Goal: Information Seeking & Learning: Learn about a topic

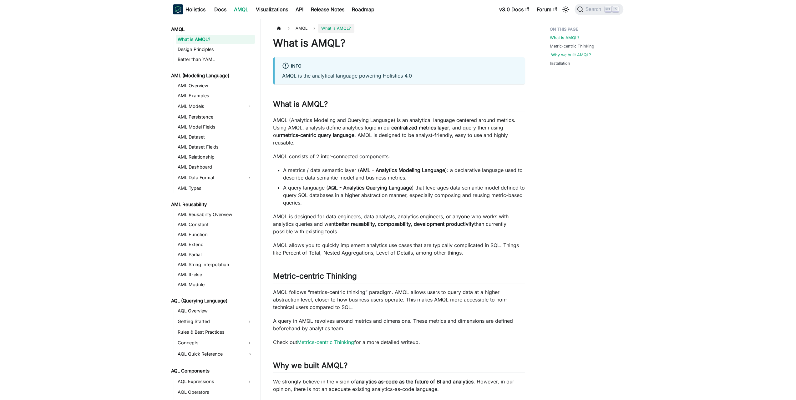
click at [572, 53] on link "Why we built AMQL?" at bounding box center [571, 55] width 40 height 6
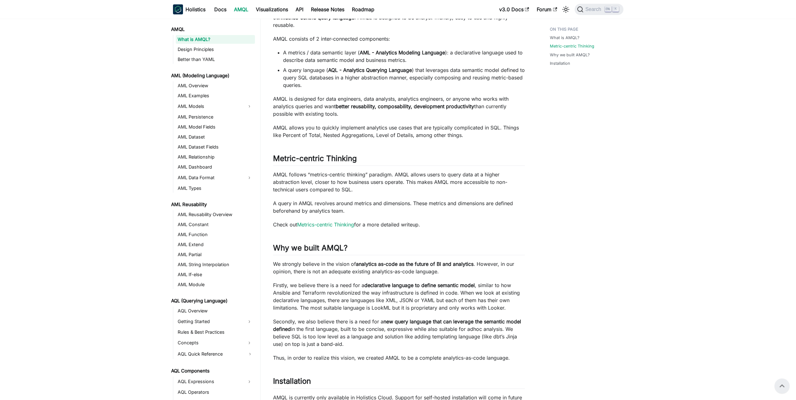
scroll to position [211, 0]
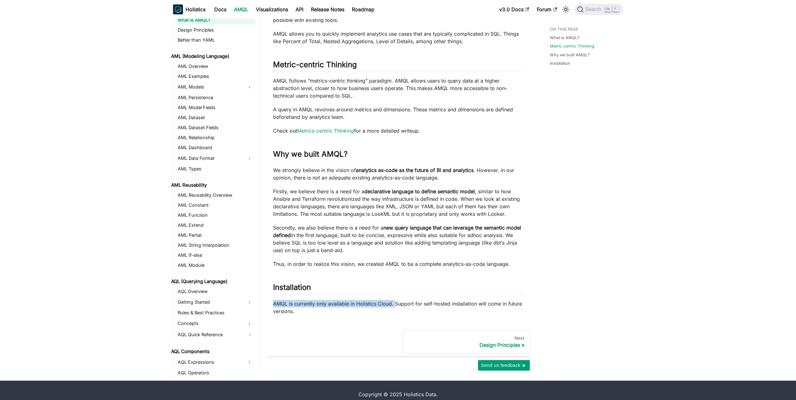
drag, startPoint x: 340, startPoint y: 297, endPoint x: 395, endPoint y: 299, distance: 55.1
click at [395, 299] on article "AMQL What is AMQL? On this page What is AMQL? info AMQL is the analytical langu…" at bounding box center [399, 63] width 262 height 503
click at [511, 341] on link "Next Design Principles" at bounding box center [465, 342] width 127 height 24
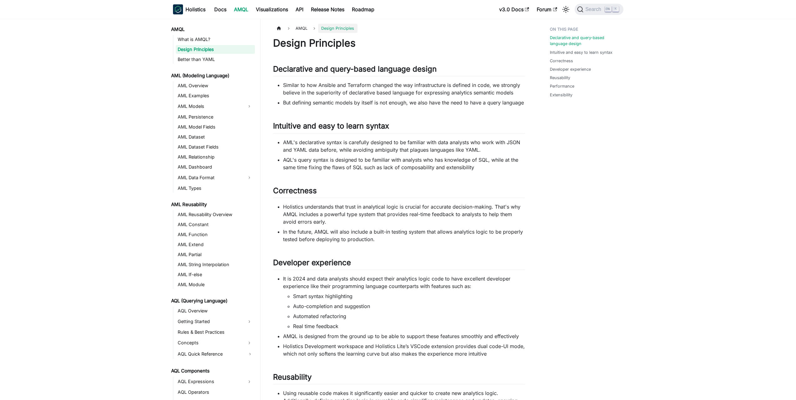
click at [363, 82] on li "Similar to how Ansible and Terraform changed the way infrastructure is defined …" at bounding box center [404, 88] width 242 height 15
click at [361, 84] on li "Similar to how Ansible and Terraform changed the way infrastructure is defined …" at bounding box center [404, 88] width 242 height 15
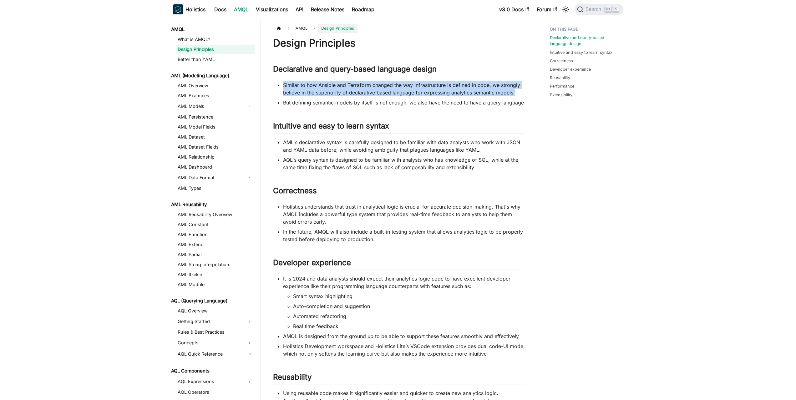
click at [361, 84] on li "Similar to how Ansible and Terraform changed the way infrastructure is defined …" at bounding box center [404, 88] width 242 height 15
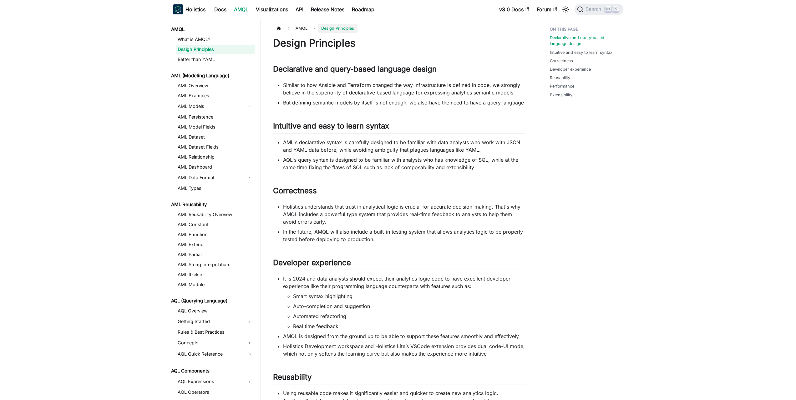
click at [344, 99] on li "But defining semantic models by itself is not enough, we also have the need to …" at bounding box center [404, 103] width 242 height 8
click at [352, 90] on li "Similar to how Ansible and Terraform changed the way infrastructure is defined …" at bounding box center [404, 88] width 242 height 15
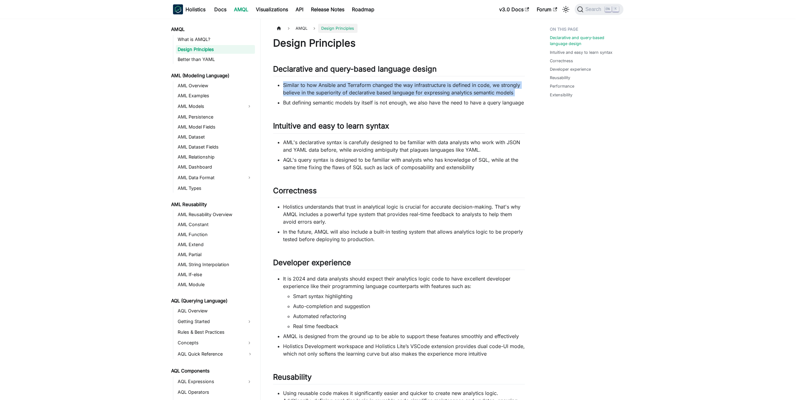
click at [352, 90] on li "Similar to how Ansible and Terraform changed the way infrastructure is defined …" at bounding box center [404, 88] width 242 height 15
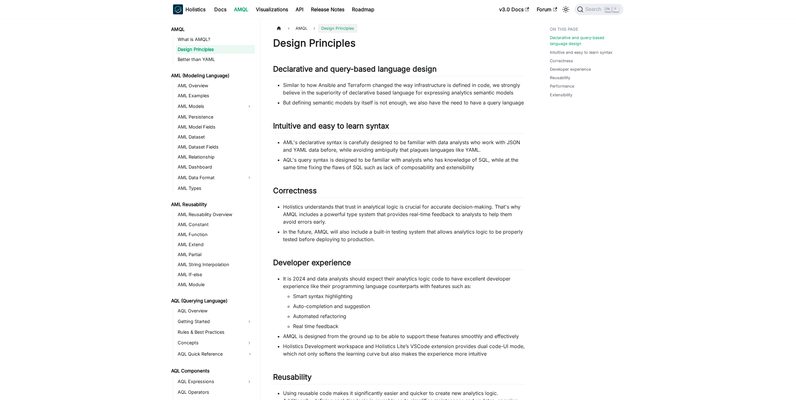
click at [336, 103] on li "But defining semantic models by itself is not enough, we also have the need to …" at bounding box center [404, 103] width 242 height 8
click at [344, 94] on li "Similar to how Ansible and Terraform changed the way infrastructure is defined …" at bounding box center [404, 88] width 242 height 15
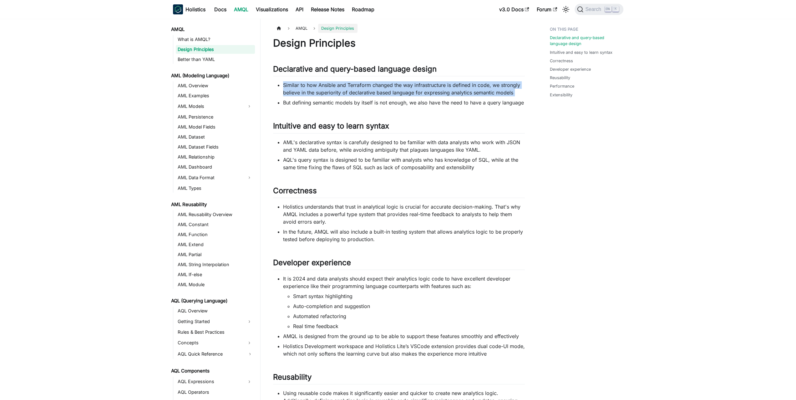
click at [344, 94] on li "Similar to how Ansible and Terraform changed the way infrastructure is defined …" at bounding box center [404, 88] width 242 height 15
click at [333, 94] on li "Similar to how Ansible and Terraform changed the way infrastructure is defined …" at bounding box center [404, 88] width 242 height 15
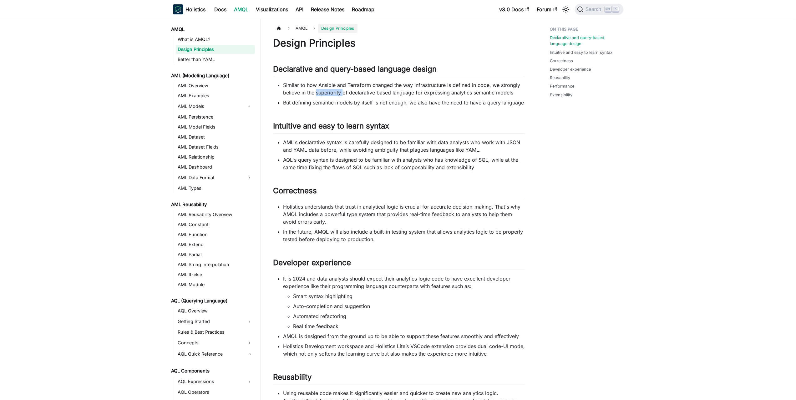
click at [333, 94] on li "Similar to how Ansible and Terraform changed the way infrastructure is defined …" at bounding box center [404, 88] width 242 height 15
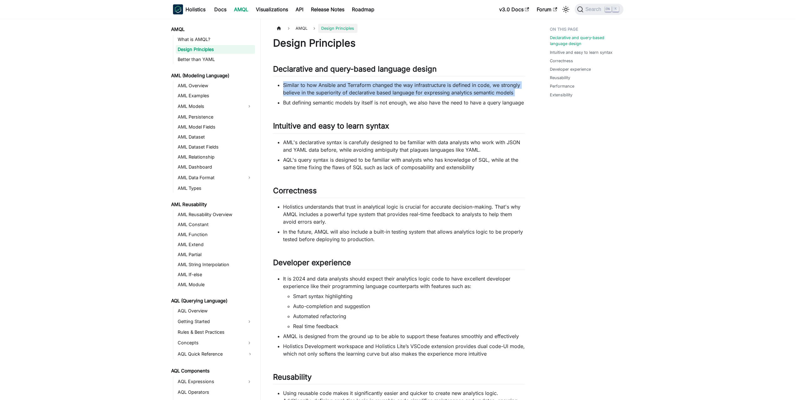
click at [333, 94] on li "Similar to how Ansible and Terraform changed the way infrastructure is defined …" at bounding box center [404, 88] width 242 height 15
click at [338, 91] on li "Similar to how Ansible and Terraform changed the way infrastructure is defined …" at bounding box center [404, 88] width 242 height 15
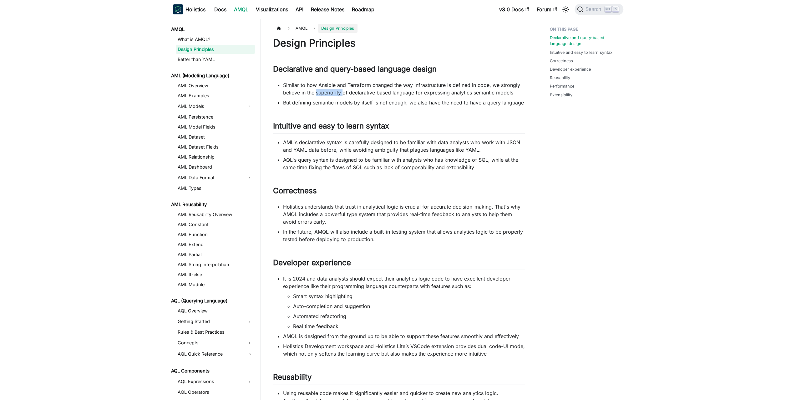
click at [338, 91] on li "Similar to how Ansible and Terraform changed the way infrastructure is defined …" at bounding box center [404, 88] width 242 height 15
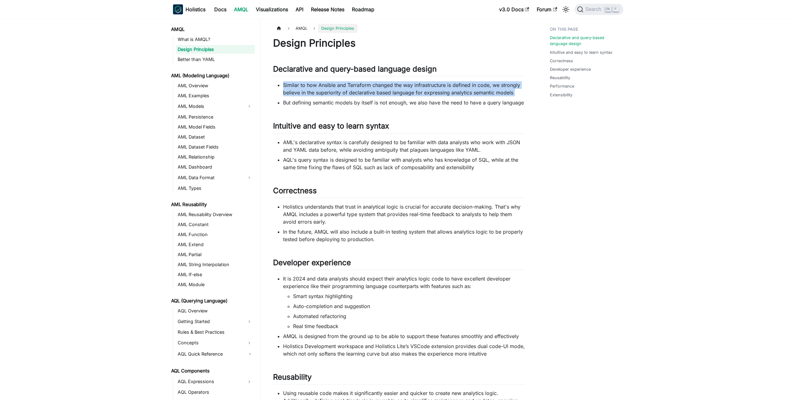
click at [338, 91] on li "Similar to how Ansible and Terraform changed the way infrastructure is defined …" at bounding box center [404, 88] width 242 height 15
click at [351, 91] on li "Similar to how Ansible and Terraform changed the way infrastructure is defined …" at bounding box center [404, 88] width 242 height 15
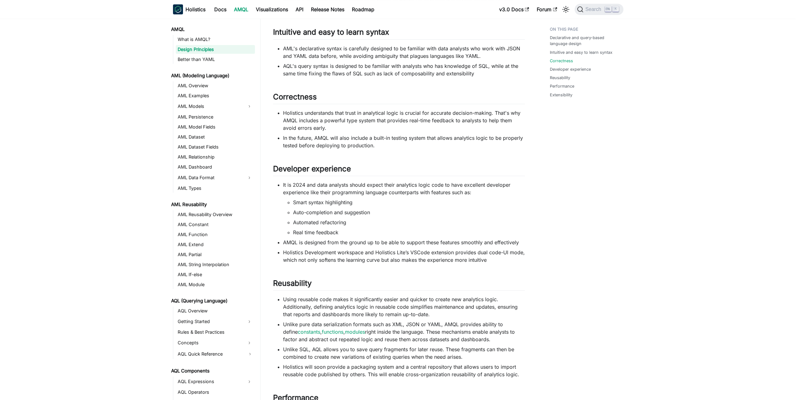
scroll to position [156, 0]
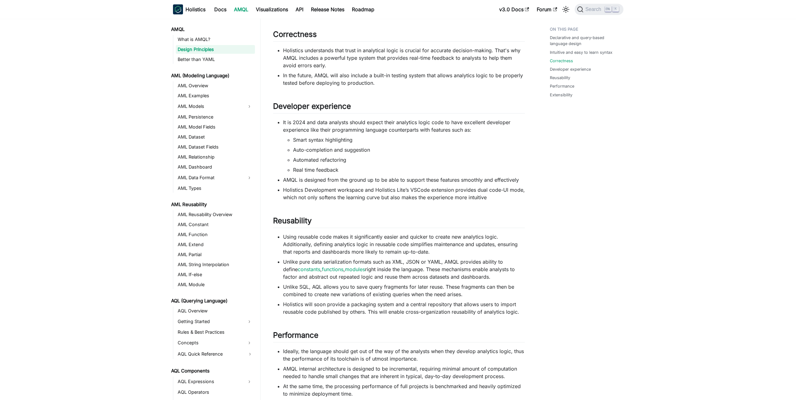
click at [382, 92] on div "Design Principles Declarative and query-based language design ​ Similar to how …" at bounding box center [399, 171] width 252 height 581
click at [370, 185] on ul "It is 2024 and data analysts should expect their analytics logic code to have e…" at bounding box center [399, 160] width 252 height 83
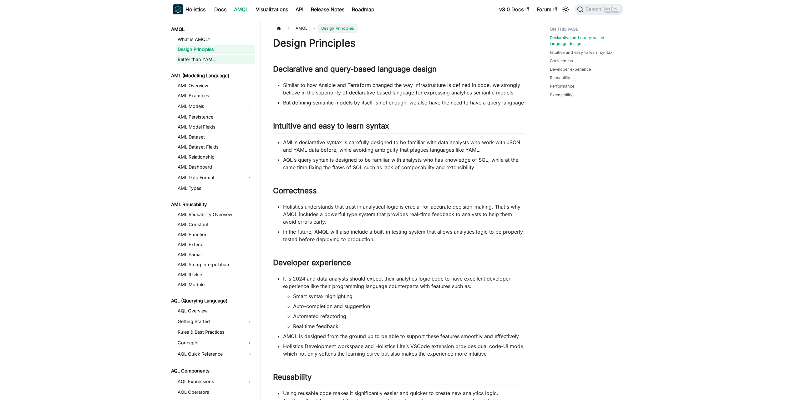
click at [219, 62] on link "Better than YAML" at bounding box center [215, 59] width 79 height 9
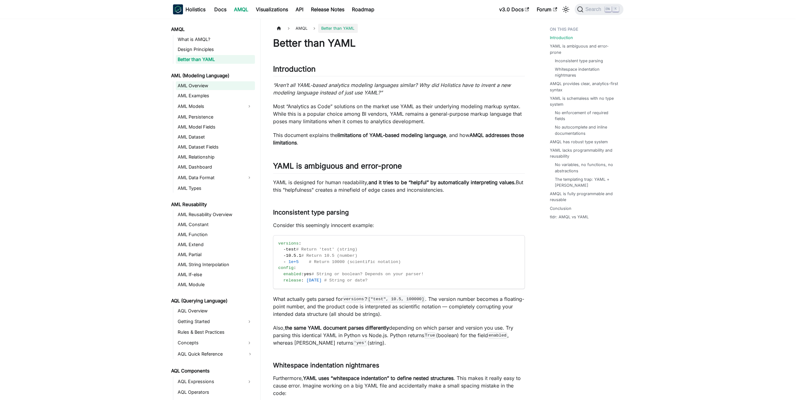
click at [202, 90] on link "AML Overview" at bounding box center [215, 85] width 79 height 9
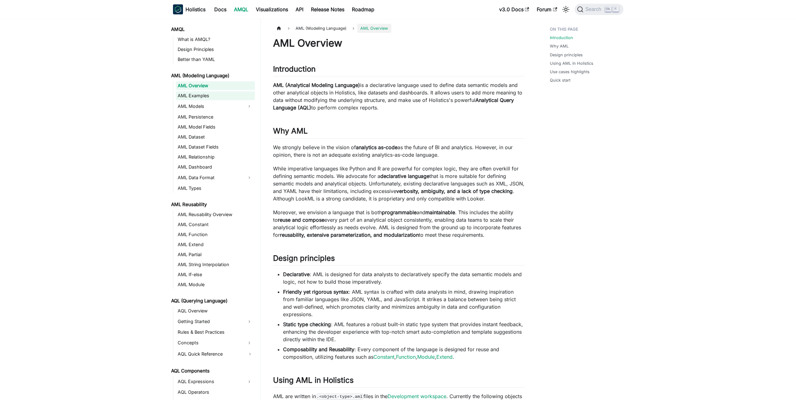
click at [202, 96] on link "AML Examples" at bounding box center [215, 95] width 79 height 9
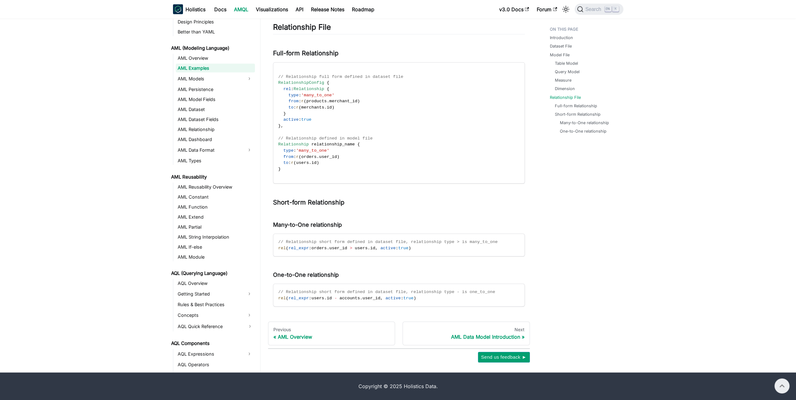
scroll to position [1086, 0]
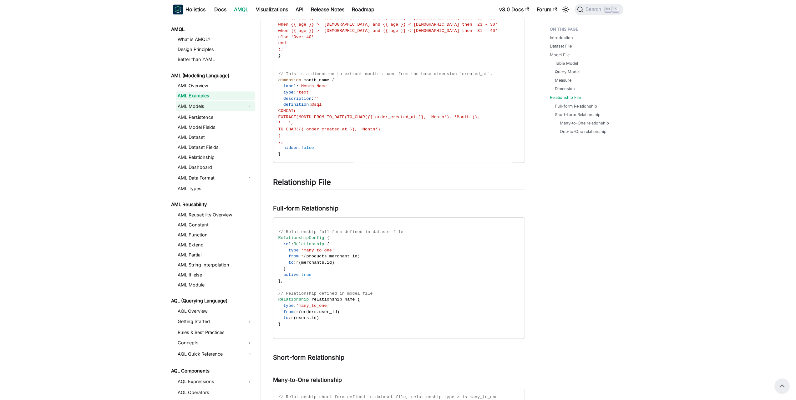
click at [203, 107] on link "AML Models" at bounding box center [210, 106] width 68 height 10
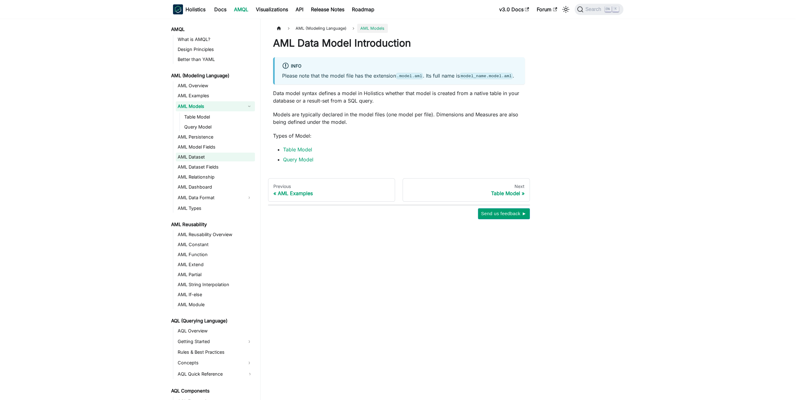
click at [206, 154] on link "AML Dataset" at bounding box center [215, 157] width 79 height 9
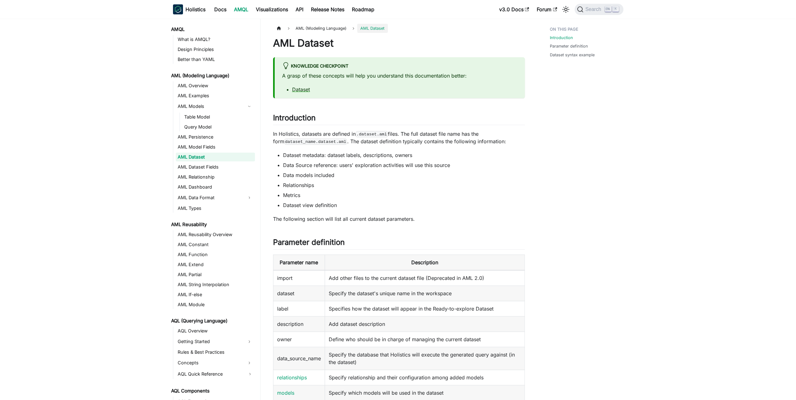
drag, startPoint x: 206, startPoint y: 159, endPoint x: 196, endPoint y: 157, distance: 9.5
click at [196, 157] on link "AML Dataset" at bounding box center [215, 157] width 79 height 9
click at [200, 148] on link "AML Model Fields" at bounding box center [215, 147] width 79 height 9
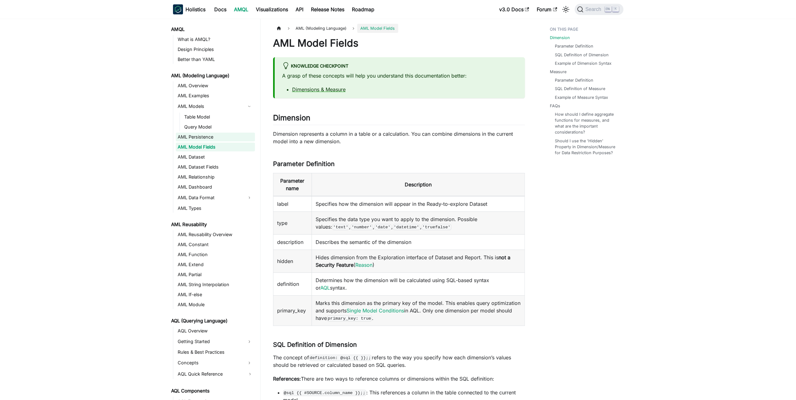
click at [200, 135] on link "AML Persistence" at bounding box center [215, 137] width 79 height 9
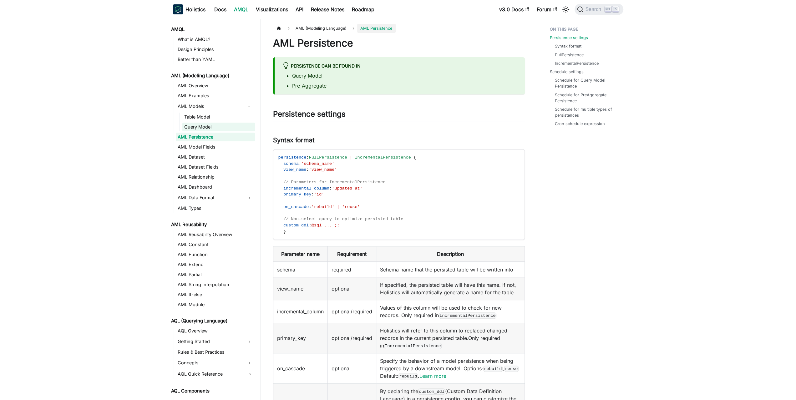
click at [201, 127] on link "Query Model" at bounding box center [218, 127] width 73 height 9
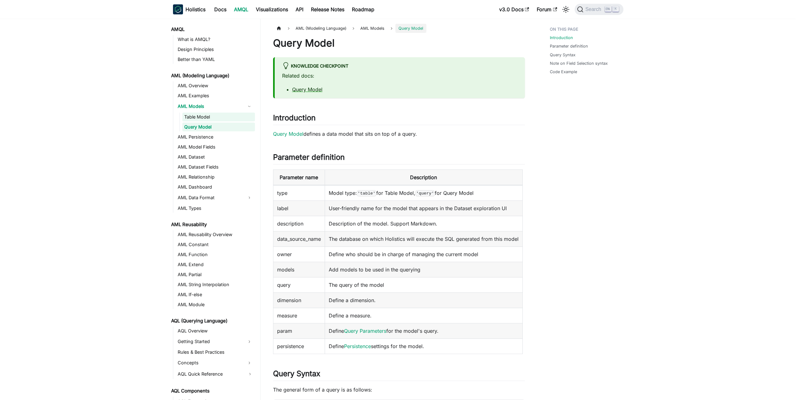
click at [202, 118] on link "Table Model" at bounding box center [218, 117] width 73 height 9
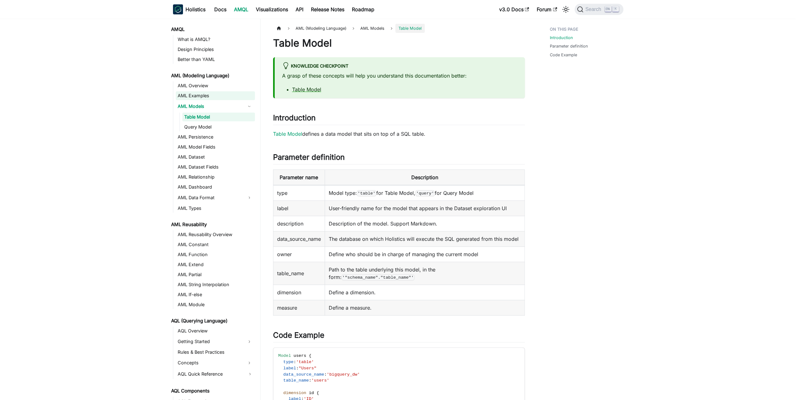
click at [204, 99] on link "AML Examples" at bounding box center [215, 95] width 79 height 9
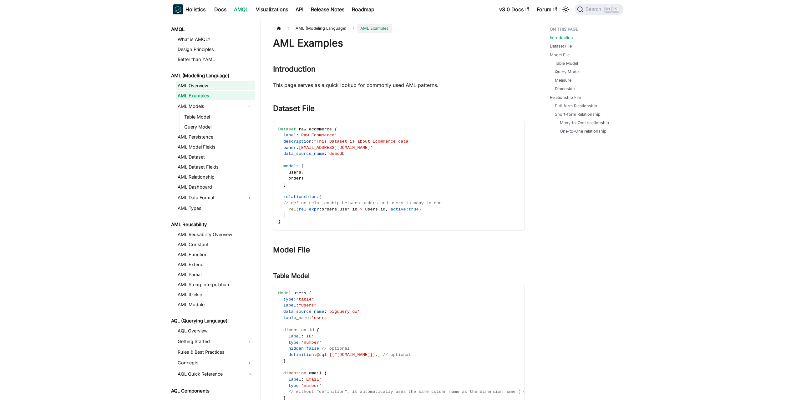
click at [207, 88] on link "AML Overview" at bounding box center [215, 85] width 79 height 9
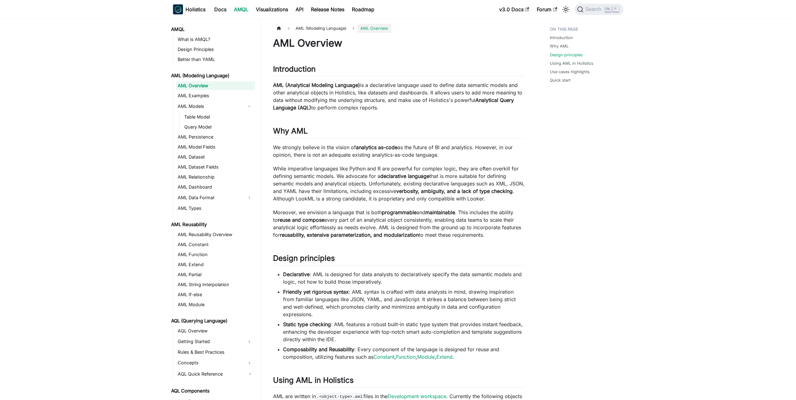
scroll to position [219, 0]
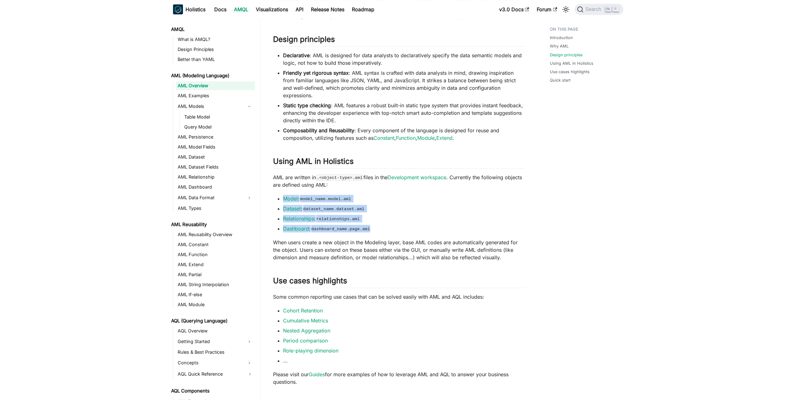
drag, startPoint x: 392, startPoint y: 184, endPoint x: 378, endPoint y: 232, distance: 50.7
click at [378, 232] on div "AML Overview Introduction ​ AML (Analytical Modeling Language) is a declarative…" at bounding box center [399, 155] width 252 height 675
drag, startPoint x: 378, startPoint y: 226, endPoint x: 382, endPoint y: 186, distance: 39.9
click at [382, 186] on div "AML Overview Introduction ​ AML (Analytical Modeling Language) is a declarative…" at bounding box center [399, 155] width 252 height 675
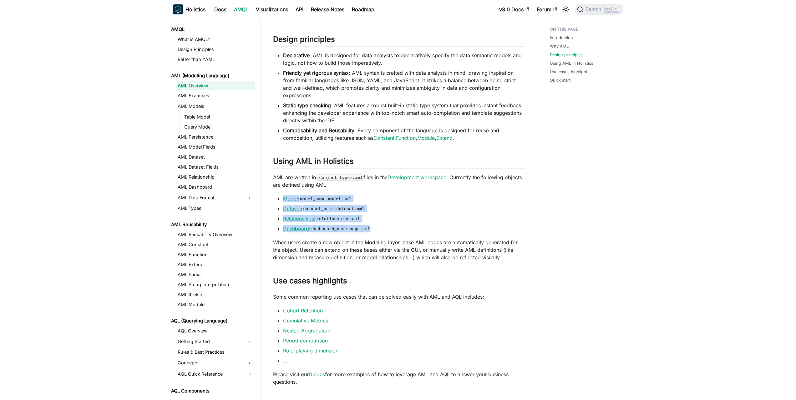
click at [382, 186] on p "AML are written in .<object-type>.aml files in the Development workspace . Curr…" at bounding box center [399, 181] width 252 height 15
drag, startPoint x: 384, startPoint y: 184, endPoint x: 378, endPoint y: 215, distance: 31.5
click at [378, 215] on div "AML Overview Introduction ​ AML (Analytical Modeling Language) is a declarative…" at bounding box center [399, 155] width 252 height 675
click at [378, 215] on li "Relationships : relationships.aml" at bounding box center [404, 219] width 242 height 8
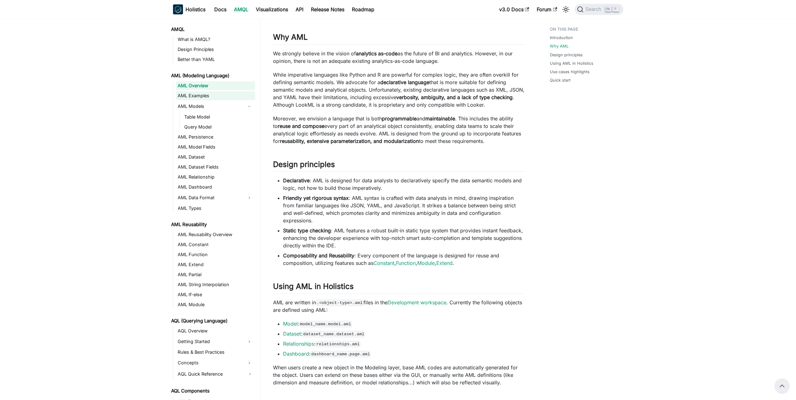
click at [203, 99] on link "AML Examples" at bounding box center [215, 95] width 79 height 9
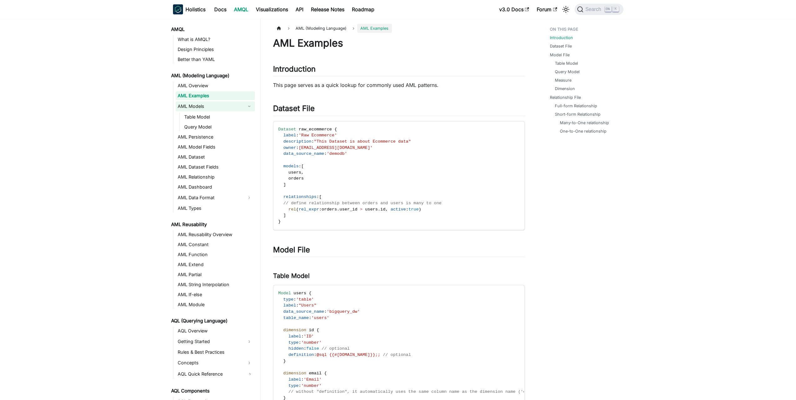
click at [202, 106] on link "AML Models" at bounding box center [210, 106] width 68 height 10
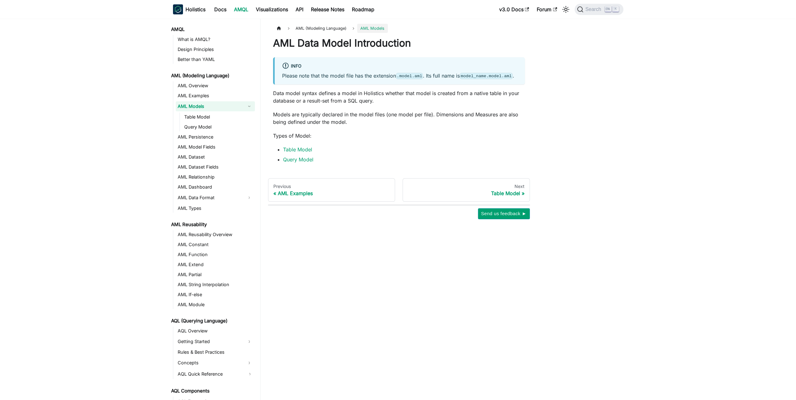
click at [203, 111] on link "AML Models" at bounding box center [210, 106] width 68 height 10
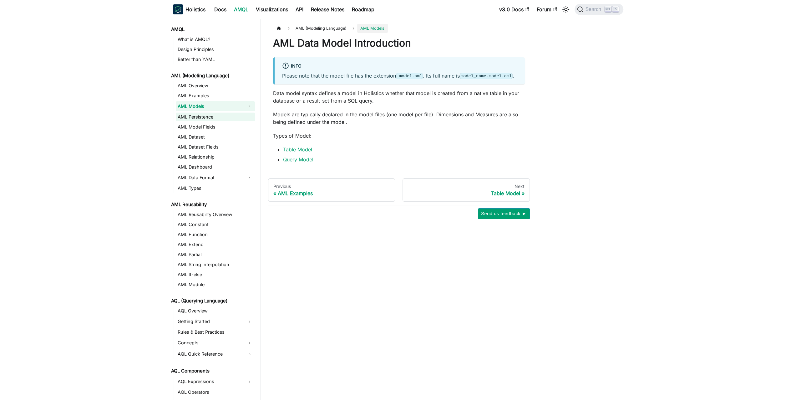
click at [204, 116] on link "AML Persistence" at bounding box center [215, 117] width 79 height 9
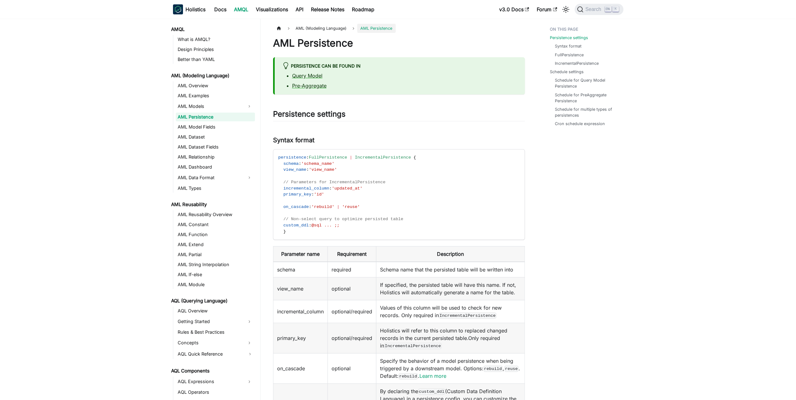
click at [206, 120] on link "AML Persistence" at bounding box center [215, 117] width 79 height 9
click at [206, 127] on link "AML Model Fields" at bounding box center [215, 127] width 79 height 9
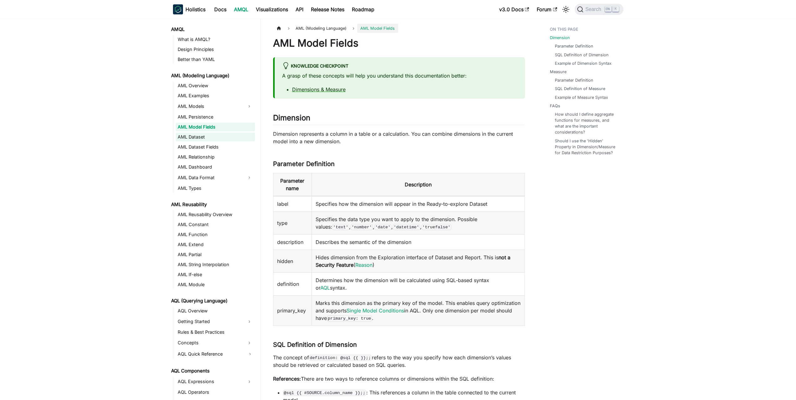
click at [206, 135] on link "AML Dataset" at bounding box center [215, 137] width 79 height 9
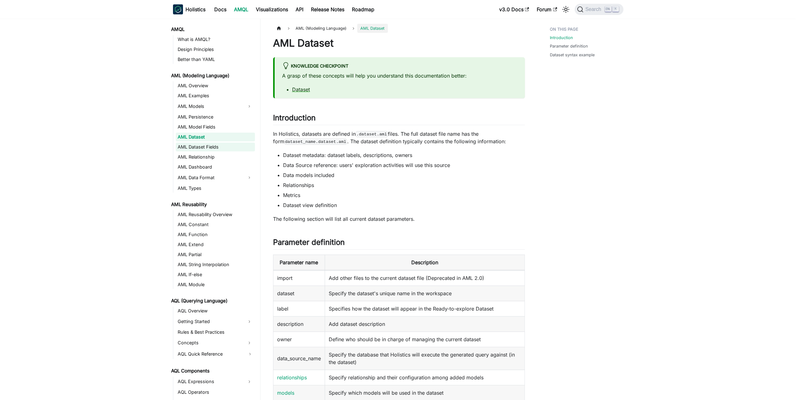
click at [205, 149] on link "AML Dataset Fields" at bounding box center [215, 147] width 79 height 9
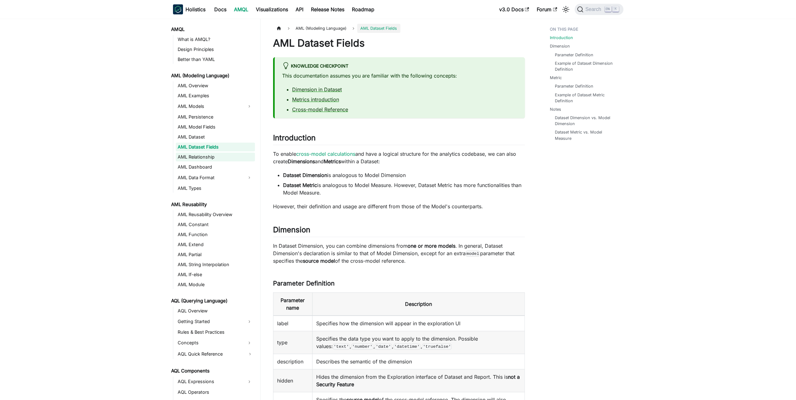
click at [203, 160] on link "AML Relationship" at bounding box center [215, 157] width 79 height 9
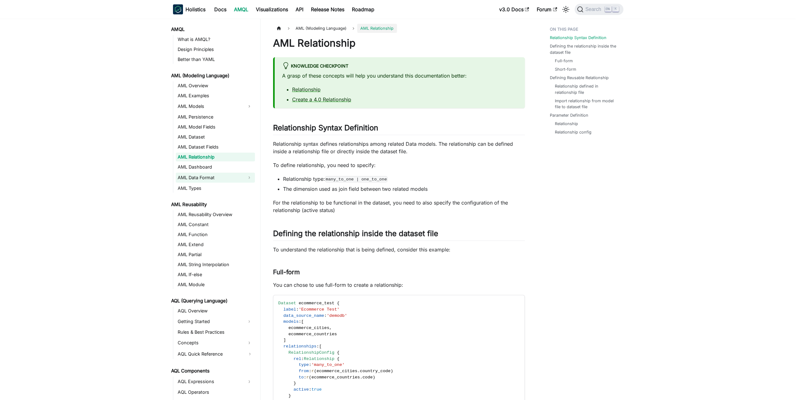
click at [202, 177] on link "AML Data Format" at bounding box center [210, 178] width 68 height 10
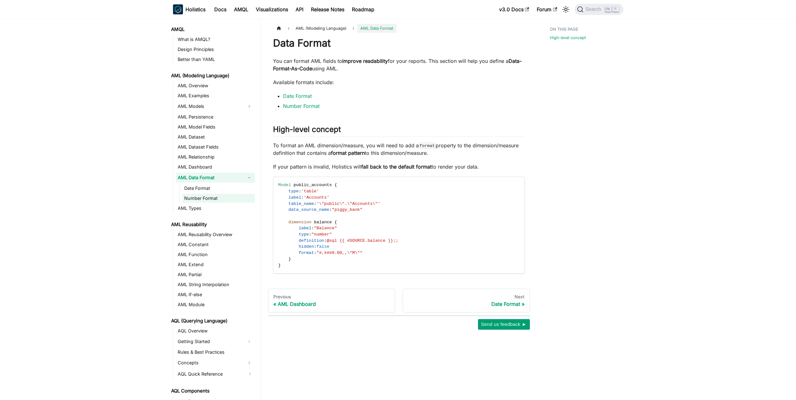
click at [200, 195] on link "Number Format" at bounding box center [218, 198] width 73 height 9
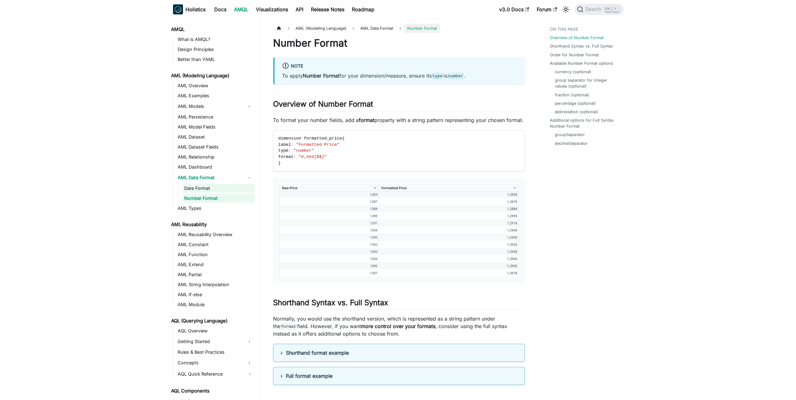
click at [202, 192] on link "Date Format" at bounding box center [218, 188] width 73 height 9
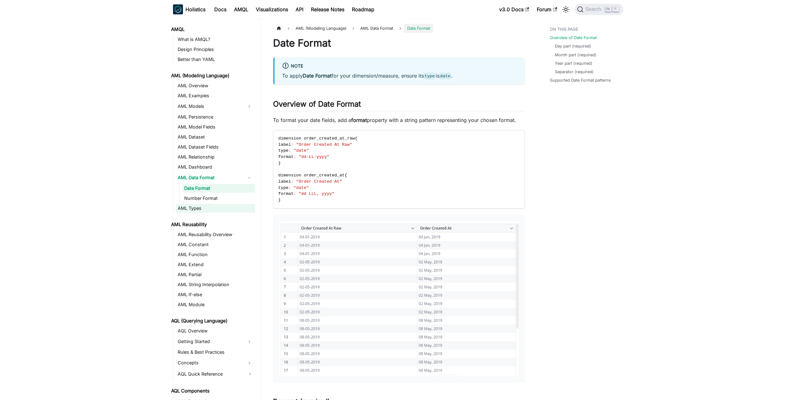
click at [198, 206] on link "AML Types" at bounding box center [215, 208] width 79 height 9
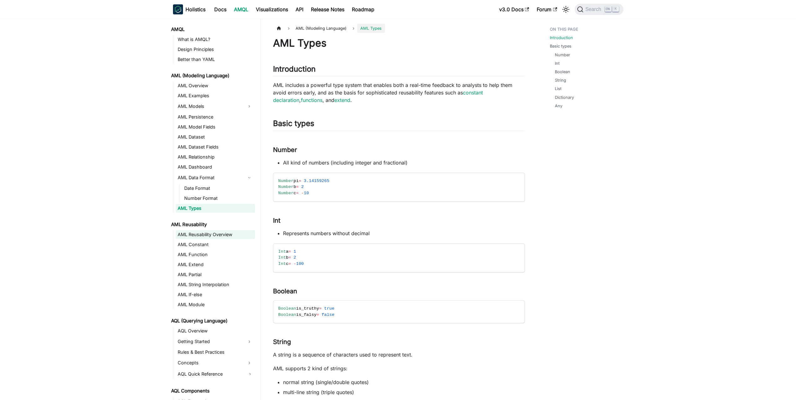
click at [196, 236] on link "AML Reusability Overview" at bounding box center [215, 234] width 79 height 9
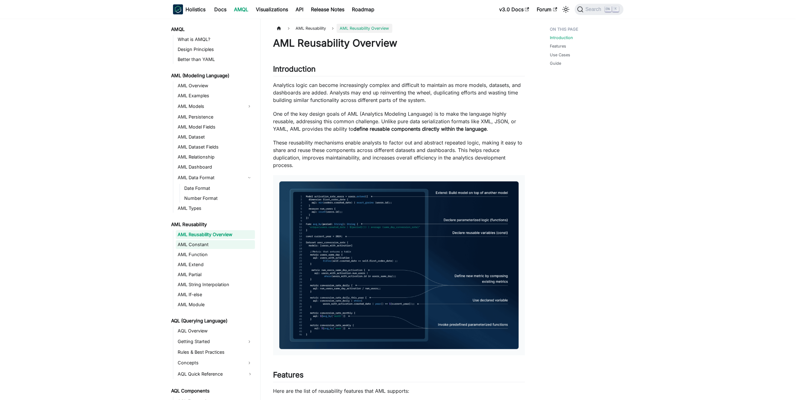
click at [196, 246] on link "AML Constant" at bounding box center [215, 244] width 79 height 9
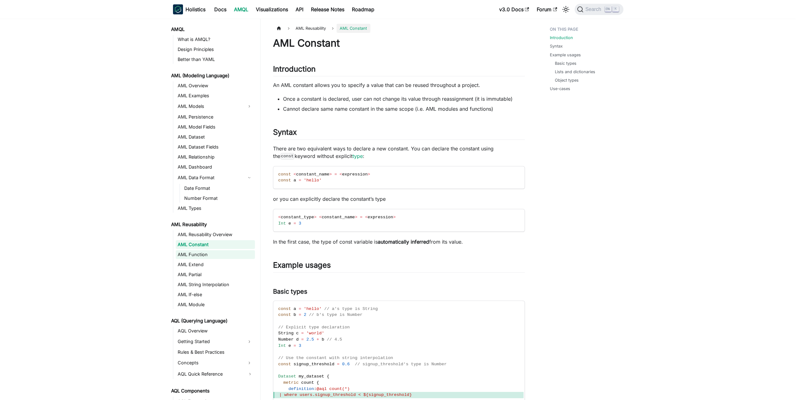
click at [196, 253] on link "AML Function" at bounding box center [215, 254] width 79 height 9
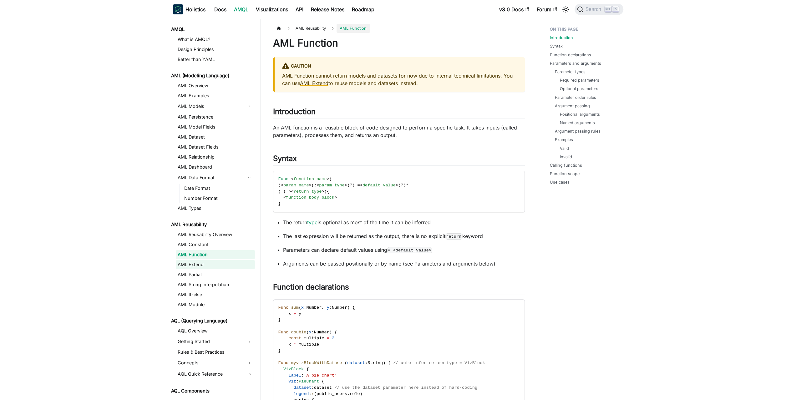
click at [196, 262] on link "AML Extend" at bounding box center [215, 264] width 79 height 9
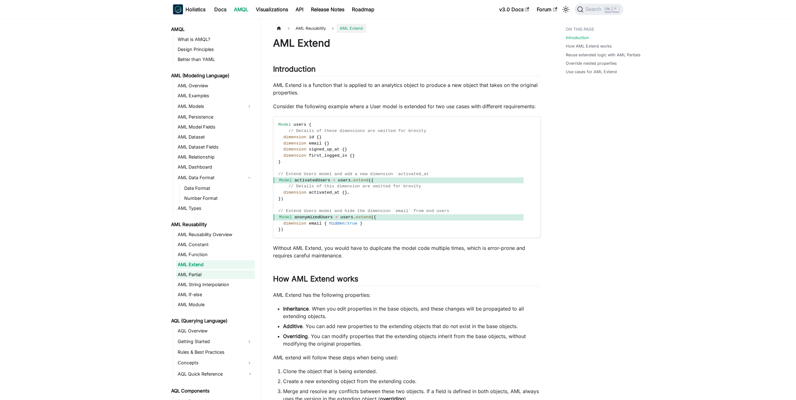
click at [199, 273] on link "AML Partial" at bounding box center [215, 274] width 79 height 9
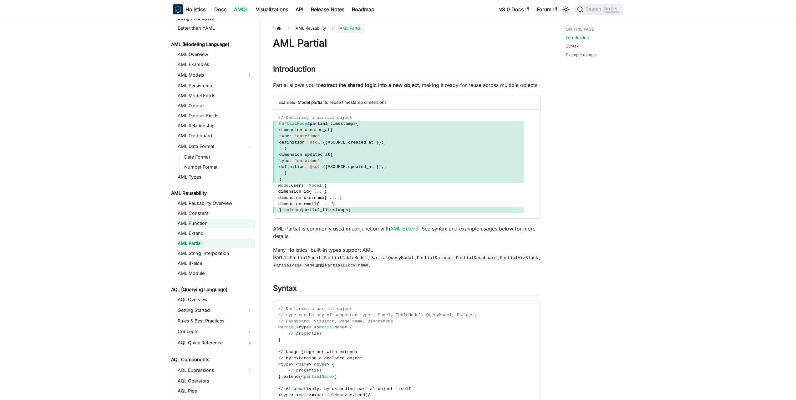
scroll to position [63, 0]
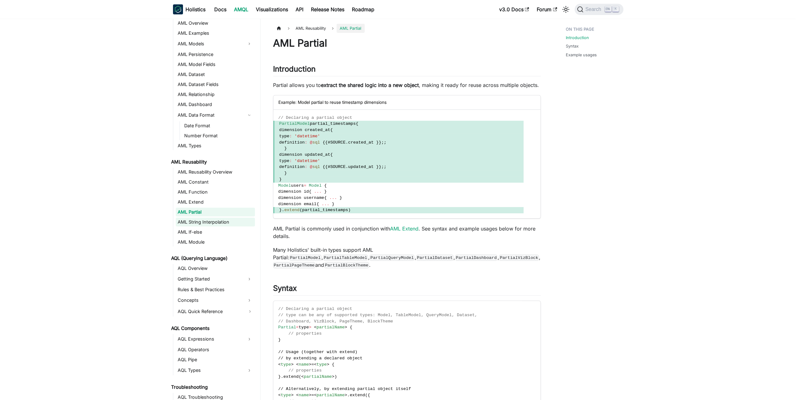
click at [201, 224] on link "AML String Interpolation" at bounding box center [215, 222] width 79 height 9
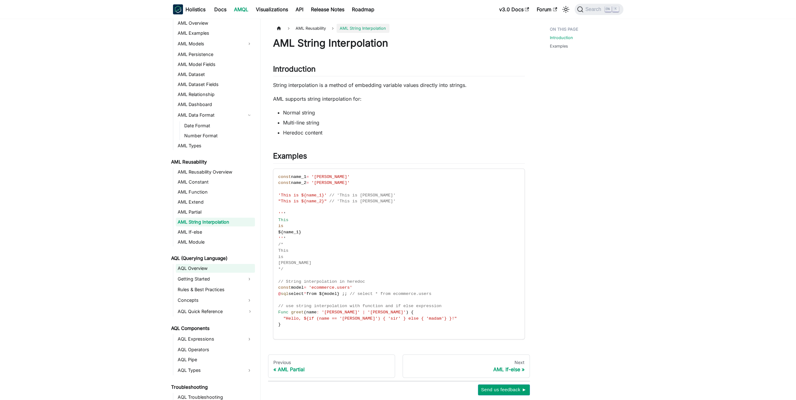
click at [202, 266] on link "AQL Overview" at bounding box center [215, 268] width 79 height 9
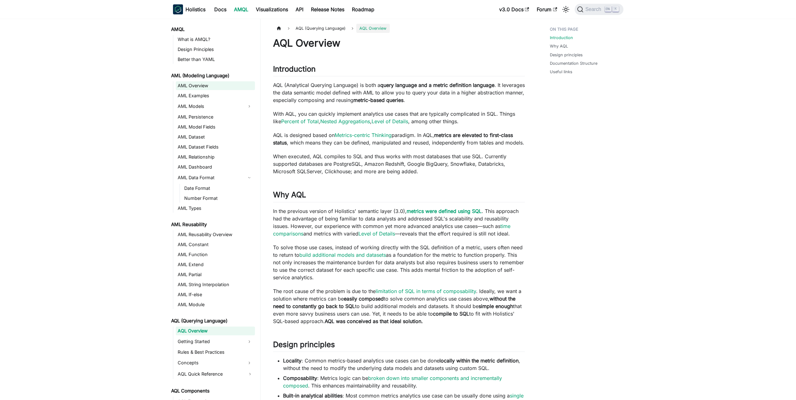
click at [201, 83] on link "AML Overview" at bounding box center [215, 85] width 79 height 9
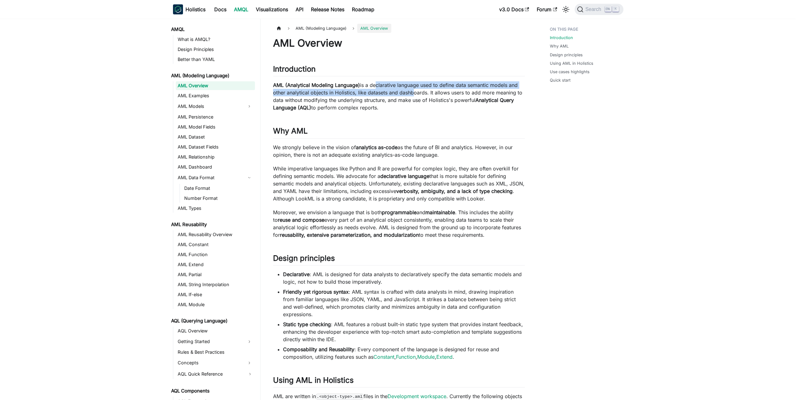
drag, startPoint x: 372, startPoint y: 86, endPoint x: 410, endPoint y: 91, distance: 38.2
click at [410, 91] on p "AML (Analytical Modeling Language) is a declarative language used to define dat…" at bounding box center [399, 96] width 252 height 30
drag, startPoint x: 396, startPoint y: 86, endPoint x: 392, endPoint y: 101, distance: 15.4
click at [392, 101] on p "AML (Analytical Modeling Language) is a declarative language used to define dat…" at bounding box center [399, 96] width 252 height 30
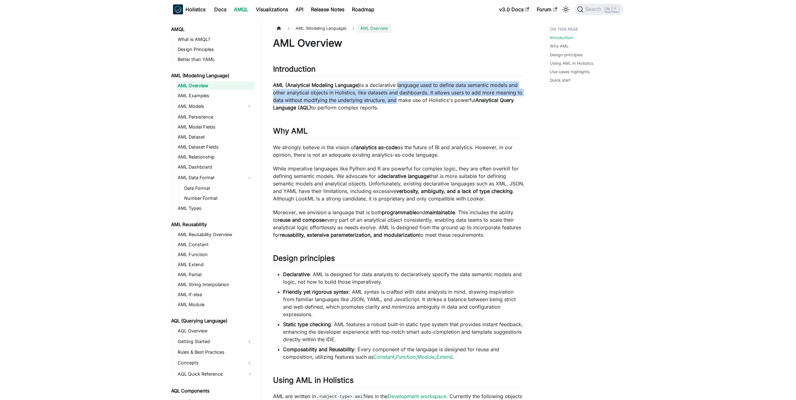
click at [392, 101] on p "AML (Analytical Modeling Language) is a declarative language used to define dat…" at bounding box center [399, 96] width 252 height 30
drag, startPoint x: 388, startPoint y: 100, endPoint x: 388, endPoint y: 87, distance: 13.1
click at [388, 87] on p "AML (Analytical Modeling Language) is a declarative language used to define dat…" at bounding box center [399, 96] width 252 height 30
drag, startPoint x: 389, startPoint y: 85, endPoint x: 390, endPoint y: 97, distance: 12.2
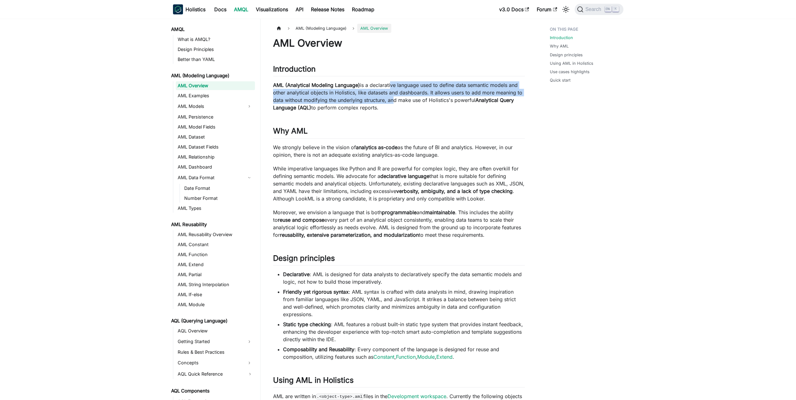
click at [390, 97] on p "AML (Analytical Modeling Language) is a declarative language used to define dat…" at bounding box center [399, 96] width 252 height 30
drag, startPoint x: 392, startPoint y: 91, endPoint x: 392, endPoint y: 96, distance: 5.0
click at [392, 96] on p "AML (Analytical Modeling Language) is a declarative language used to define dat…" at bounding box center [399, 96] width 252 height 30
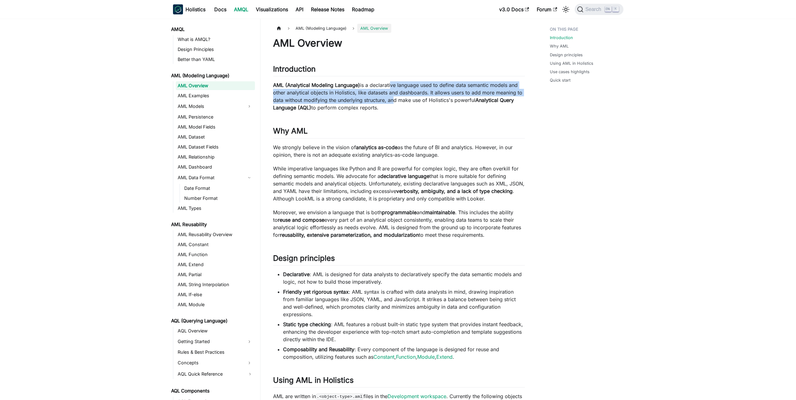
drag, startPoint x: 390, startPoint y: 97, endPoint x: 390, endPoint y: 86, distance: 11.0
click at [390, 86] on p "AML (Analytical Modeling Language) is a declarative language used to define dat…" at bounding box center [399, 96] width 252 height 30
drag, startPoint x: 392, startPoint y: 83, endPoint x: 389, endPoint y: 96, distance: 13.0
click at [389, 96] on p "AML (Analytical Modeling Language) is a declarative language used to define dat…" at bounding box center [399, 96] width 252 height 30
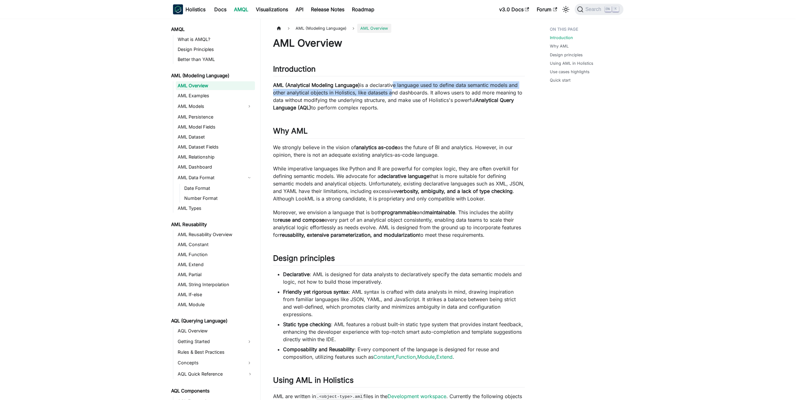
click at [389, 96] on p "AML (Analytical Modeling Language) is a declarative language used to define dat…" at bounding box center [399, 96] width 252 height 30
drag, startPoint x: 385, startPoint y: 99, endPoint x: 385, endPoint y: 87, distance: 11.9
click at [385, 87] on p "AML (Analytical Modeling Language) is a declarative language used to define dat…" at bounding box center [399, 96] width 252 height 30
drag, startPoint x: 387, startPoint y: 84, endPoint x: 385, endPoint y: 95, distance: 11.1
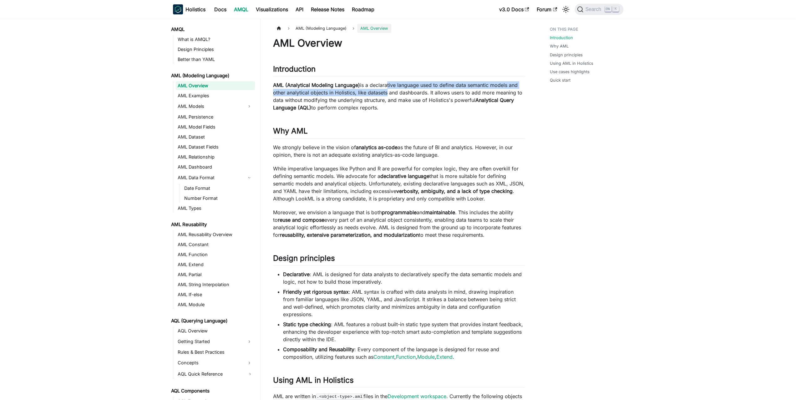
click at [385, 95] on p "AML (Analytical Modeling Language) is a declarative language used to define dat…" at bounding box center [399, 96] width 252 height 30
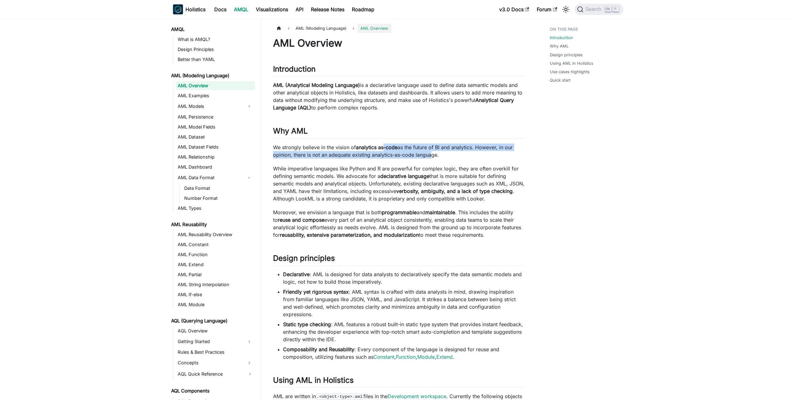
drag, startPoint x: 387, startPoint y: 142, endPoint x: 429, endPoint y: 157, distance: 44.4
click at [429, 157] on div "AML Overview Introduction ​ AML (Analytical Modeling Language) is a declarative…" at bounding box center [399, 374] width 252 height 675
click at [429, 157] on p "We strongly believe in the vision of analytics as-code as the future of BI and …" at bounding box center [399, 151] width 252 height 15
drag, startPoint x: 440, startPoint y: 155, endPoint x: 444, endPoint y: 140, distance: 15.4
click at [444, 141] on div "AML Overview Introduction ​ AML (Analytical Modeling Language) is a declarative…" at bounding box center [399, 374] width 252 height 675
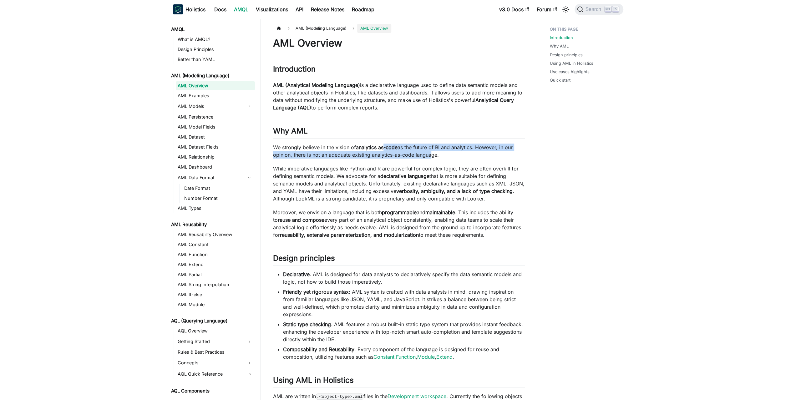
click at [444, 140] on div "AML Overview Introduction ​ AML (Analytical Modeling Language) is a declarative…" at bounding box center [399, 374] width 252 height 675
drag, startPoint x: 445, startPoint y: 137, endPoint x: 444, endPoint y: 155, distance: 18.8
click at [444, 155] on div "AML Overview Introduction ​ AML (Analytical Modeling Language) is a declarative…" at bounding box center [399, 374] width 252 height 675
drag, startPoint x: 444, startPoint y: 155, endPoint x: 454, endPoint y: 156, distance: 10.0
click at [444, 155] on p "We strongly believe in the vision of analytics as-code as the future of BI and …" at bounding box center [399, 151] width 252 height 15
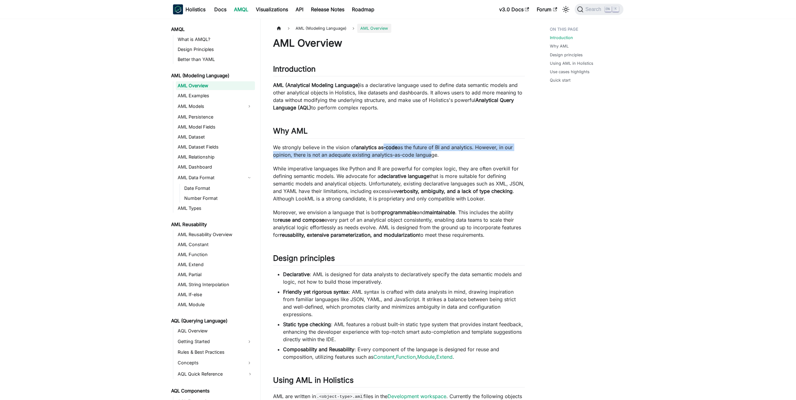
drag, startPoint x: 454, startPoint y: 156, endPoint x: 454, endPoint y: 139, distance: 16.6
click at [454, 139] on div "AML Overview Introduction ​ AML (Analytical Modeling Language) is a declarative…" at bounding box center [399, 374] width 252 height 675
drag, startPoint x: 455, startPoint y: 136, endPoint x: 455, endPoint y: 152, distance: 15.6
click at [455, 152] on div "AML Overview Introduction ​ AML (Analytical Modeling Language) is a declarative…" at bounding box center [399, 374] width 252 height 675
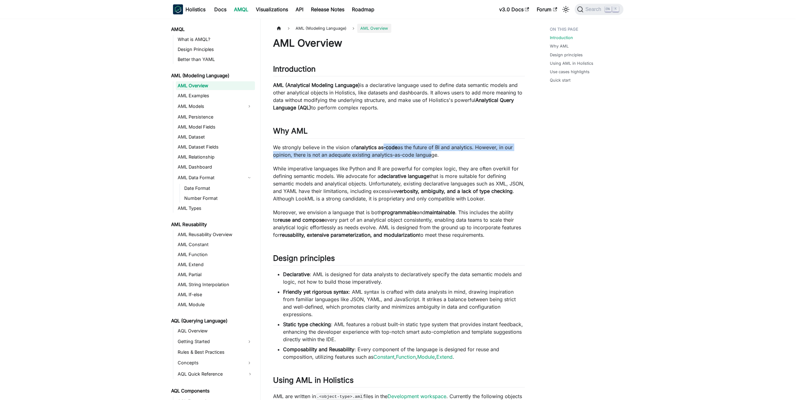
click at [455, 152] on p "We strongly believe in the vision of analytics as-code as the future of BI and …" at bounding box center [399, 151] width 252 height 15
drag, startPoint x: 450, startPoint y: 151, endPoint x: 449, endPoint y: 133, distance: 17.5
click at [449, 133] on div "AML Overview Introduction ​ AML (Analytical Modeling Language) is a declarative…" at bounding box center [399, 374] width 252 height 675
click at [449, 133] on h2 "Why AML ​" at bounding box center [399, 132] width 252 height 12
drag, startPoint x: 450, startPoint y: 140, endPoint x: 450, endPoint y: 151, distance: 11.0
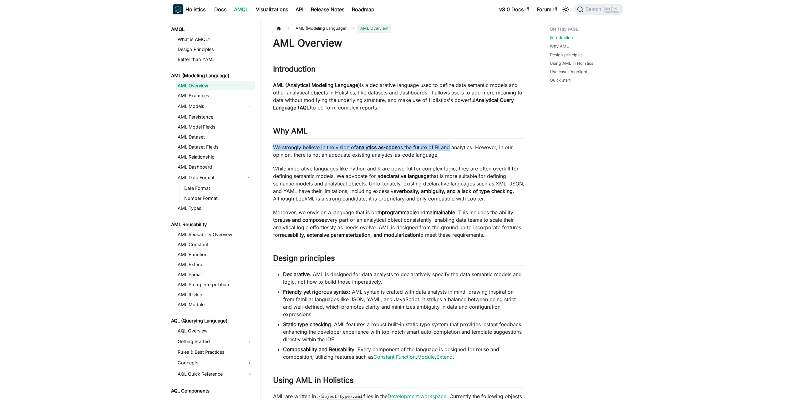
click at [450, 150] on div "AML Overview Introduction ​ AML (Analytical Modeling Language) is a declarative…" at bounding box center [399, 374] width 252 height 675
click at [450, 151] on p "We strongly believe in the vision of analytics as-code as the future of BI and …" at bounding box center [399, 151] width 252 height 15
drag, startPoint x: 450, startPoint y: 157, endPoint x: 453, endPoint y: 174, distance: 17.1
click at [453, 174] on div "AML Overview Introduction ​ AML (Analytical Modeling Language) is a declarative…" at bounding box center [399, 374] width 252 height 675
click at [452, 174] on p "While imperative languages like Python and R are powerful for complex logic, th…" at bounding box center [399, 184] width 252 height 38
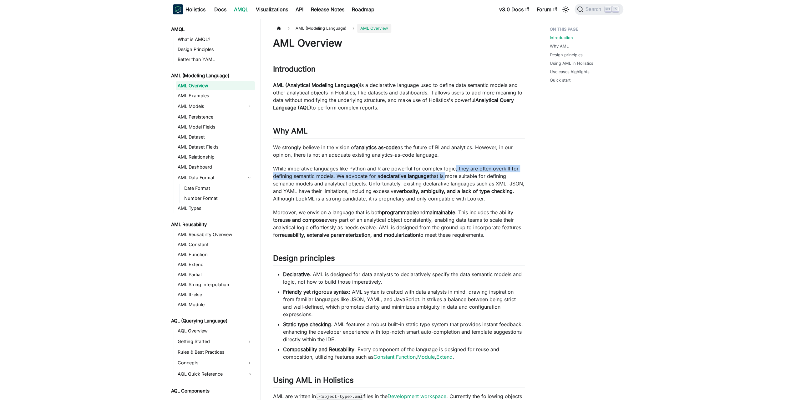
drag, startPoint x: 454, startPoint y: 159, endPoint x: 446, endPoint y: 174, distance: 16.8
click at [446, 174] on div "AML Overview Introduction ​ AML (Analytical Modeling Language) is a declarative…" at bounding box center [399, 374] width 252 height 675
click at [446, 174] on p "While imperative languages like Python and R are powerful for complex logic, th…" at bounding box center [399, 184] width 252 height 38
drag, startPoint x: 447, startPoint y: 157, endPoint x: 512, endPoint y: 196, distance: 76.1
click at [512, 196] on div "AML Overview Introduction ​ AML (Analytical Modeling Language) is a declarative…" at bounding box center [399, 374] width 252 height 675
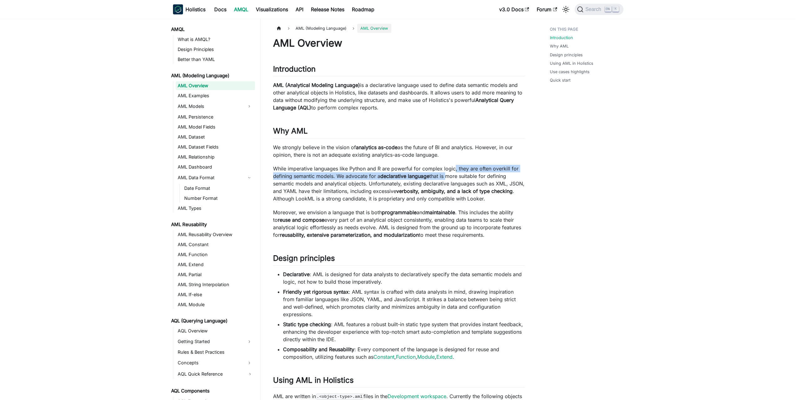
click at [512, 196] on p "While imperative languages like Python and R are powerful for complex logic, th…" at bounding box center [399, 184] width 252 height 38
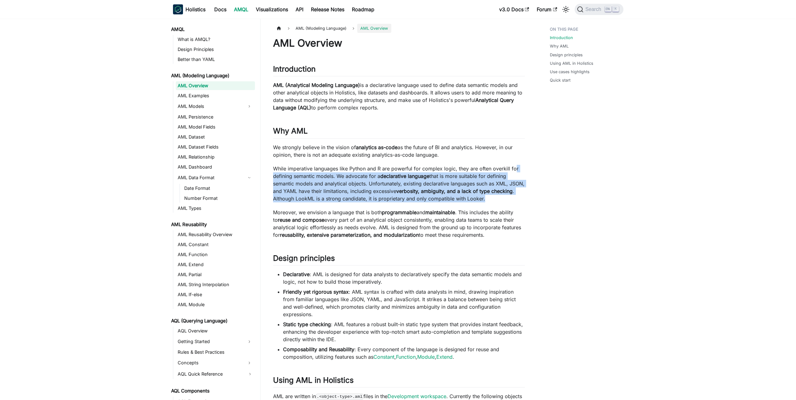
drag, startPoint x: 512, startPoint y: 197, endPoint x: 513, endPoint y: 162, distance: 35.4
click at [513, 162] on div "AML Overview Introduction ​ AML (Analytical Modeling Language) is a declarative…" at bounding box center [399, 374] width 252 height 675
click at [513, 161] on div "AML Overview Introduction ​ AML (Analytical Modeling Language) is a declarative…" at bounding box center [399, 374] width 252 height 675
drag, startPoint x: 514, startPoint y: 157, endPoint x: 515, endPoint y: 196, distance: 38.8
click at [515, 196] on div "AML Overview Introduction ​ AML (Analytical Modeling Language) is a declarative…" at bounding box center [399, 374] width 252 height 675
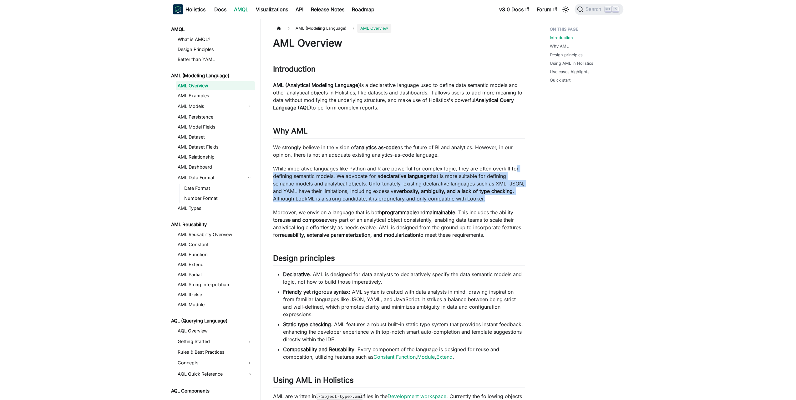
click at [515, 196] on p "While imperative languages like Python and R are powerful for complex logic, th…" at bounding box center [399, 184] width 252 height 38
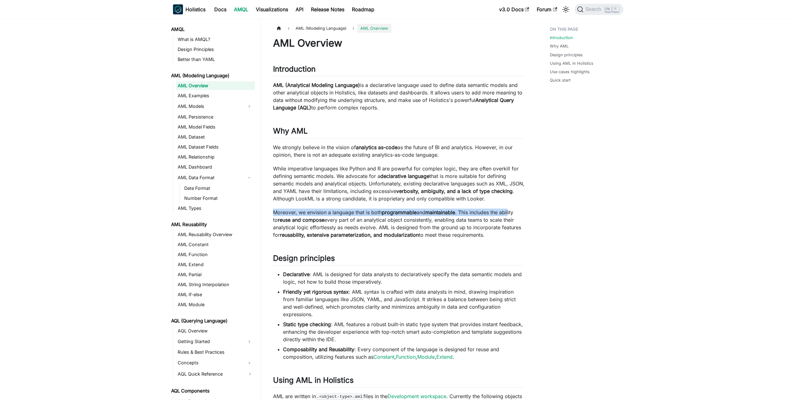
drag, startPoint x: 513, startPoint y: 200, endPoint x: 511, endPoint y: 215, distance: 15.1
click at [511, 215] on div "AML Overview Introduction ​ AML (Analytical Modeling Language) is a declarative…" at bounding box center [399, 374] width 252 height 675
drag, startPoint x: 511, startPoint y: 215, endPoint x: 351, endPoint y: 204, distance: 160.5
click at [511, 215] on p "Moreover, we envision a language that is both programmable and maintainable . T…" at bounding box center [399, 224] width 252 height 30
click at [324, 196] on p "While imperative languages like Python and R are powerful for complex logic, th…" at bounding box center [399, 184] width 252 height 38
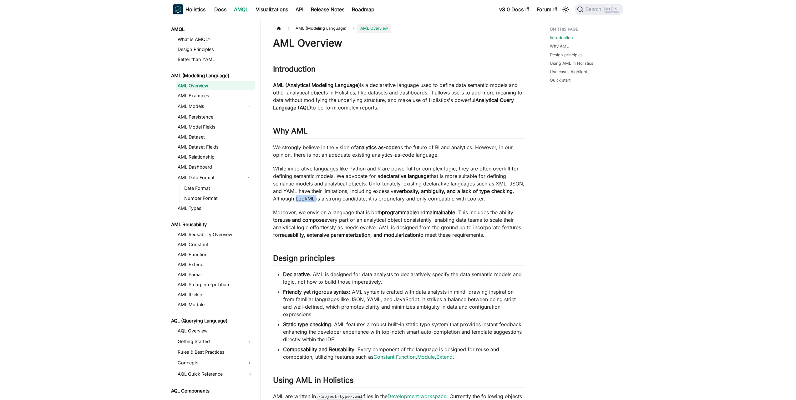
click at [324, 196] on p "While imperative languages like Python and R are powerful for complex logic, th…" at bounding box center [399, 184] width 252 height 38
drag, startPoint x: 321, startPoint y: 212, endPoint x: 352, endPoint y: 218, distance: 30.9
click at [352, 218] on p "Moreover, we envision a language that is both programmable and maintainable . T…" at bounding box center [399, 224] width 252 height 30
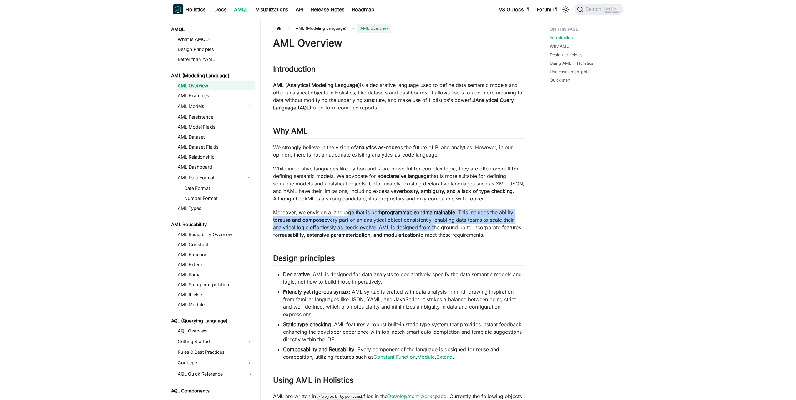
drag, startPoint x: 348, startPoint y: 211, endPoint x: 431, endPoint y: 224, distance: 84.1
click at [431, 224] on p "Moreover, we envision a language that is both programmable and maintainable . T…" at bounding box center [399, 224] width 252 height 30
drag, startPoint x: 440, startPoint y: 224, endPoint x: 376, endPoint y: 214, distance: 65.2
click at [376, 214] on p "Moreover, we envision a language that is both programmable and maintainable . T…" at bounding box center [399, 224] width 252 height 30
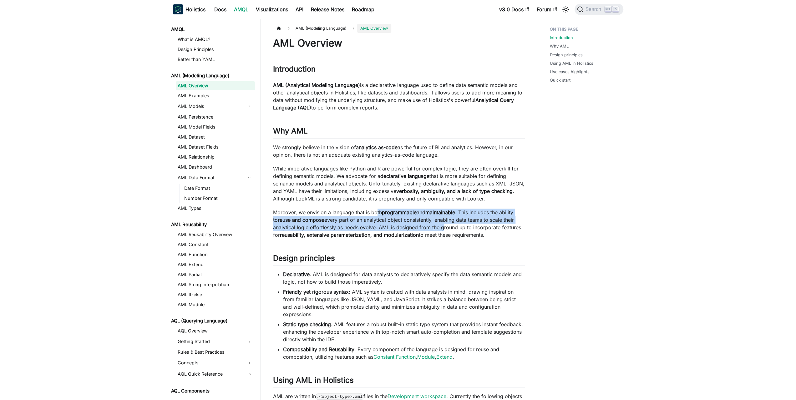
click at [376, 214] on p "Moreover, we envision a language that is both programmable and maintainable . T…" at bounding box center [399, 224] width 252 height 30
drag
click at [424, 224] on p "Moreover, we envision a language that is both programmable and maintainable . T…" at bounding box center [399, 224] width 252 height 30
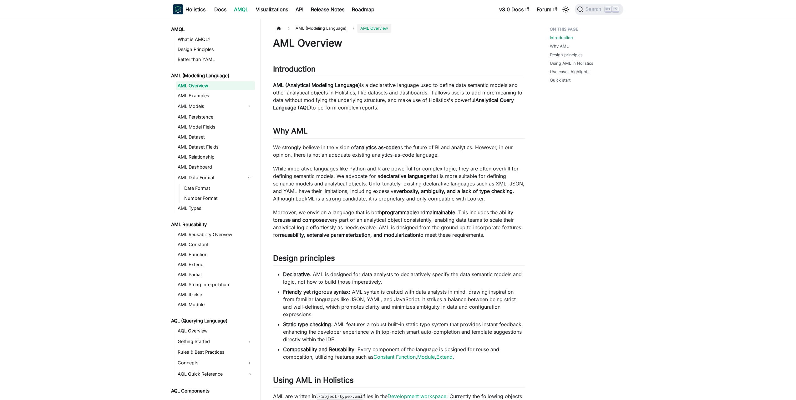
click at [424, 224] on p "Moreover, we envision a language that is both programmable and maintainable . T…" at bounding box center [399, 224] width 252 height 30
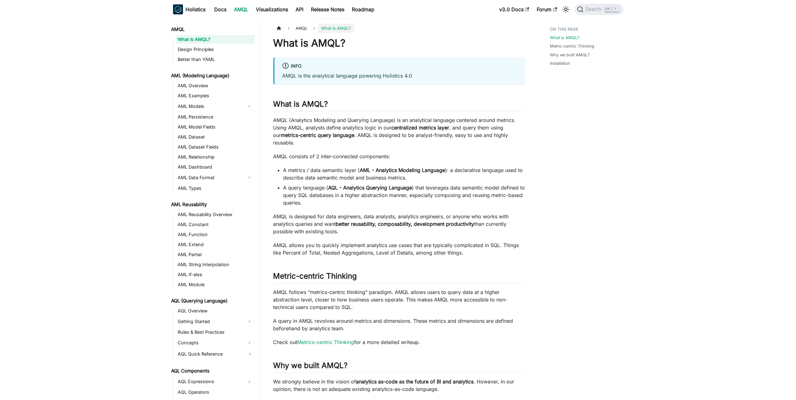
scroll to position [63, 0]
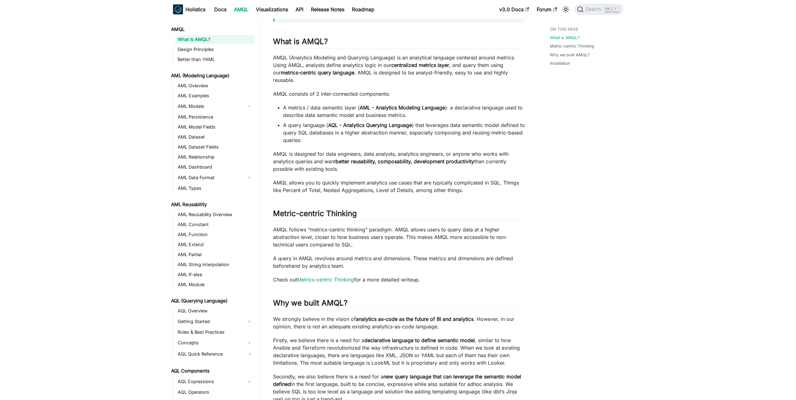
click at [407, 234] on p "AMQL follows “metrics-centric thinking” paradigm. AMQL allows users to query da…" at bounding box center [399, 237] width 252 height 23
drag, startPoint x: 410, startPoint y: 216, endPoint x: 411, endPoint y: 235, distance: 18.8
click at [411, 235] on div "What is AMQL? info AMQL is the analytical language powering Holistics 4.0 What …" at bounding box center [399, 218] width 252 height 489
click at [410, 235] on p "AMQL follows “metrics-centric thinking” paradigm. AMQL allows users to query da…" at bounding box center [399, 237] width 252 height 23
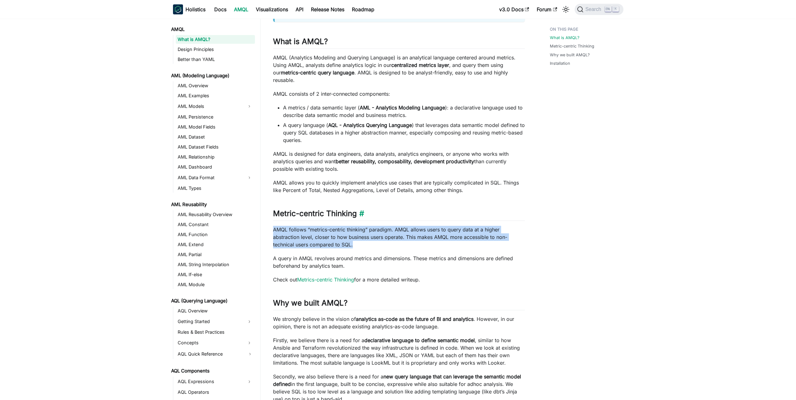
click at [410, 211] on h2 "Metric-centric Thinking ​" at bounding box center [399, 215] width 252 height 12
drag, startPoint x: 428, startPoint y: 211, endPoint x: 431, endPoint y: 231, distance: 20.2
click at [431, 231] on div "What is AMQL? info AMQL is the analytical language powering Holistics 4.0 What …" at bounding box center [399, 218] width 252 height 489
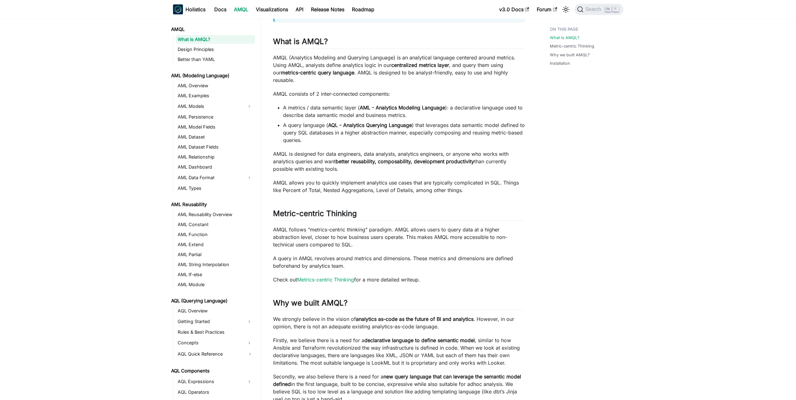
click at [432, 233] on p "AMQL follows “metrics-centric thinking” paradigm. AMQL allows users to query da…" at bounding box center [399, 237] width 252 height 23
drag, startPoint x: 427, startPoint y: 238, endPoint x: 427, endPoint y: 252, distance: 14.1
click at [427, 252] on div "What is AMQL? info AMQL is the analytical language powering Holistics 4.0 What …" at bounding box center [399, 218] width 252 height 489
click at [427, 255] on p "A query in AMQL revolves around metrics and dimensions. These metrics and dimen…" at bounding box center [399, 262] width 252 height 15
drag, startPoint x: 428, startPoint y: 257, endPoint x: 427, endPoint y: 242, distance: 15.4
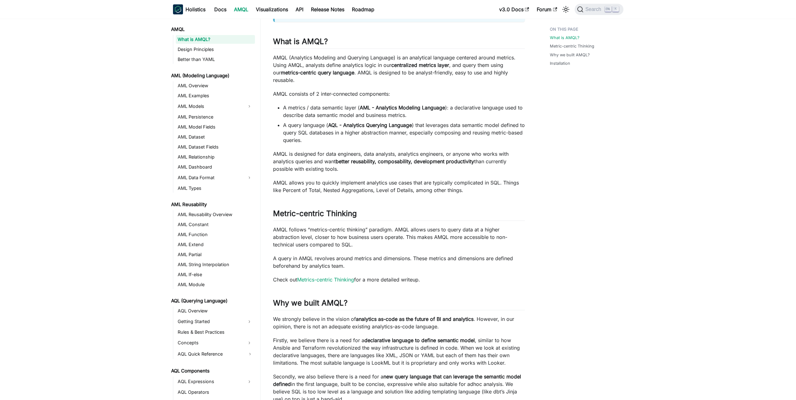
click at [427, 242] on div "What is AMQL? info AMQL is the analytical language powering Holistics 4.0 What …" at bounding box center [399, 218] width 252 height 489
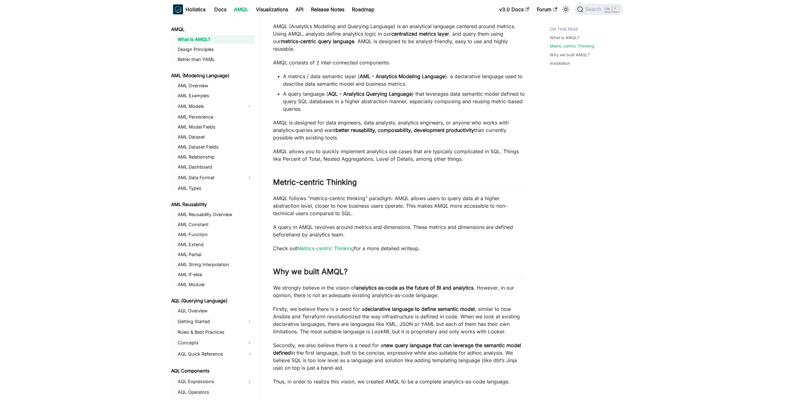
drag, startPoint x: 447, startPoint y: 271, endPoint x: 447, endPoint y: 292, distance: 20.3
click at [447, 292] on div "What is AMQL? info AMQL is the analytical language powering Holistics 4.0 What …" at bounding box center [399, 187] width 252 height 489
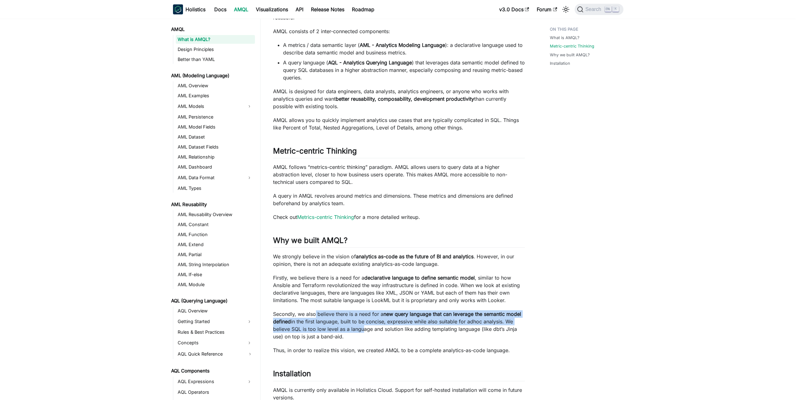
drag, startPoint x: 324, startPoint y: 310, endPoint x: 363, endPoint y: 323, distance: 41.2
click at [360, 322] on p "Secondly, we also believe there is a need for a new query language that can lev…" at bounding box center [399, 325] width 252 height 30
click at [363, 323] on p "Secondly, we also believe there is a need for a new query language that can lev…" at bounding box center [399, 325] width 252 height 30
drag, startPoint x: 391, startPoint y: 331, endPoint x: 521, endPoint y: 341, distance: 131.1
click at [496, 342] on div "What is AMQL? info AMQL is the analytical language powering Holistics 4.0 What …" at bounding box center [399, 156] width 252 height 489
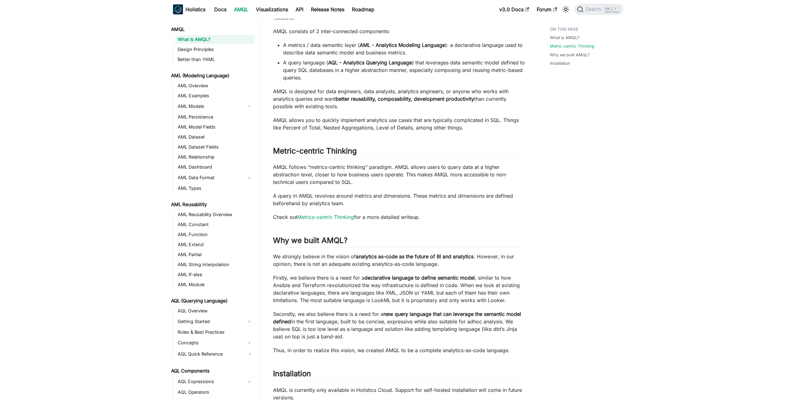
click at [530, 341] on div "AMQL What is AMQL? On this page What is AMQL? info AMQL is the analytical langu…" at bounding box center [399, 178] width 277 height 558
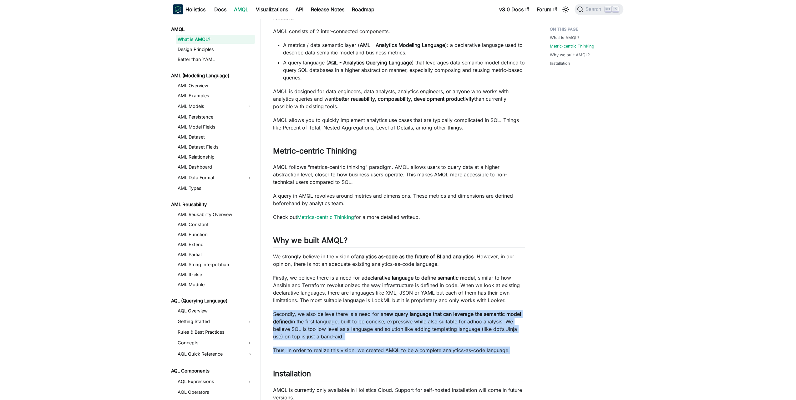
drag, startPoint x: 537, startPoint y: 342, endPoint x: 535, endPoint y: 282, distance: 59.4
click at [535, 284] on div "AMQL What is AMQL? On this page What is AMQL? info AMQL is the analytical langu…" at bounding box center [399, 178] width 277 height 558
click at [535, 282] on div "AMQL What is AMQL? On this page What is AMQL? info AMQL is the analytical langu…" at bounding box center [399, 178] width 277 height 558
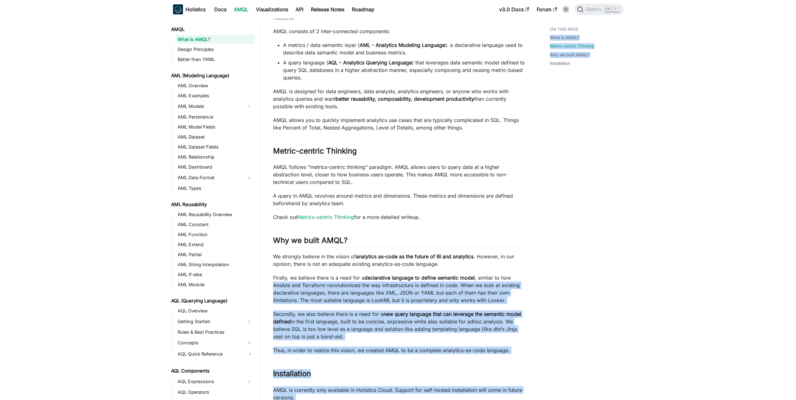
drag, startPoint x: 533, startPoint y: 266, endPoint x: 540, endPoint y: 324, distance: 59.2
click at [540, 324] on div "AMQL What is AMQL? On this page What is AMQL? info AMQL is the analytical langu…" at bounding box center [445, 178] width 369 height 558
drag, startPoint x: 540, startPoint y: 324, endPoint x: 534, endPoint y: 326, distance: 5.9
click at [539, 324] on div "What is AMQL? Metric-centric Thinking Why we built AMQL? Installation" at bounding box center [583, 178] width 92 height 558
click at [518, 311] on strong "new query language that can leverage the semantic model defined" at bounding box center [397, 318] width 248 height 14
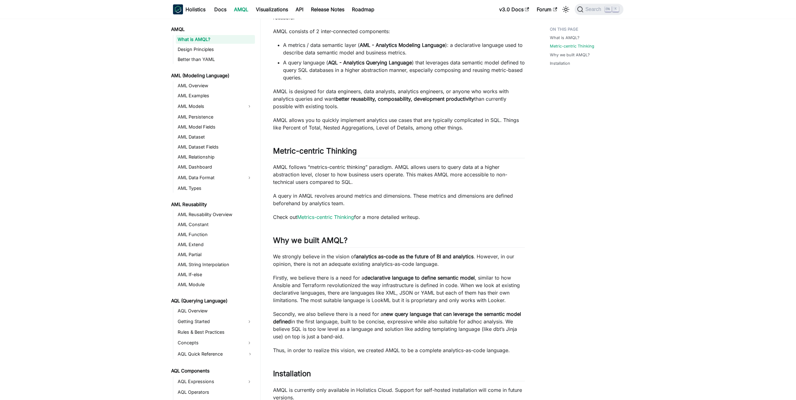
scroll to position [188, 0]
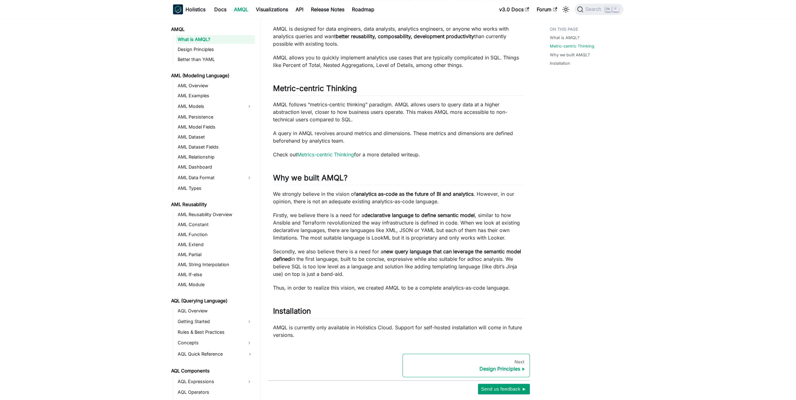
click at [507, 366] on div "Design Principles" at bounding box center [466, 369] width 117 height 6
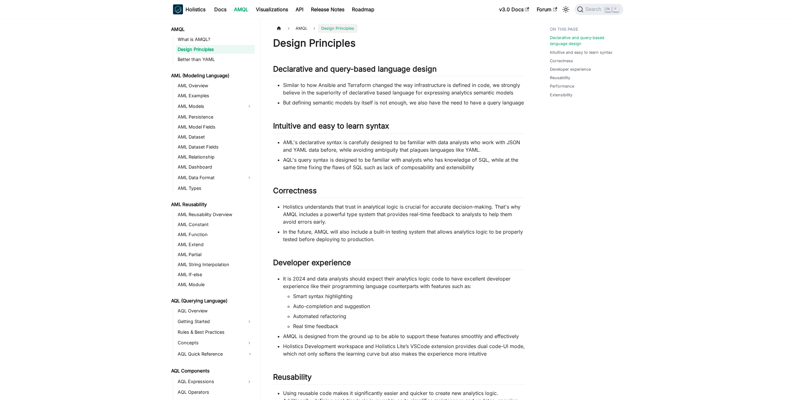
click at [371, 94] on li "Similar to how Ansible and Terraform changed the way infrastructure is defined …" at bounding box center [404, 88] width 242 height 15
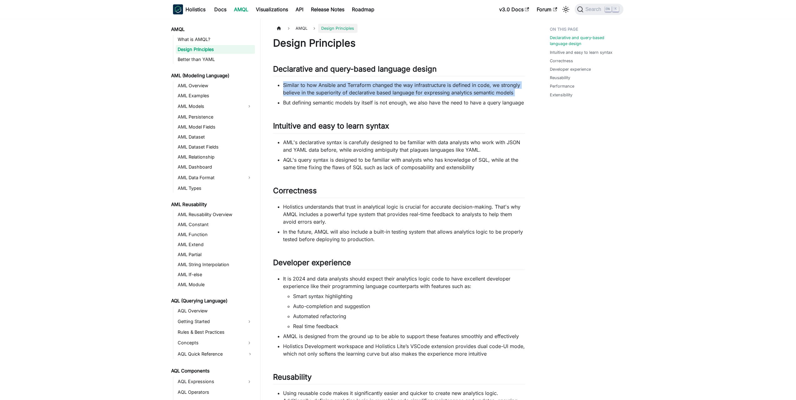
click at [371, 94] on li "Similar to how Ansible and Terraform changed the way infrastructure is defined …" at bounding box center [404, 88] width 242 height 15
click at [362, 90] on li "Similar to how Ansible and Terraform changed the way infrastructure is defined …" at bounding box center [404, 88] width 242 height 15
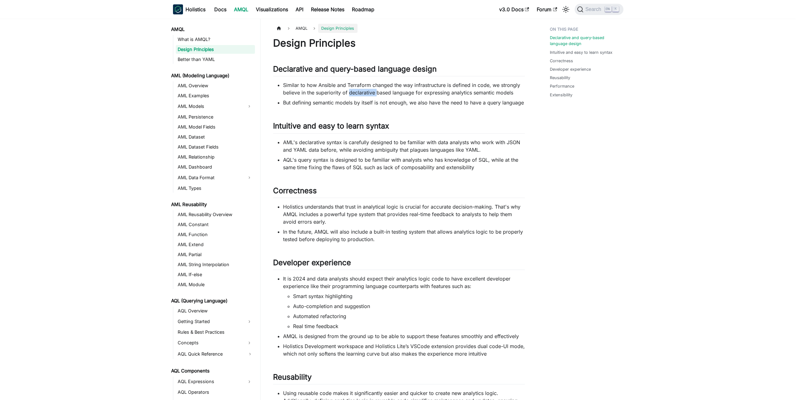
click at [362, 90] on li "Similar to how Ansible and Terraform changed the way infrastructure is defined …" at bounding box center [404, 88] width 242 height 15
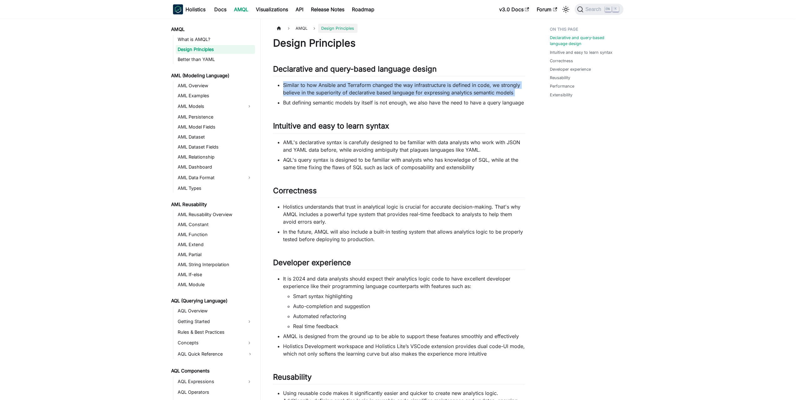
drag, startPoint x: 362, startPoint y: 90, endPoint x: 354, endPoint y: 94, distance: 8.5
click at [361, 90] on li "Similar to how Ansible and Terraform changed the way infrastructure is defined …" at bounding box center [404, 88] width 242 height 15
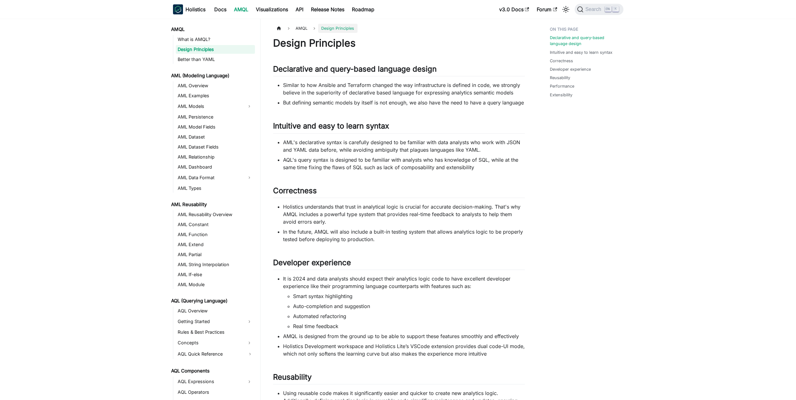
click at [350, 97] on ul "Similar to how Ansible and Terraform changed the way infrastructure is defined …" at bounding box center [399, 93] width 252 height 25
click at [360, 92] on li "Similar to how Ansible and Terraform changed the way infrastructure is defined …" at bounding box center [404, 88] width 242 height 15
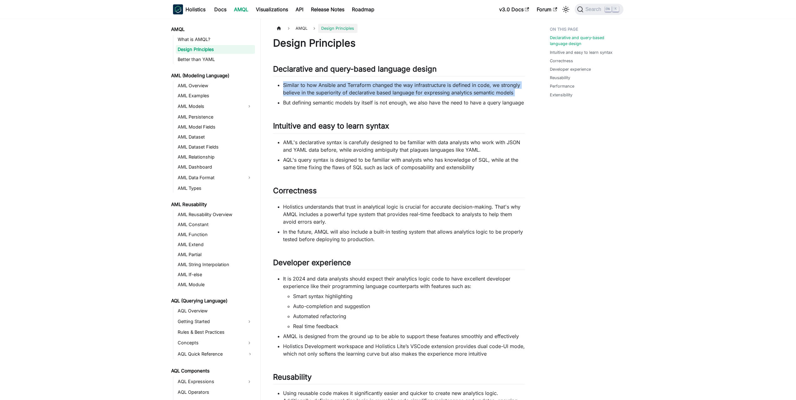
click at [360, 92] on li "Similar to how Ansible and Terraform changed the way infrastructure is defined …" at bounding box center [404, 88] width 242 height 15
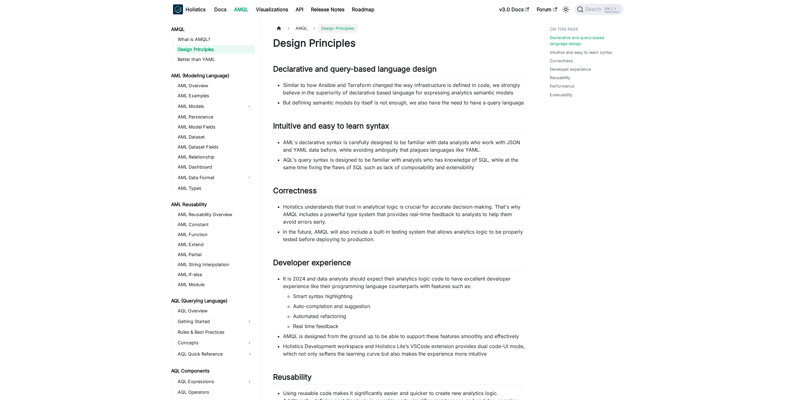
click at [350, 141] on li "AML's declarative syntax is carefully designed to be familiar with data analyst…" at bounding box center [404, 146] width 242 height 15
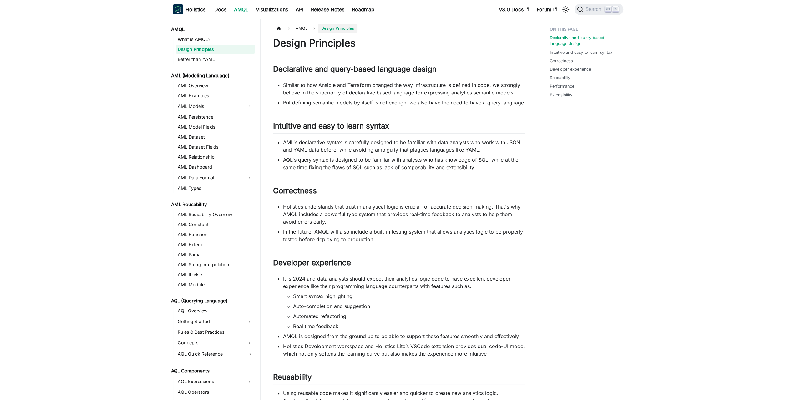
click at [363, 161] on li "AQL's query syntax is designed to be familiar with analysts who has knowledge o…" at bounding box center [404, 163] width 242 height 15
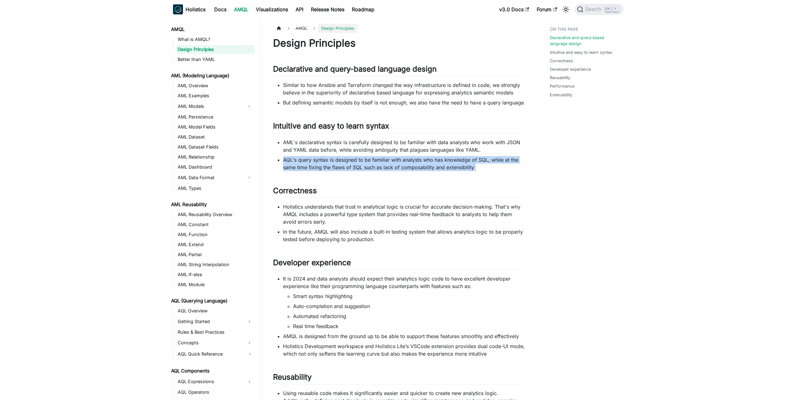
click at [363, 161] on li "AQL's query syntax is designed to be familiar with analysts who has knowledge o…" at bounding box center [404, 163] width 242 height 15
click at [404, 159] on li "AQL's query syntax is designed to be familiar with analysts who has knowledge o…" at bounding box center [404, 163] width 242 height 15
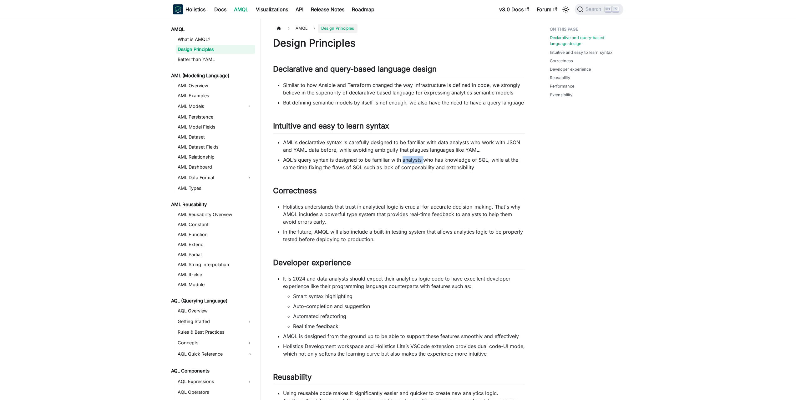
click at [404, 159] on li "AQL's query syntax is designed to be familiar with analysts who has knowledge o…" at bounding box center [404, 163] width 242 height 15
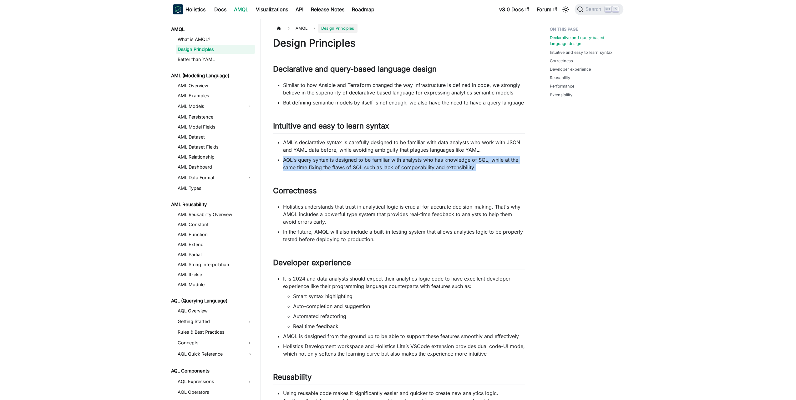
click at [404, 159] on li "AQL's query syntax is designed to be familiar with analysts who has knowledge o…" at bounding box center [404, 163] width 242 height 15
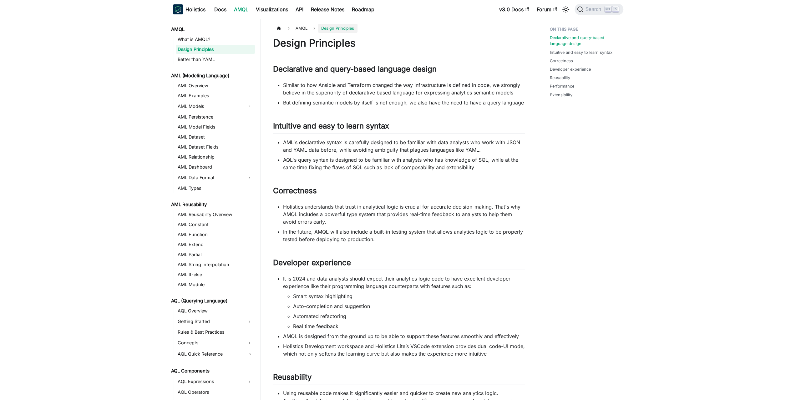
click at [417, 149] on li "AML's declarative syntax is carefully designed to be familiar with data analyst…" at bounding box center [404, 146] width 242 height 15
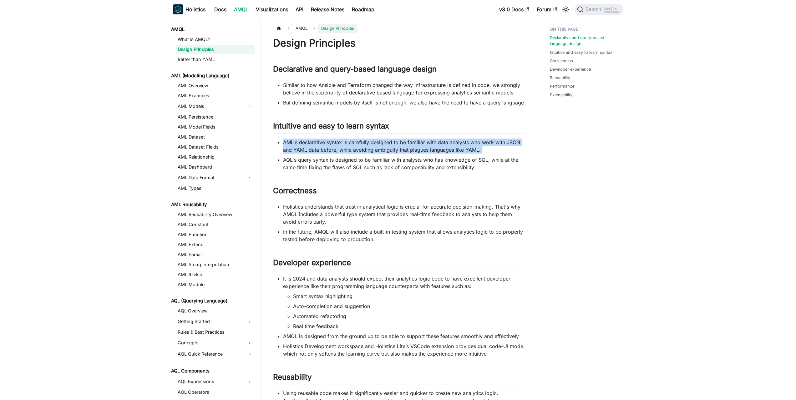
click at [417, 149] on li "AML's declarative syntax is carefully designed to be familiar with data analyst…" at bounding box center [404, 146] width 242 height 15
click at [424, 146] on li "AML's declarative syntax is carefully designed to be familiar with data analyst…" at bounding box center [404, 146] width 242 height 15
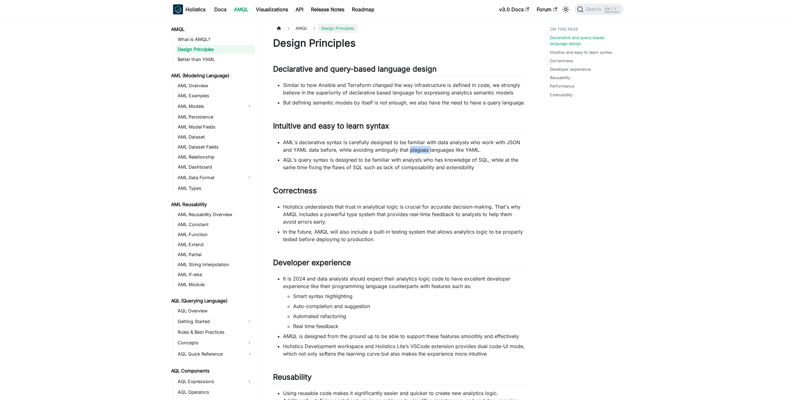
click at [424, 146] on li "AML's declarative syntax is carefully designed to be familiar with data analyst…" at bounding box center [404, 146] width 242 height 15
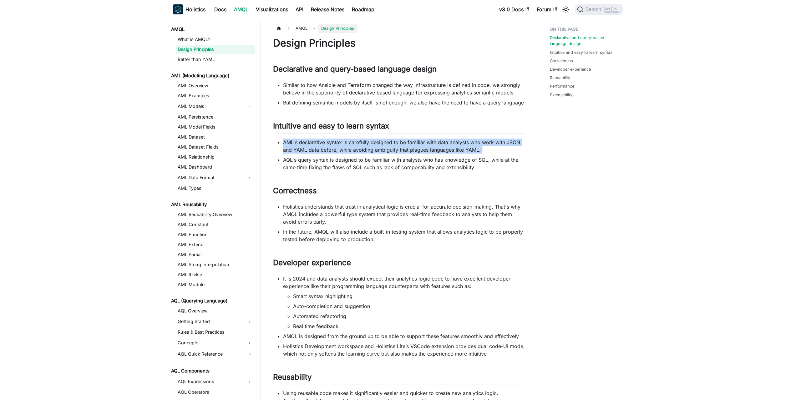
click at [424, 146] on li "AML's declarative syntax is carefully designed to be familiar with data analyst…" at bounding box center [404, 146] width 242 height 15
click at [418, 148] on li "AML's declarative syntax is carefully designed to be familiar with data analyst…" at bounding box center [404, 146] width 242 height 15
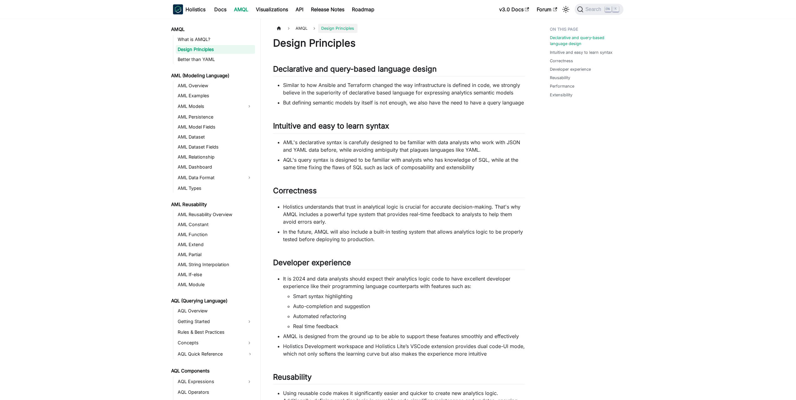
click at [374, 205] on li "Holistics understands that trust in analytical logic is crucial for accurate de…" at bounding box center [404, 214] width 242 height 23
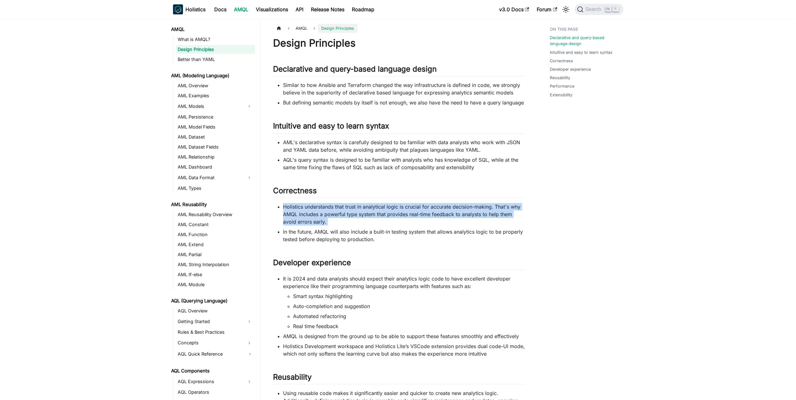
click at [374, 205] on li "Holistics understands that trust in analytical logic is crucial for accurate de…" at bounding box center [404, 214] width 242 height 23
click at [362, 206] on li "Holistics understands that trust in analytical logic is crucial for accurate de…" at bounding box center [404, 214] width 242 height 23
drag, startPoint x: 348, startPoint y: 204, endPoint x: 356, endPoint y: 221, distance: 18.3
click at [356, 221] on li "Holistics understands that trust in analytical logic is crucial for accurate de…" at bounding box center [404, 214] width 242 height 23
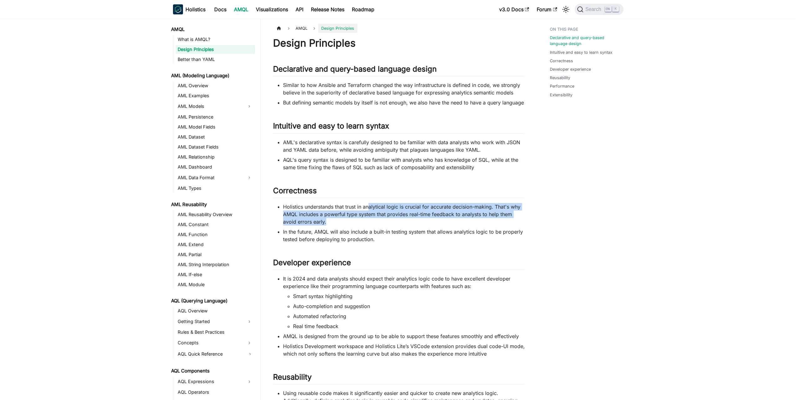
drag, startPoint x: 365, startPoint y: 220, endPoint x: 370, endPoint y: 198, distance: 22.6
click at [370, 198] on div "Design Principles Declarative and query-based language design ​ Similar to how …" at bounding box center [399, 327] width 252 height 581
drag, startPoint x: 376, startPoint y: 195, endPoint x: 378, endPoint y: 218, distance: 23.2
click at [378, 218] on div "Design Principles Declarative and query-based language design ​ Similar to how …" at bounding box center [399, 327] width 252 height 581
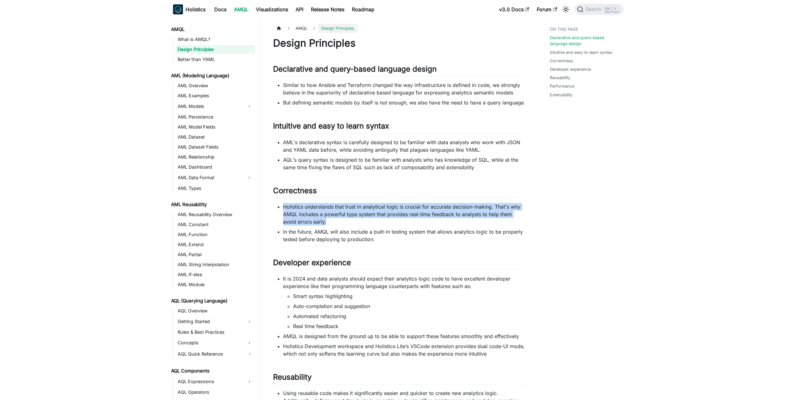
click at [378, 218] on li "Holistics understands that trust in analytical logic is crucial for accurate de…" at bounding box center [404, 214] width 242 height 23
drag, startPoint x: 374, startPoint y: 219, endPoint x: 375, endPoint y: 192, distance: 26.9
click at [375, 193] on div "Design Principles Declarative and query-based language design ​ Similar to how …" at bounding box center [399, 327] width 252 height 581
click at [375, 192] on h2 "Correctness ​" at bounding box center [399, 192] width 252 height 12
drag, startPoint x: 380, startPoint y: 196, endPoint x: 376, endPoint y: 220, distance: 24.6
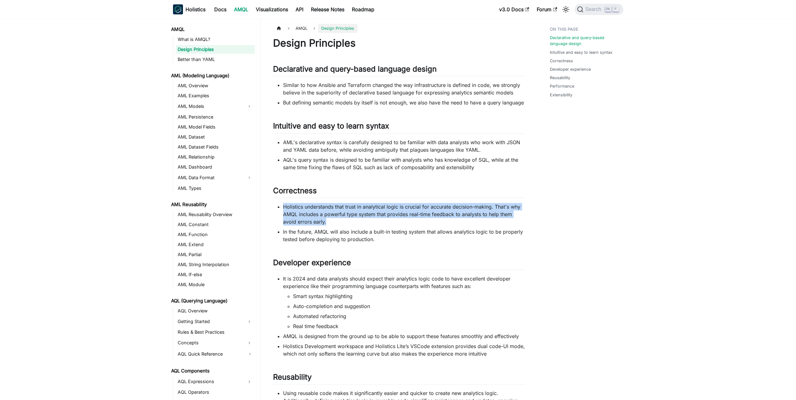
click at [376, 220] on div "Design Principles Declarative and query-based language design ​ Similar to how …" at bounding box center [399, 327] width 252 height 581
click at [376, 220] on li "Holistics understands that trust in analytical logic is crucial for accurate de…" at bounding box center [404, 214] width 242 height 23
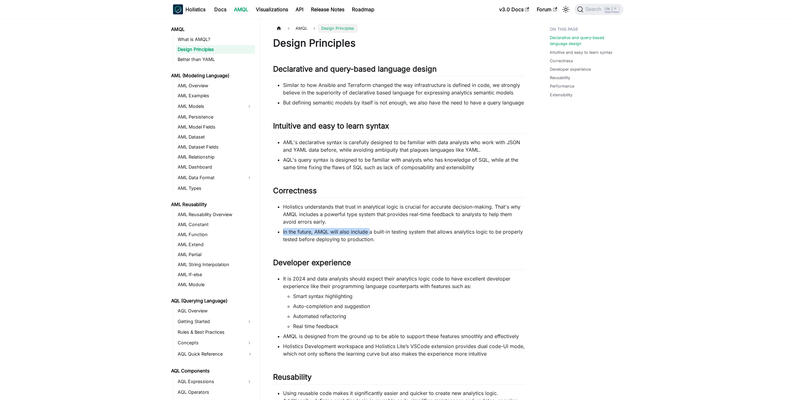
drag, startPoint x: 370, startPoint y: 230, endPoint x: 372, endPoint y: 237, distance: 8.0
click at [370, 234] on ul "Holistics understands that trust in analytical logic is crucial for accurate de…" at bounding box center [399, 223] width 252 height 40
click at [372, 237] on li "In the future, AMQL will also include a built-in testing system that allows ana…" at bounding box center [404, 235] width 242 height 15
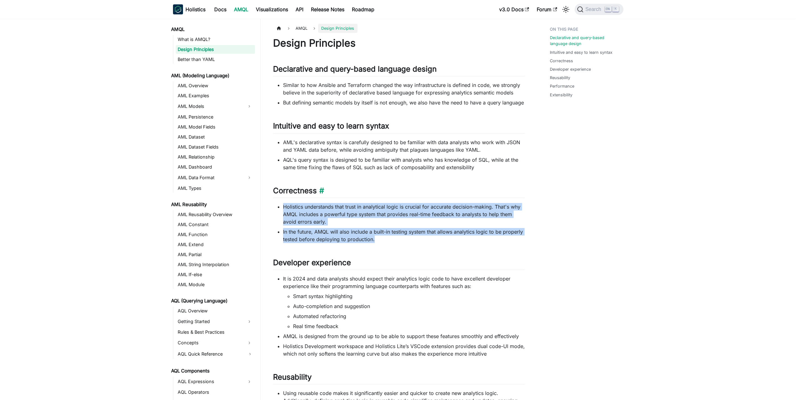
drag, startPoint x: 382, startPoint y: 238, endPoint x: 387, endPoint y: 194, distance: 44.4
click at [387, 195] on div "Design Principles Declarative and query-based language design ​ Similar to how …" at bounding box center [399, 327] width 252 height 581
click at [387, 194] on h2 "Correctness ​" at bounding box center [399, 192] width 252 height 12
drag, startPoint x: 394, startPoint y: 204, endPoint x: 397, endPoint y: 235, distance: 32.0
click at [397, 235] on div "Design Principles Declarative and query-based language design ​ Similar to how …" at bounding box center [399, 327] width 252 height 581
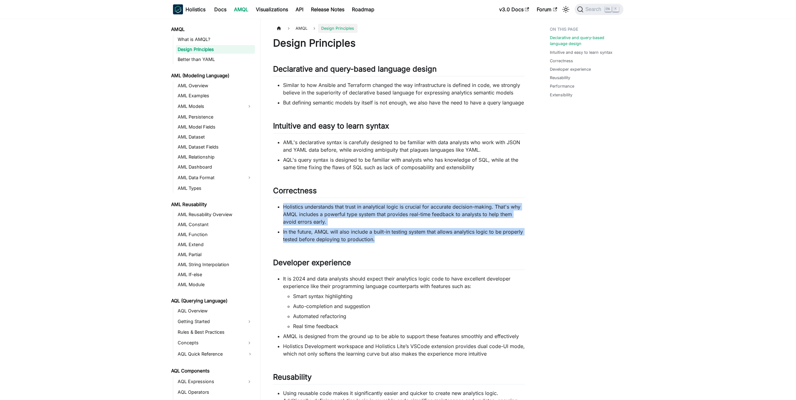
click at [397, 235] on li "In the future, AMQL will also include a built-in testing system that allows ana…" at bounding box center [404, 235] width 242 height 15
drag, startPoint x: 390, startPoint y: 240, endPoint x: 390, endPoint y: 190, distance: 50.0
click at [390, 191] on div "Design Principles Declarative and query-based language design ​ Similar to how …" at bounding box center [399, 327] width 252 height 581
click at [390, 190] on h2 "Correctness ​" at bounding box center [399, 192] width 252 height 12
drag, startPoint x: 399, startPoint y: 212, endPoint x: 403, endPoint y: 235, distance: 23.4
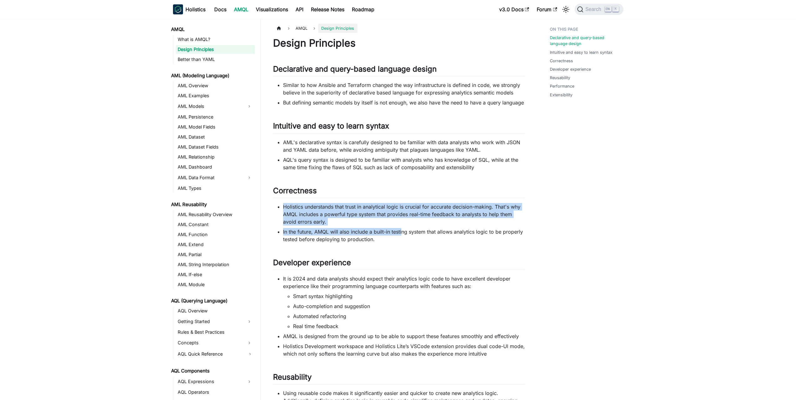
click at [403, 235] on div "Design Principles Declarative and query-based language design ​ Similar to how …" at bounding box center [399, 327] width 252 height 581
click at [403, 235] on li "In the future, AMQL will also include a built-in testing system that allows ana…" at bounding box center [404, 235] width 242 height 15
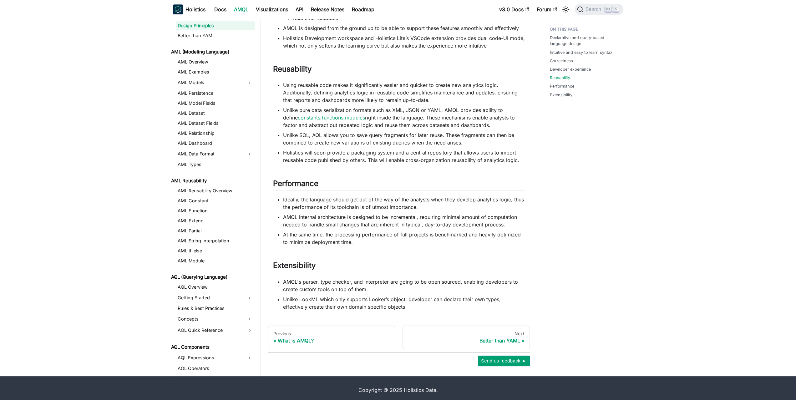
scroll to position [311, 0]
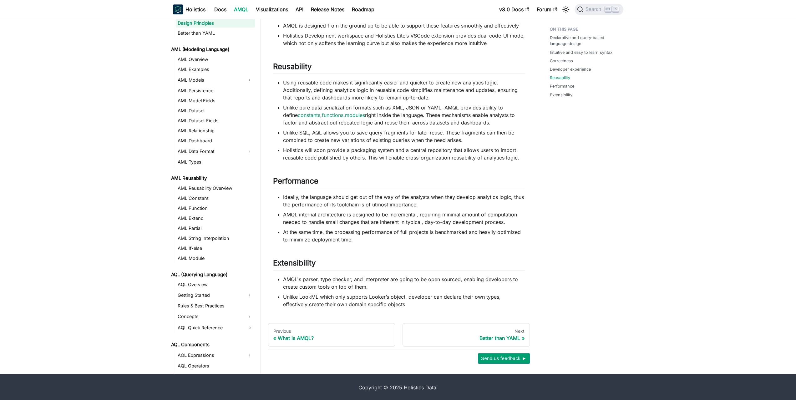
drag, startPoint x: 394, startPoint y: 189, endPoint x: 427, endPoint y: 242, distance: 62.8
click at [370, 283] on li "AMQL's parser, type checker, and interpreter are going to be open sourced, enab…" at bounding box center [404, 283] width 242 height 15
click at [391, 282] on li "AMQL's parser, type checker, and interpreter are going to be open sourced, enab…" at bounding box center [404, 283] width 242 height 15
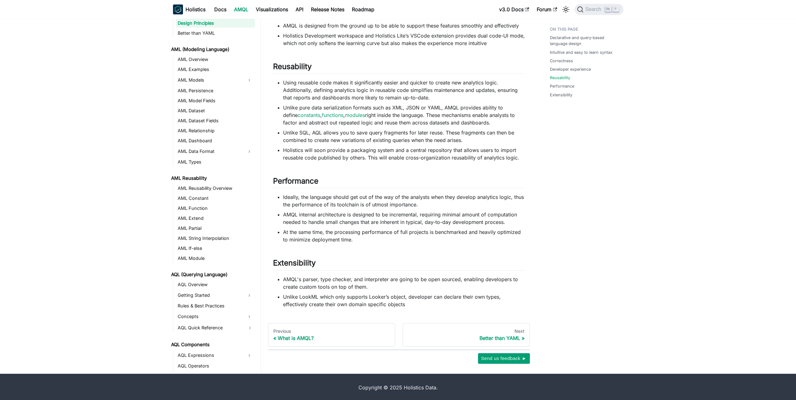
click at [391, 282] on li "AMQL's parser, type checker, and interpreter are going to be open sourced, enab…" at bounding box center [404, 283] width 242 height 15
click at [391, 281] on li "AMQL's parser, type checker, and interpreter are going to be open sourced, enab…" at bounding box center [404, 283] width 242 height 15
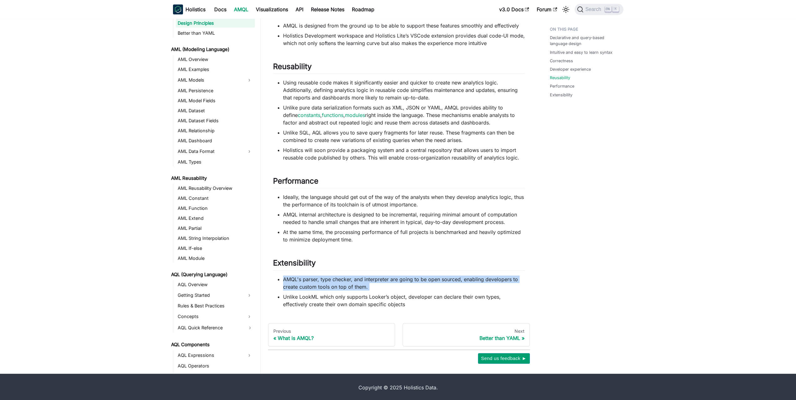
click at [391, 281] on li "AMQL's parser, type checker, and interpreter are going to be open sourced, enab…" at bounding box center [404, 283] width 242 height 15
click at [387, 281] on li "AMQL's parser, type checker, and interpreter are going to be open sourced, enab…" at bounding box center [404, 283] width 242 height 15
click at [379, 281] on li "AMQL's parser, type checker, and interpreter are going to be open sourced, enab…" at bounding box center [404, 283] width 242 height 15
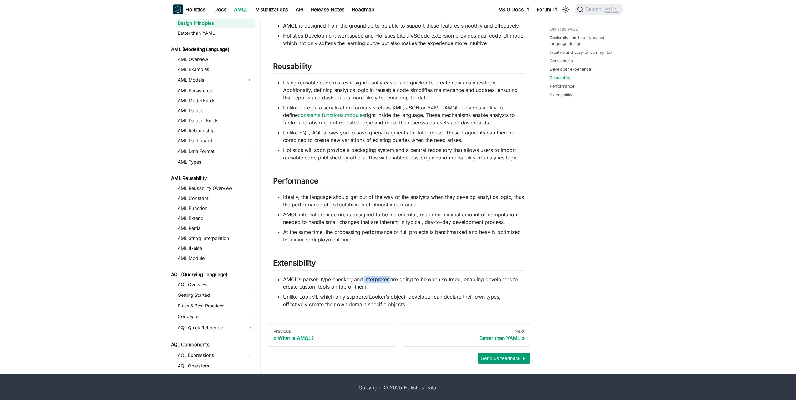
click at [379, 281] on li "AMQL's parser, type checker, and interpreter are going to be open sourced, enab…" at bounding box center [404, 283] width 242 height 15
click at [377, 296] on li "Unlike LookML which only supports Looker’s object, developer can declare their …" at bounding box center [404, 300] width 242 height 15
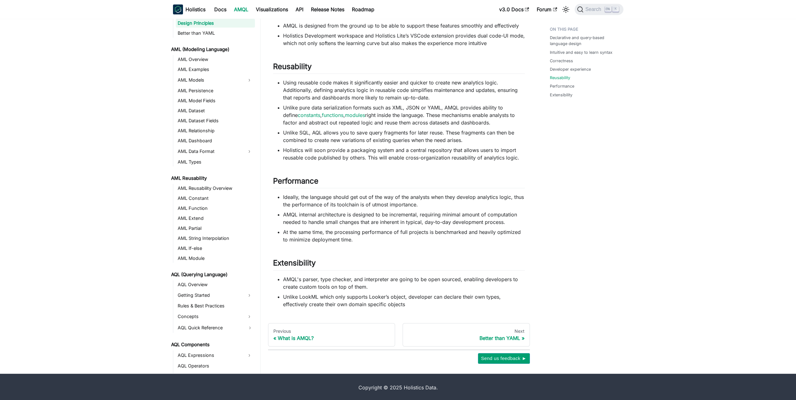
click at [382, 285] on li "AMQL's parser, type checker, and interpreter are going to be open sourced, enab…" at bounding box center [404, 283] width 242 height 15
click at [380, 285] on li "AMQL's parser, type checker, and interpreter are going to be open sourced, enab…" at bounding box center [404, 283] width 242 height 15
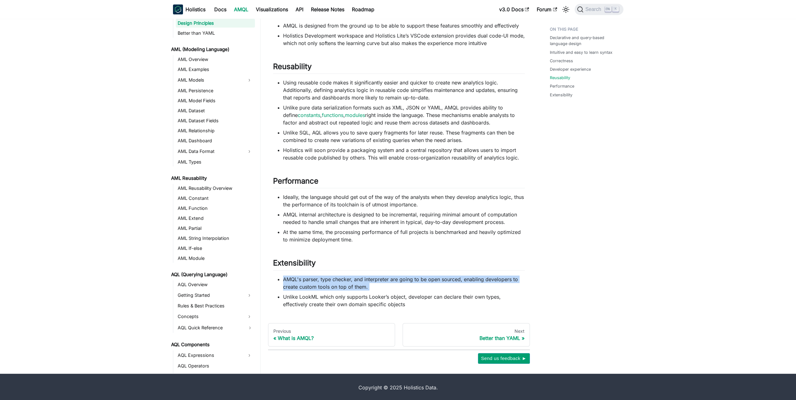
click at [380, 285] on li "AMQL's parser, type checker, and interpreter are going to be open sourced, enab…" at bounding box center [404, 283] width 242 height 15
click at [377, 285] on li "AMQL's parser, type checker, and interpreter are going to be open sourced, enab…" at bounding box center [404, 283] width 242 height 15
click at [340, 281] on li "AMQL's parser, type checker, and interpreter are going to be open sourced, enab…" at bounding box center [404, 283] width 242 height 15
click at [365, 211] on li "AMQL internal architecture is designed to be incremental, requiring minimal amo…" at bounding box center [404, 218] width 242 height 15
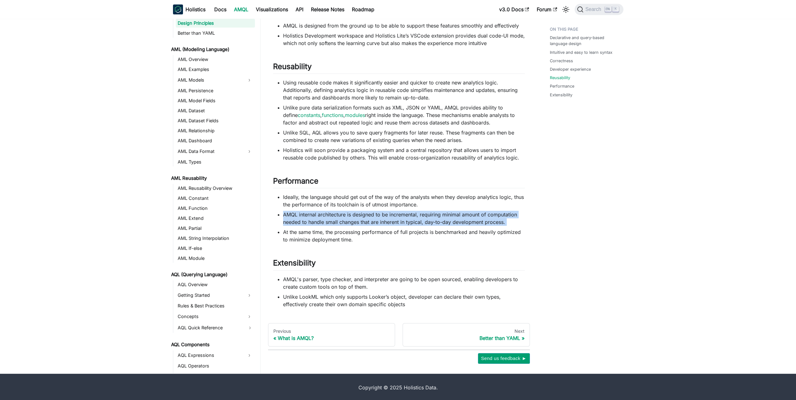
click at [365, 211] on li "AMQL internal architecture is designed to be incremental, requiring minimal amo…" at bounding box center [404, 218] width 242 height 15
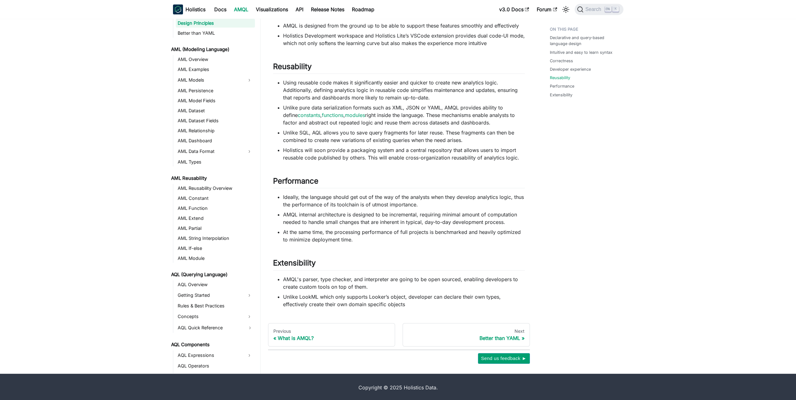
click at [357, 206] on li "Ideally, the language should get out of the way of the analysts when they devel…" at bounding box center [404, 200] width 242 height 15
click at [356, 219] on li "AMQL internal architecture is designed to be incremental, requiring minimal amo…" at bounding box center [404, 218] width 242 height 15
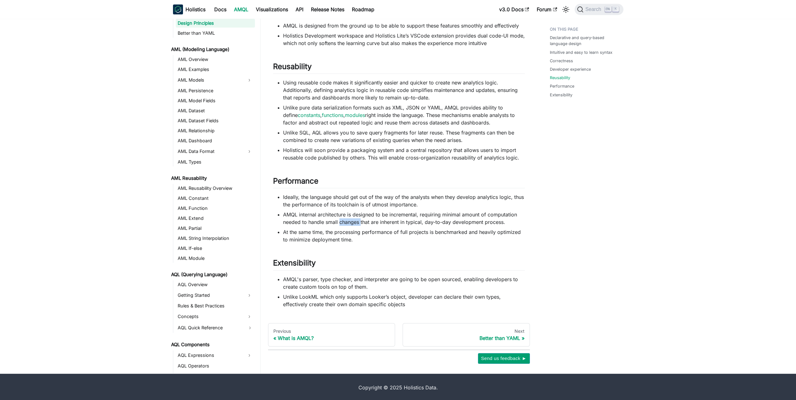
click at [356, 219] on li "AMQL internal architecture is designed to be incremental, requiring minimal amo…" at bounding box center [404, 218] width 242 height 15
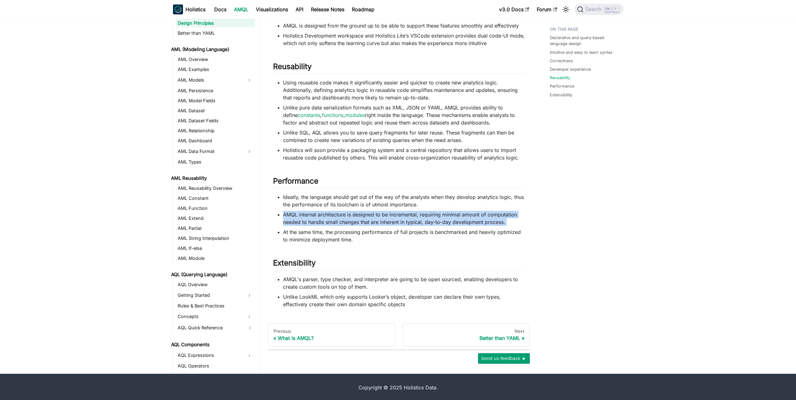
click at [356, 219] on li "AMQL internal architecture is designed to be incremental, requiring minimal amo…" at bounding box center [404, 218] width 242 height 15
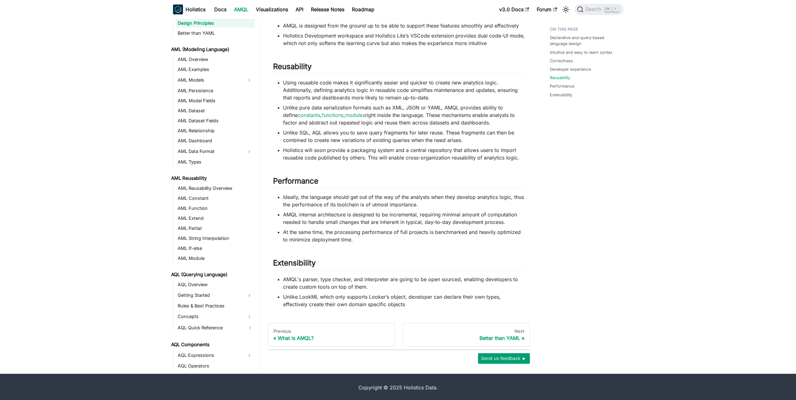
click at [348, 234] on li "At the same time, the processing performance of full projects is benchmarked an…" at bounding box center [404, 235] width 242 height 15
click at [364, 231] on li "At the same time, the processing performance of full projects is benchmarked an…" at bounding box center [404, 235] width 242 height 15
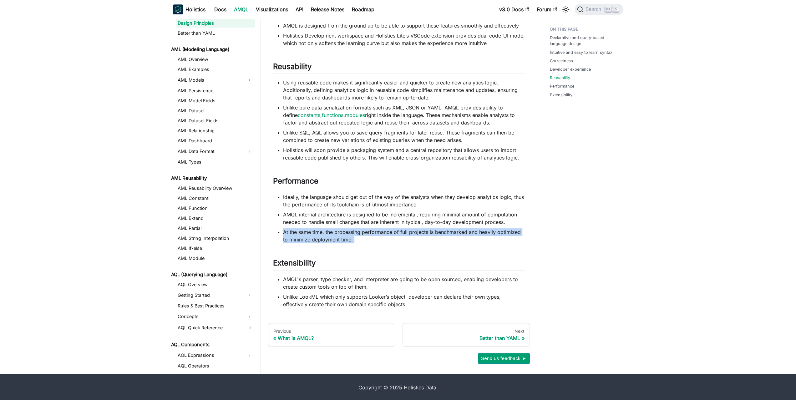
click at [364, 231] on li "At the same time, the processing performance of full projects is benchmarked an…" at bounding box center [404, 235] width 242 height 15
click at [373, 230] on li "At the same time, the processing performance of full projects is benchmarked an…" at bounding box center [404, 235] width 242 height 15
click at [510, 338] on div "Better than YAML" at bounding box center [466, 338] width 117 height 6
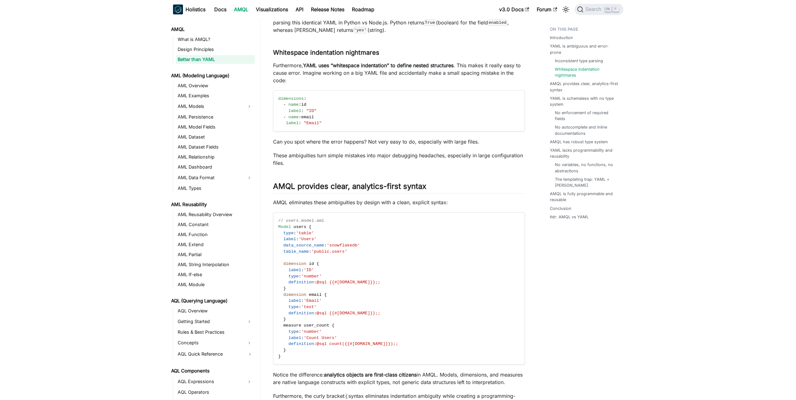
scroll to position [344, 0]
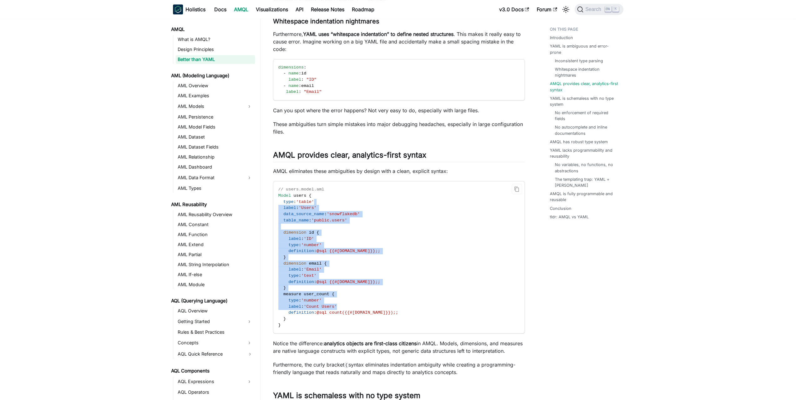
drag, startPoint x: 375, startPoint y: 200, endPoint x: 387, endPoint y: 306, distance: 107.3
click at [387, 306] on code "// users.model.aml Model users { type : 'table' label : 'Users' data_source_nam…" at bounding box center [398, 257] width 250 height 152
click at [386, 306] on code "// users.model.aml Model users { type : 'table' label : 'Users' data_source_nam…" at bounding box center [398, 257] width 250 height 152
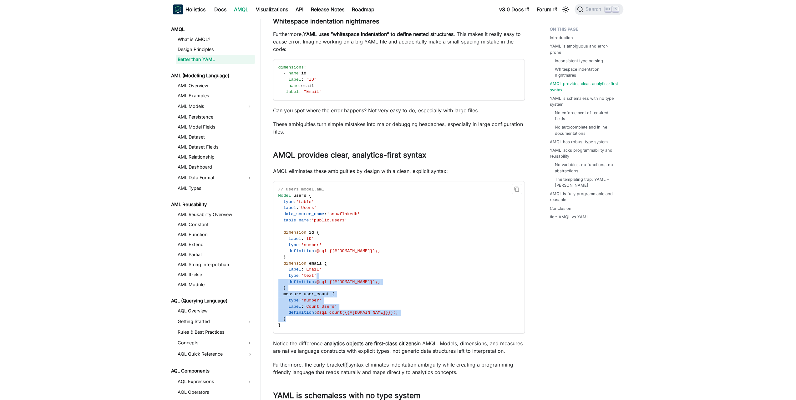
drag, startPoint x: 372, startPoint y: 319, endPoint x: 376, endPoint y: 250, distance: 69.3
click at [376, 251] on code "// users.model.aml Model users { type : 'table' label : 'Users' data_source_nam…" at bounding box center [398, 257] width 250 height 152
click at [376, 249] on code "// users.model.aml Model users { type : 'table' label : 'Users' data_source_nam…" at bounding box center [398, 257] width 250 height 152
drag, startPoint x: 386, startPoint y: 235, endPoint x: 371, endPoint y: 324, distance: 90.6
click at [371, 324] on code "// users.model.aml Model users { type : 'table' label : 'Users' data_source_nam…" at bounding box center [398, 257] width 250 height 152
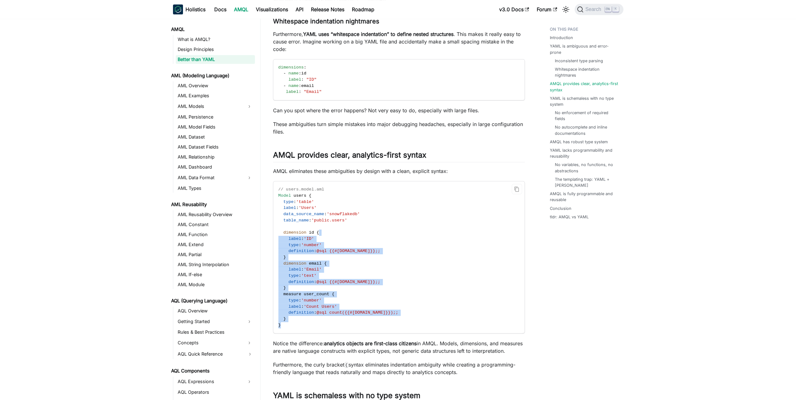
click at [370, 324] on code "// users.model.aml Model users { type : 'table' label : 'Users' data_source_nam…" at bounding box center [398, 257] width 250 height 152
drag, startPoint x: 362, startPoint y: 322, endPoint x: 274, endPoint y: 189, distance: 159.9
click at [274, 189] on code "// users.model.aml Model users { type : 'table' label : 'Users' data_source_nam…" at bounding box center [398, 257] width 250 height 152
click at [296, 210] on code "// users.model.aml Model users { type : 'table' label : 'Users' data_source_nam…" at bounding box center [398, 257] width 250 height 152
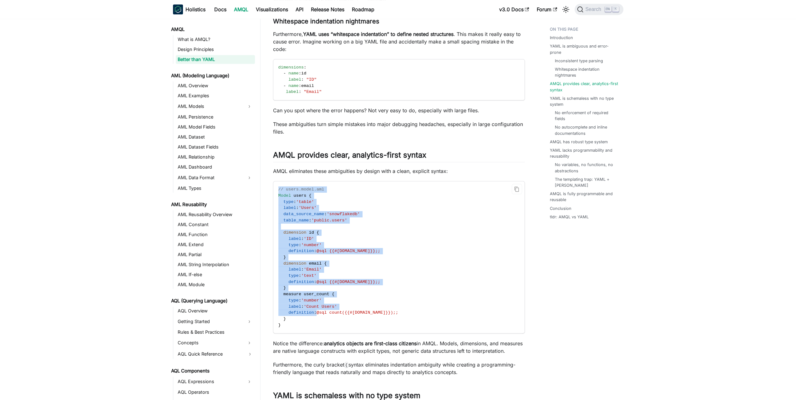
drag, startPoint x: 279, startPoint y: 189, endPoint x: 312, endPoint y: 316, distance: 131.6
click at [313, 316] on code "// users.model.aml Model users { type : 'table' label : 'Users' data_source_nam…" at bounding box center [398, 257] width 250 height 152
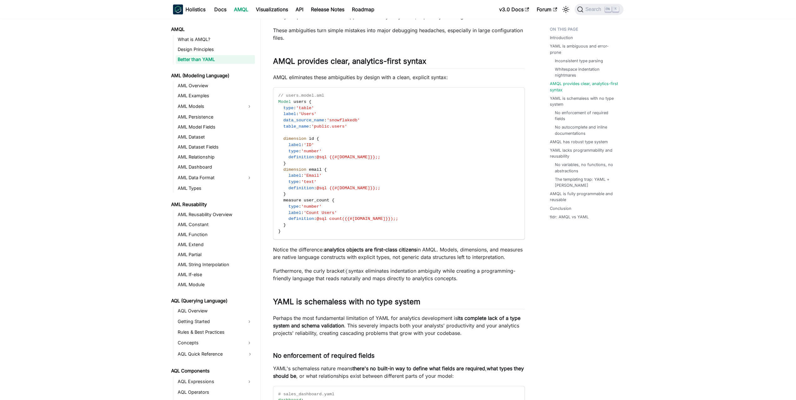
click at [331, 255] on p "Notice the difference: analytics objects are first-class citizens in AMQL. Mode…" at bounding box center [399, 253] width 252 height 15
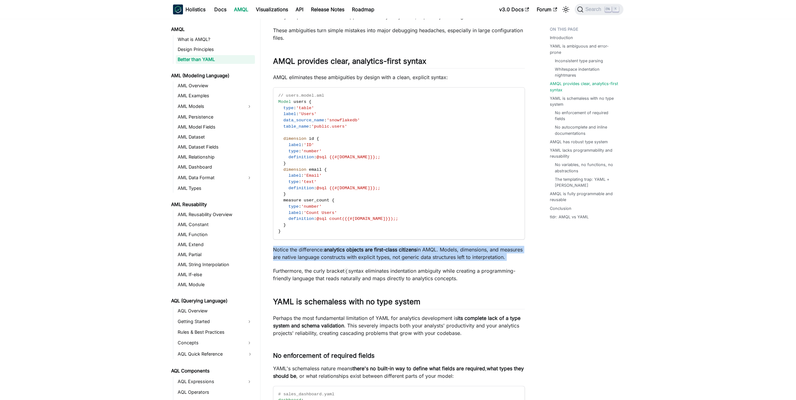
click at [331, 255] on p "Notice the difference: analytics objects are first-class citizens in AMQL. Mode…" at bounding box center [399, 253] width 252 height 15
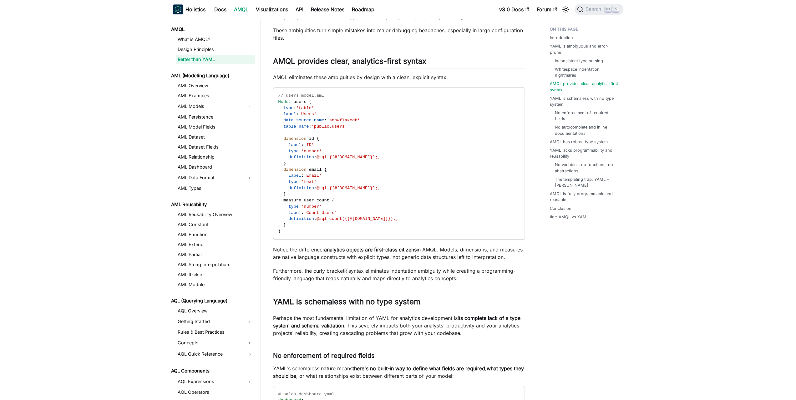
click at [320, 278] on p "Furthermore, the curly bracket { syntax eliminates indentation ambiguity while …" at bounding box center [399, 274] width 252 height 15
click at [329, 261] on p "Notice the difference: analytics objects are first-class citizens in AMQL. Mode…" at bounding box center [399, 253] width 252 height 15
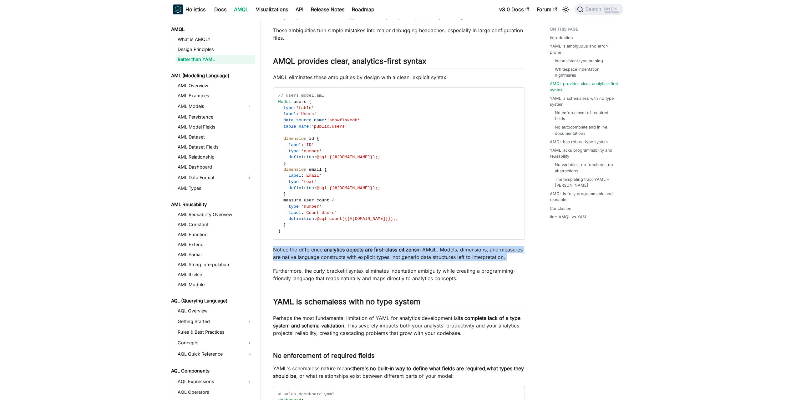
click at [329, 261] on p "Notice the difference: analytics objects are first-class citizens in AMQL. Mode…" at bounding box center [399, 253] width 252 height 15
click at [321, 261] on p "Notice the difference: analytics objects are first-class citizens in AMQL. Mode…" at bounding box center [399, 253] width 252 height 15
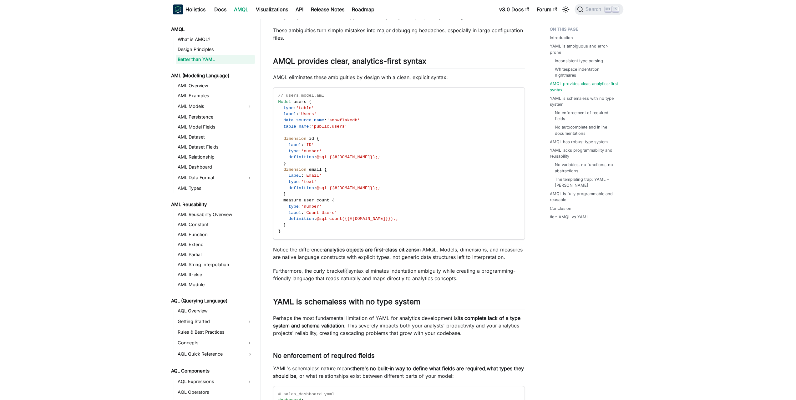
scroll to position [532, 0]
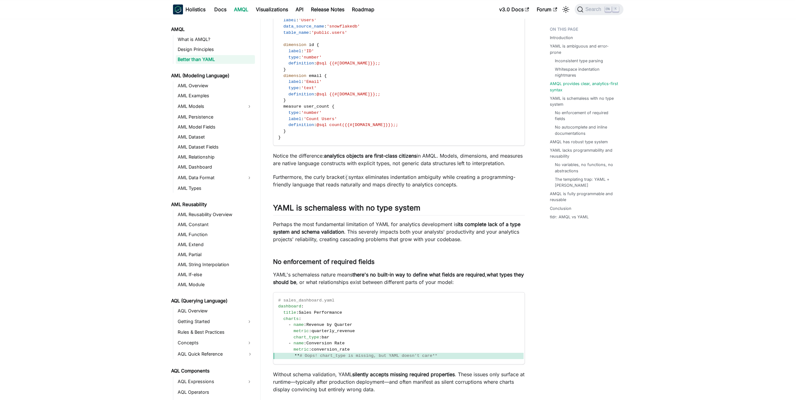
click at [320, 243] on p "Perhaps the most fundamental limitation of YAML for analytics development is it…" at bounding box center [399, 231] width 252 height 23
click at [306, 243] on p "Perhaps the most fundamental limitation of YAML for analytics development is it…" at bounding box center [399, 231] width 252 height 23
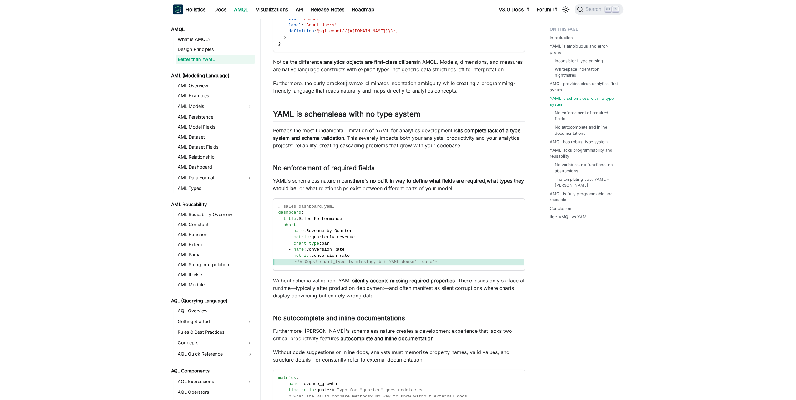
click at [310, 299] on p "Without schema validation, YAML silently accepts missing required properties . …" at bounding box center [399, 288] width 252 height 23
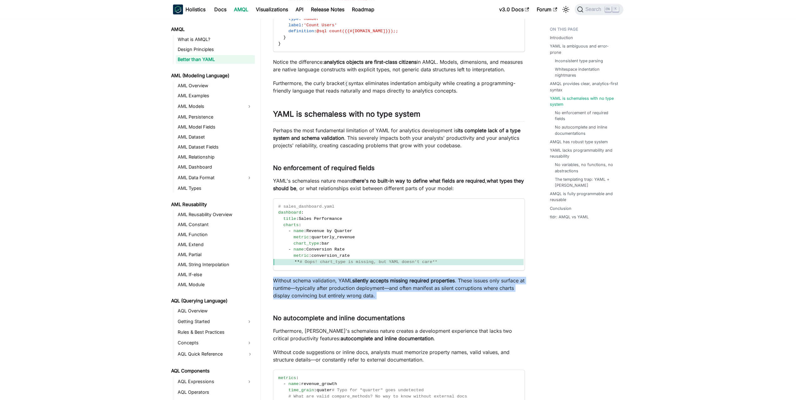
click at [310, 299] on p "Without schema validation, YAML silently accepts missing required properties . …" at bounding box center [399, 288] width 252 height 23
click at [341, 294] on p "Without schema validation, YAML silently accepts missing required properties . …" at bounding box center [399, 288] width 252 height 23
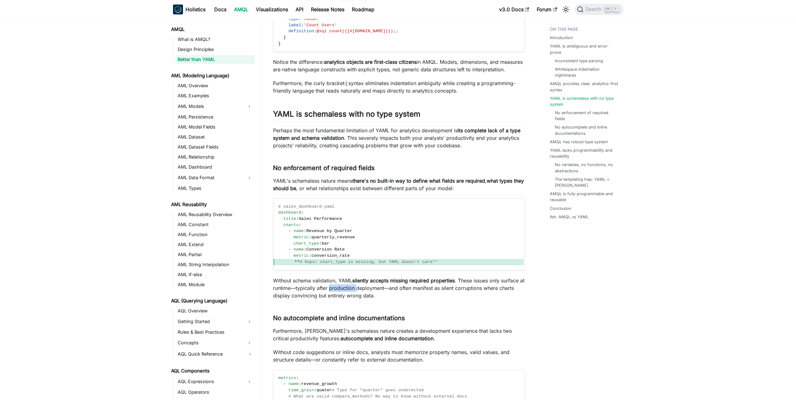
click at [341, 294] on p "Without schema validation, YAML silently accepts missing required properties . …" at bounding box center [399, 288] width 252 height 23
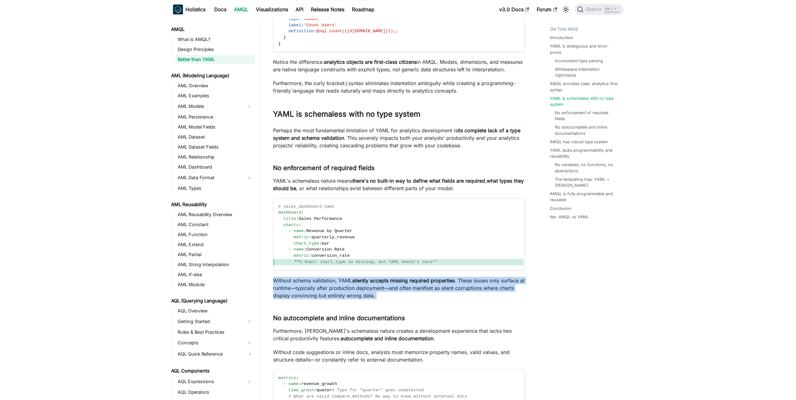
click at [341, 294] on p "Without schema validation, YAML silently accepts missing required properties . …" at bounding box center [399, 288] width 252 height 23
click at [381, 284] on strong "silently accepts missing required properties" at bounding box center [403, 280] width 103 height 6
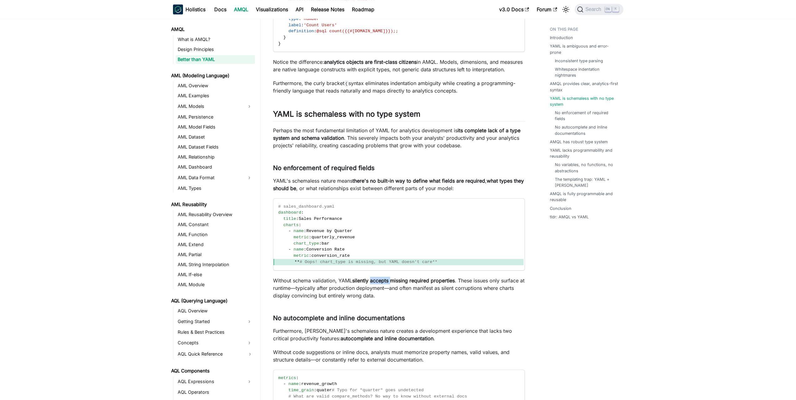
click at [381, 284] on strong "silently accepts missing required properties" at bounding box center [403, 280] width 103 height 6
click at [406, 284] on strong "silently accepts missing required properties" at bounding box center [403, 280] width 103 height 6
click at [421, 284] on strong "silently accepts missing required properties" at bounding box center [403, 280] width 103 height 6
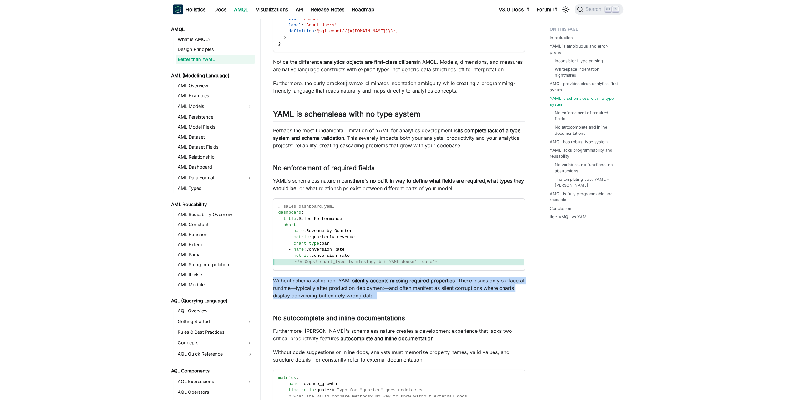
click at [421, 284] on strong "silently accepts missing required properties" at bounding box center [403, 280] width 103 height 6
click at [409, 284] on strong "silently accepts missing required properties" at bounding box center [403, 280] width 103 height 6
click at [402, 284] on strong "silently accepts missing required properties" at bounding box center [403, 280] width 103 height 6
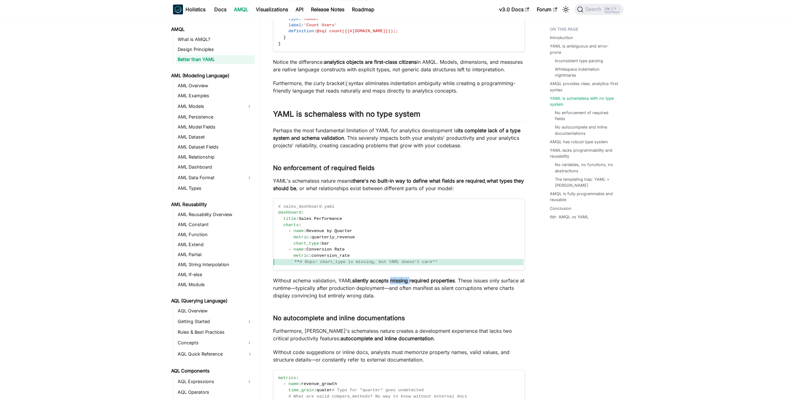
click at [402, 284] on strong "silently accepts missing required properties" at bounding box center [403, 280] width 103 height 6
click at [383, 284] on strong "silently accepts missing required properties" at bounding box center [403, 280] width 103 height 6
click at [397, 284] on strong "silently accepts missing required properties" at bounding box center [403, 280] width 103 height 6
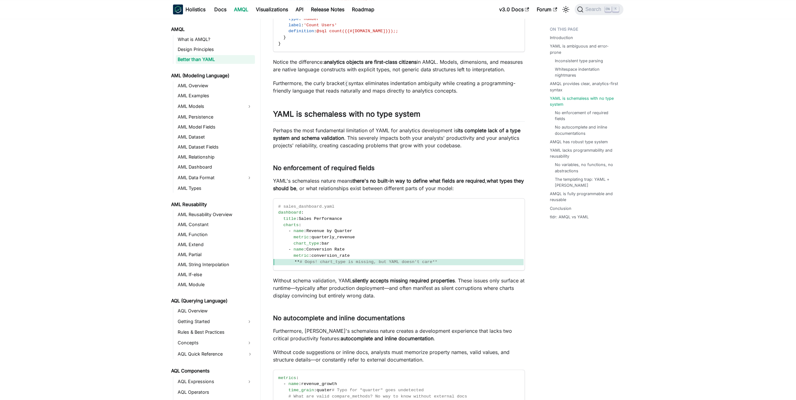
click at [422, 284] on strong "silently accepts missing required properties" at bounding box center [403, 280] width 103 height 6
click at [433, 284] on strong "silently accepts missing required properties" at bounding box center [403, 280] width 103 height 6
click at [412, 284] on strong "silently accepts missing required properties" at bounding box center [403, 280] width 103 height 6
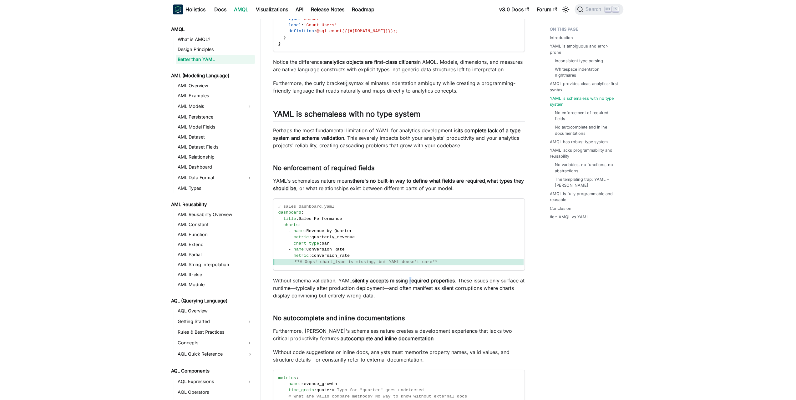
scroll to position [719, 0]
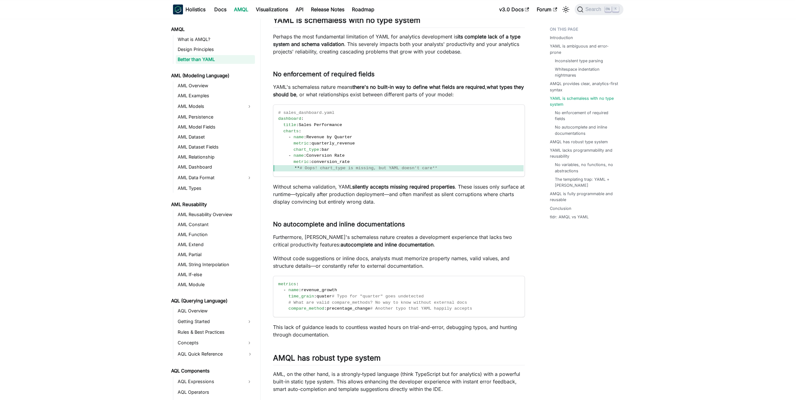
click at [341, 248] on strong "autocomplete and inline documentation" at bounding box center [387, 244] width 93 height 6
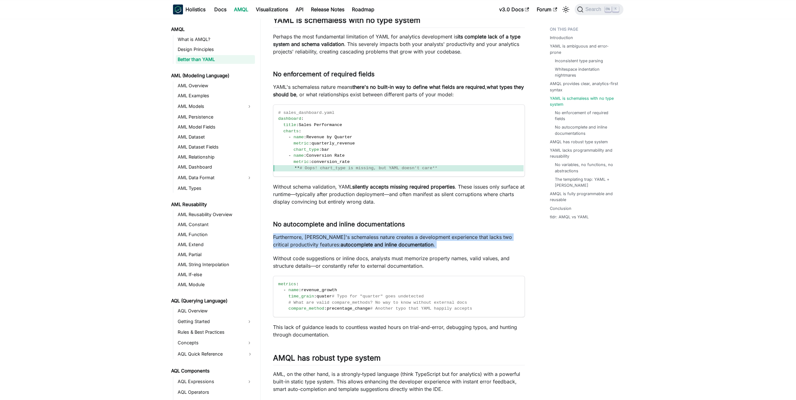
click at [341, 248] on strong "autocomplete and inline documentation" at bounding box center [387, 244] width 93 height 6
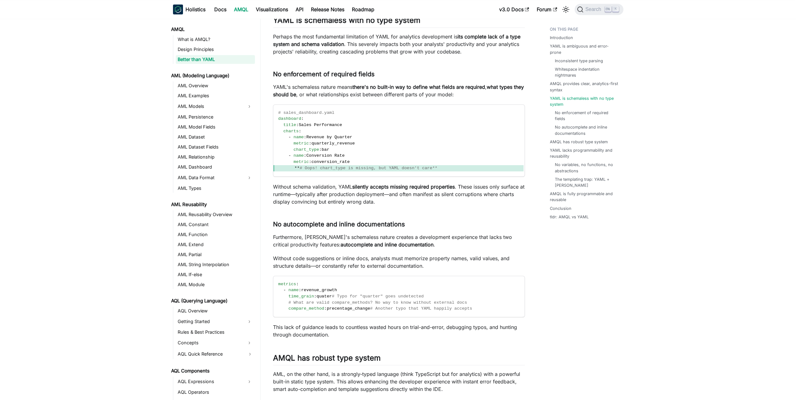
click at [316, 264] on p "Without code suggestions or inline docs, analysts must memorize property names,…" at bounding box center [399, 262] width 252 height 15
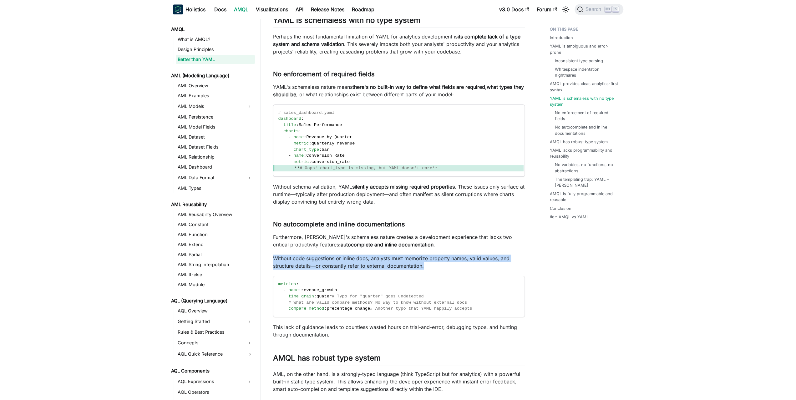
click at [316, 264] on p "Without code suggestions or inline docs, analysts must memorize property names,…" at bounding box center [399, 262] width 252 height 15
click at [298, 269] on p "Without code suggestions or inline docs, analysts must memorize property names,…" at bounding box center [399, 262] width 252 height 15
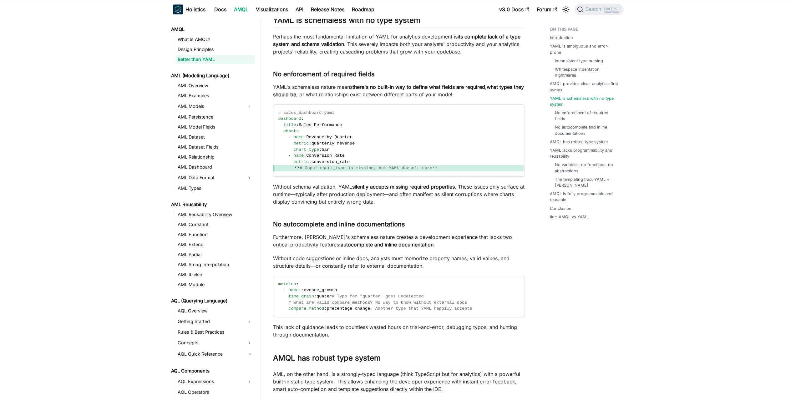
scroll to position [844, 0]
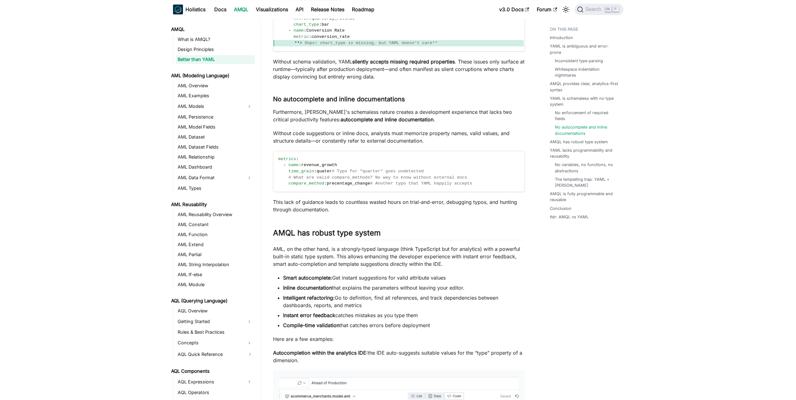
click at [311, 258] on p "AML, on the other hand, is a strongly-typed language (think TypeScript but for …" at bounding box center [399, 256] width 252 height 23
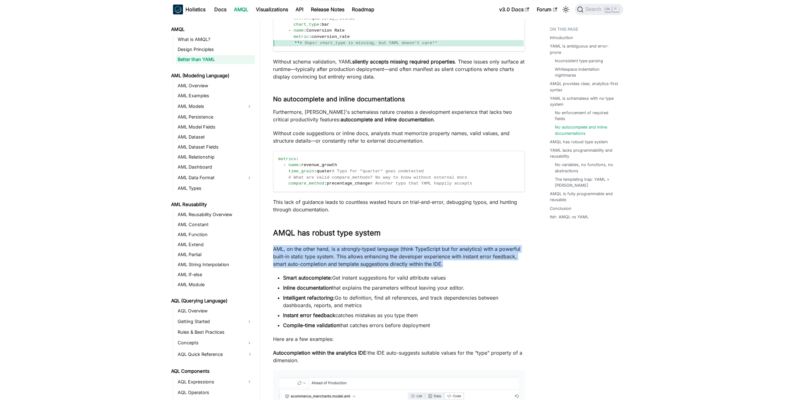
click at [311, 258] on p "AML, on the other hand, is a strongly-typed language (think TypeScript but for …" at bounding box center [399, 256] width 252 height 23
click at [331, 266] on p "AML, on the other hand, is a strongly-typed language (think TypeScript but for …" at bounding box center [399, 256] width 252 height 23
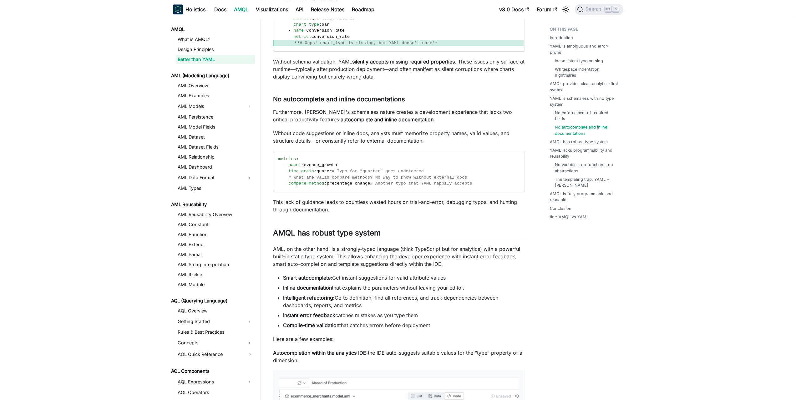
click at [361, 291] on li "Inline documentation that explains the parameters without leaving your editor." at bounding box center [404, 288] width 242 height 8
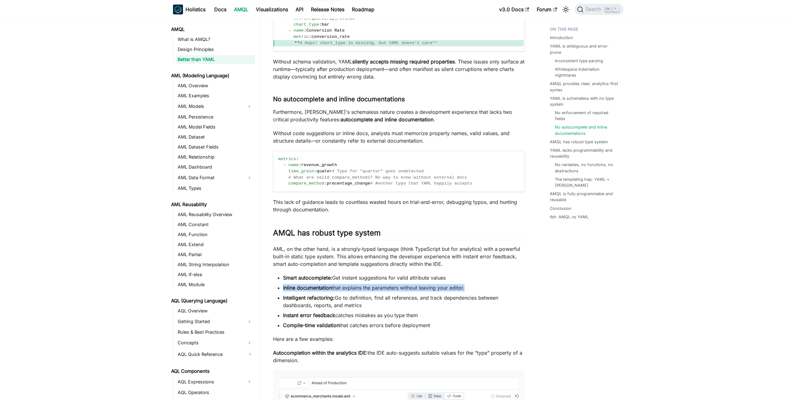
click at [361, 291] on li "Inline documentation that explains the parameters without leaving your editor." at bounding box center [404, 288] width 242 height 8
click at [385, 291] on li "Inline documentation that explains the parameters without leaving your editor." at bounding box center [404, 288] width 242 height 8
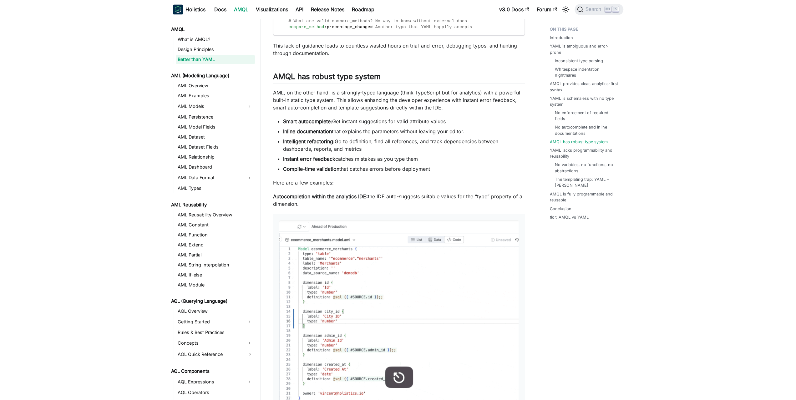
click at [357, 208] on p "Autocompletion within the analytics IDE: the IDE auto-suggests suitable values …" at bounding box center [399, 200] width 252 height 15
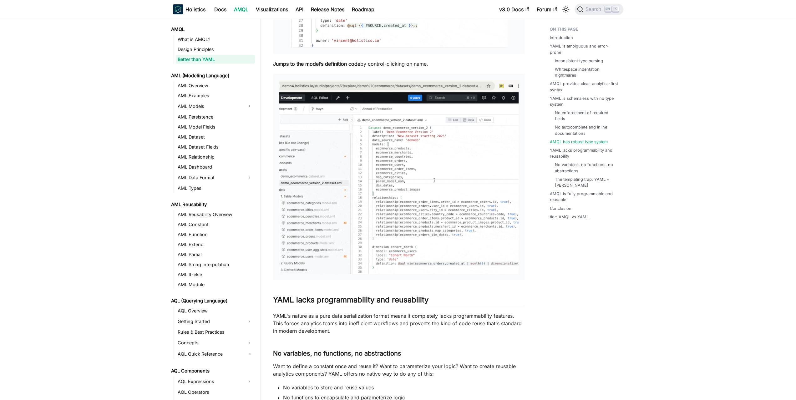
scroll to position [2095, 0]
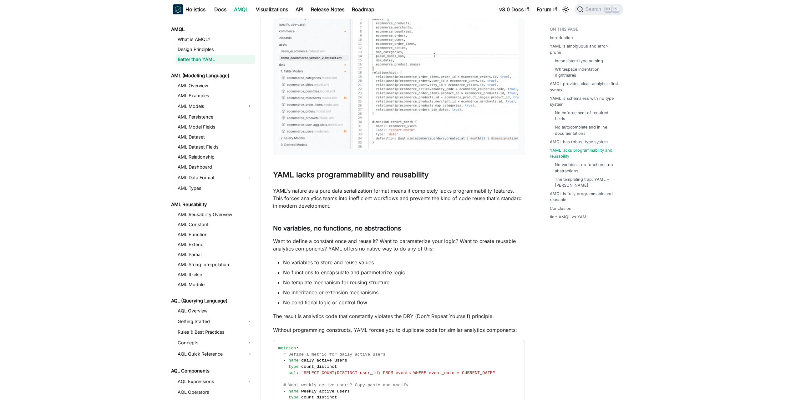
click at [353, 205] on p "YAML's nature as a pure data serialization format means it completely lacks pro…" at bounding box center [399, 198] width 252 height 23
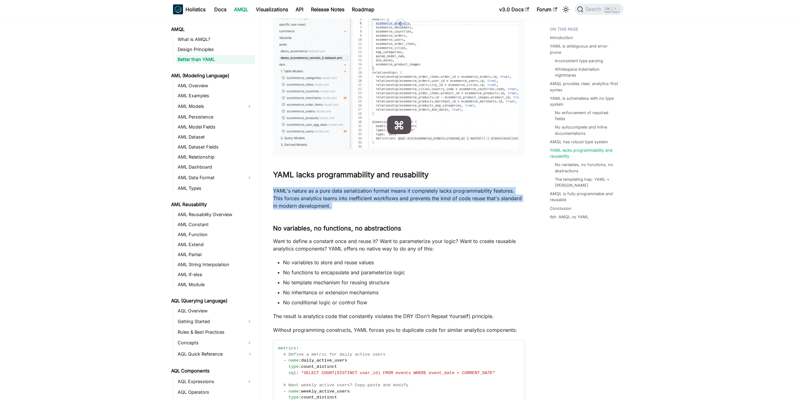
click at [353, 205] on p "YAML's nature as a pure data serialization format means it completely lacks pro…" at bounding box center [399, 198] width 252 height 23
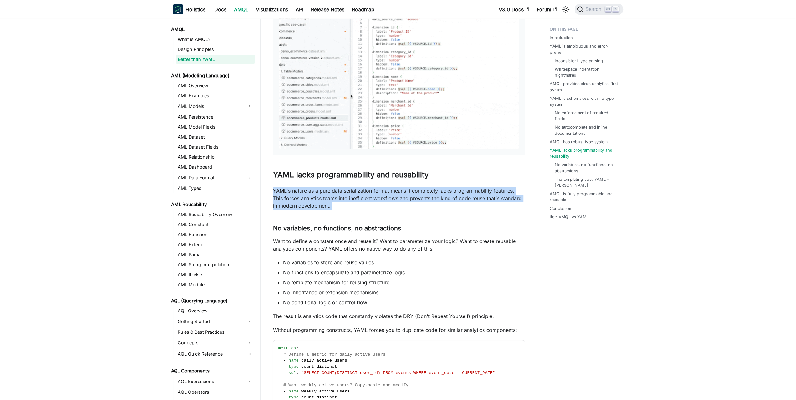
click at [348, 206] on p "YAML's nature as a pure data serialization format means it completely lacks pro…" at bounding box center [399, 198] width 252 height 23
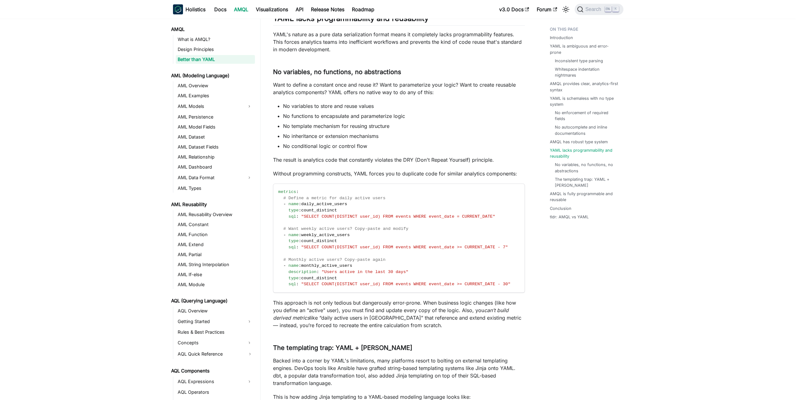
click at [348, 200] on span "# Define a metric for daily active users" at bounding box center [334, 198] width 102 height 5
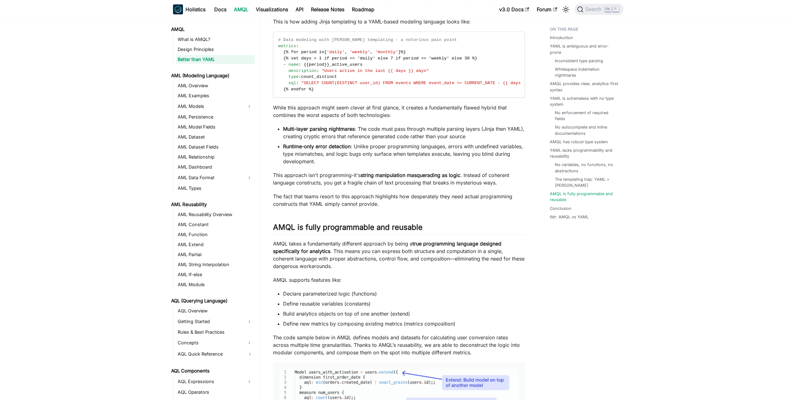
scroll to position [2783, 0]
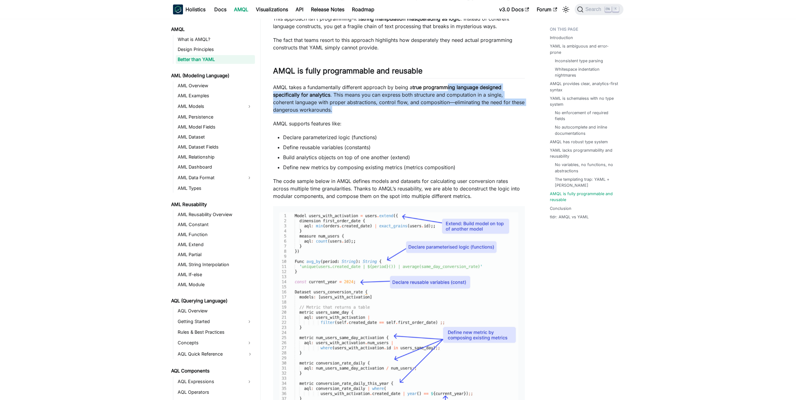
drag, startPoint x: 449, startPoint y: 85, endPoint x: 433, endPoint y: 117, distance: 35.7
click at [433, 114] on p "AMQL takes a fundamentally different approach by being a true programming langu…" at bounding box center [399, 99] width 252 height 30
drag, startPoint x: 430, startPoint y: 115, endPoint x: 445, endPoint y: 78, distance: 39.8
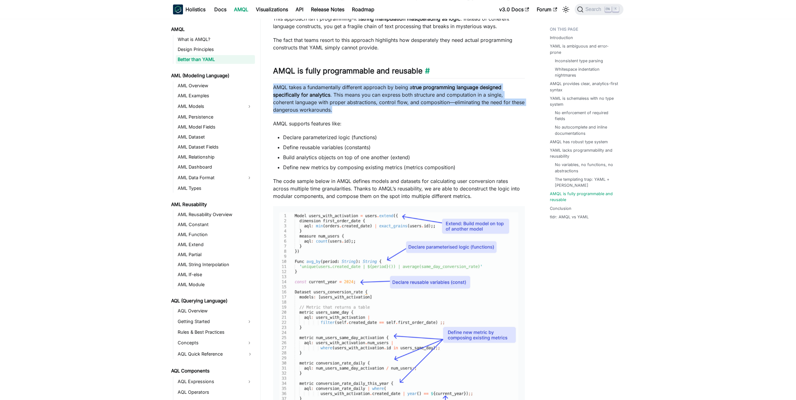
click at [445, 78] on h2 "AMQL is fully programmable and reusable ​" at bounding box center [399, 72] width 252 height 12
drag, startPoint x: 450, startPoint y: 75, endPoint x: 449, endPoint y: 110, distance: 34.7
click at [449, 110] on p "AMQL takes a fundamentally different approach by being a true programming langu…" at bounding box center [399, 99] width 252 height 30
drag, startPoint x: 444, startPoint y: 114, endPoint x: 458, endPoint y: 83, distance: 34.3
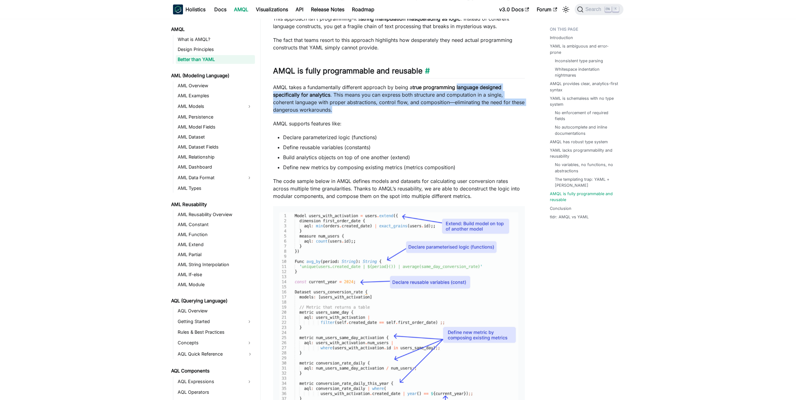
click at [458, 78] on h2 "AMQL is fully programmable and reusable ​" at bounding box center [399, 72] width 252 height 12
drag, startPoint x: 461, startPoint y: 79, endPoint x: 453, endPoint y: 114, distance: 36.0
click at [453, 114] on p "AMQL takes a fundamentally different approach by being a true programming langu…" at bounding box center [399, 99] width 252 height 30
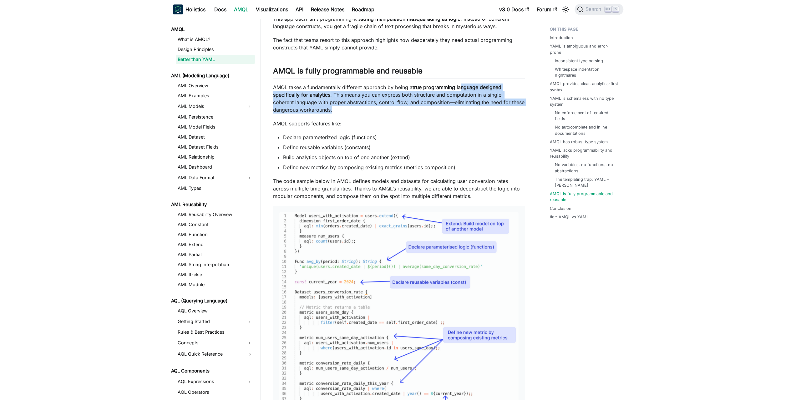
drag, startPoint x: 450, startPoint y: 117, endPoint x: 461, endPoint y: 85, distance: 32.9
drag, startPoint x: 463, startPoint y: 82, endPoint x: 452, endPoint y: 116, distance: 36.1
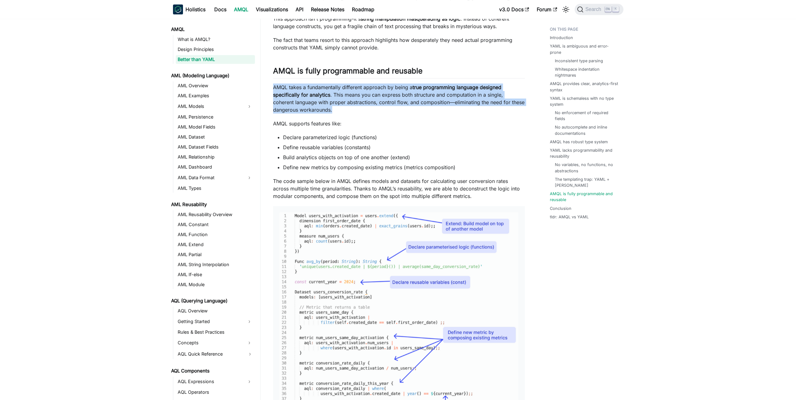
click at [452, 114] on p "AMQL takes a fundamentally different approach by being a true programming langu…" at bounding box center [399, 99] width 252 height 30
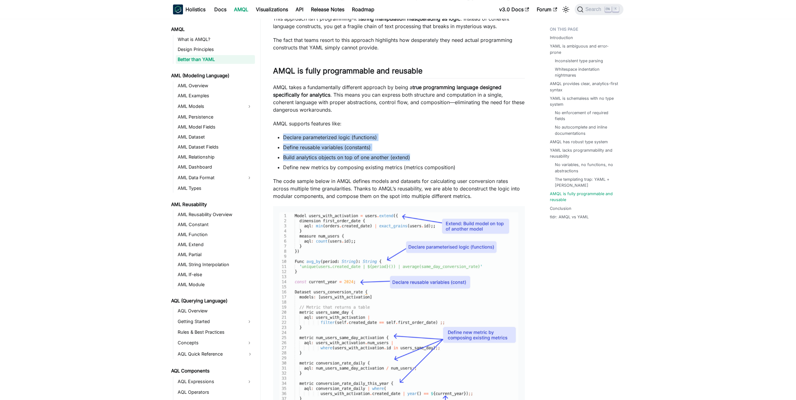
drag, startPoint x: 431, startPoint y: 155, endPoint x: 429, endPoint y: 162, distance: 6.8
click at [429, 161] on li "Build analytics objects on top of one another (extend)" at bounding box center [404, 158] width 242 height 8
drag, startPoint x: 429, startPoint y: 162, endPoint x: 428, endPoint y: 134, distance: 27.9
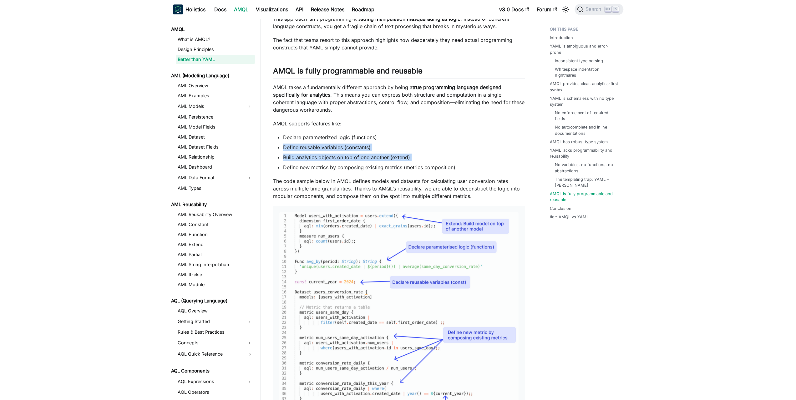
drag, startPoint x: 429, startPoint y: 128, endPoint x: 427, endPoint y: 154, distance: 25.7
click at [427, 151] on li "Define reusable variables (constants)" at bounding box center [404, 148] width 242 height 8
drag, startPoint x: 423, startPoint y: 160, endPoint x: 424, endPoint y: 132, distance: 28.2
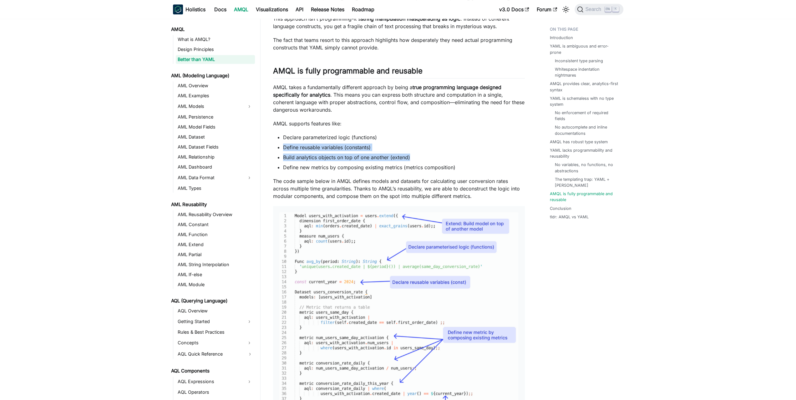
click at [424, 127] on p "AMQL supports features like:" at bounding box center [399, 124] width 252 height 8
drag, startPoint x: 428, startPoint y: 127, endPoint x: 427, endPoint y: 157, distance: 29.8
click at [427, 157] on ul "Declare parameterized logic (functions) Define reusable variables (constants) B…" at bounding box center [399, 153] width 252 height 38
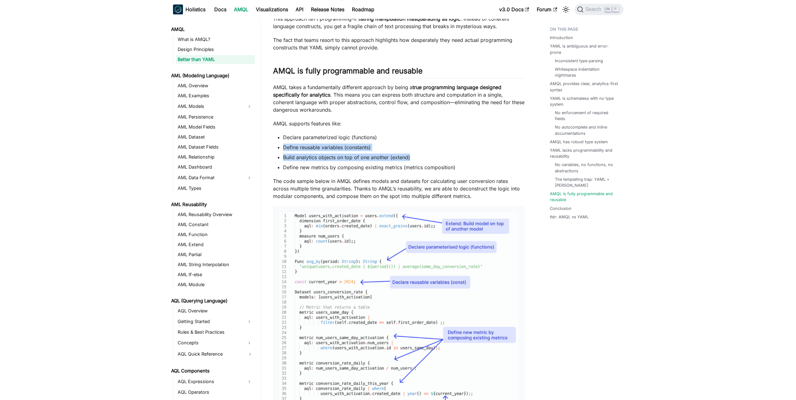
drag, startPoint x: 428, startPoint y: 156, endPoint x: 432, endPoint y: 132, distance: 24.0
click at [432, 127] on p "AMQL supports features like:" at bounding box center [399, 124] width 252 height 8
drag, startPoint x: 435, startPoint y: 127, endPoint x: 435, endPoint y: 151, distance: 24.4
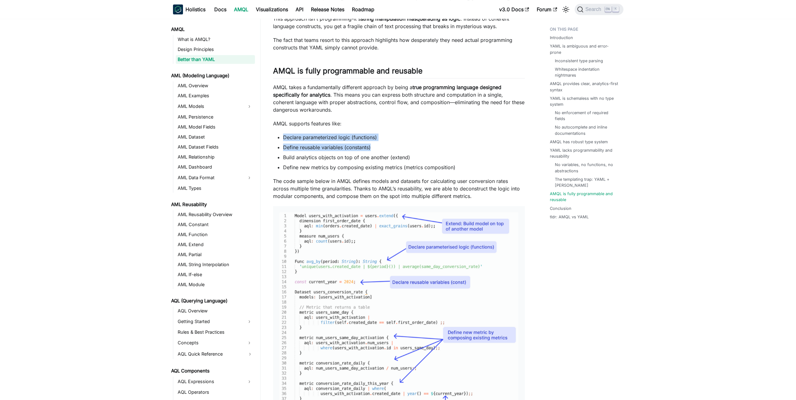
click at [435, 151] on li "Define reusable variables (constants)" at bounding box center [404, 148] width 242 height 8
drag, startPoint x: 460, startPoint y: 153, endPoint x: 472, endPoint y: 168, distance: 19.6
click at [471, 168] on ul "Declare parameterized logic (functions) Define reusable variables (constants) B…" at bounding box center [399, 153] width 252 height 38
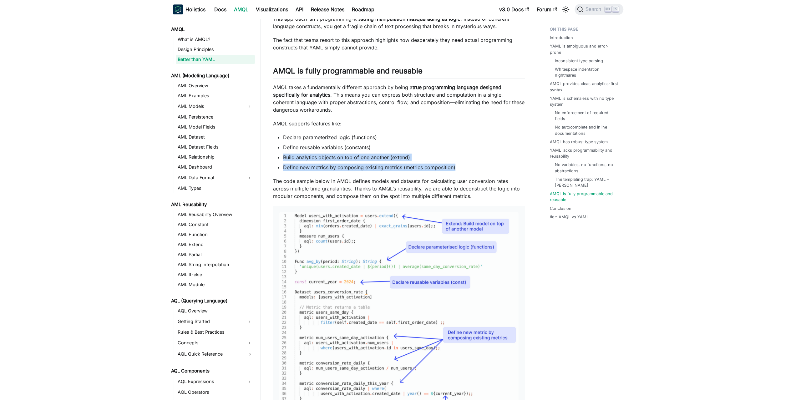
click at [472, 168] on ul "Declare parameterized logic (functions) Define reusable variables (constants) B…" at bounding box center [399, 153] width 252 height 38
drag, startPoint x: 472, startPoint y: 166, endPoint x: 473, endPoint y: 147, distance: 19.1
click at [473, 147] on ul "Declare parameterized logic (functions) Define reusable variables (constants) B…" at bounding box center [399, 153] width 252 height 38
drag, startPoint x: 474, startPoint y: 151, endPoint x: 473, endPoint y: 168, distance: 17.2
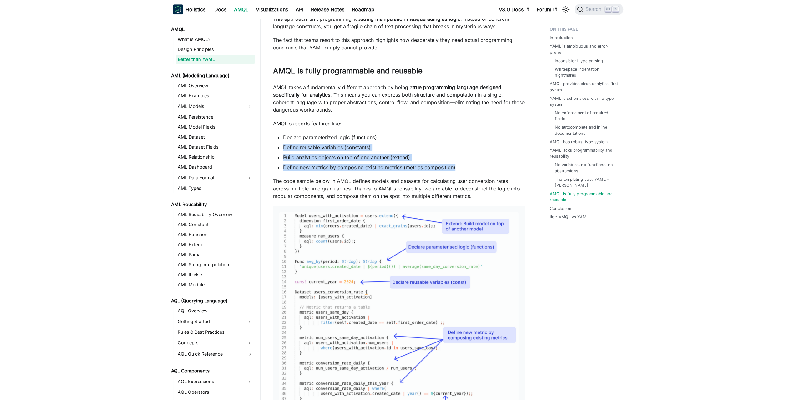
click at [473, 168] on ul "Declare parameterized logic (functions) Define reusable variables (constants) B…" at bounding box center [399, 153] width 252 height 38
drag, startPoint x: 468, startPoint y: 171, endPoint x: 466, endPoint y: 147, distance: 24.4
click at [466, 147] on ul "Declare parameterized logic (functions) Define reusable variables (constants) B…" at bounding box center [399, 153] width 252 height 38
click at [466, 146] on ul "Declare parameterized logic (functions) Define reusable variables (constants) B…" at bounding box center [399, 153] width 252 height 38
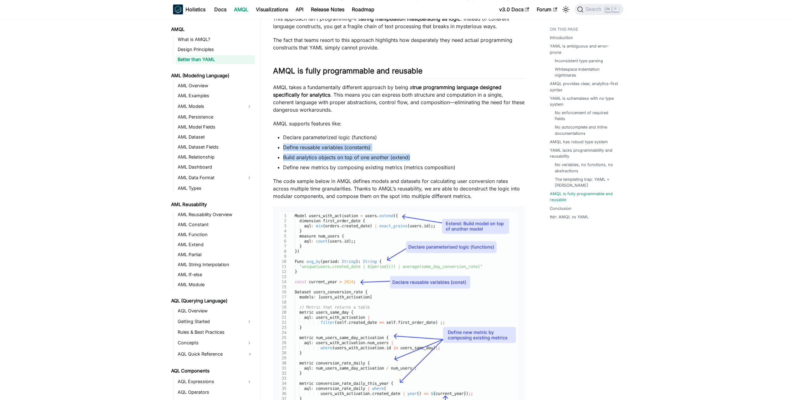
drag, startPoint x: 468, startPoint y: 143, endPoint x: 467, endPoint y: 165, distance: 22.8
click at [467, 165] on ul "Declare parameterized logic (functions) Define reusable variables (constants) B…" at bounding box center [399, 153] width 252 height 38
click at [467, 161] on li "Build analytics objects on top of one another (extend)" at bounding box center [404, 158] width 242 height 8
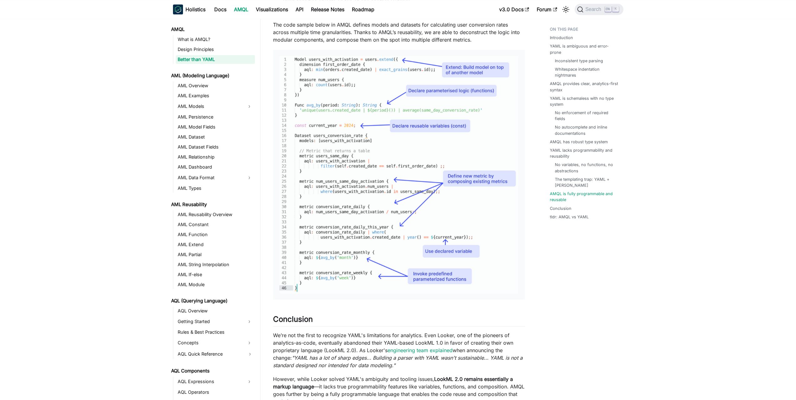
scroll to position [3096, 0]
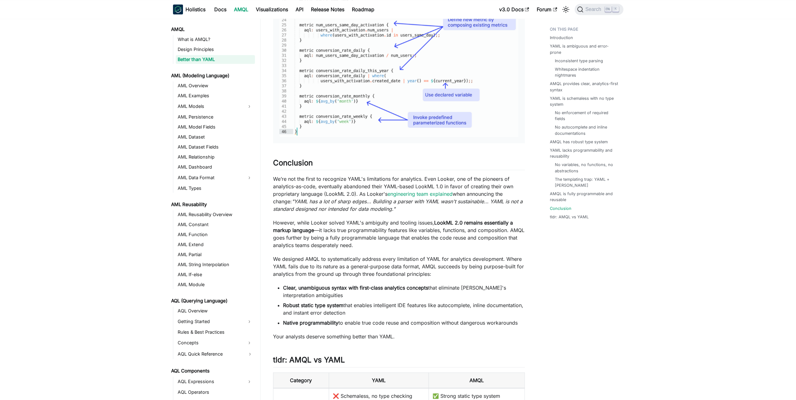
click at [338, 190] on p "We’re not the first to recognize YAML's limitations for analytics. Even Looker,…" at bounding box center [399, 194] width 252 height 38
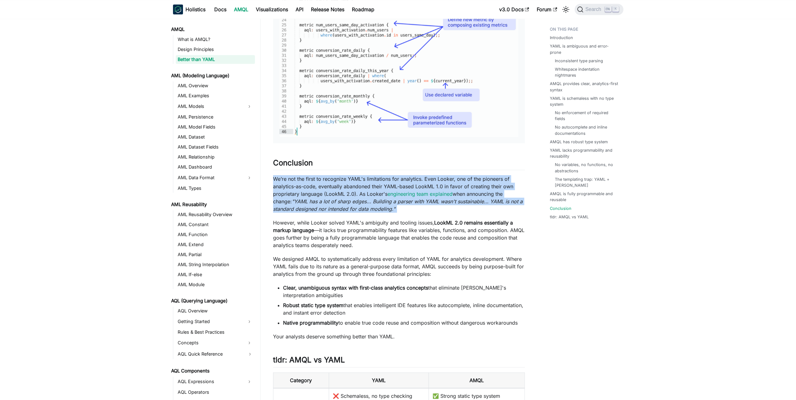
click at [338, 190] on p "We’re not the first to recognize YAML's limitations for analytics. Even Looker,…" at bounding box center [399, 194] width 252 height 38
click at [327, 191] on p "We’re not the first to recognize YAML's limitations for analytics. Even Looker,…" at bounding box center [399, 194] width 252 height 38
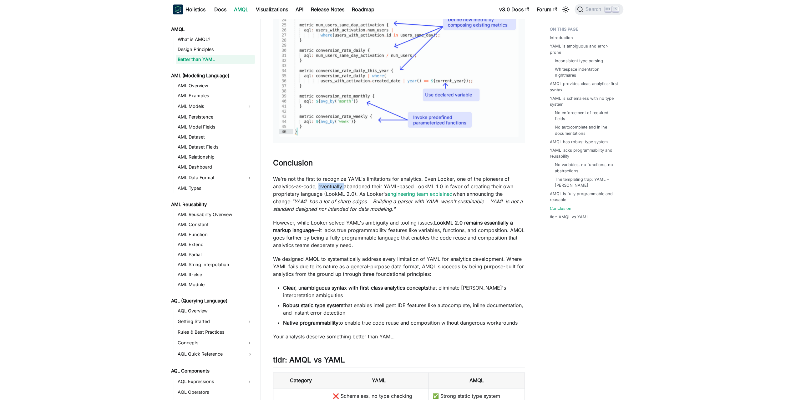
click at [327, 191] on p "We’re not the first to recognize YAML's limitations for analytics. Even Looker,…" at bounding box center [399, 194] width 252 height 38
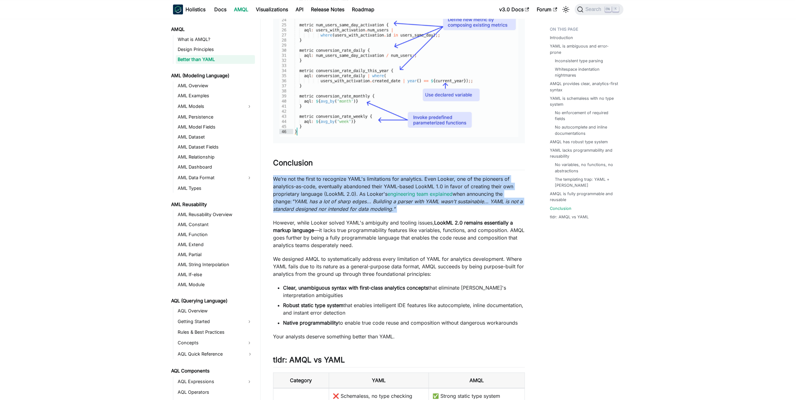
click at [327, 191] on p "We’re not the first to recognize YAML's limitations for analytics. Even Looker,…" at bounding box center [399, 194] width 252 height 38
click at [342, 185] on p "We’re not the first to recognize YAML's limitations for analytics. Even Looker,…" at bounding box center [399, 194] width 252 height 38
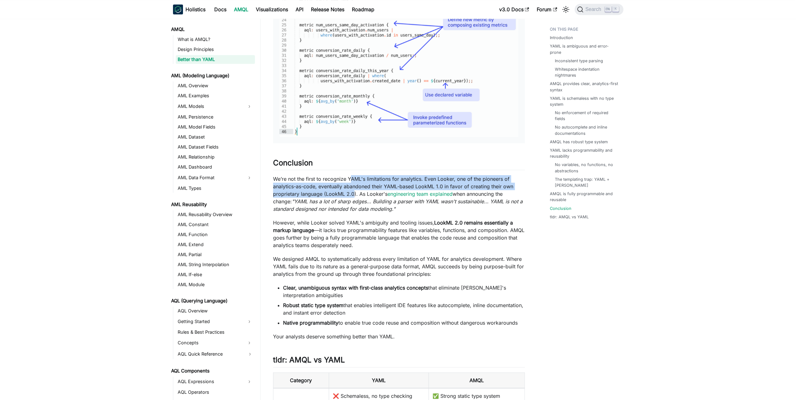
drag, startPoint x: 350, startPoint y: 183, endPoint x: 352, endPoint y: 199, distance: 15.8
click at [352, 199] on p "We’re not the first to recognize YAML's limitations for analytics. Even Looker,…" at bounding box center [399, 194] width 252 height 38
drag, startPoint x: 349, startPoint y: 199, endPoint x: 354, endPoint y: 182, distance: 17.2
click at [354, 182] on p "We’re not the first to recognize YAML's limitations for analytics. Even Looker,…" at bounding box center [399, 194] width 252 height 38
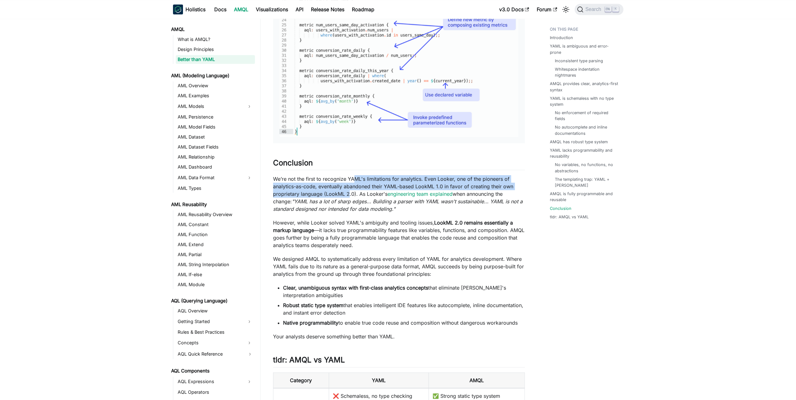
click at [354, 182] on p "We’re not the first to recognize YAML's limitations for analytics. Even Looker,…" at bounding box center [399, 194] width 252 height 38
drag, startPoint x: 359, startPoint y: 183, endPoint x: 360, endPoint y: 194, distance: 10.6
click at [360, 194] on p "We’re not the first to recognize YAML's limitations for analytics. Even Looker,…" at bounding box center [399, 194] width 252 height 38
drag, startPoint x: 353, startPoint y: 199, endPoint x: 354, endPoint y: 183, distance: 15.7
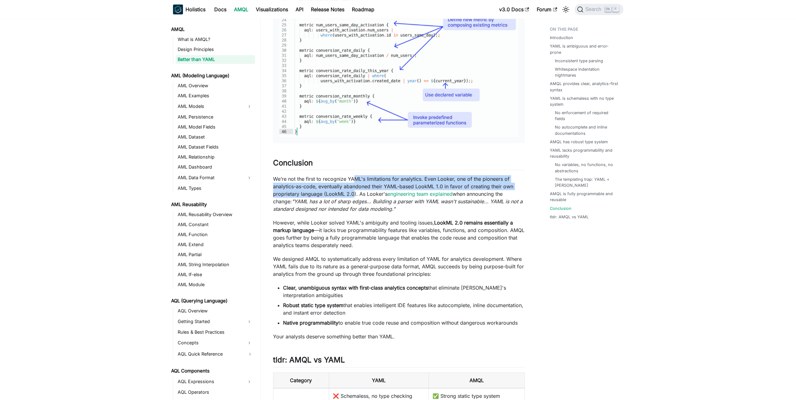
click at [354, 184] on p "We’re not the first to recognize YAML's limitations for analytics. Even Looker,…" at bounding box center [399, 194] width 252 height 38
click at [355, 183] on p "We’re not the first to recognize YAML's limitations for analytics. Even Looker,…" at bounding box center [399, 194] width 252 height 38
drag, startPoint x: 362, startPoint y: 174, endPoint x: 363, endPoint y: 177, distance: 3.5
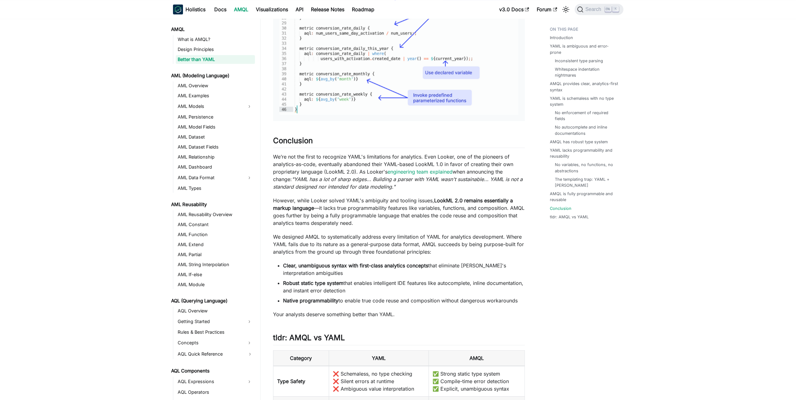
drag, startPoint x: 539, startPoint y: 212, endPoint x: 542, endPoint y: 228, distance: 16.7
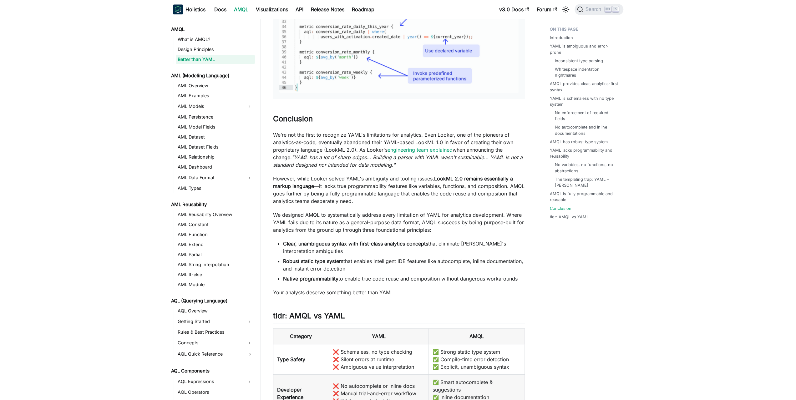
drag
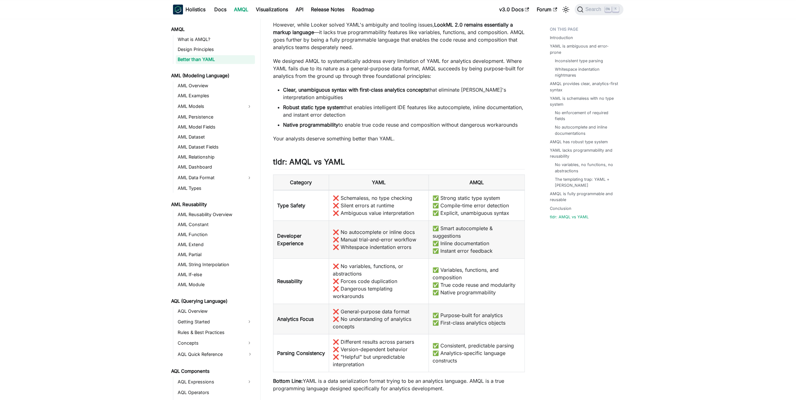
scroll to position [3325, 0]
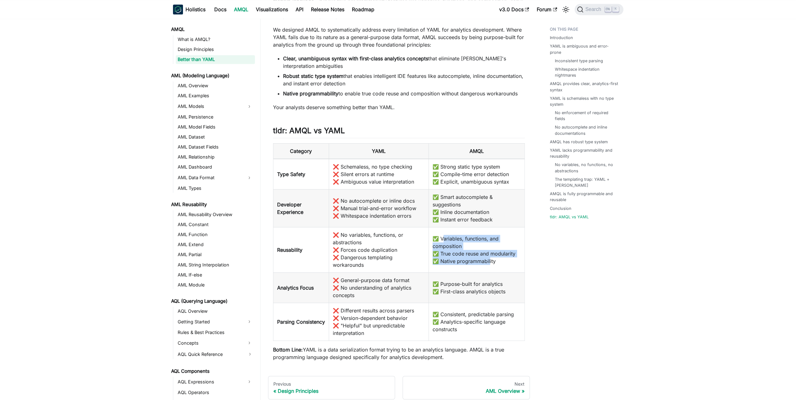
click at [490, 264] on td "✅ Variables, functions, and composition ✅ True code reuse and modularity ✅ Nati…" at bounding box center [477, 249] width 96 height 45
click at [498, 264] on td "✅ Variables, functions, and composition ✅ True code reuse and modularity ✅ Nati…" at bounding box center [477, 249] width 96 height 45
click at [431, 246] on td "✅ Variables, functions, and composition ✅ True code reuse and modularity ✅ Nati…" at bounding box center [477, 249] width 96 height 45
click at [493, 271] on td "✅ Variables, functions, and composition ✅ True code reuse and modularity ✅ Nati…" at bounding box center [477, 249] width 96 height 45
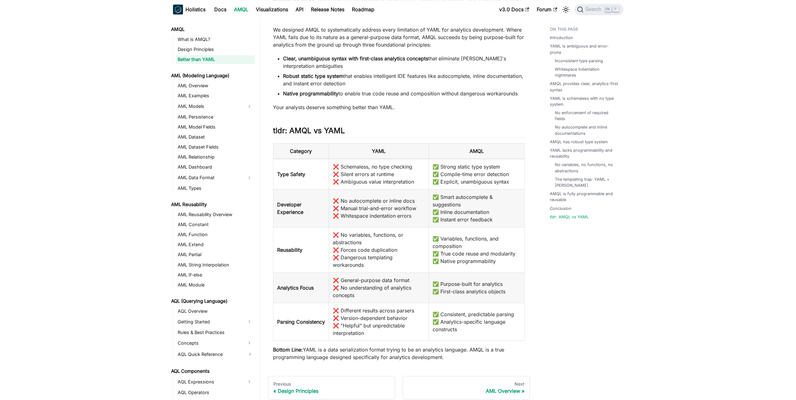
click at [494, 272] on td "✅ Variables, functions, and composition ✅ True code reuse and modularity ✅ Nati…" at bounding box center [477, 249] width 96 height 45
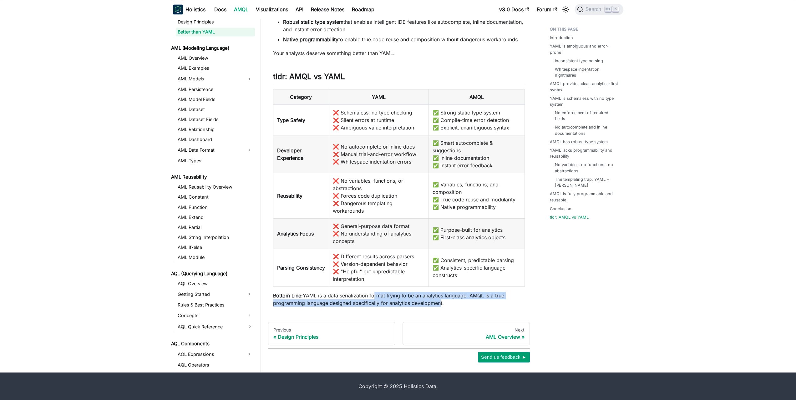
click at [449, 302] on p "Bottom Line: YAML is a data serialization format trying to be an analytics lang…" at bounding box center [399, 299] width 252 height 15
click at [453, 302] on p "Bottom Line: YAML is a data serialization format trying to be an analytics lang…" at bounding box center [399, 299] width 252 height 15
click at [392, 297] on p "Bottom Line: YAML is a data serialization format trying to be an analytics lang…" at bounding box center [399, 299] width 252 height 15
click at [448, 302] on p "Bottom Line: YAML is a data serialization format trying to be an analytics lang…" at bounding box center [399, 299] width 252 height 15
click at [459, 302] on p "Bottom Line: YAML is a data serialization format trying to be an analytics lang…" at bounding box center [399, 299] width 252 height 15
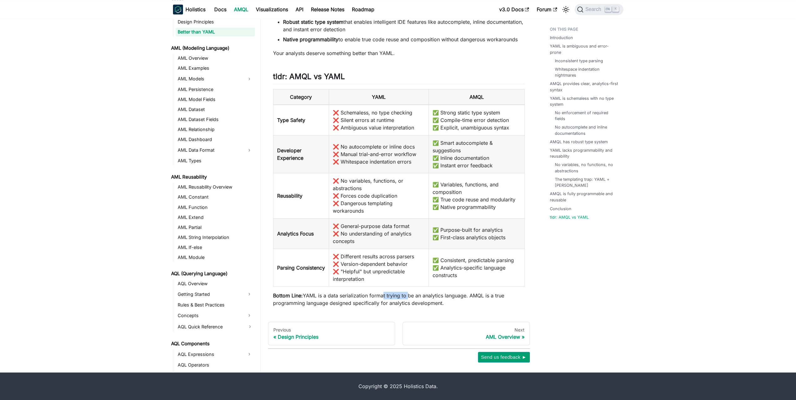
click at [391, 295] on p "Bottom Line: YAML is a data serialization format trying to be an analytics lang…" at bounding box center [399, 299] width 252 height 15
click at [389, 294] on p "Bottom Line: YAML is a data serialization format trying to be an analytics lang…" at bounding box center [399, 299] width 252 height 15
click at [512, 334] on div "AML Overview" at bounding box center [466, 337] width 117 height 6
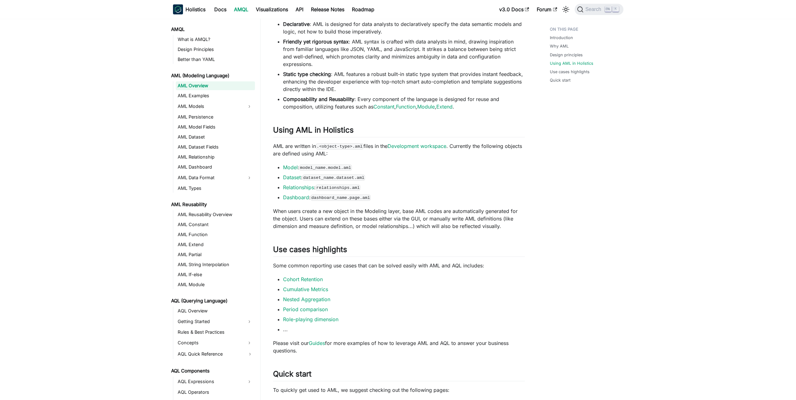
scroll to position [281, 0]
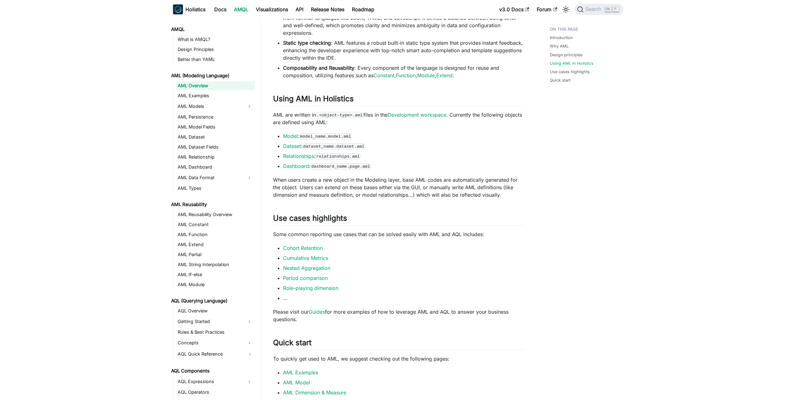
click at [382, 289] on li "Role-playing dimension" at bounding box center [404, 288] width 242 height 8
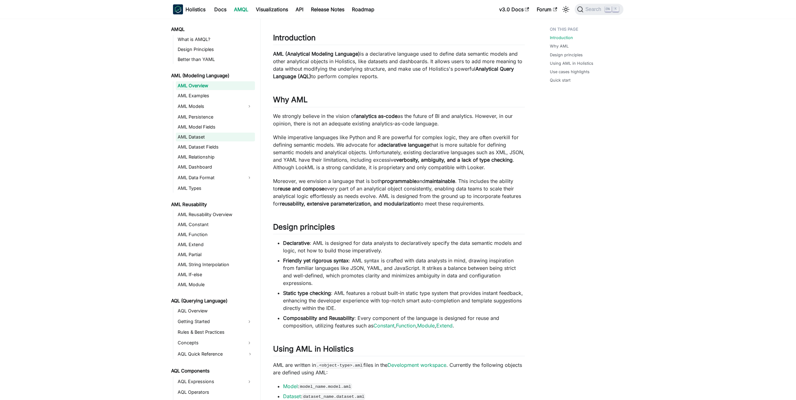
scroll to position [0, 0]
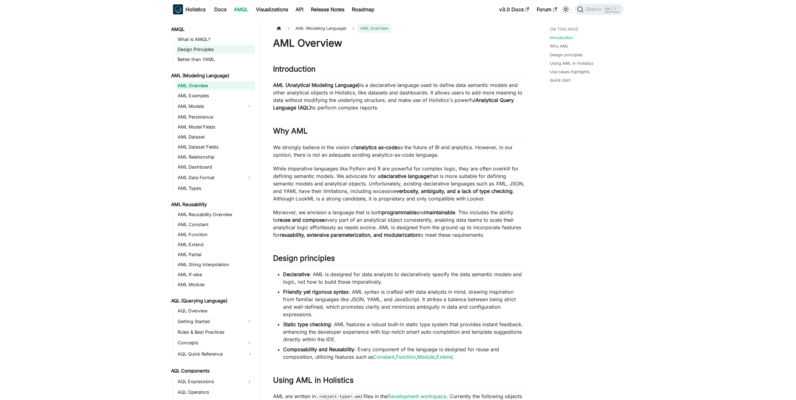
click at [207, 48] on link "Design Principles" at bounding box center [215, 49] width 79 height 9
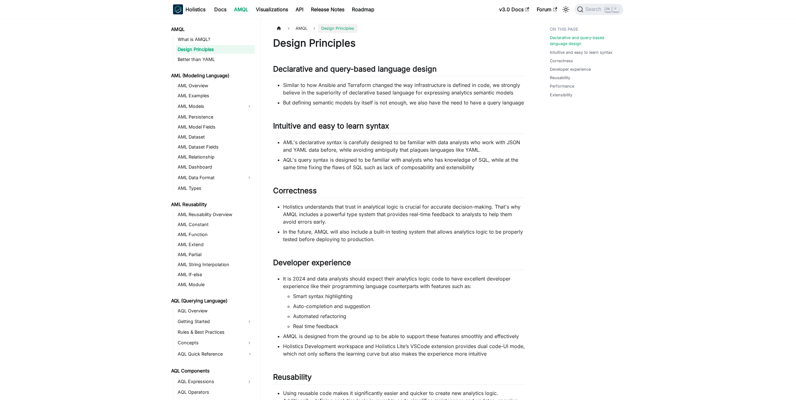
click at [187, 31] on link "AMQL" at bounding box center [212, 29] width 86 height 9
click at [179, 27] on link "AMQL" at bounding box center [212, 29] width 86 height 9
click at [177, 27] on link "AMQL" at bounding box center [212, 29] width 86 height 9
click at [182, 27] on link "AMQL" at bounding box center [212, 29] width 86 height 9
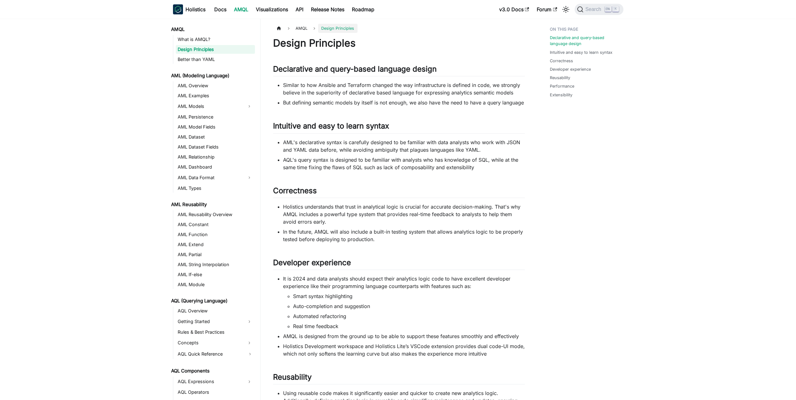
click at [243, 5] on link "AMQL" at bounding box center [241, 9] width 22 height 10
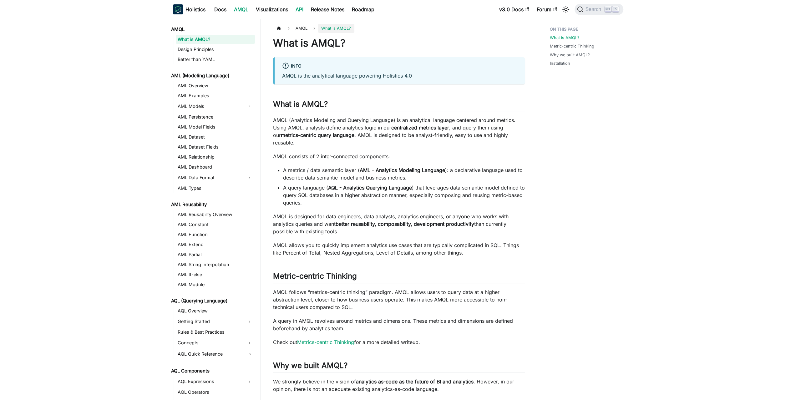
click at [295, 8] on link "API" at bounding box center [299, 9] width 15 height 10
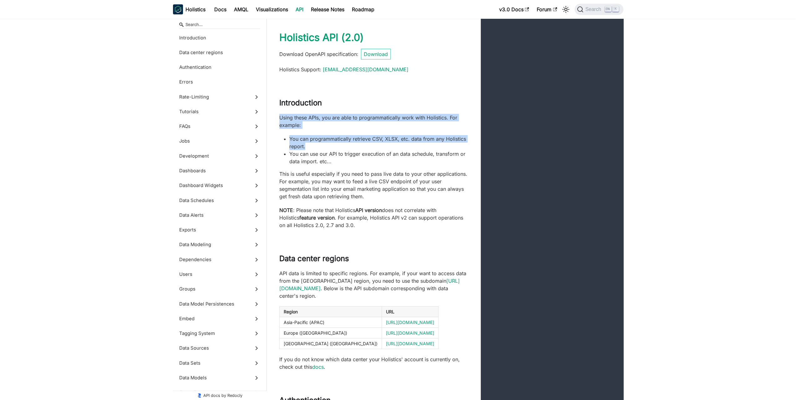
drag, startPoint x: 386, startPoint y: 124, endPoint x: 389, endPoint y: 150, distance: 26.8
click at [389, 150] on div "Introduction Using these APIs, you are able to programmatically work with Holis…" at bounding box center [445, 164] width 357 height 156
click at [389, 150] on li "You can use our API to trigger execution of an data schedule, transform or data…" at bounding box center [378, 157] width 179 height 15
drag, startPoint x: 379, startPoint y: 152, endPoint x: 386, endPoint y: 112, distance: 40.6
click at [386, 112] on div "Introduction Using these APIs, you are able to programmatically work with Holis…" at bounding box center [445, 164] width 357 height 156
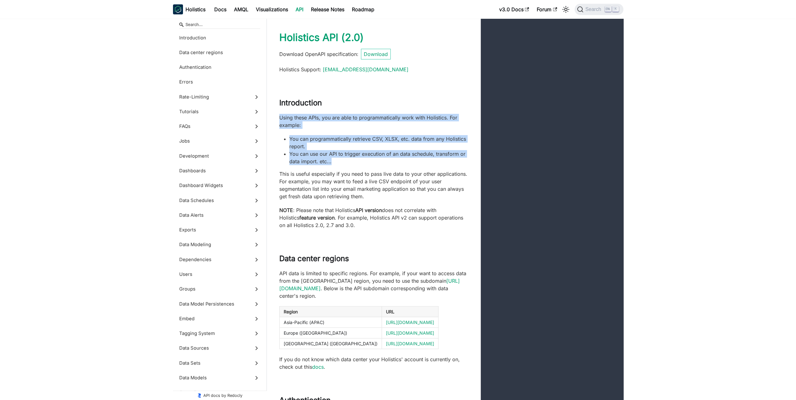
click at [386, 111] on div "Introduction" at bounding box center [374, 106] width 214 height 16
drag, startPoint x: 389, startPoint y: 105, endPoint x: 390, endPoint y: 169, distance: 63.8
click at [390, 169] on div "Introduction Using these APIs, you are able to programmatically work with Holis…" at bounding box center [445, 164] width 357 height 156
click at [390, 169] on div "Using these APIs, you are able to programmatically work with Holistics. For exa…" at bounding box center [373, 171] width 189 height 115
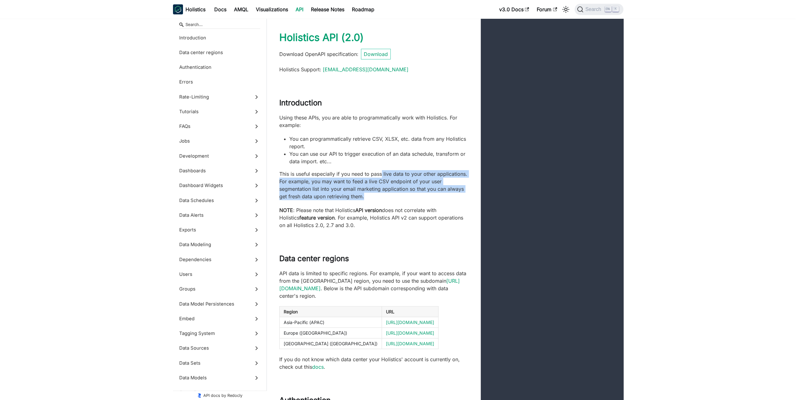
drag, startPoint x: 381, startPoint y: 165, endPoint x: 393, endPoint y: 199, distance: 35.6
click at [393, 199] on div "Using these APIs, you are able to programmatically work with Holistics. For exa…" at bounding box center [373, 171] width 189 height 115
click at [393, 199] on p "This is useful especially if you need to pass live data to your other applicati…" at bounding box center [373, 185] width 189 height 30
drag, startPoint x: 393, startPoint y: 199, endPoint x: 396, endPoint y: 167, distance: 32.0
click at [396, 167] on div "Using these APIs, you are able to programmatically work with Holistics. For exa…" at bounding box center [373, 171] width 189 height 115
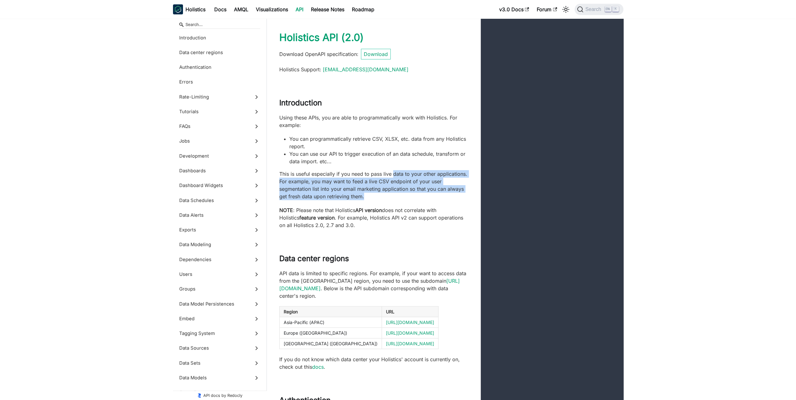
click at [396, 167] on div "Using these APIs, you are able to programmatically work with Holistics. For exa…" at bounding box center [373, 171] width 189 height 115
drag, startPoint x: 398, startPoint y: 162, endPoint x: 399, endPoint y: 193, distance: 31.0
click at [399, 193] on div "Using these APIs, you are able to programmatically work with Holistics. For exa…" at bounding box center [373, 171] width 189 height 115
click at [399, 193] on p "This is useful especially if you need to pass live data to your other applicati…" at bounding box center [373, 185] width 189 height 30
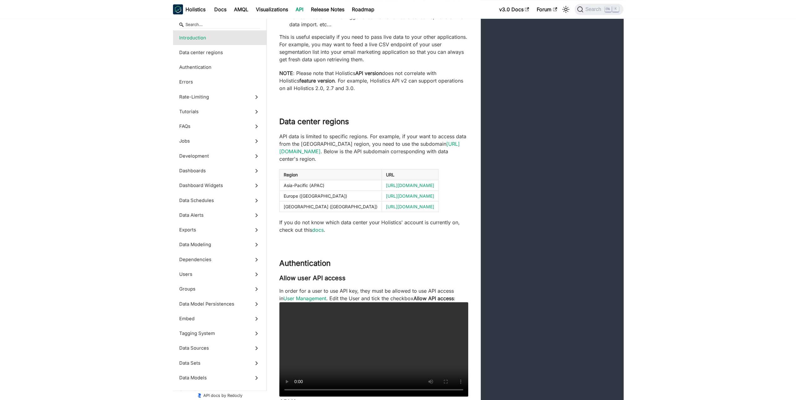
drag, startPoint x: 403, startPoint y: 177, endPoint x: 410, endPoint y: 222, distance: 46.3
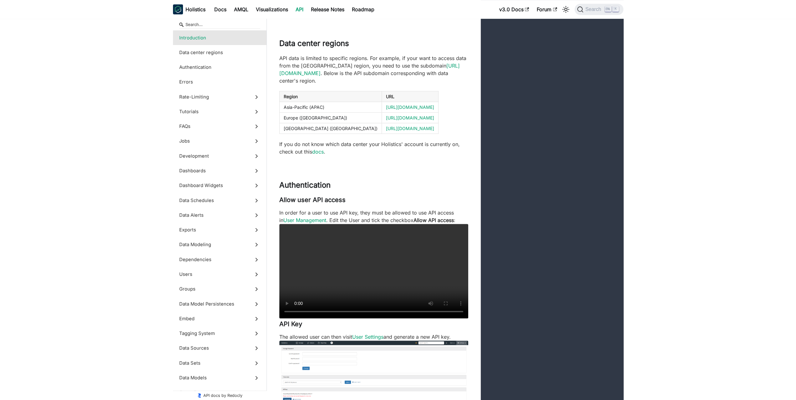
drag, startPoint x: 428, startPoint y: 207, endPoint x: 430, endPoint y: 263, distance: 56.0
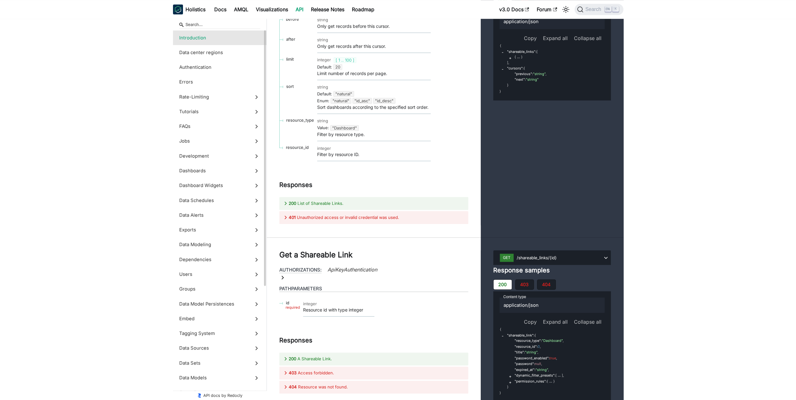
click at [194, 40] on span "Introduction" at bounding box center [213, 37] width 69 height 7
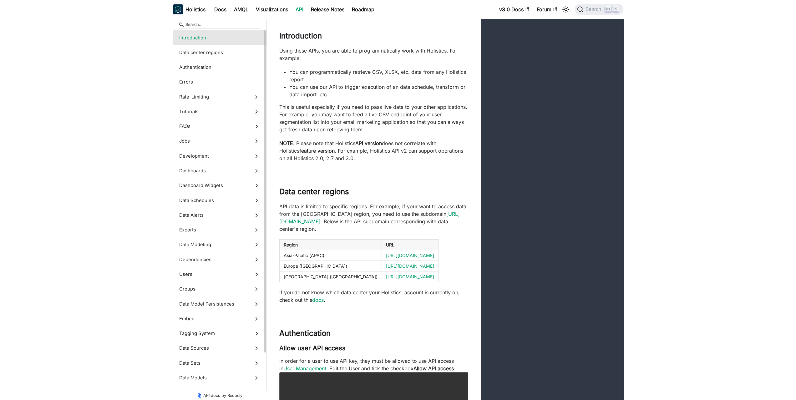
click at [195, 36] on span "Introduction" at bounding box center [213, 37] width 69 height 7
click at [206, 69] on span "Authentication" at bounding box center [213, 67] width 69 height 7
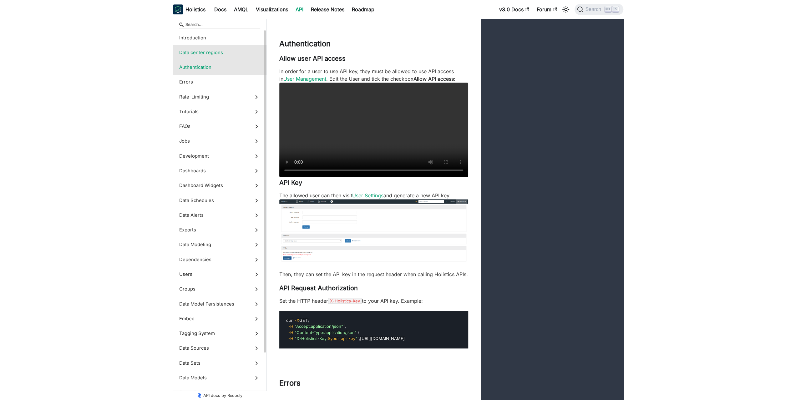
click at [208, 53] on span "Data center regions" at bounding box center [213, 52] width 69 height 7
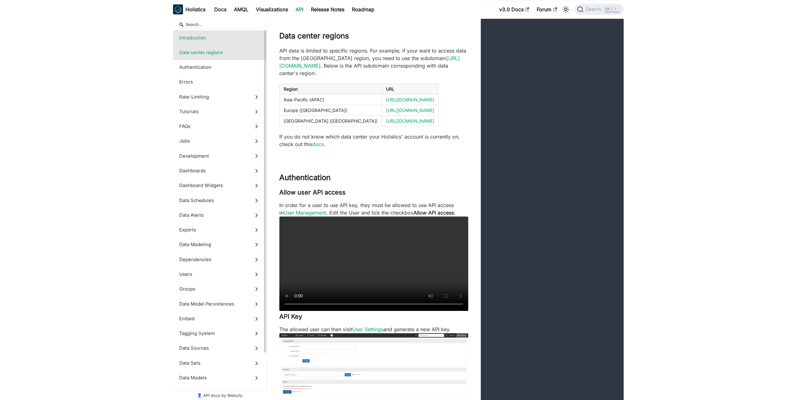
click at [211, 39] on span "Introduction" at bounding box center [213, 37] width 69 height 7
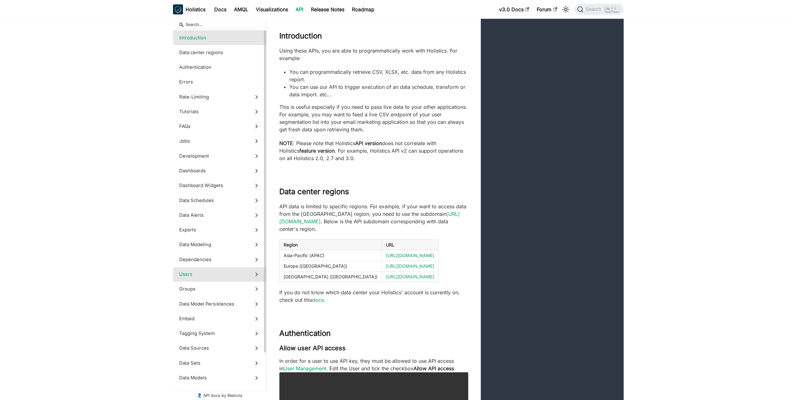
drag, startPoint x: 233, startPoint y: 276, endPoint x: 233, endPoint y: 279, distance: 3.1
click at [233, 276] on span "Users" at bounding box center [213, 274] width 69 height 7
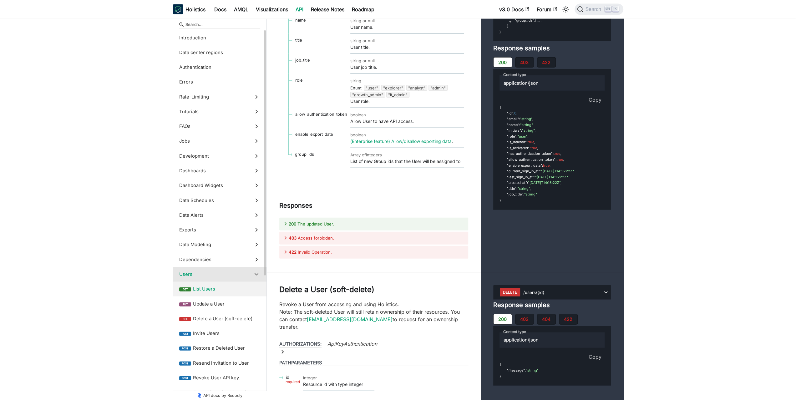
click at [231, 287] on span "List Users" at bounding box center [226, 289] width 67 height 7
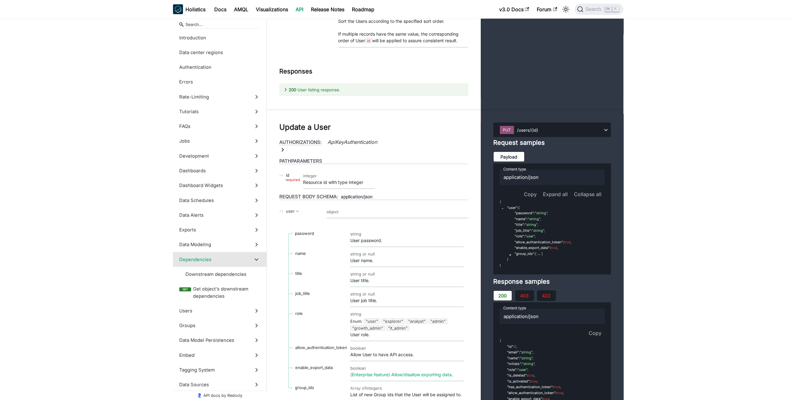
scroll to position [17903, 0]
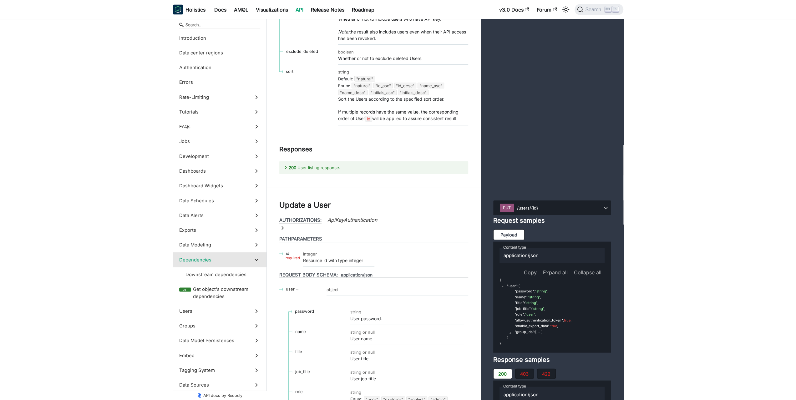
scroll to position [17935, 0]
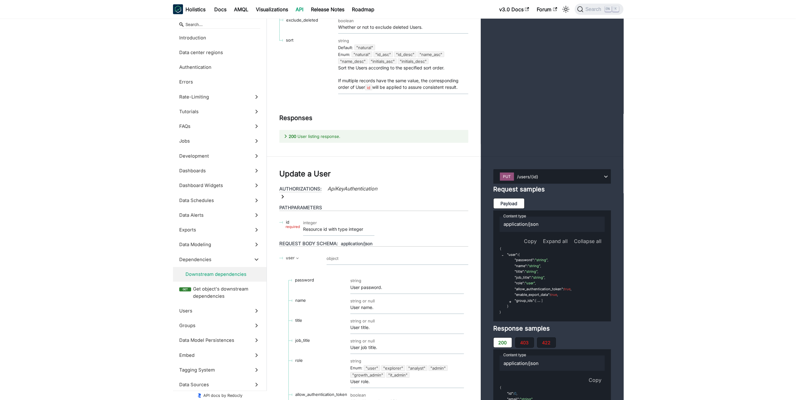
drag, startPoint x: 349, startPoint y: 208, endPoint x: 352, endPoint y: 167, distance: 40.7
drag, startPoint x: 357, startPoint y: 157, endPoint x: 358, endPoint y: 198, distance: 40.7
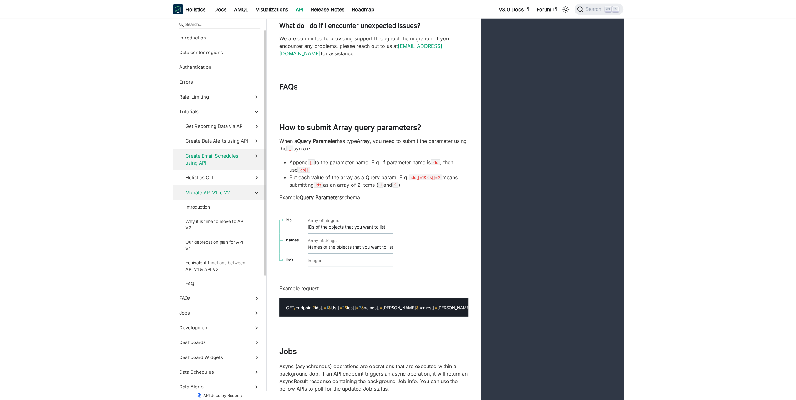
scroll to position [8709, 0]
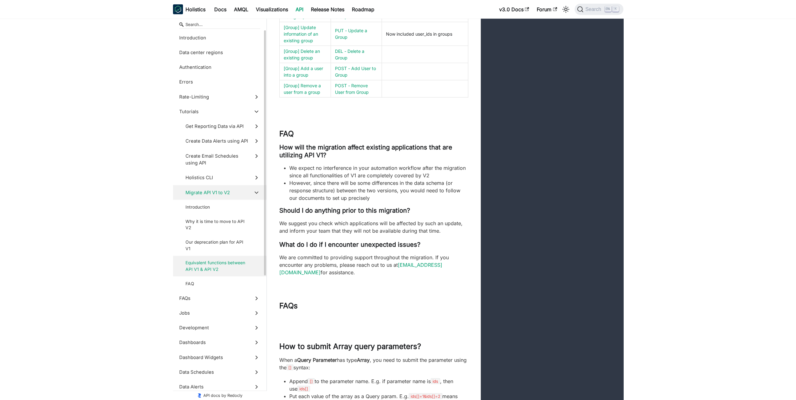
click at [236, 271] on span "Equivalent functions between API V1 & API V2" at bounding box center [216, 266] width 63 height 13
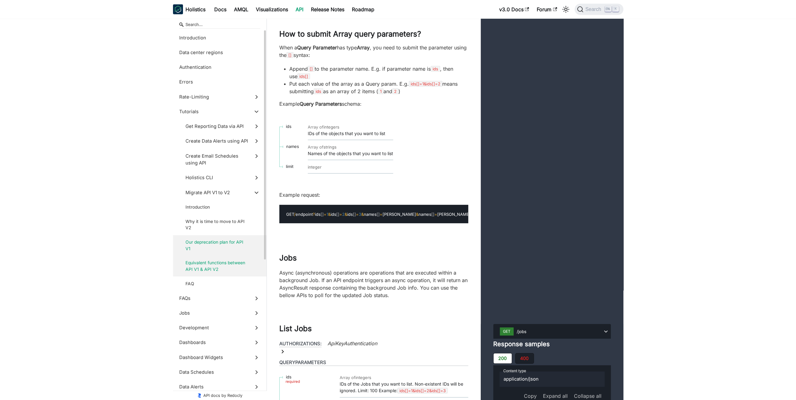
click at [209, 238] on label "Our deprecation plan for API V1" at bounding box center [220, 245] width 94 height 21
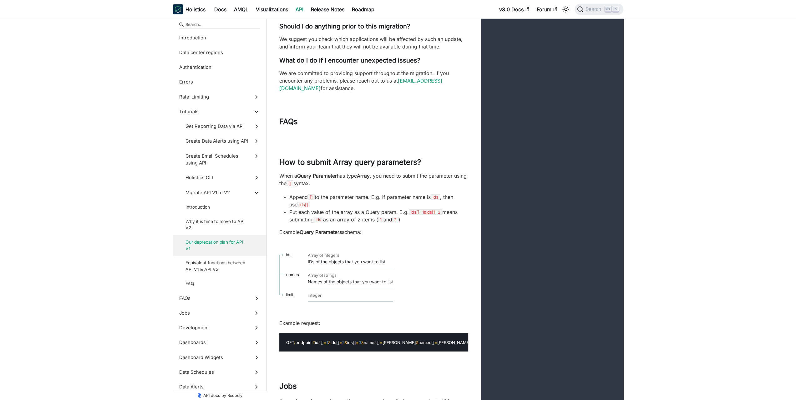
drag, startPoint x: 365, startPoint y: 98, endPoint x: 381, endPoint y: 141, distance: 45.9
drag, startPoint x: 392, startPoint y: 132, endPoint x: 395, endPoint y: 98, distance: 34.2
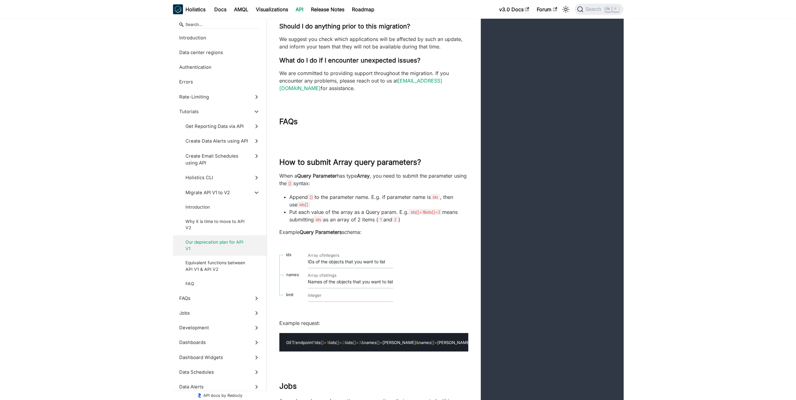
drag, startPoint x: 398, startPoint y: 108, endPoint x: 395, endPoint y: 129, distance: 20.9
drag, startPoint x: 378, startPoint y: 128, endPoint x: 385, endPoint y: 101, distance: 27.5
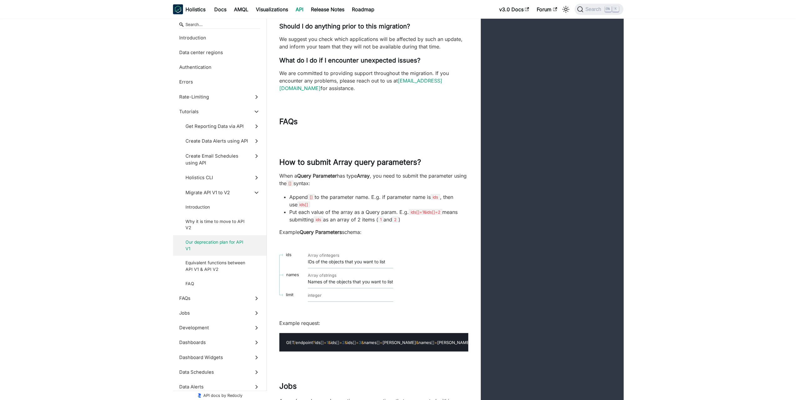
drag, startPoint x: 389, startPoint y: 97, endPoint x: 385, endPoint y: 130, distance: 32.8
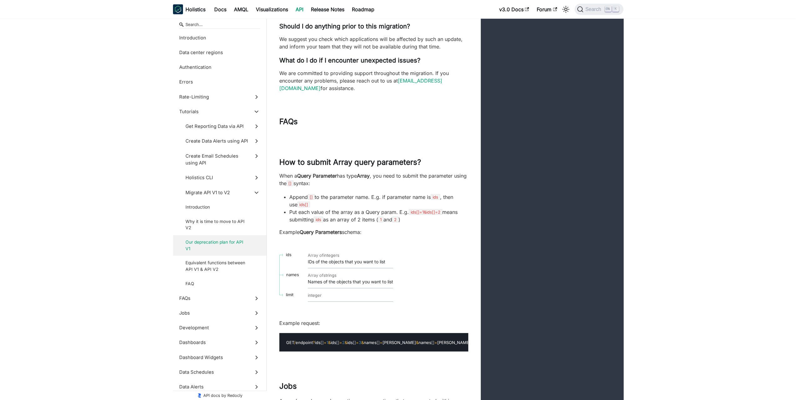
drag, startPoint x: 379, startPoint y: 131, endPoint x: 382, endPoint y: 100, distance: 31.1
drag, startPoint x: 385, startPoint y: 107, endPoint x: 380, endPoint y: 131, distance: 24.5
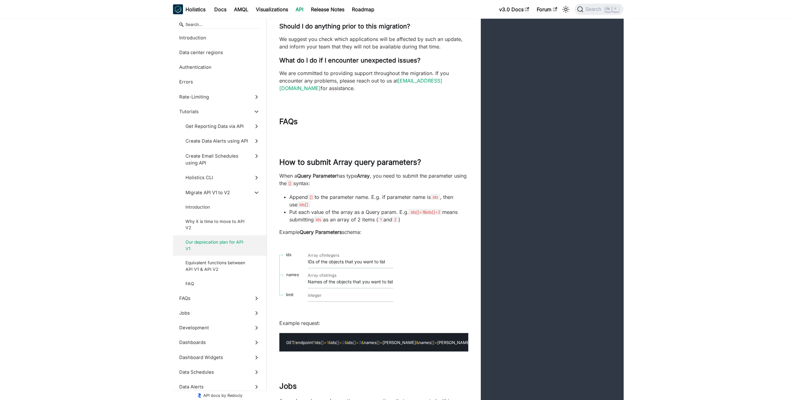
click at [279, 10] on link "Visualizations" at bounding box center [272, 9] width 40 height 10
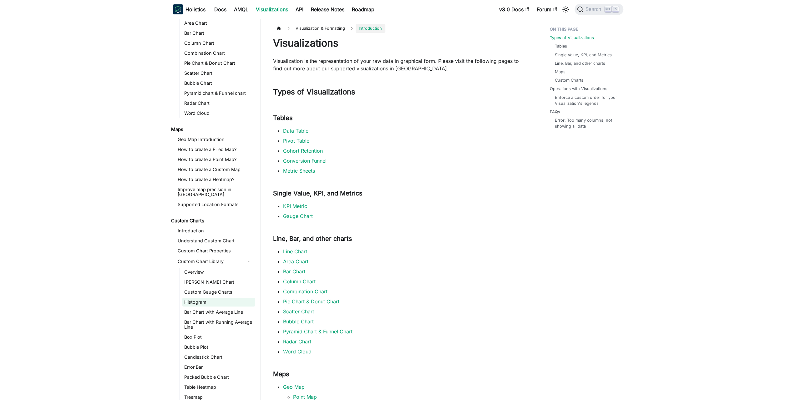
scroll to position [243, 0]
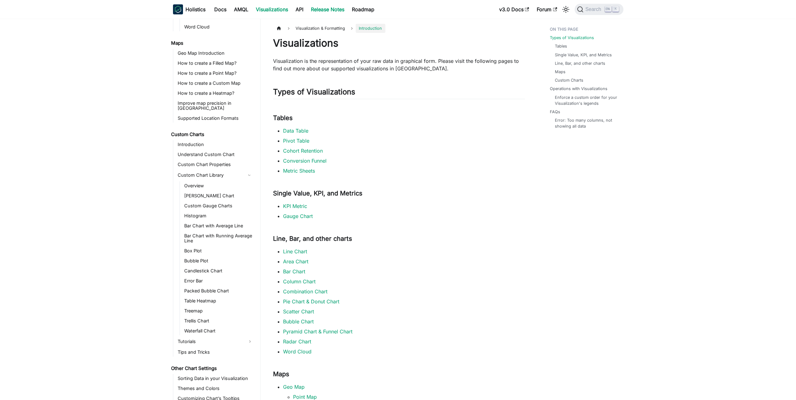
click at [326, 9] on link "Release Notes" at bounding box center [327, 9] width 41 height 10
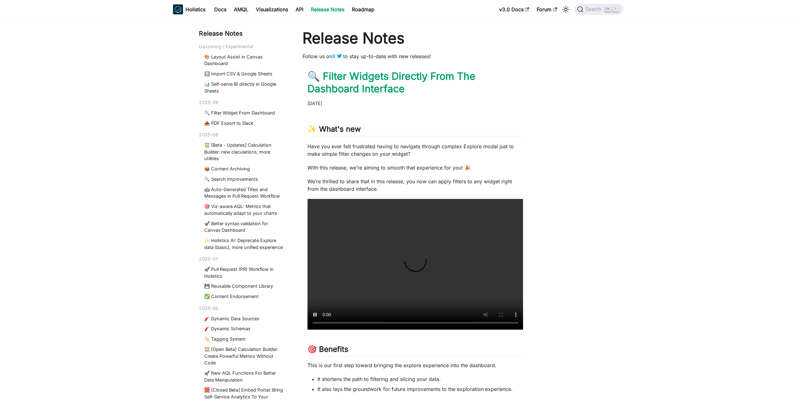
scroll to position [125, 0]
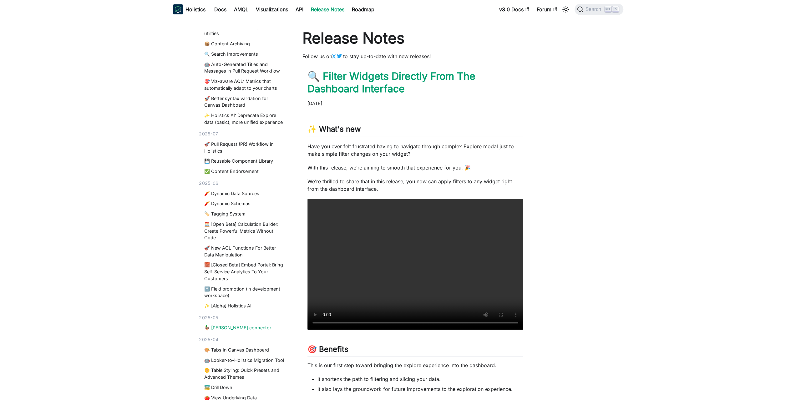
click at [239, 331] on link "🦆 MotherDuck connector" at bounding box center [244, 327] width 81 height 7
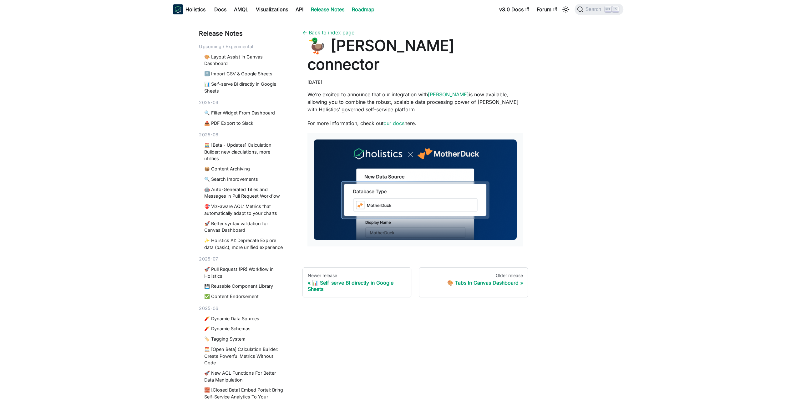
click at [357, 8] on link "Roadmap" at bounding box center [363, 9] width 30 height 10
click at [223, 8] on link "Docs" at bounding box center [220, 9] width 20 height 10
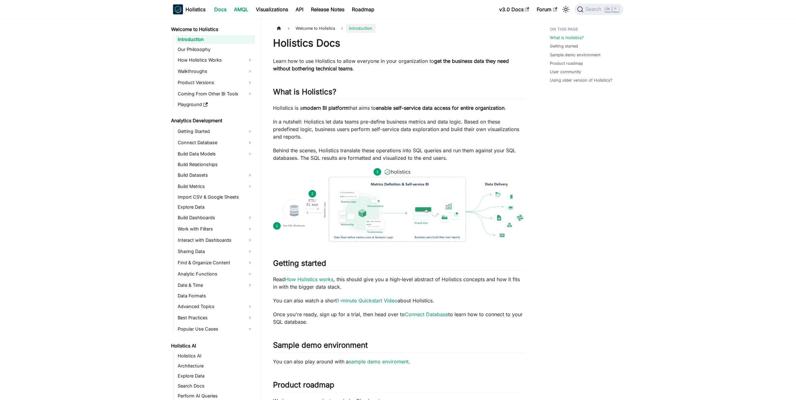
click at [241, 9] on link "AMQL" at bounding box center [241, 9] width 22 height 10
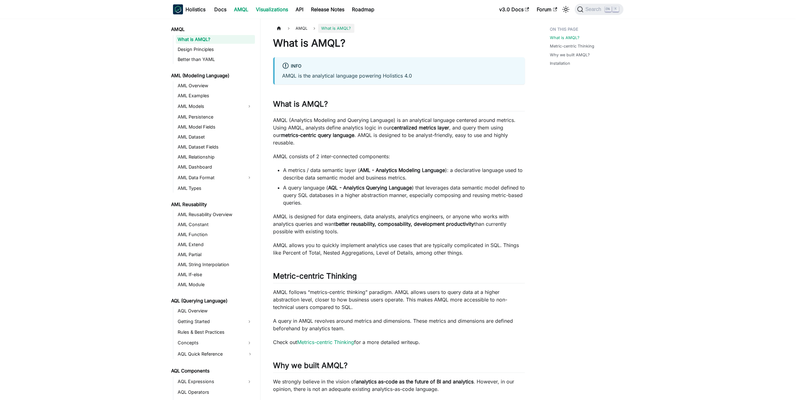
click at [270, 9] on link "Visualizations" at bounding box center [272, 9] width 40 height 10
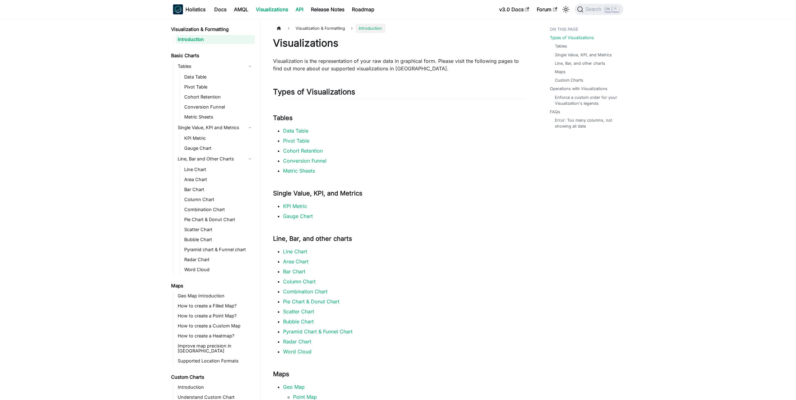
click at [297, 9] on link "API" at bounding box center [299, 9] width 15 height 10
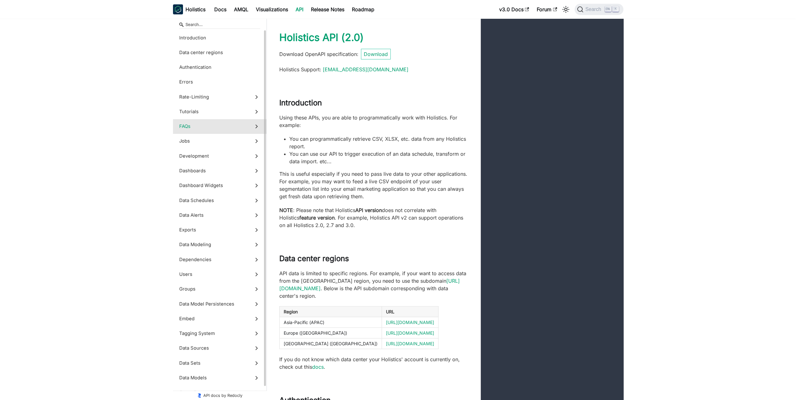
click at [254, 129] on icon at bounding box center [256, 126] width 7 height 7
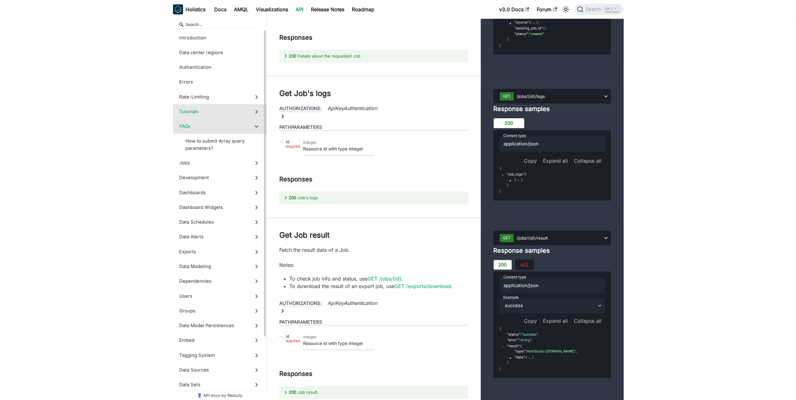
click at [254, 114] on icon at bounding box center [256, 111] width 7 height 7
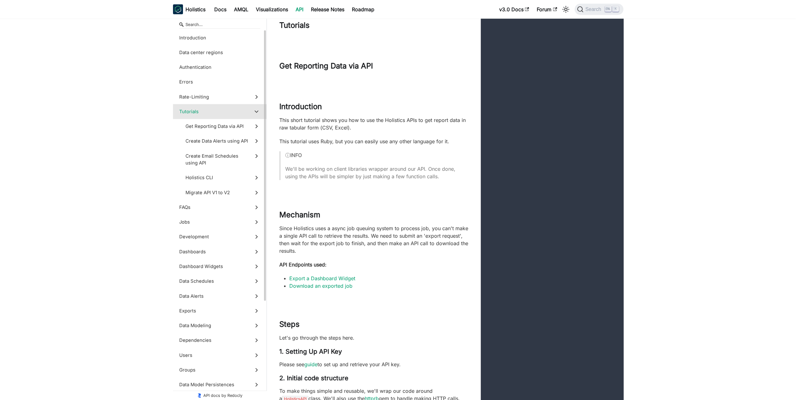
click at [257, 112] on polygon at bounding box center [257, 112] width 4 height 3
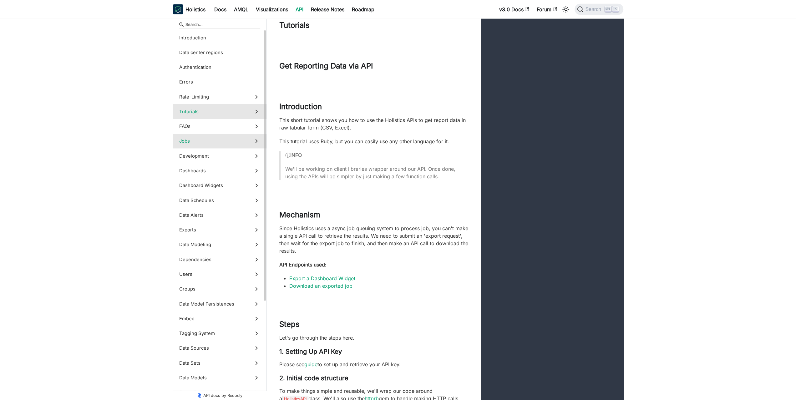
click at [254, 141] on icon at bounding box center [256, 141] width 7 height 7
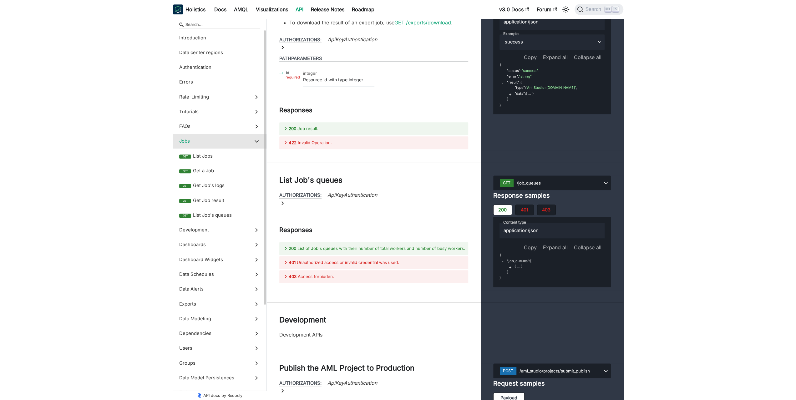
click at [258, 139] on icon at bounding box center [256, 141] width 7 height 7
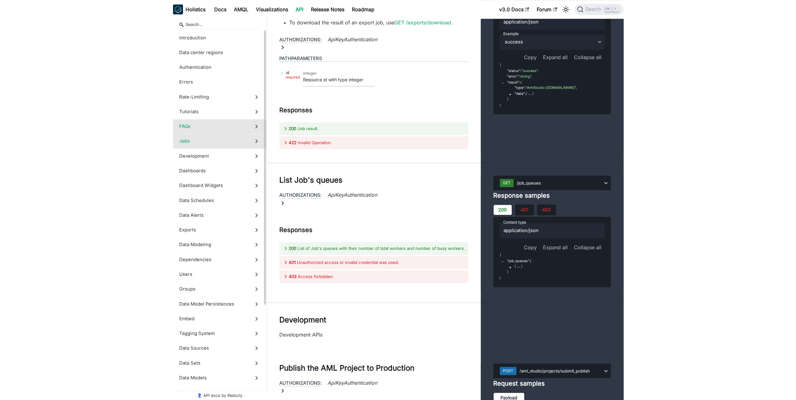
click at [256, 124] on icon at bounding box center [256, 126] width 7 height 7
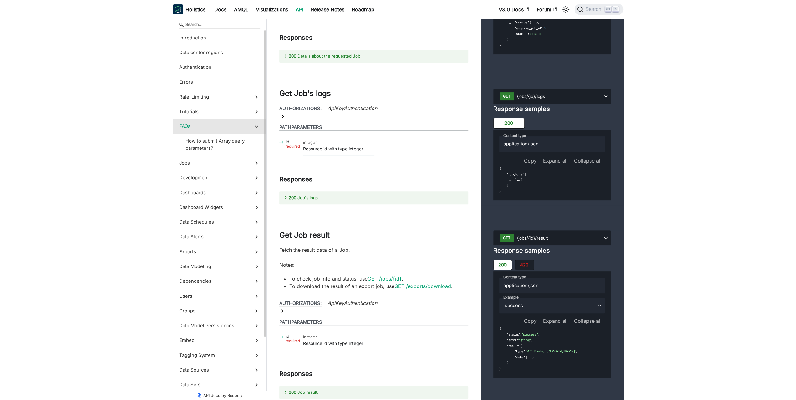
click at [257, 123] on icon at bounding box center [256, 126] width 7 height 7
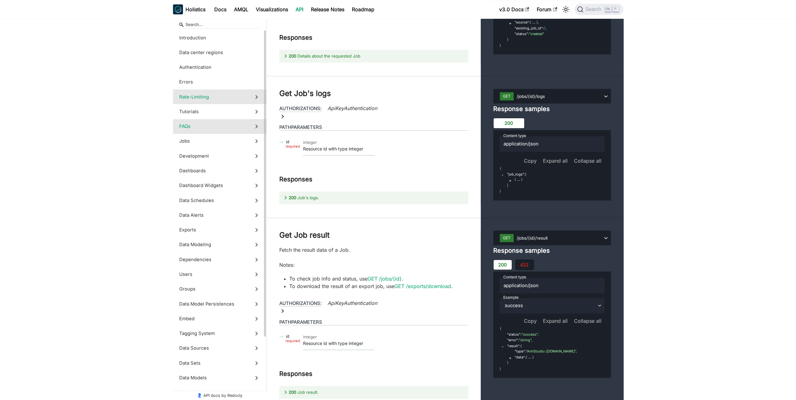
click at [259, 97] on icon at bounding box center [256, 97] width 7 height 7
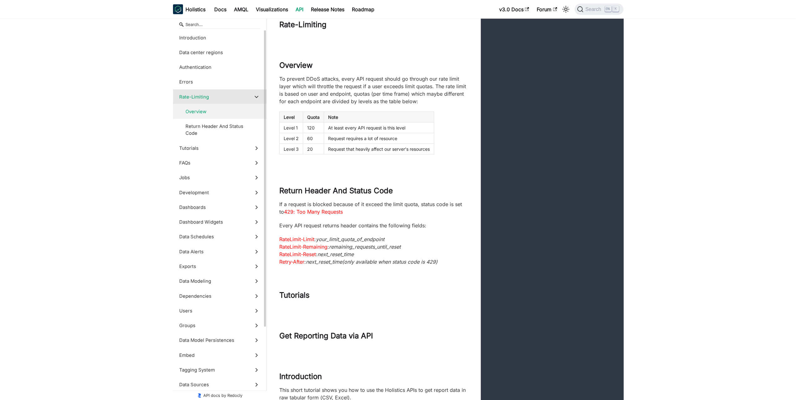
click at [239, 113] on span "Overview" at bounding box center [216, 111] width 63 height 7
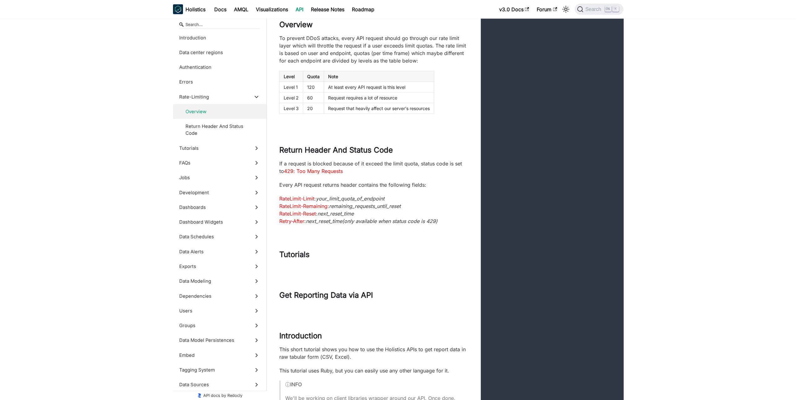
click at [358, 64] on p "To prevent DDoS attacks, every API request should go through our rate limit lay…" at bounding box center [373, 49] width 189 height 30
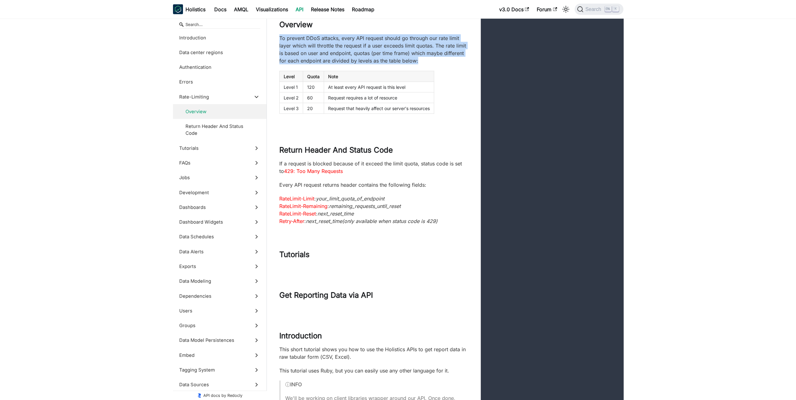
click at [358, 64] on p "To prevent DDoS attacks, every API request should go through our rate limit lay…" at bounding box center [373, 49] width 189 height 30
click at [324, 58] on p "To prevent DDoS attacks, every API request should go through our rate limit lay…" at bounding box center [373, 49] width 189 height 30
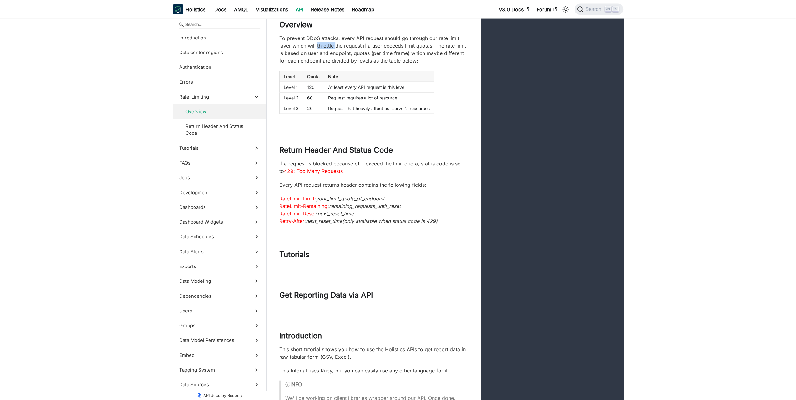
click at [324, 58] on p "To prevent DDoS attacks, every API request should go through our rate limit lay…" at bounding box center [373, 49] width 189 height 30
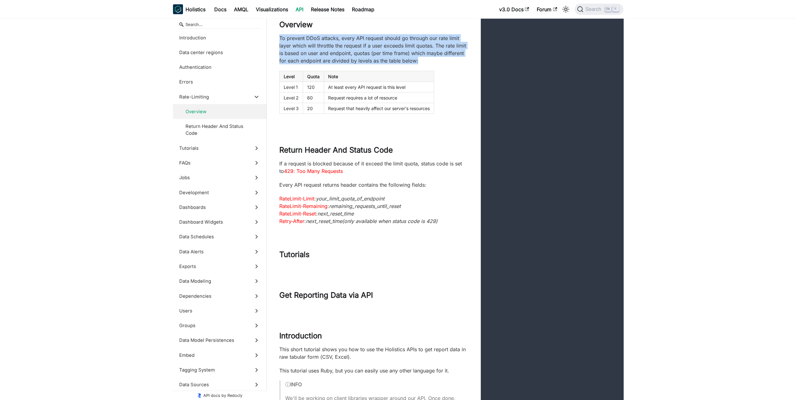
click at [324, 58] on p "To prevent DDoS attacks, every API request should go through our rate limit lay…" at bounding box center [373, 49] width 189 height 30
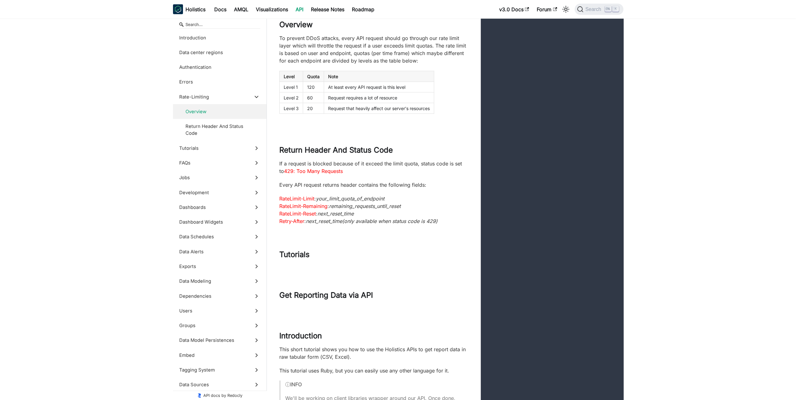
click at [349, 93] on td "At least every API request is this level" at bounding box center [379, 87] width 110 height 11
click at [376, 93] on td "At least every API request is this level" at bounding box center [379, 87] width 110 height 11
drag, startPoint x: 406, startPoint y: 87, endPoint x: 438, endPoint y: 117, distance: 44.1
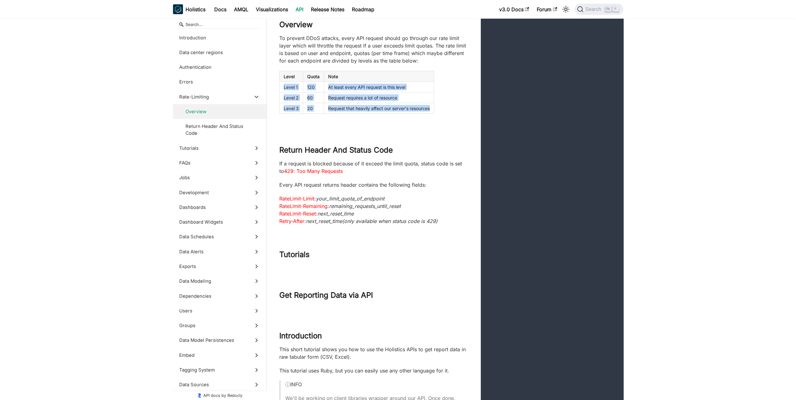
click at [438, 114] on table "Level Quota Note Level 1 120 At least every API request is this level Level 2 6…" at bounding box center [373, 92] width 189 height 43
drag, startPoint x: 442, startPoint y: 117, endPoint x: 438, endPoint y: 89, distance: 29.1
click at [438, 89] on table "Level Quota Note Level 1 120 At least every API request is this level Level 2 6…" at bounding box center [373, 92] width 189 height 43
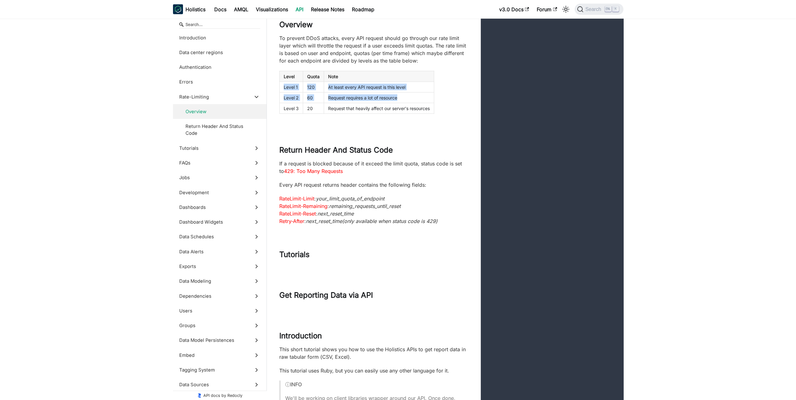
drag, startPoint x: 440, startPoint y: 92, endPoint x: 440, endPoint y: 111, distance: 18.8
click at [440, 111] on table "Level Quota Note Level 1 120 At least every API request is this level Level 2 6…" at bounding box center [373, 92] width 189 height 43
click at [440, 112] on table "Level Quota Note Level 1 120 At least every API request is this level Level 2 6…" at bounding box center [373, 92] width 189 height 43
drag, startPoint x: 440, startPoint y: 119, endPoint x: 436, endPoint y: 89, distance: 29.6
click at [436, 89] on table "Level Quota Note Level 1 120 At least every API request is this level Level 2 6…" at bounding box center [373, 92] width 189 height 43
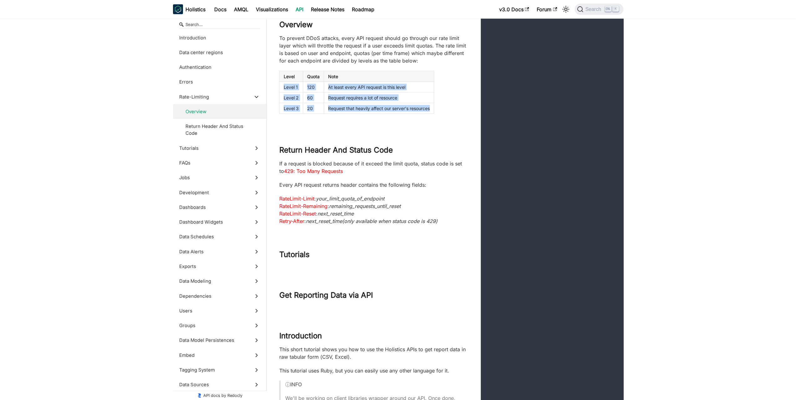
click at [436, 89] on table "Level Quota Note Level 1 120 At least every API request is this level Level 2 6…" at bounding box center [373, 92] width 189 height 43
drag, startPoint x: 438, startPoint y: 89, endPoint x: 440, endPoint y: 115, distance: 26.3
click at [440, 114] on table "Level Quota Note Level 1 120 At least every API request is this level Level 2 6…" at bounding box center [373, 92] width 189 height 43
drag, startPoint x: 439, startPoint y: 120, endPoint x: 439, endPoint y: 91, distance: 28.8
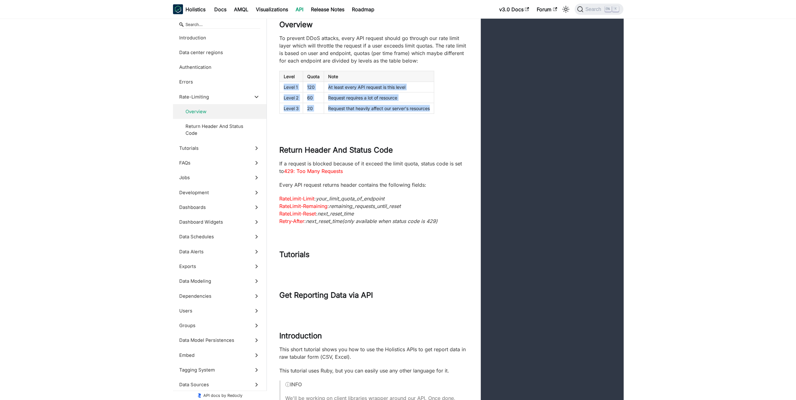
click at [439, 92] on table "Level Quota Note Level 1 120 At least every API request is this level Level 2 6…" at bounding box center [373, 92] width 189 height 43
click at [439, 91] on table "Level Quota Note Level 1 120 At least every API request is this level Level 2 6…" at bounding box center [373, 92] width 189 height 43
drag, startPoint x: 442, startPoint y: 90, endPoint x: 443, endPoint y: 120, distance: 30.7
click at [443, 114] on table "Level Quota Note Level 1 120 At least every API request is this level Level 2 6…" at bounding box center [373, 92] width 189 height 43
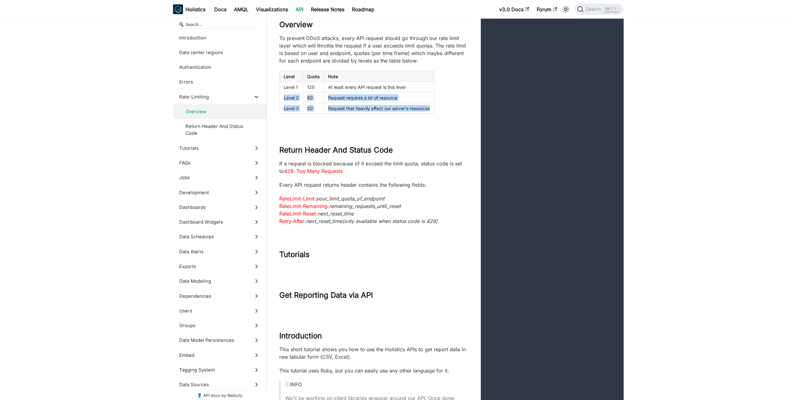
drag, startPoint x: 433, startPoint y: 117, endPoint x: 434, endPoint y: 91, distance: 25.7
click at [434, 91] on table "Level Quota Note Level 1 120 At least every API request is this level Level 2 6…" at bounding box center [373, 92] width 189 height 43
click at [437, 89] on table "Level Quota Note Level 1 120 At least every API request is this level Level 2 6…" at bounding box center [373, 92] width 189 height 43
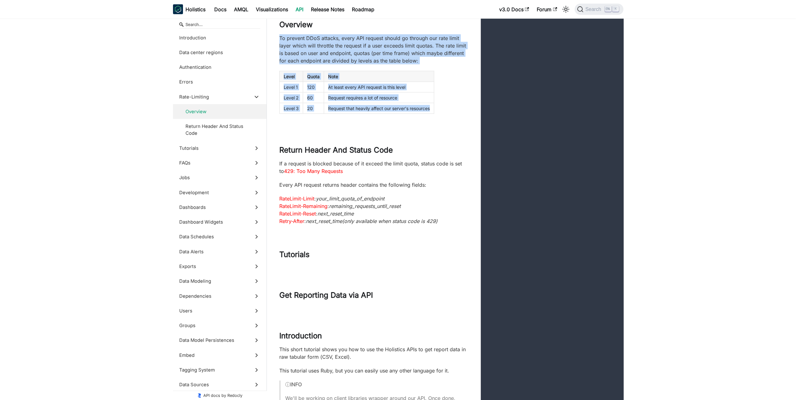
drag, startPoint x: 287, startPoint y: 50, endPoint x: 444, endPoint y: 121, distance: 172.7
click at [444, 114] on div "To prevent DDoS attacks, every API request should go through our rate limit lay…" at bounding box center [374, 73] width 214 height 79
copy div "To prevent DDoS attacks, every API request should go through our rate limit lay…"
drag, startPoint x: 357, startPoint y: 75, endPoint x: 355, endPoint y: 109, distance: 34.1
click at [357, 64] on p "To prevent DDoS attacks, every API request should go through our rate limit lay…" at bounding box center [373, 49] width 189 height 30
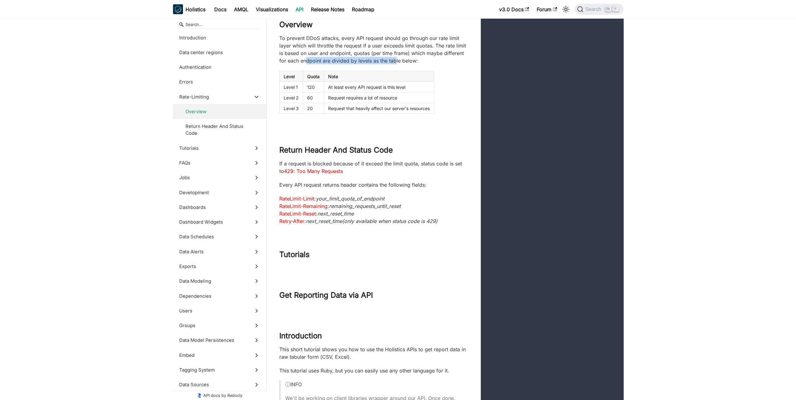
drag, startPoint x: 307, startPoint y: 71, endPoint x: 396, endPoint y: 71, distance: 88.8
click at [396, 64] on p "To prevent DDoS attacks, every API request should go through our rate limit lay…" at bounding box center [373, 49] width 189 height 30
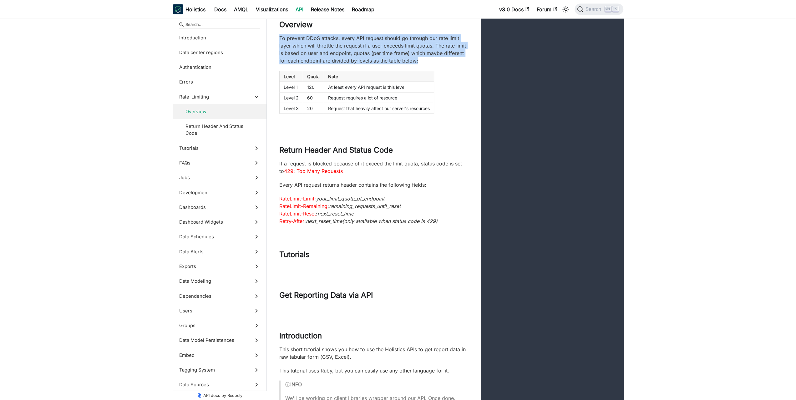
click at [396, 64] on p "To prevent DDoS attacks, every API request should go through our rate limit lay…" at bounding box center [373, 49] width 189 height 30
click at [392, 64] on p "To prevent DDoS attacks, every API request should go through our rate limit lay…" at bounding box center [373, 49] width 189 height 30
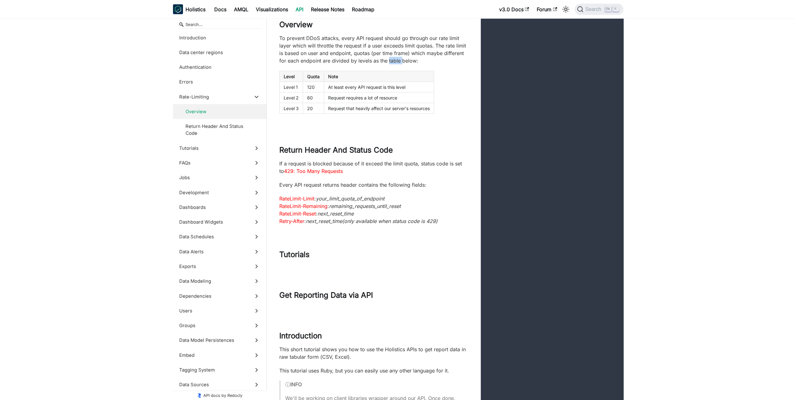
click at [392, 64] on p "To prevent DDoS attacks, every API request should go through our rate limit lay…" at bounding box center [373, 49] width 189 height 30
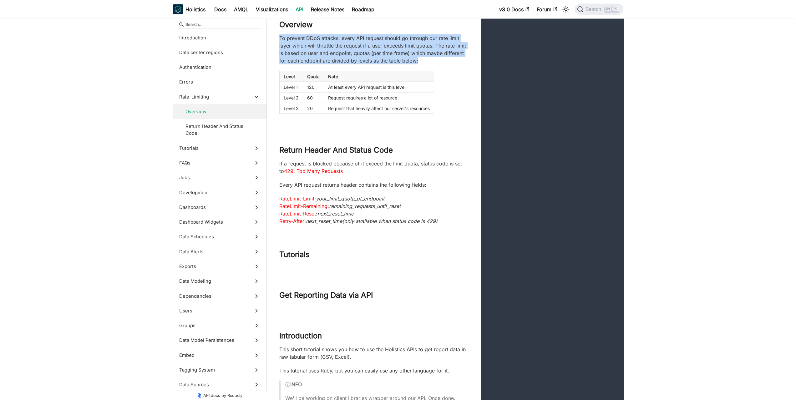
click at [392, 64] on p "To prevent DDoS attacks, every API request should go through our rate limit lay…" at bounding box center [373, 49] width 189 height 30
click at [377, 64] on p "To prevent DDoS attacks, every API request should go through our rate limit lay…" at bounding box center [373, 49] width 189 height 30
click at [370, 64] on p "To prevent DDoS attacks, every API request should go through our rate limit lay…" at bounding box center [373, 49] width 189 height 30
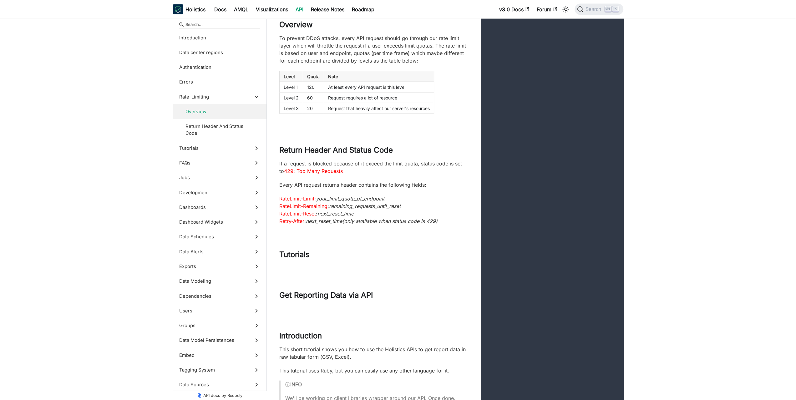
click at [363, 175] on p "If a request is blocked because of it exceed the limit quota, status code is se…" at bounding box center [373, 167] width 189 height 15
click at [365, 201] on div "If a request is blocked because of it exceed the limit quota, status code is se…" at bounding box center [373, 192] width 189 height 65
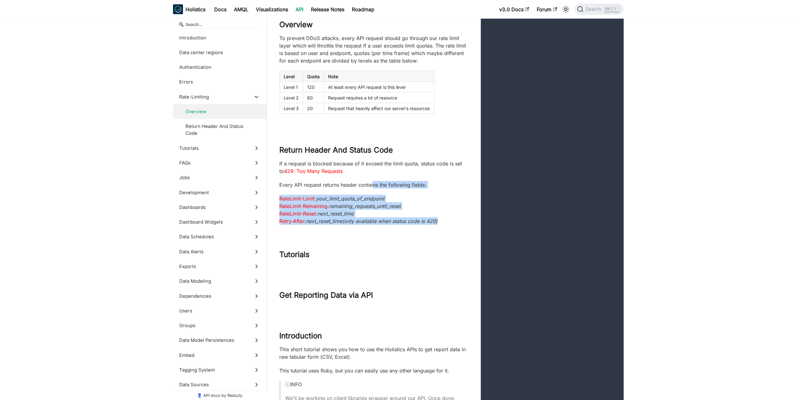
drag, startPoint x: 374, startPoint y: 189, endPoint x: 452, endPoint y: 230, distance: 88.3
click at [452, 225] on div "If a request is blocked because of it exceed the limit quota, status code is se…" at bounding box center [373, 192] width 189 height 65
click at [452, 225] on p "RateLimit-Limit : your_limit_quota_of_endpoint RateLimit-Remaining : remaining_…" at bounding box center [373, 210] width 189 height 30
drag, startPoint x: 450, startPoint y: 231, endPoint x: 436, endPoint y: 185, distance: 48.5
click at [436, 185] on div "If a request is blocked because of it exceed the limit quota, status code is se…" at bounding box center [373, 192] width 189 height 65
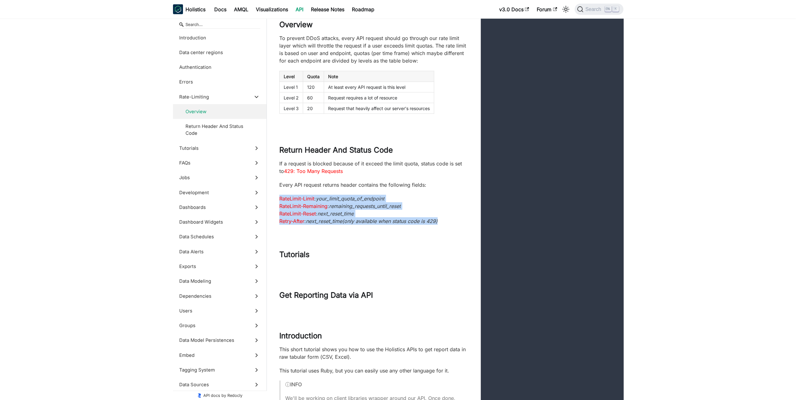
click at [436, 185] on div "If a request is blocked because of it exceed the limit quota, status code is se…" at bounding box center [373, 192] width 189 height 65
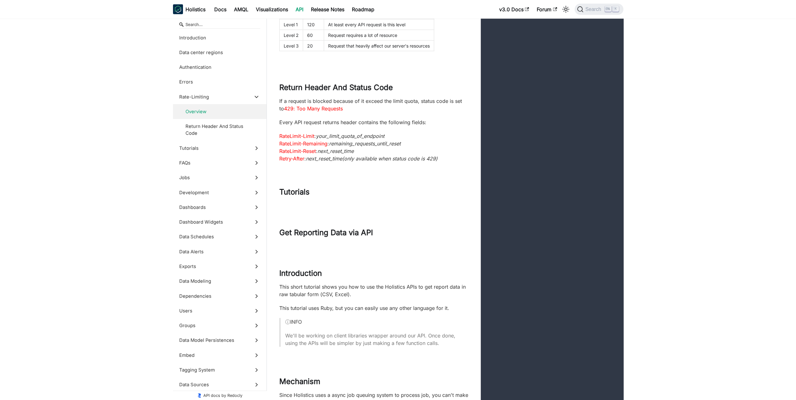
drag, startPoint x: 405, startPoint y: 215, endPoint x: 405, endPoint y: 261, distance: 46.6
click at [405, 256] on div "Get Reporting Data via API" at bounding box center [445, 235] width 357 height 41
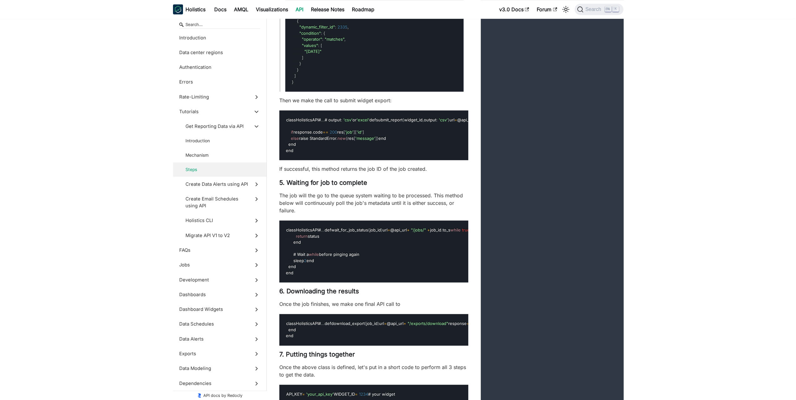
scroll to position [2923, 0]
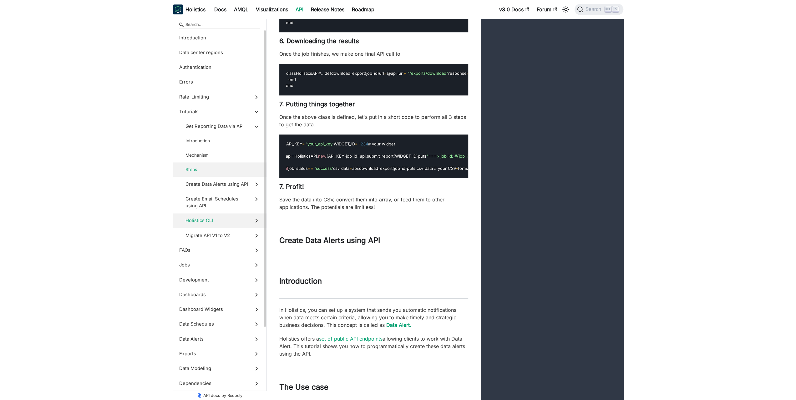
click at [228, 219] on span "Holistics CLI" at bounding box center [216, 220] width 63 height 7
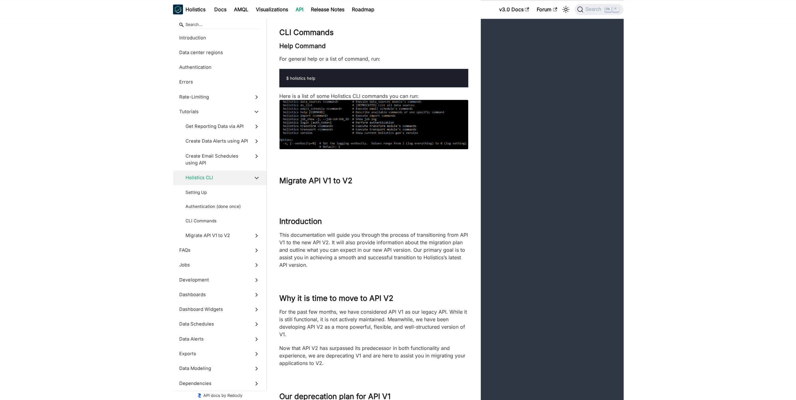
drag, startPoint x: 372, startPoint y: 102, endPoint x: 374, endPoint y: 106, distance: 4.3
drag, startPoint x: 376, startPoint y: 114, endPoint x: 395, endPoint y: 58, distance: 58.2
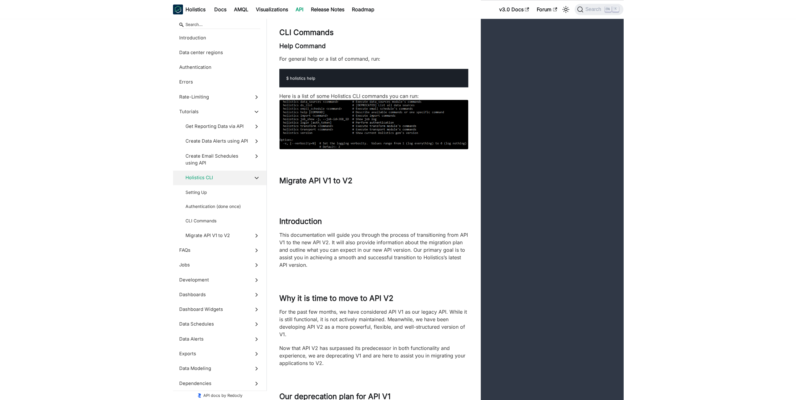
drag, startPoint x: 395, startPoint y: 58, endPoint x: 399, endPoint y: 54, distance: 6.2
drag, startPoint x: 381, startPoint y: 111, endPoint x: 386, endPoint y: 66, distance: 44.8
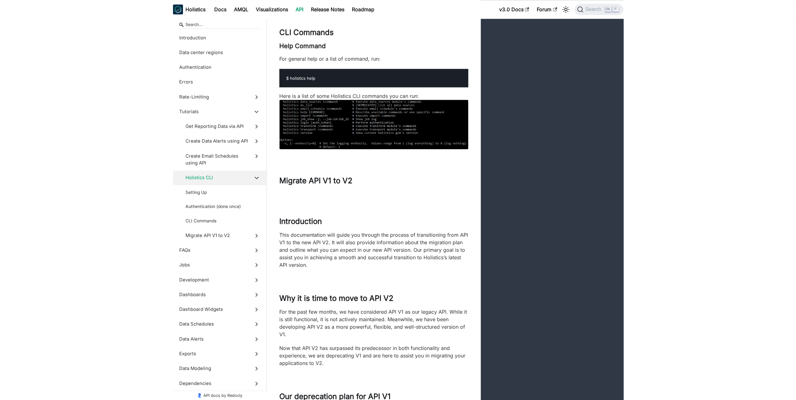
drag, startPoint x: 398, startPoint y: 62, endPoint x: 390, endPoint y: 104, distance: 43.3
drag, startPoint x: 387, startPoint y: 85, endPoint x: 389, endPoint y: 73, distance: 12.1
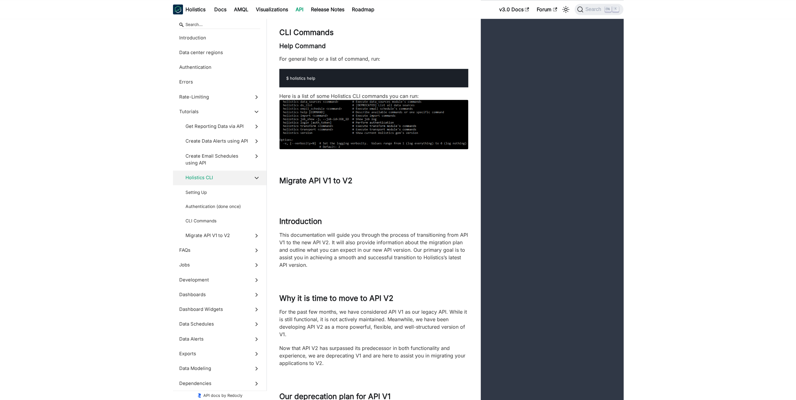
drag, startPoint x: 395, startPoint y: 75, endPoint x: 391, endPoint y: 120, distance: 45.2
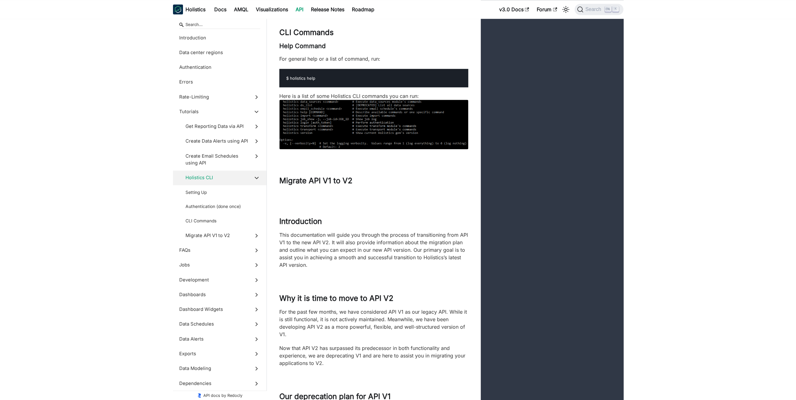
scroll to position [7952, 0]
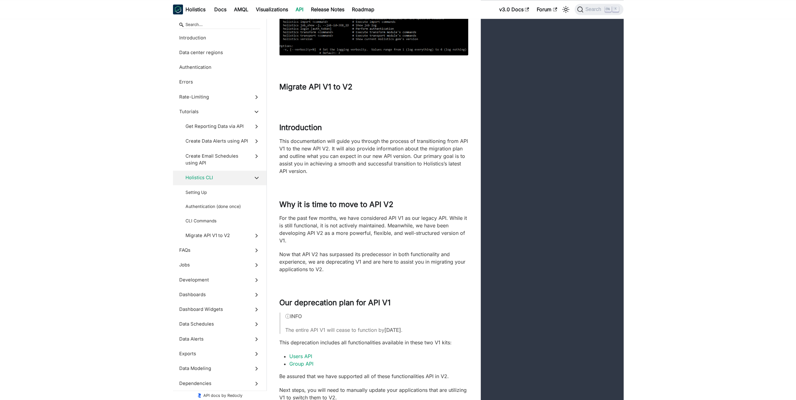
drag, startPoint x: 433, startPoint y: 83, endPoint x: 433, endPoint y: 127, distance: 44.1
drag, startPoint x: 425, startPoint y: 130, endPoint x: 431, endPoint y: 81, distance: 49.4
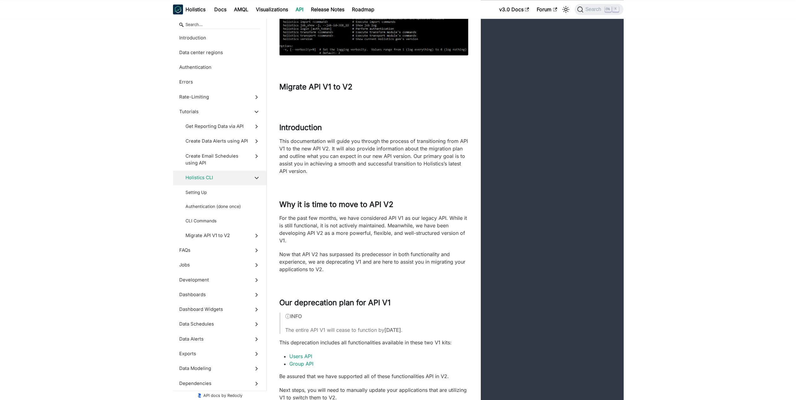
drag, startPoint x: 433, startPoint y: 92, endPoint x: 436, endPoint y: 119, distance: 26.7
drag, startPoint x: 433, startPoint y: 102, endPoint x: 433, endPoint y: 68, distance: 33.2
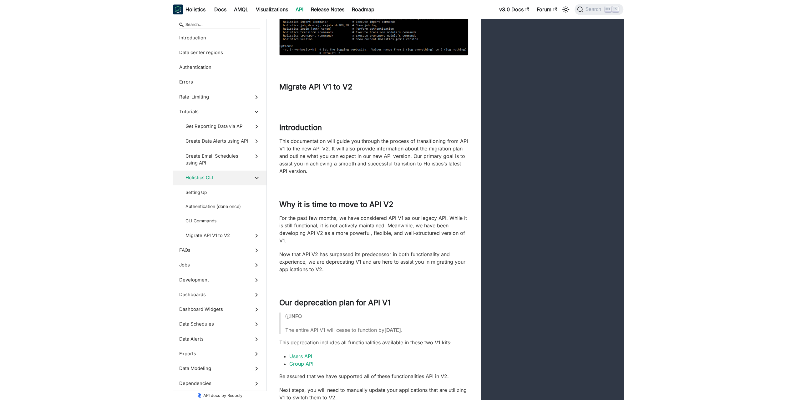
drag, startPoint x: 435, startPoint y: 117, endPoint x: 435, endPoint y: 72, distance: 45.0
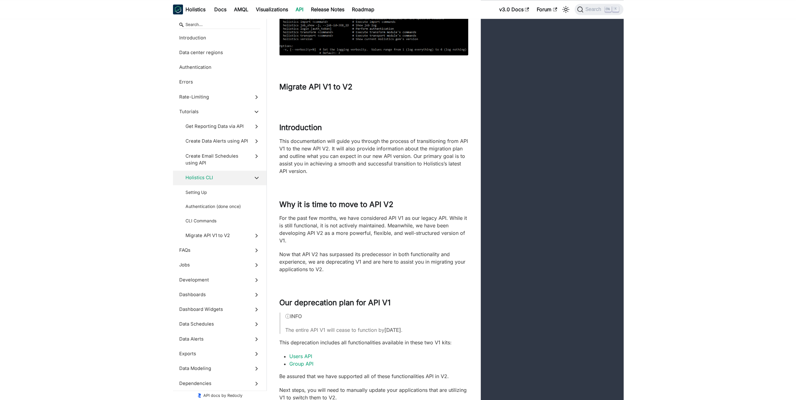
click at [216, 180] on span "Holistics CLI" at bounding box center [216, 177] width 63 height 7
click at [222, 179] on span "Holistics CLI" at bounding box center [216, 177] width 63 height 7
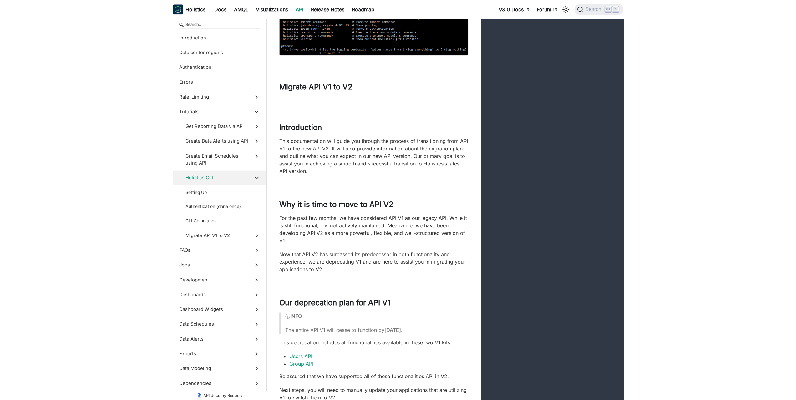
scroll to position [7890, 0]
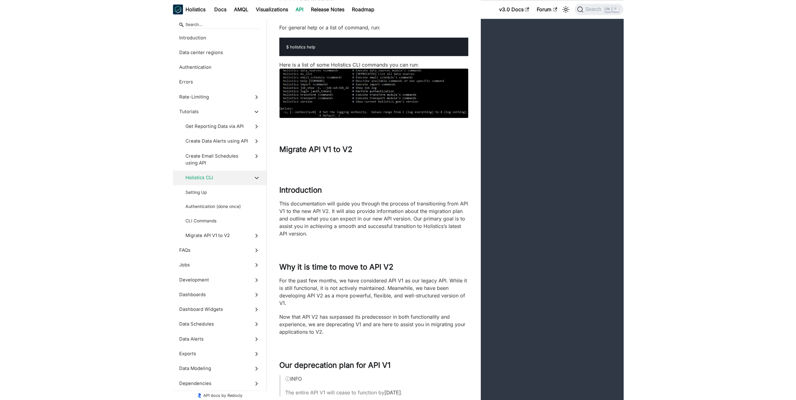
scroll to position [7796, 0]
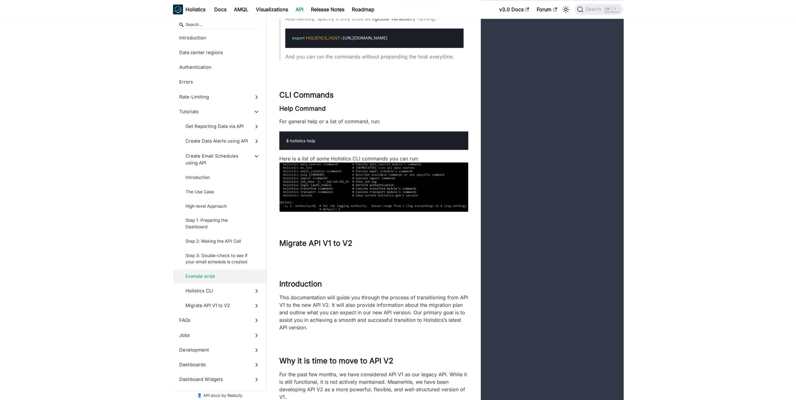
drag, startPoint x: 327, startPoint y: 115, endPoint x: 333, endPoint y: 149, distance: 34.0
drag, startPoint x: 332, startPoint y: 150, endPoint x: 341, endPoint y: 115, distance: 36.1
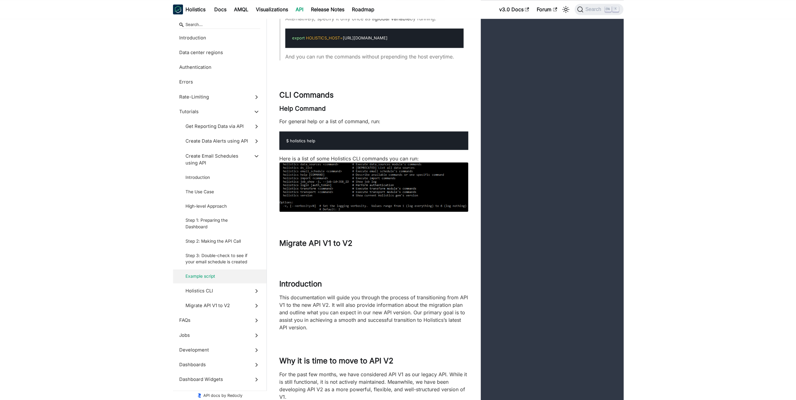
drag, startPoint x: 347, startPoint y: 113, endPoint x: 346, endPoint y: 145, distance: 31.6
drag, startPoint x: 282, startPoint y: 309, endPoint x: 323, endPoint y: 311, distance: 40.7
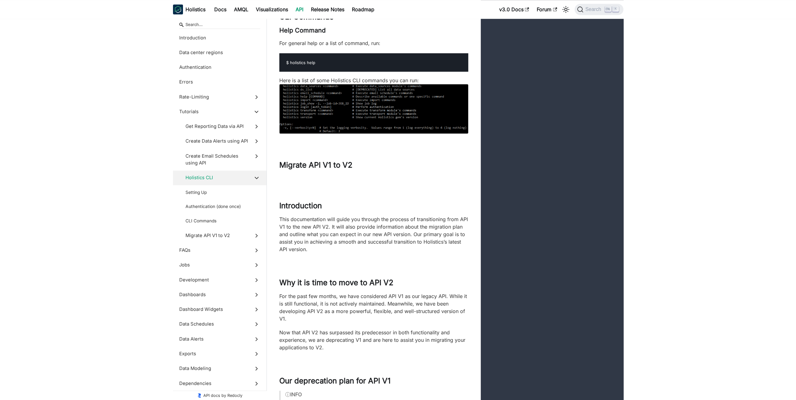
drag, startPoint x: 134, startPoint y: 200, endPoint x: 134, endPoint y: 224, distance: 23.8
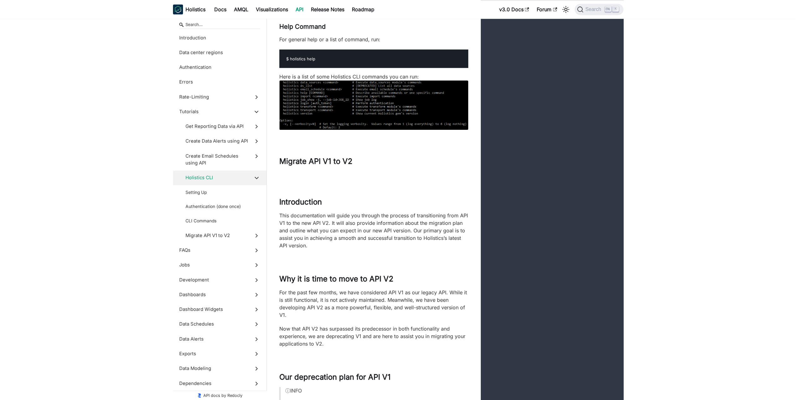
scroll to position [7972, 0]
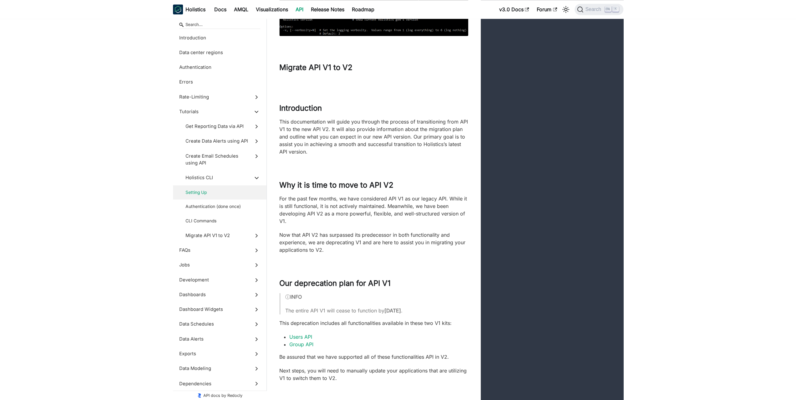
drag, startPoint x: 409, startPoint y: 282, endPoint x: 402, endPoint y: 296, distance: 15.1
click at [257, 96] on icon at bounding box center [256, 97] width 7 height 7
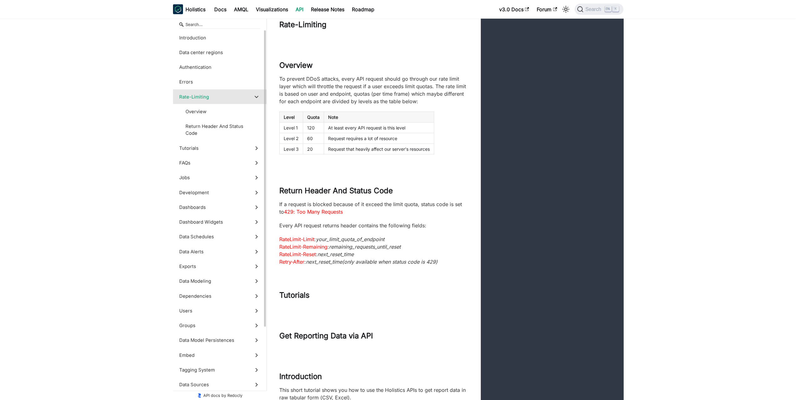
click at [257, 96] on icon at bounding box center [256, 97] width 7 height 7
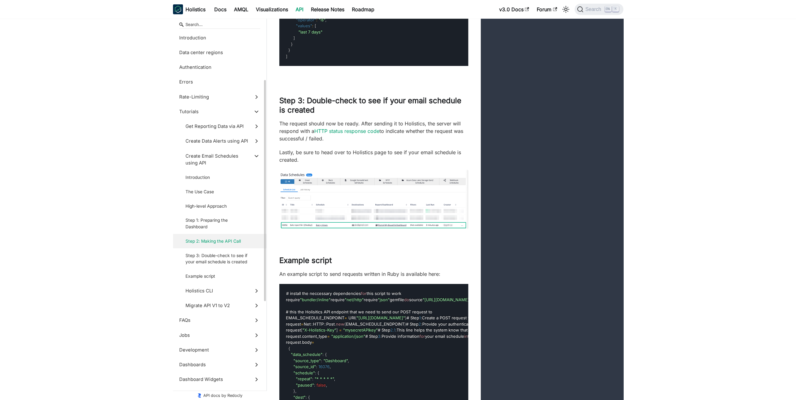
scroll to position [248, 0]
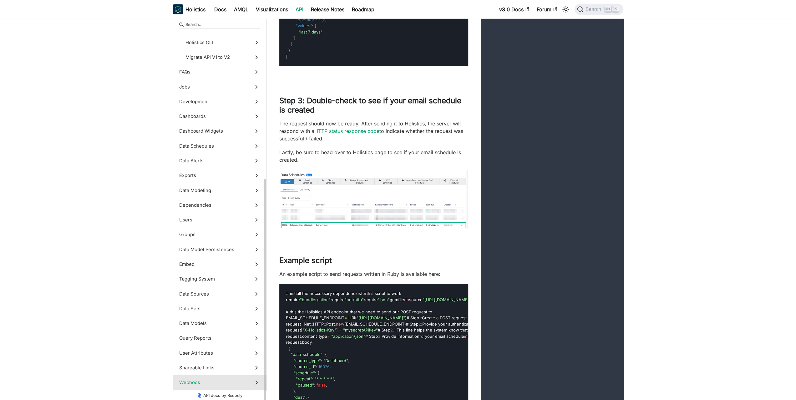
click at [261, 385] on label "Webhook" at bounding box center [220, 382] width 94 height 15
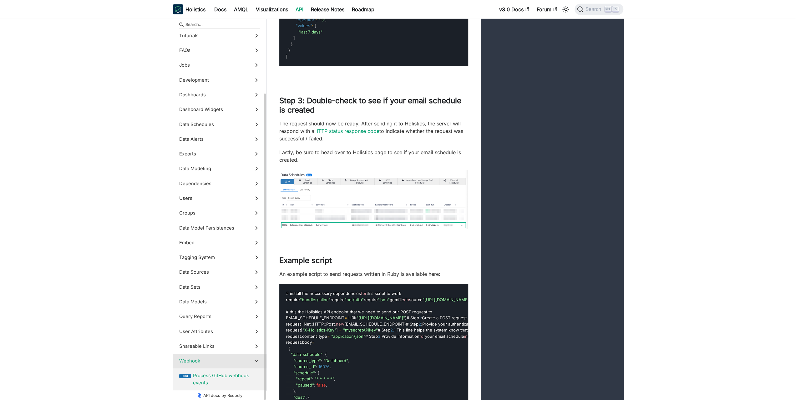
scroll to position [76, 0]
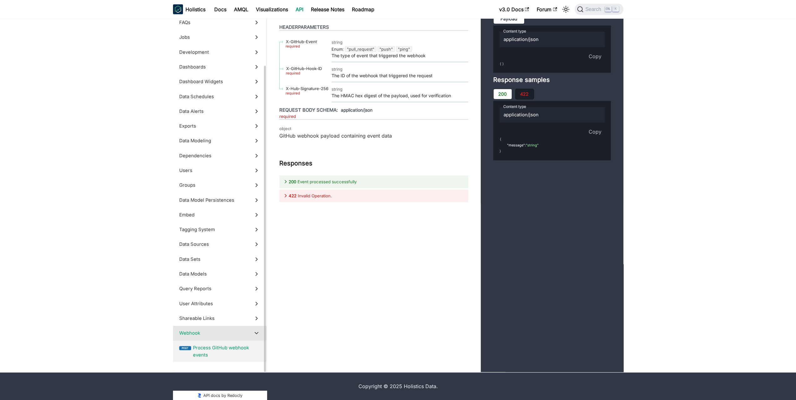
click at [243, 359] on span "Process GitHub webhook events" at bounding box center [226, 352] width 67 height 14
click at [249, 326] on label "Shareable Links" at bounding box center [220, 318] width 94 height 15
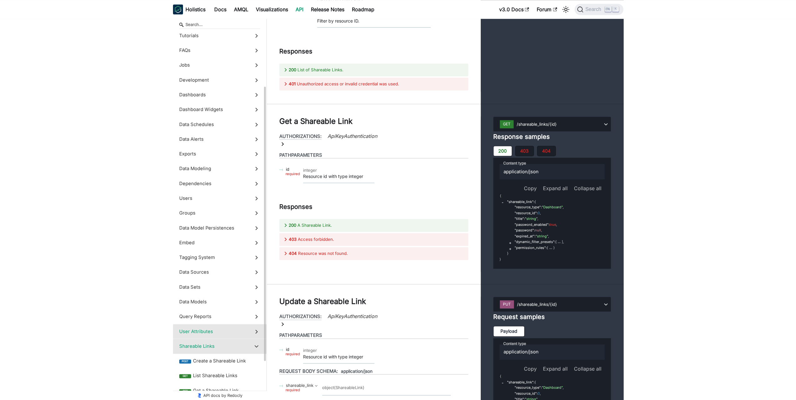
click at [253, 336] on label "User Attributes" at bounding box center [220, 331] width 94 height 15
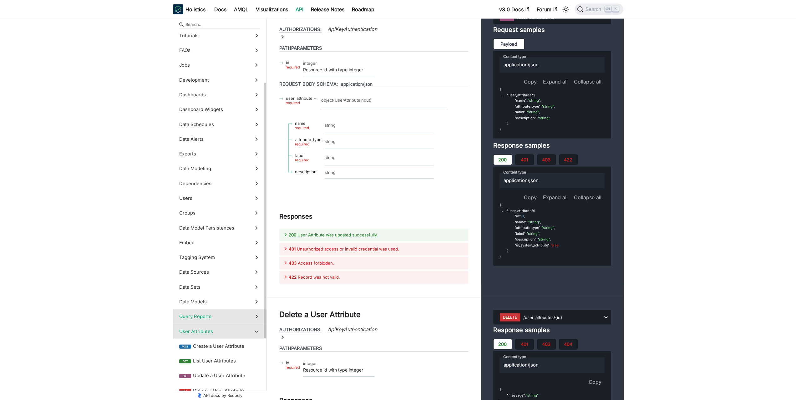
click at [253, 323] on label "Query Reports" at bounding box center [220, 316] width 94 height 15
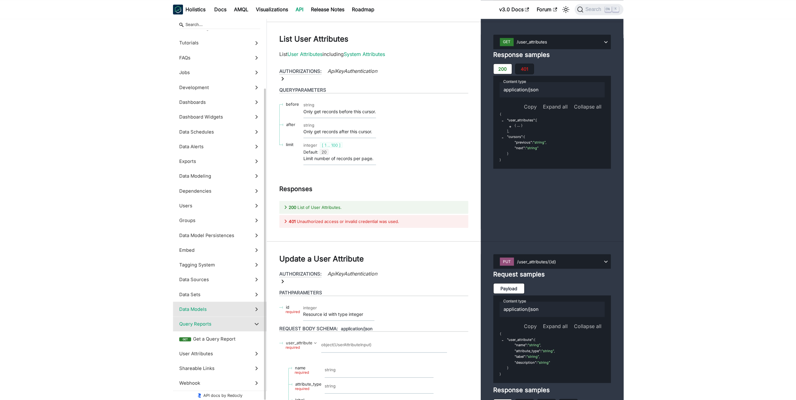
click at [254, 302] on label "Data Models" at bounding box center [220, 308] width 94 height 15
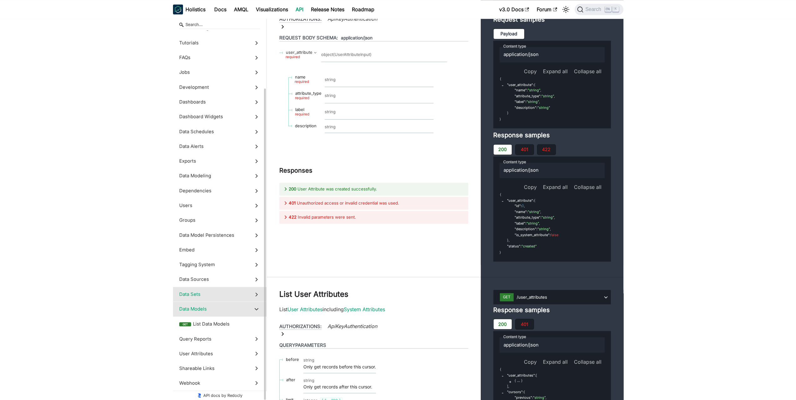
click at [254, 292] on icon at bounding box center [256, 294] width 7 height 7
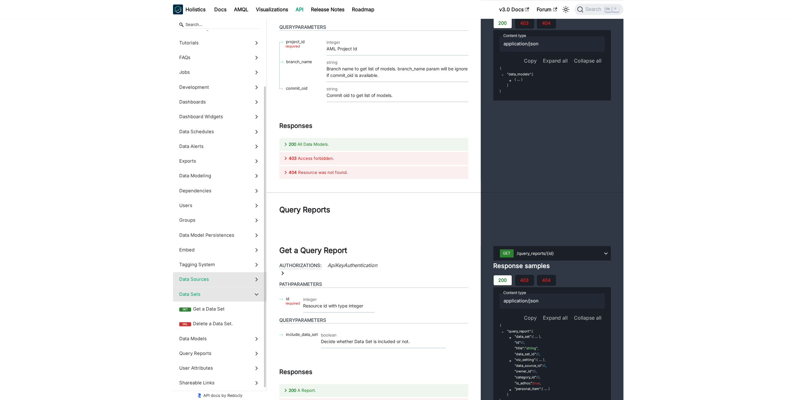
click at [254, 285] on label "Data Sources" at bounding box center [220, 279] width 94 height 15
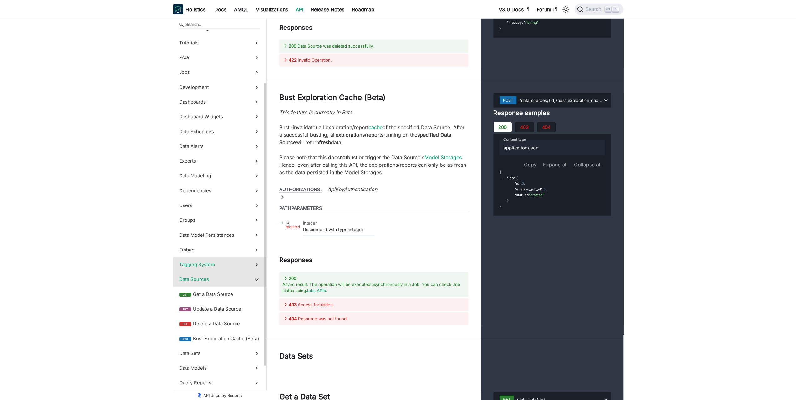
click at [254, 271] on label "Tagging System" at bounding box center [220, 264] width 94 height 15
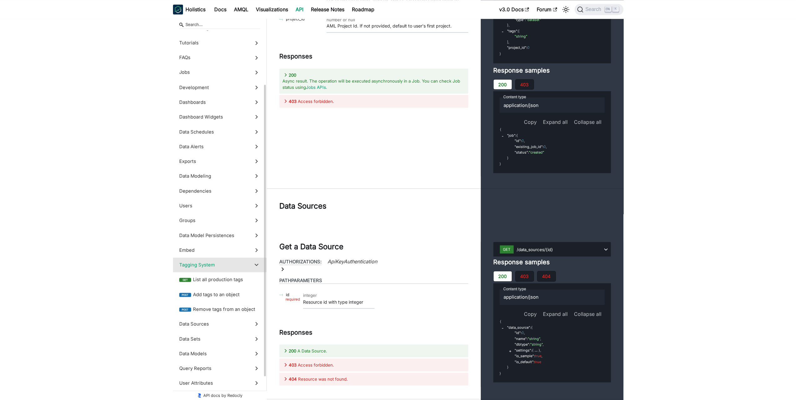
click at [255, 258] on label "Tagging System" at bounding box center [220, 264] width 94 height 15
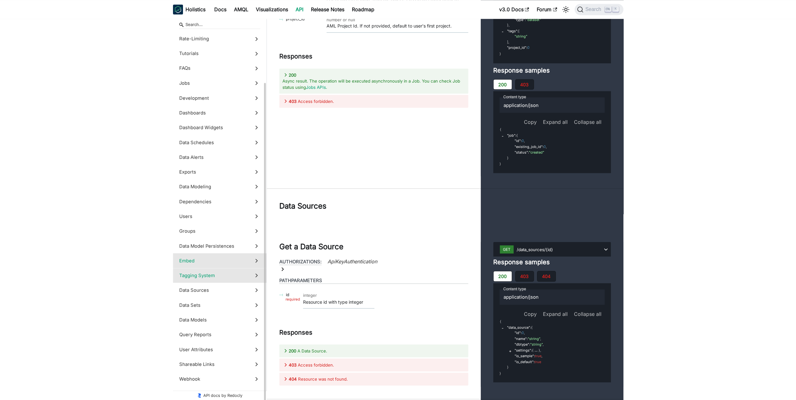
click at [255, 256] on label "Embed" at bounding box center [220, 260] width 94 height 15
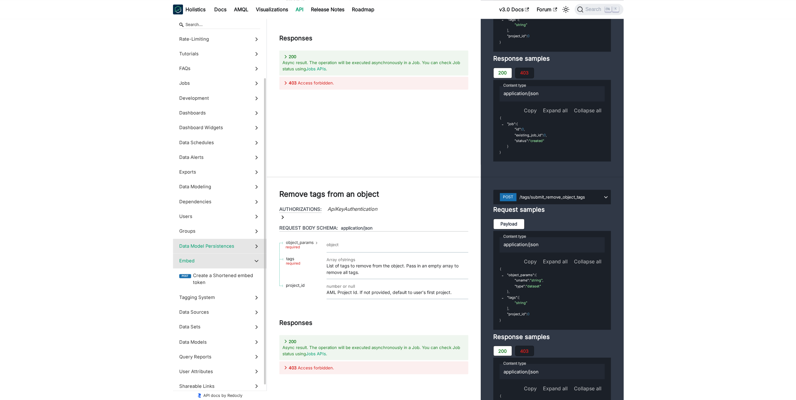
click at [256, 251] on label "Data Model Persistences" at bounding box center [220, 246] width 94 height 15
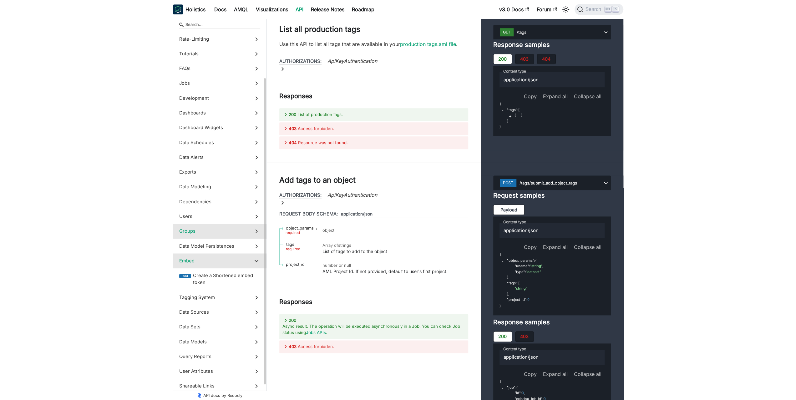
click at [259, 236] on label "Groups" at bounding box center [220, 231] width 94 height 15
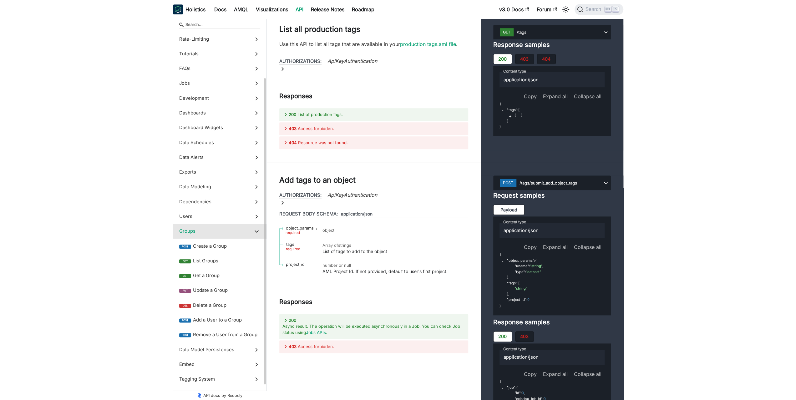
scroll to position [20508, 0]
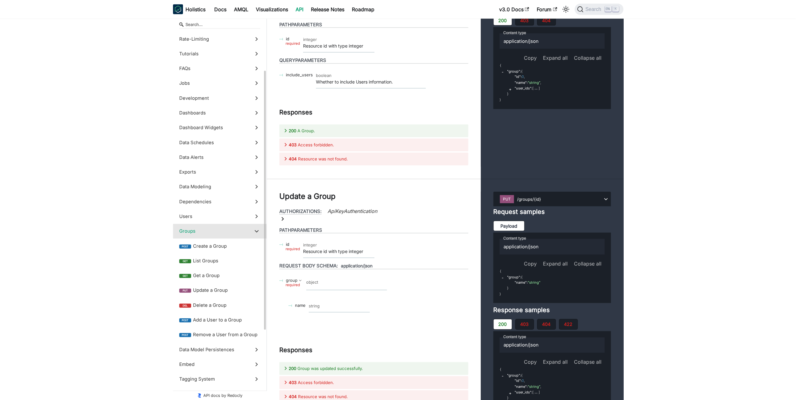
click at [258, 224] on label "Groups" at bounding box center [220, 231] width 94 height 15
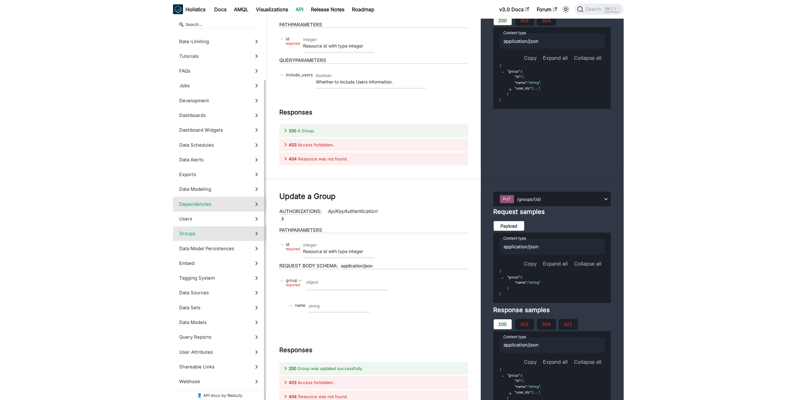
scroll to position [54, 0]
click at [256, 218] on icon at bounding box center [256, 220] width 7 height 7
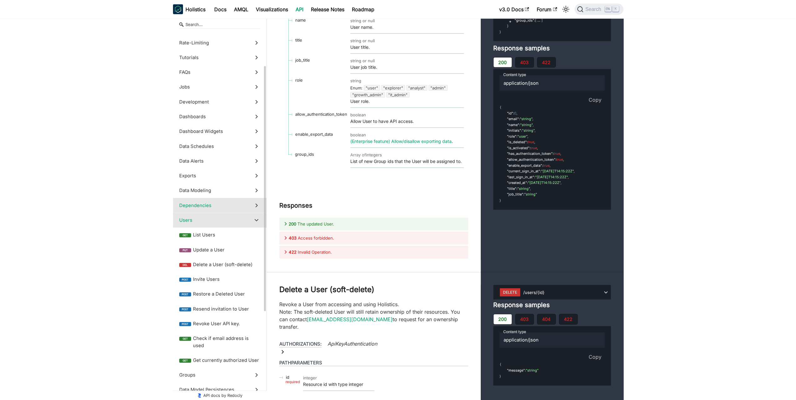
click at [258, 207] on icon at bounding box center [256, 205] width 7 height 7
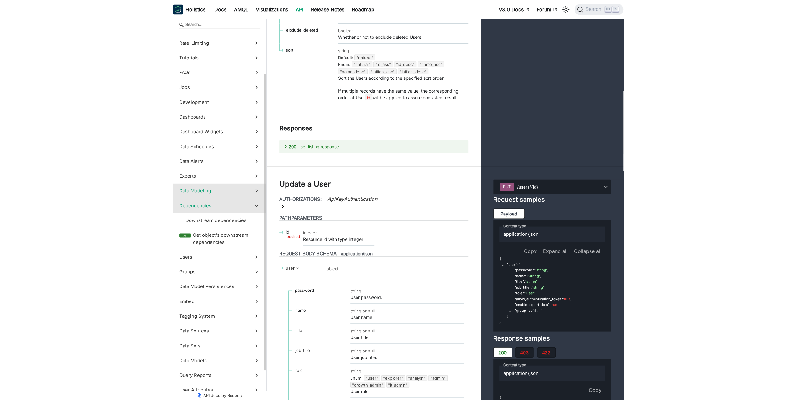
click at [259, 189] on icon at bounding box center [256, 190] width 7 height 7
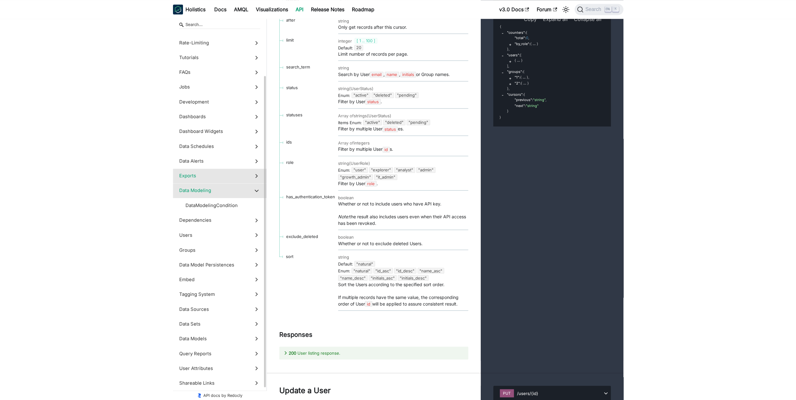
click at [259, 173] on icon at bounding box center [256, 175] width 7 height 7
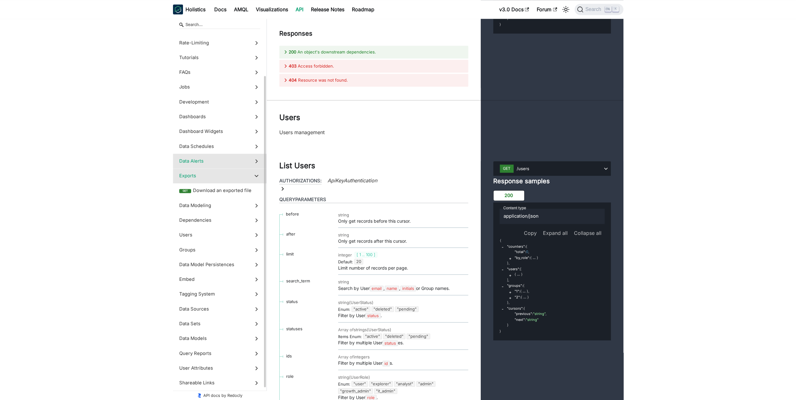
click at [259, 160] on icon at bounding box center [256, 161] width 7 height 7
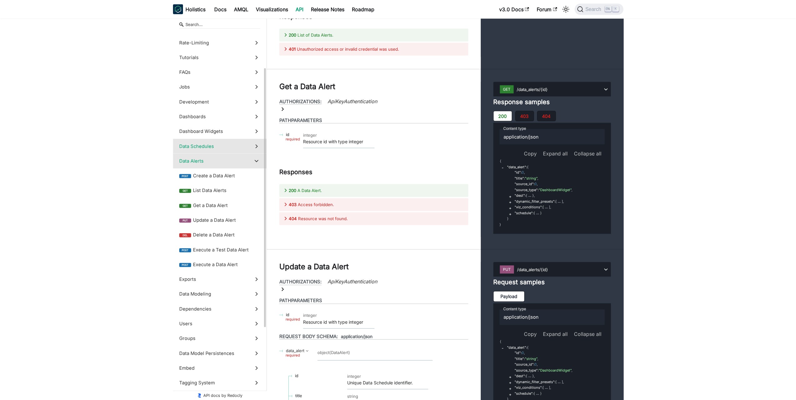
click at [256, 143] on icon at bounding box center [256, 146] width 7 height 7
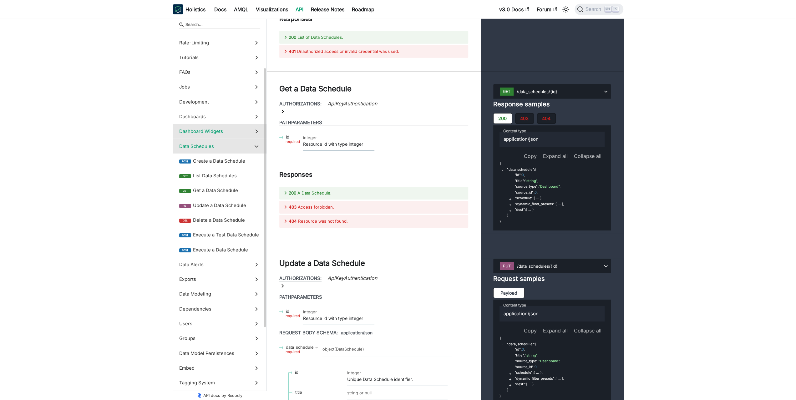
click at [255, 126] on label "Dashboard Widgets" at bounding box center [220, 131] width 94 height 15
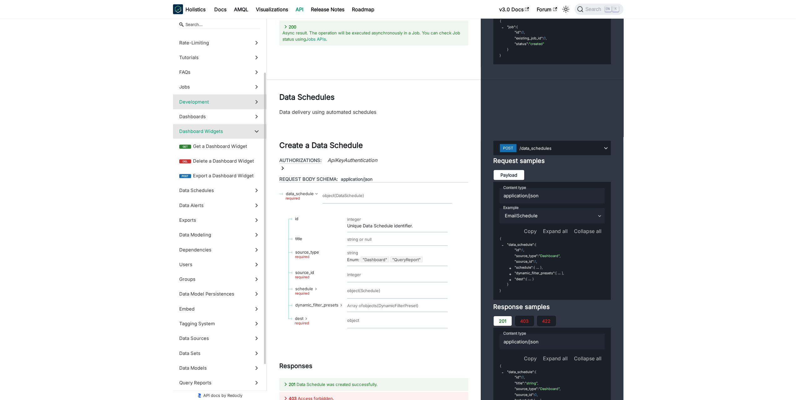
drag, startPoint x: 259, startPoint y: 114, endPoint x: 258, endPoint y: 104, distance: 9.7
click at [259, 114] on icon at bounding box center [256, 116] width 7 height 7
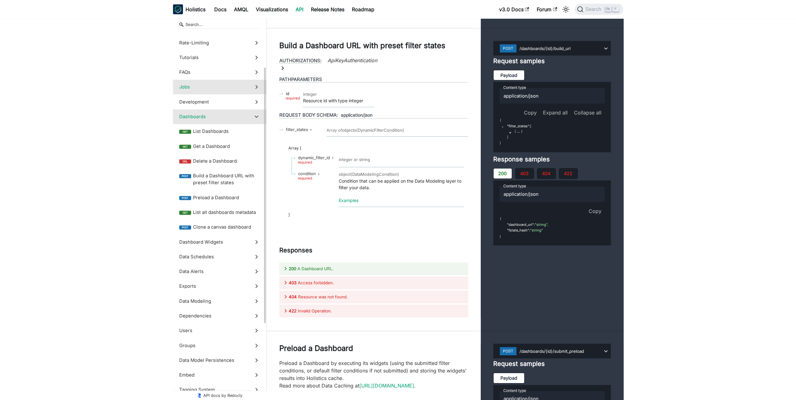
drag, startPoint x: 257, startPoint y: 101, endPoint x: 256, endPoint y: 91, distance: 10.4
click at [257, 100] on icon at bounding box center [256, 102] width 7 height 7
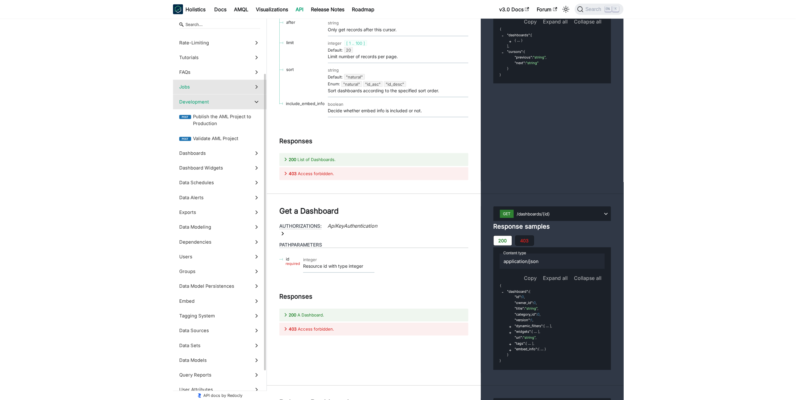
click at [256, 81] on label "Jobs" at bounding box center [220, 87] width 94 height 15
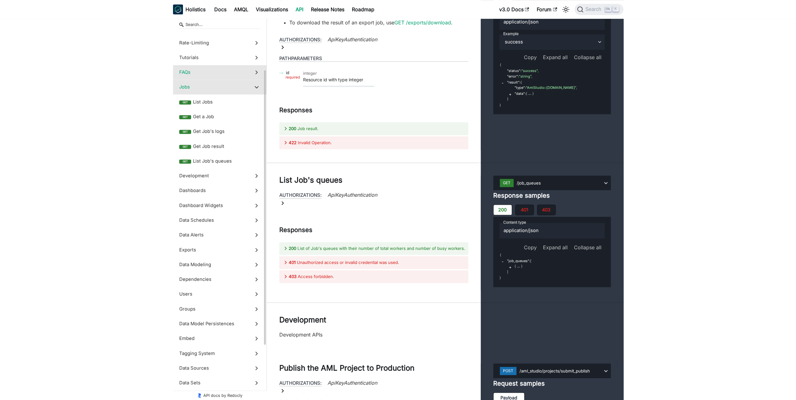
click at [256, 77] on label "FAQs" at bounding box center [220, 72] width 94 height 15
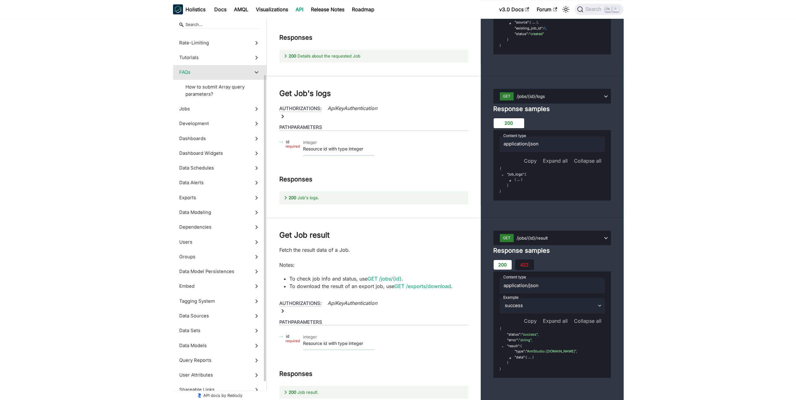
drag, startPoint x: 256, startPoint y: 61, endPoint x: 245, endPoint y: 77, distance: 19.0
click at [256, 61] on label "Tutorials" at bounding box center [220, 57] width 94 height 15
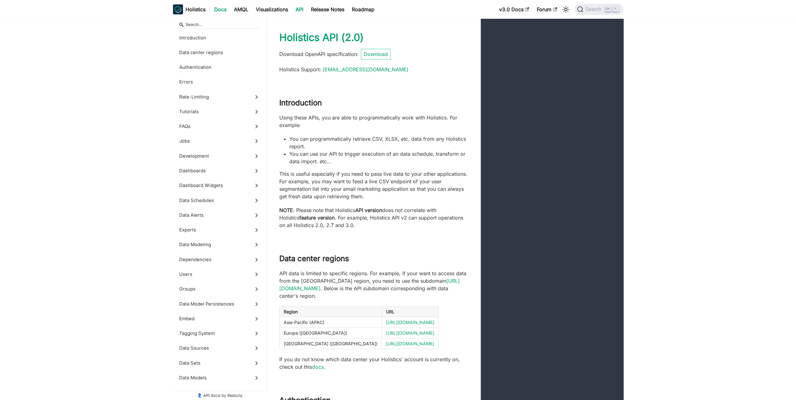
click at [217, 7] on link "Docs" at bounding box center [220, 9] width 20 height 10
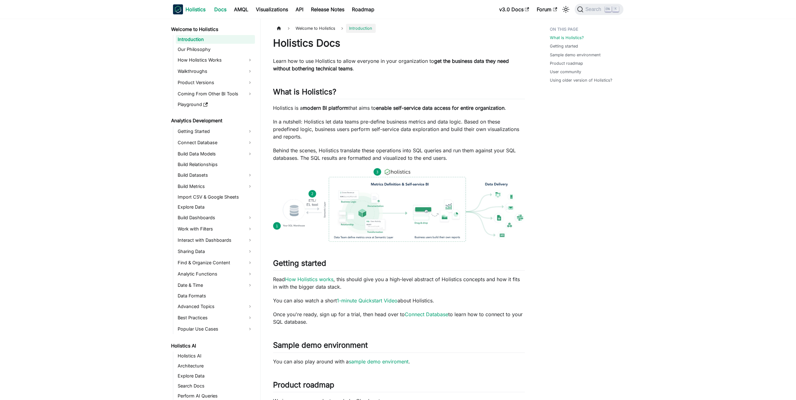
click at [198, 13] on b "Holistics" at bounding box center [195, 10] width 20 height 8
click at [214, 122] on link "Analytics Development" at bounding box center [212, 120] width 86 height 9
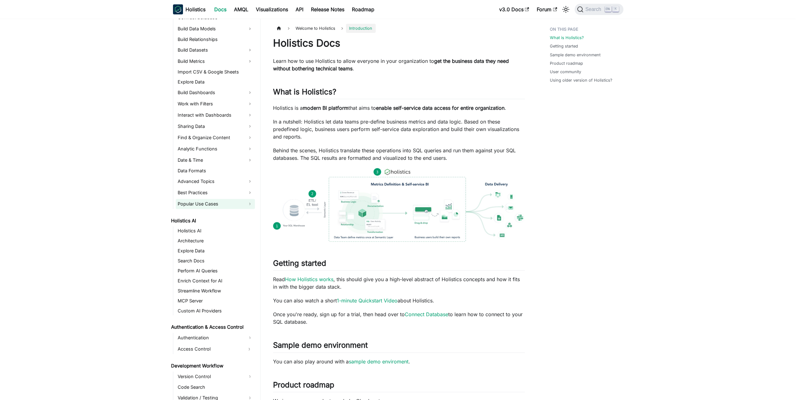
scroll to position [219, 0]
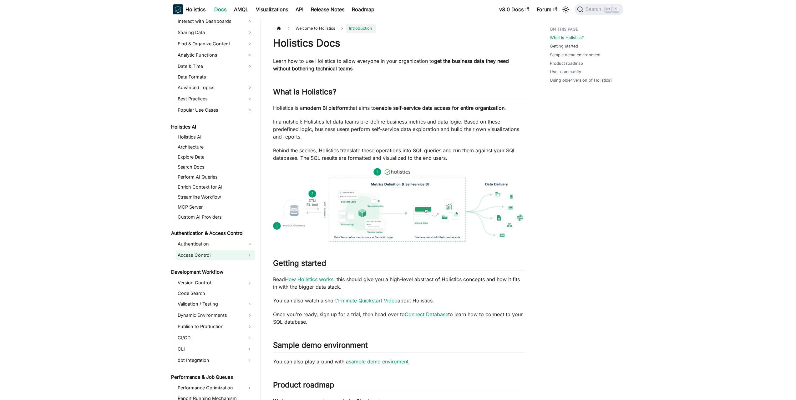
click at [215, 252] on link "Access Control" at bounding box center [210, 255] width 68 height 10
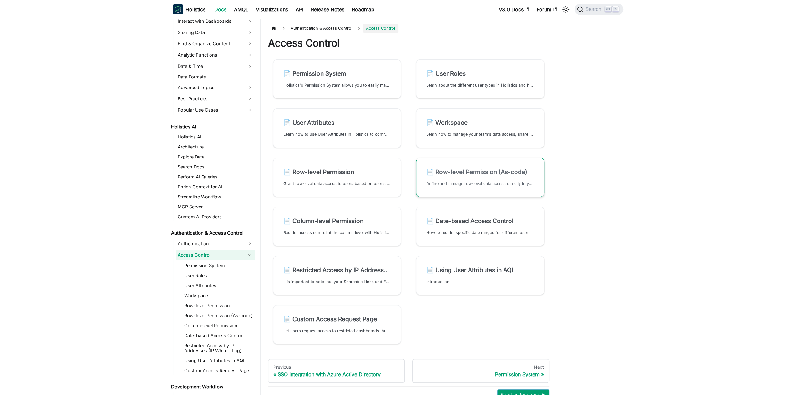
click at [468, 174] on h2 "📄️ Row-level Permission (As-code)" at bounding box center [480, 172] width 108 height 8
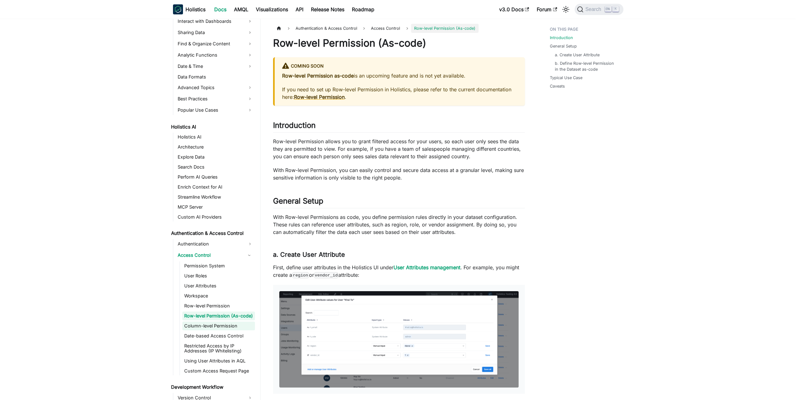
click at [224, 329] on link "Column-level Permission" at bounding box center [218, 325] width 73 height 9
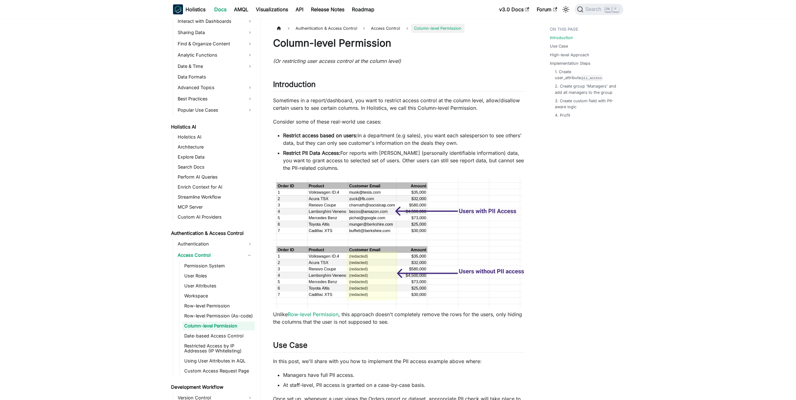
scroll to position [225, 0]
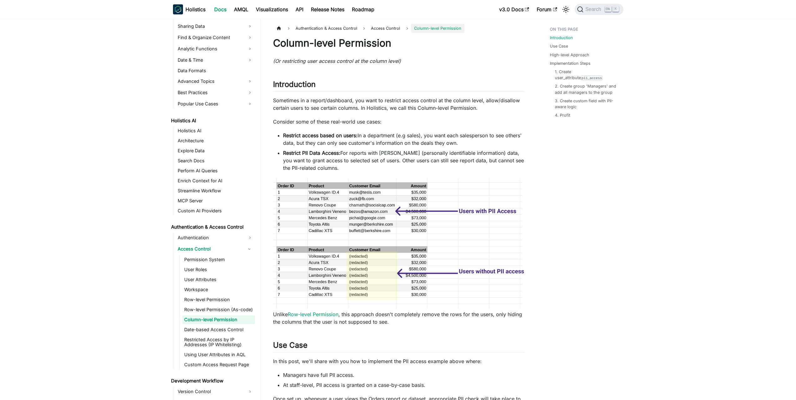
click at [376, 118] on p "Consider some of these real-world use cases:" at bounding box center [399, 122] width 252 height 8
click at [372, 109] on p "Sometimes in a report/dashboard, you want to restrict access control at the col…" at bounding box center [399, 104] width 252 height 15
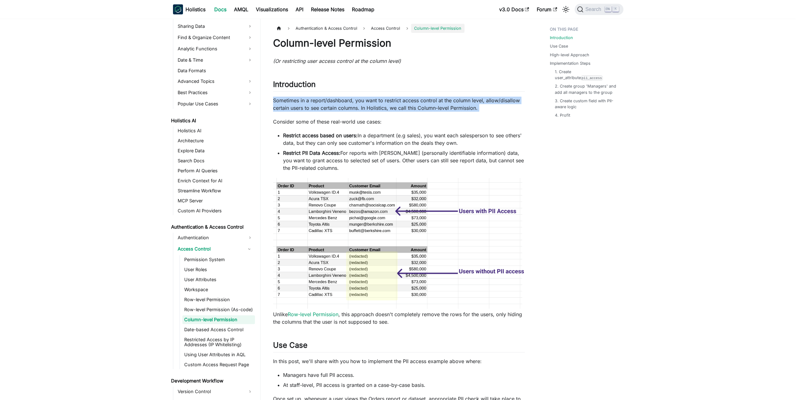
click at [372, 109] on p "Sometimes in a report/dashboard, you want to restrict access control at the col…" at bounding box center [399, 104] width 252 height 15
click at [355, 105] on p "Sometimes in a report/dashboard, you want to restrict access control at the col…" at bounding box center [399, 104] width 252 height 15
click at [345, 106] on p "Sometimes in a report/dashboard, you want to restrict access control at the col…" at bounding box center [399, 104] width 252 height 15
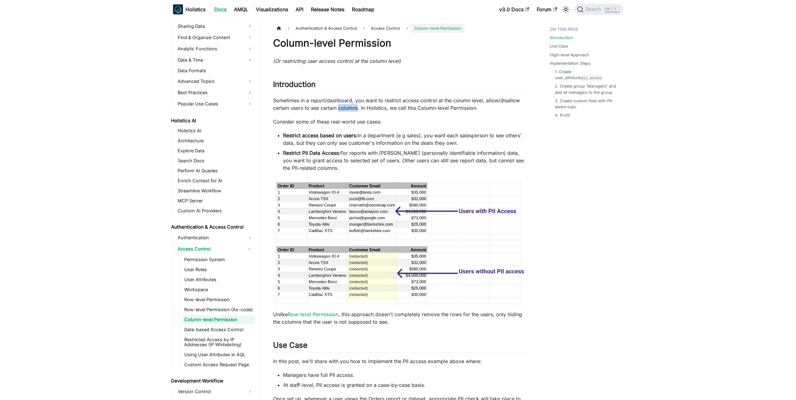
click at [345, 106] on p "Sometimes in a report/dashboard, you want to restrict access control at the col…" at bounding box center [399, 104] width 252 height 15
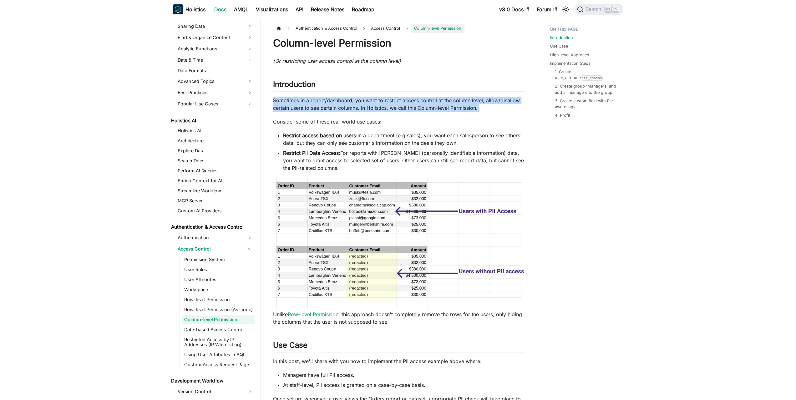
click at [345, 106] on p "Sometimes in a report/dashboard, you want to restrict access control at the col…" at bounding box center [399, 104] width 252 height 15
click at [365, 105] on p "Sometimes in a report/dashboard, you want to restrict access control at the col…" at bounding box center [399, 104] width 252 height 15
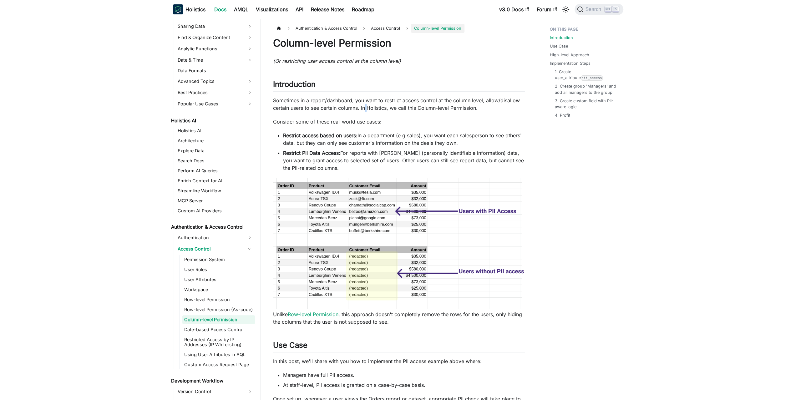
click at [365, 105] on p "Sometimes in a report/dashboard, you want to restrict access control at the col…" at bounding box center [399, 104] width 252 height 15
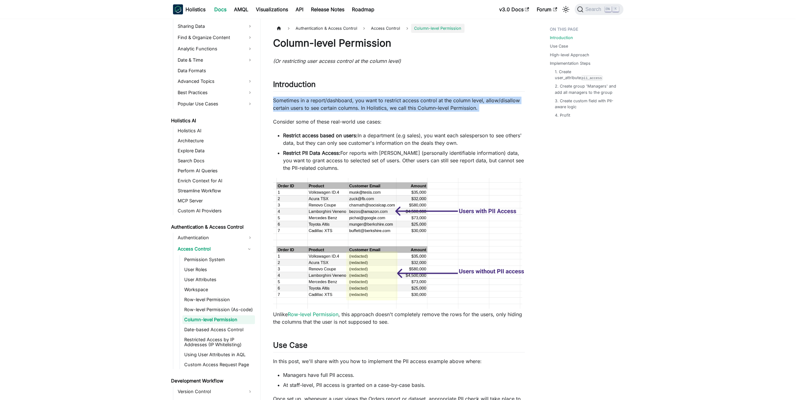
click at [365, 105] on p "Sometimes in a report/dashboard, you want to restrict access control at the col…" at bounding box center [399, 104] width 252 height 15
click at [379, 104] on p "Sometimes in a report/dashboard, you want to restrict access control at the col…" at bounding box center [399, 104] width 252 height 15
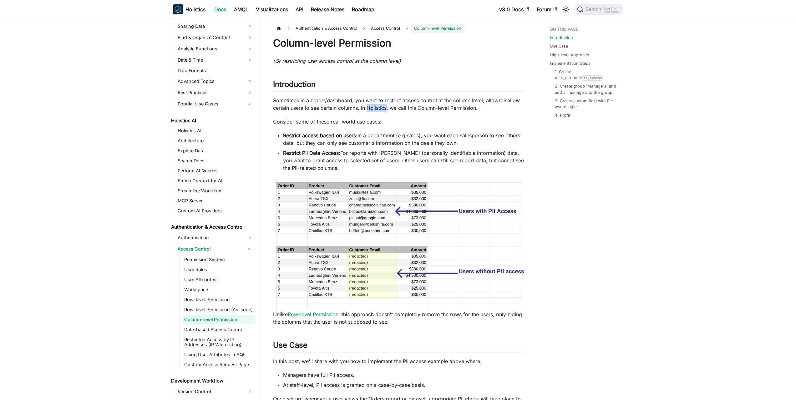
click at [379, 104] on p "Sometimes in a report/dashboard, you want to restrict access control at the col…" at bounding box center [399, 104] width 252 height 15
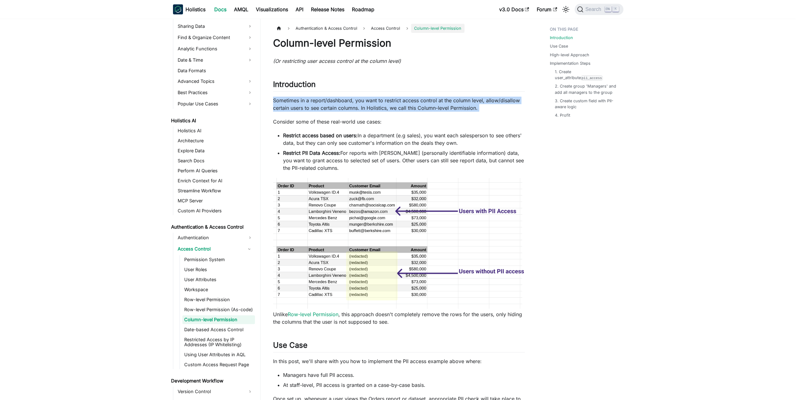
click at [379, 104] on p "Sometimes in a report/dashboard, you want to restrict access control at the col…" at bounding box center [399, 104] width 252 height 15
click at [366, 105] on p "Sometimes in a report/dashboard, you want to restrict access control at the col…" at bounding box center [399, 104] width 252 height 15
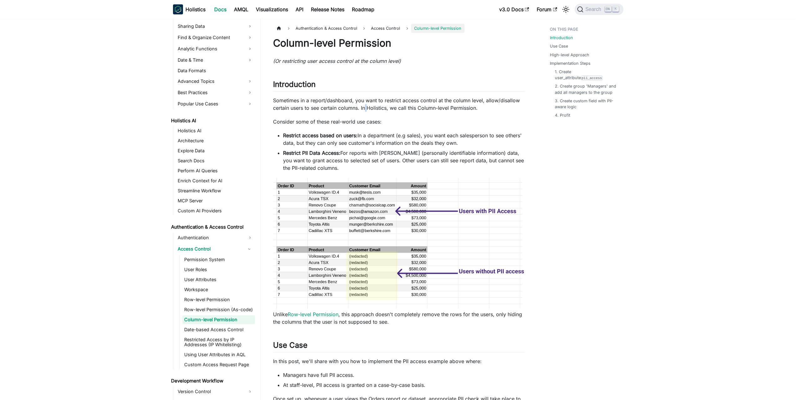
click at [366, 105] on p "Sometimes in a report/dashboard, you want to restrict access control at the col…" at bounding box center [399, 104] width 252 height 15
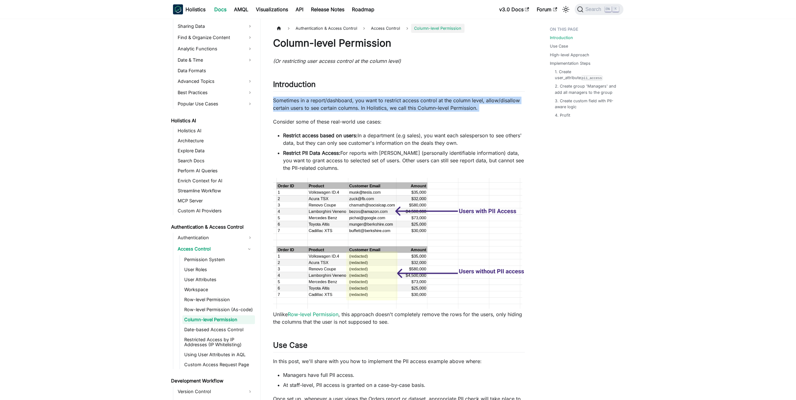
click at [366, 105] on p "Sometimes in a report/dashboard, you want to restrict access control at the col…" at bounding box center [399, 104] width 252 height 15
click at [352, 105] on p "Sometimes in a report/dashboard, you want to restrict access control at the col…" at bounding box center [399, 104] width 252 height 15
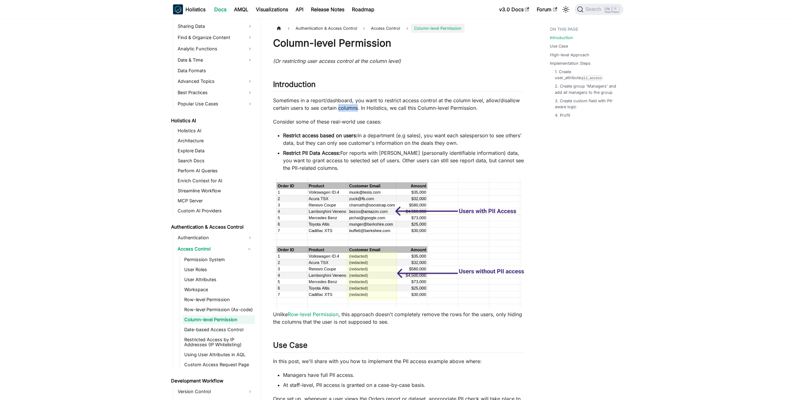
click at [352, 105] on p "Sometimes in a report/dashboard, you want to restrict access control at the col…" at bounding box center [399, 104] width 252 height 15
click at [366, 104] on p "Sometimes in a report/dashboard, you want to restrict access control at the col…" at bounding box center [399, 104] width 252 height 15
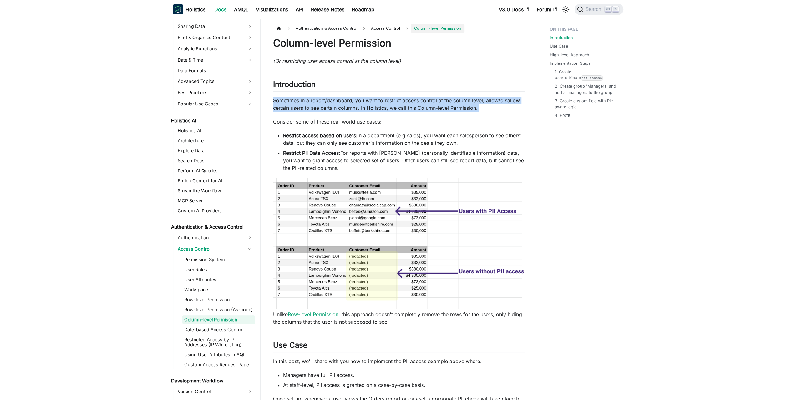
click at [366, 104] on p "Sometimes in a report/dashboard, you want to restrict access control at the col…" at bounding box center [399, 104] width 252 height 15
click at [381, 104] on p "Sometimes in a report/dashboard, you want to restrict access control at the col…" at bounding box center [399, 104] width 252 height 15
click at [367, 105] on p "Sometimes in a report/dashboard, you want to restrict access control at the col…" at bounding box center [399, 104] width 252 height 15
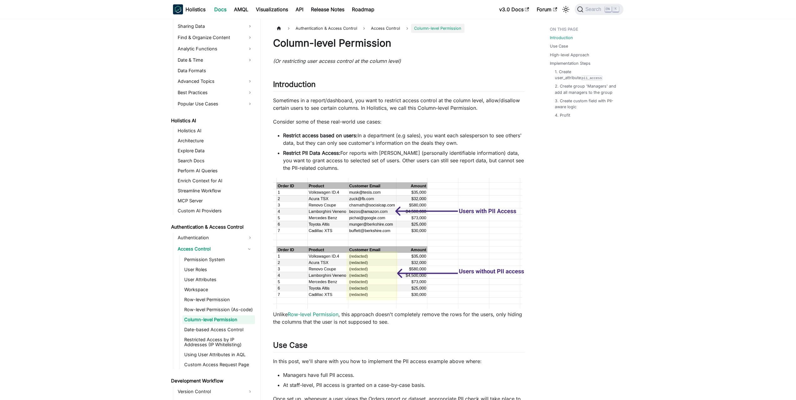
scroll to position [94, 0]
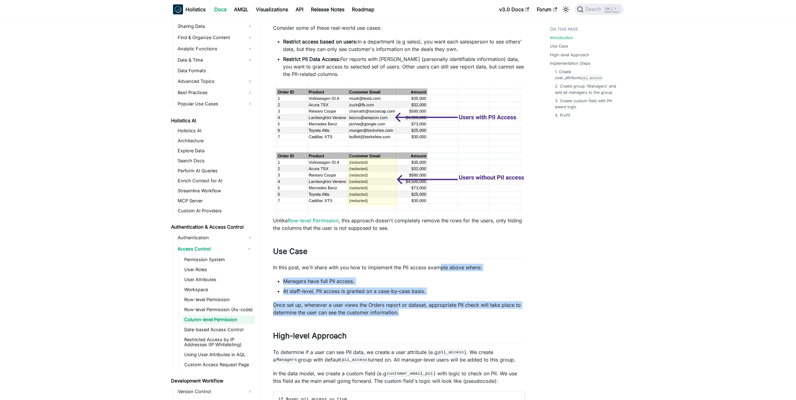
drag, startPoint x: 437, startPoint y: 314, endPoint x: 442, endPoint y: 260, distance: 53.7
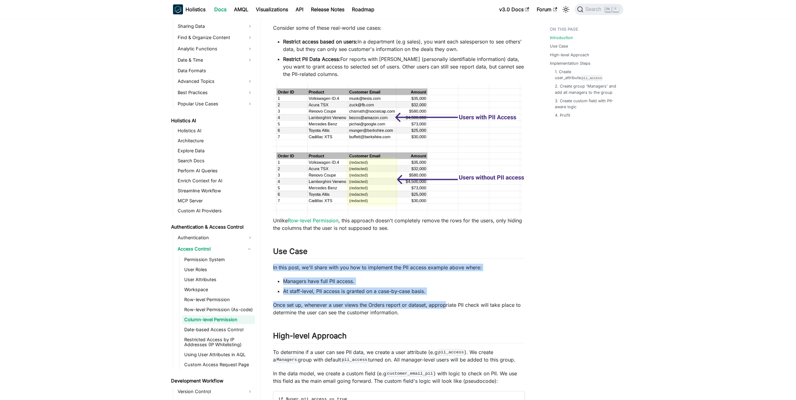
drag, startPoint x: 445, startPoint y: 257, endPoint x: 445, endPoint y: 301, distance: 44.1
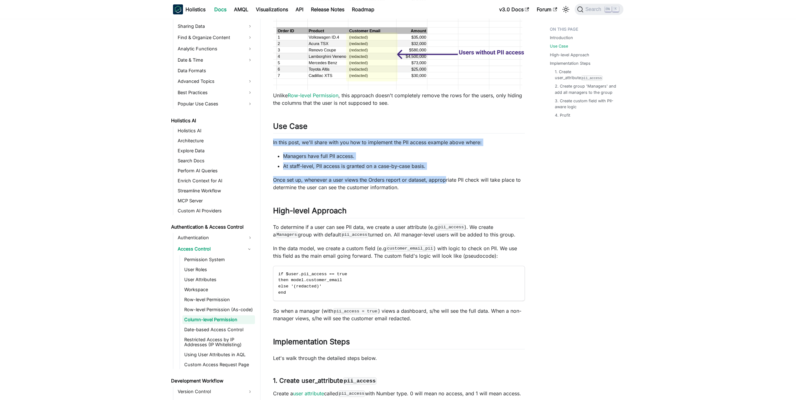
drag, startPoint x: 416, startPoint y: 213, endPoint x: 505, endPoint y: 232, distance: 90.8
click at [505, 232] on p "To determine if a user can see PII data, we create a user attribute (e.g pii_ac…" at bounding box center [399, 230] width 252 height 15
drag, startPoint x: 502, startPoint y: 234, endPoint x: 500, endPoint y: 215, distance: 19.1
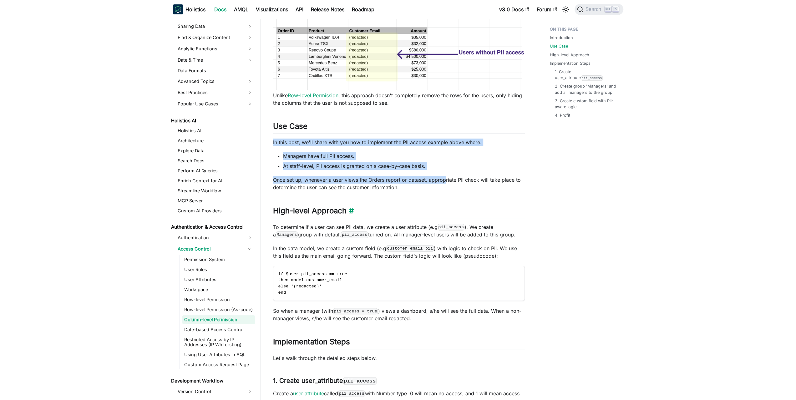
click at [500, 215] on h2 "High-level Approach ​" at bounding box center [399, 212] width 252 height 12
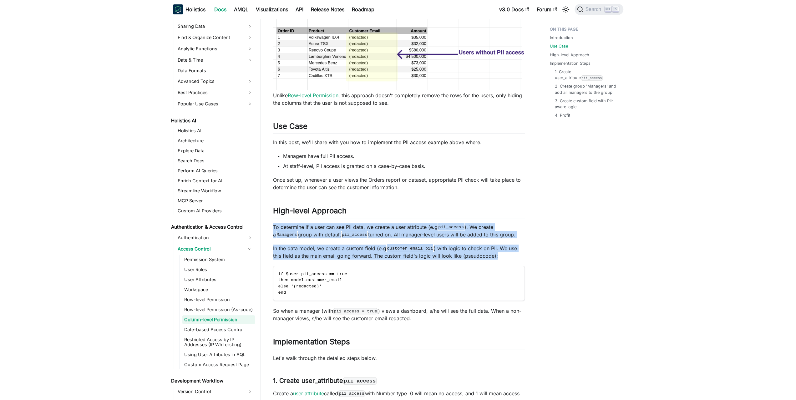
drag, startPoint x: 505, startPoint y: 213, endPoint x: 505, endPoint y: 261, distance: 47.9
drag, startPoint x: 503, startPoint y: 262, endPoint x: 507, endPoint y: 218, distance: 43.7
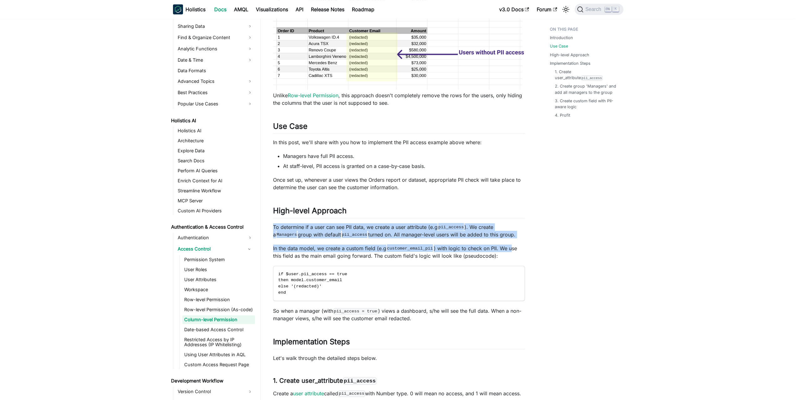
drag, startPoint x: 510, startPoint y: 213, endPoint x: 508, endPoint y: 248, distance: 35.1
click at [508, 248] on p "In the data model, we create a custom field (e.g customer_email_pii ) with logi…" at bounding box center [399, 252] width 252 height 15
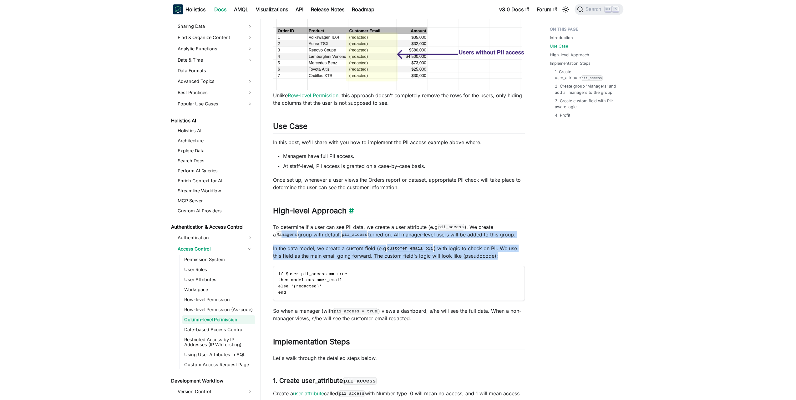
drag, startPoint x: 502, startPoint y: 252, endPoint x: 504, endPoint y: 216, distance: 36.4
click at [504, 216] on h2 "High-level Approach ​" at bounding box center [399, 212] width 252 height 12
drag, startPoint x: 509, startPoint y: 215, endPoint x: 508, endPoint y: 257, distance: 41.9
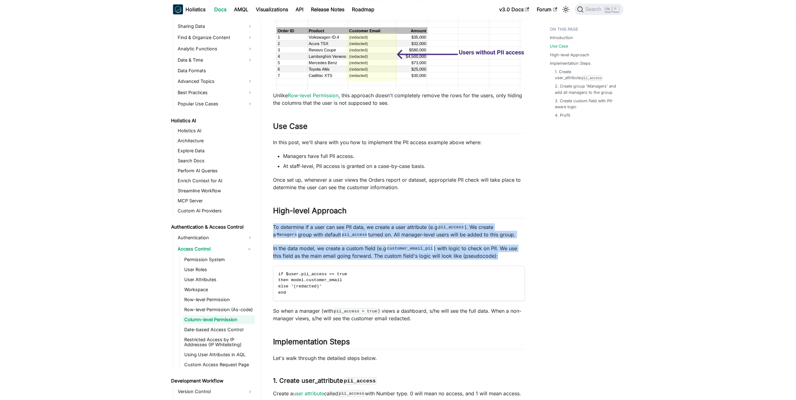
click at [508, 257] on p "In the data model, we create a custom field (e.g customer_email_pii ) with logi…" at bounding box center [399, 252] width 252 height 15
drag, startPoint x: 504, startPoint y: 258, endPoint x: 504, endPoint y: 218, distance: 40.3
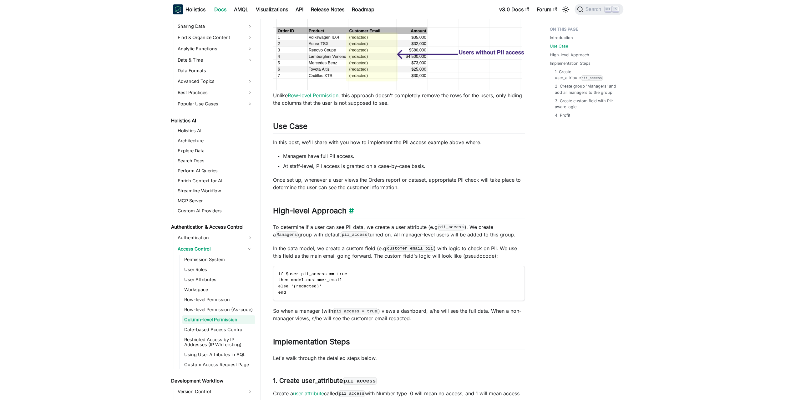
click at [504, 217] on h2 "High-level Approach ​" at bounding box center [399, 212] width 252 height 12
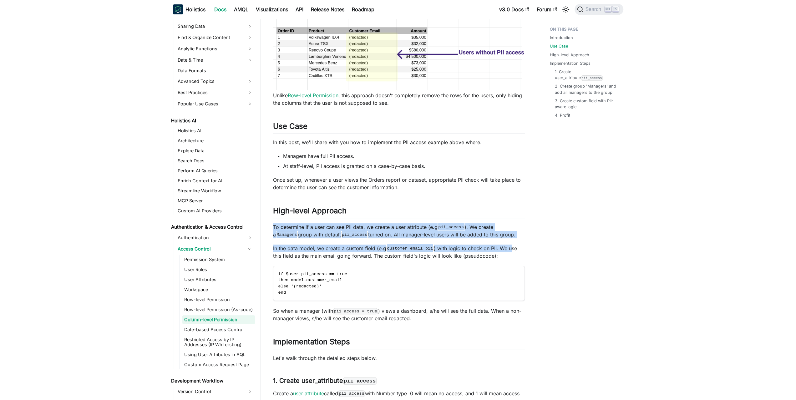
drag, startPoint x: 508, startPoint y: 216, endPoint x: 508, endPoint y: 249, distance: 33.5
click at [508, 249] on p "In the data model, we create a custom field (e.g customer_email_pii ) with logi…" at bounding box center [399, 252] width 252 height 15
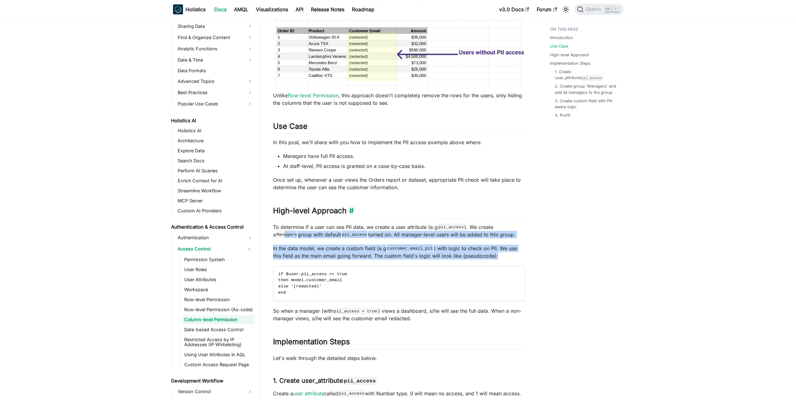
drag, startPoint x: 504, startPoint y: 254, endPoint x: 507, endPoint y: 215, distance: 39.2
click at [507, 215] on h2 "High-level Approach ​" at bounding box center [399, 212] width 252 height 12
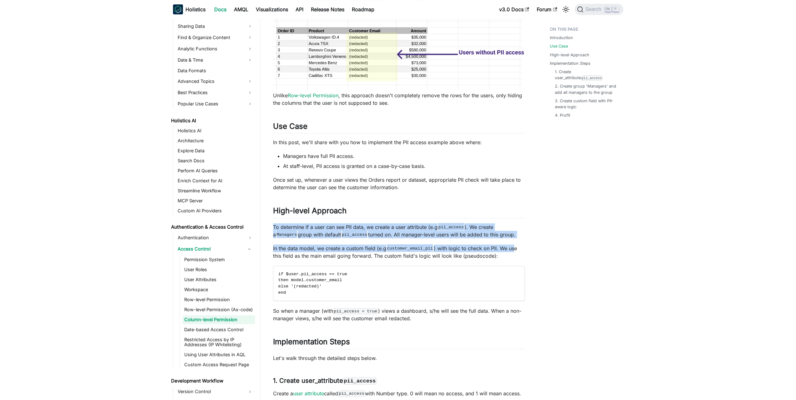
drag, startPoint x: 511, startPoint y: 213, endPoint x: 509, endPoint y: 253, distance: 40.1
click at [509, 253] on p "In the data model, we create a custom field (e.g customer_email_pii ) with logi…" at bounding box center [399, 252] width 252 height 15
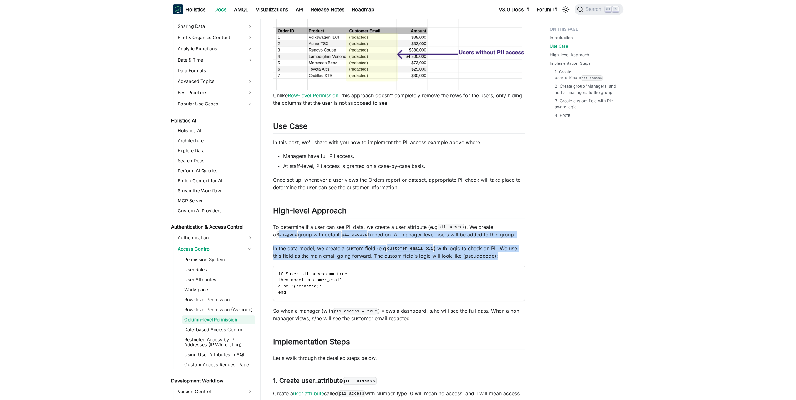
drag, startPoint x: 504, startPoint y: 257, endPoint x: 504, endPoint y: 223, distance: 33.8
click at [504, 223] on p "To determine if a user can see PII data, we create a user attribute (e.g pii_ac…" at bounding box center [399, 230] width 252 height 15
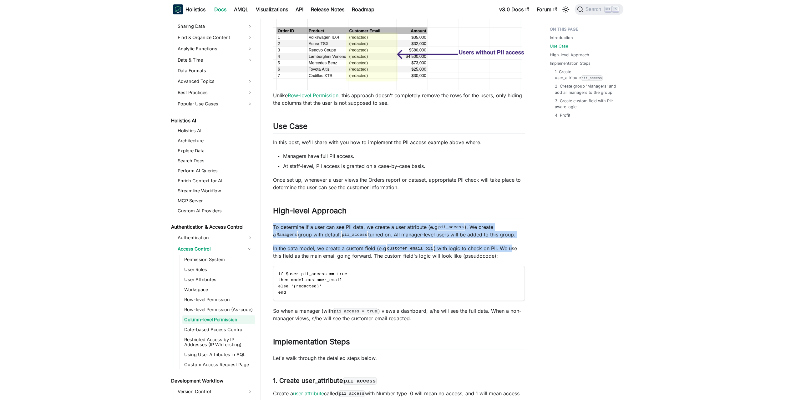
drag, startPoint x: 506, startPoint y: 217, endPoint x: 508, endPoint y: 254, distance: 36.3
click at [508, 254] on p "In the data model, we create a custom field (e.g customer_email_pii ) with logi…" at bounding box center [399, 252] width 252 height 15
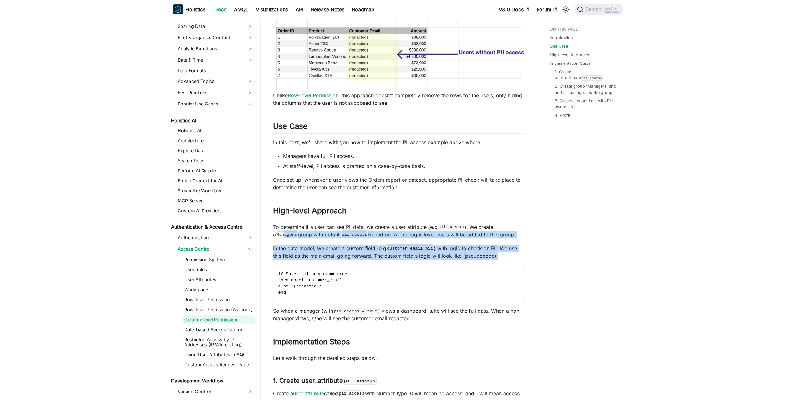
drag, startPoint x: 504, startPoint y: 255, endPoint x: 507, endPoint y: 220, distance: 35.1
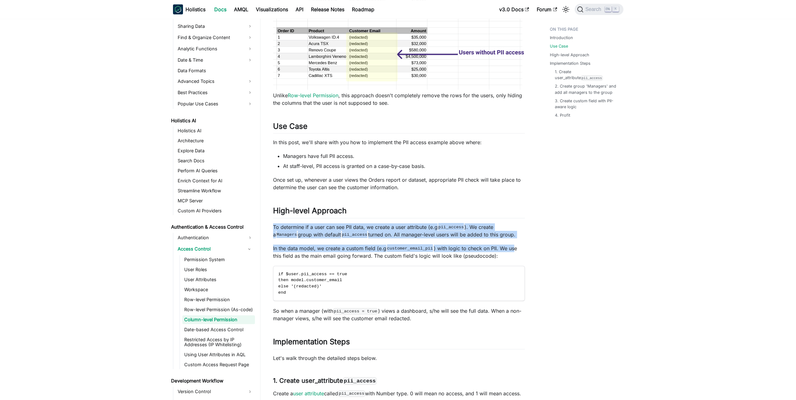
drag, startPoint x: 509, startPoint y: 216, endPoint x: 510, endPoint y: 253, distance: 37.2
click at [510, 253] on p "In the data model, we create a custom field (e.g customer_email_pii ) with logi…" at bounding box center [399, 252] width 252 height 15
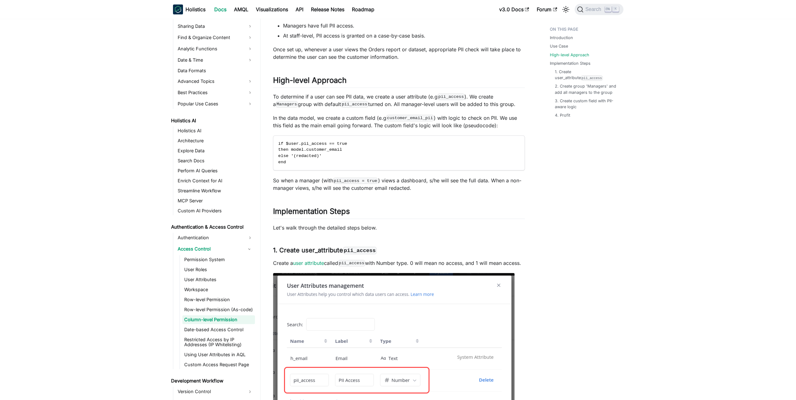
drag, startPoint x: 452, startPoint y: 217, endPoint x: 446, endPoint y: 240, distance: 23.8
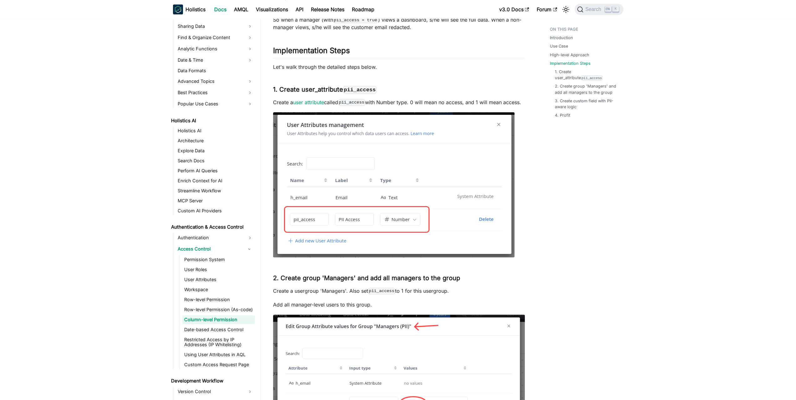
drag, startPoint x: 519, startPoint y: 212, endPoint x: 519, endPoint y: 256, distance: 44.4
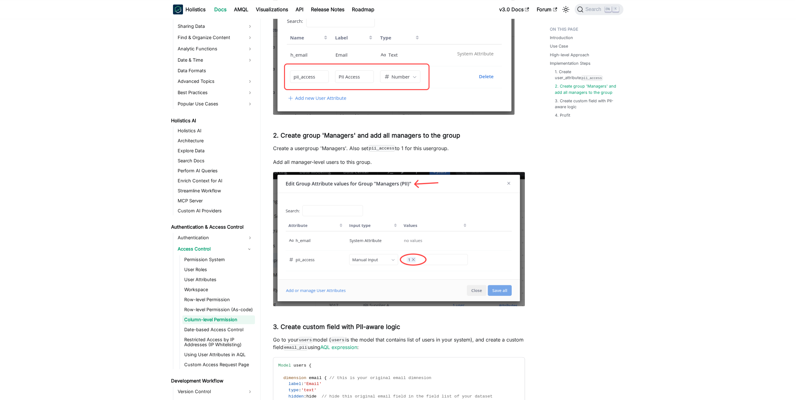
scroll to position [778, 0]
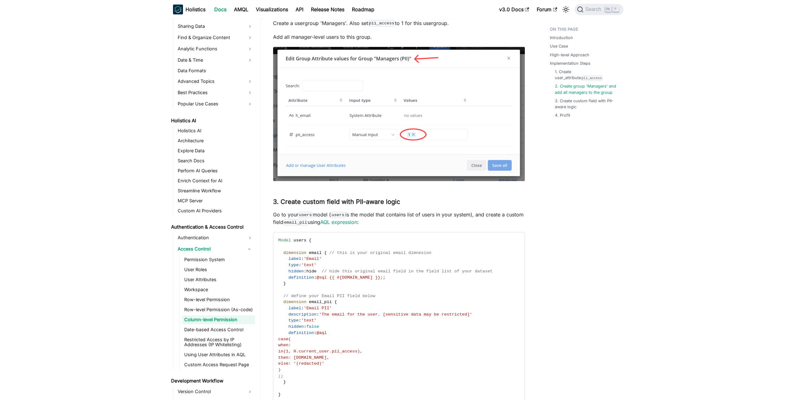
click at [393, 223] on p "Go to your users model ( users is the model that contains list of users in your…" at bounding box center [399, 218] width 252 height 15
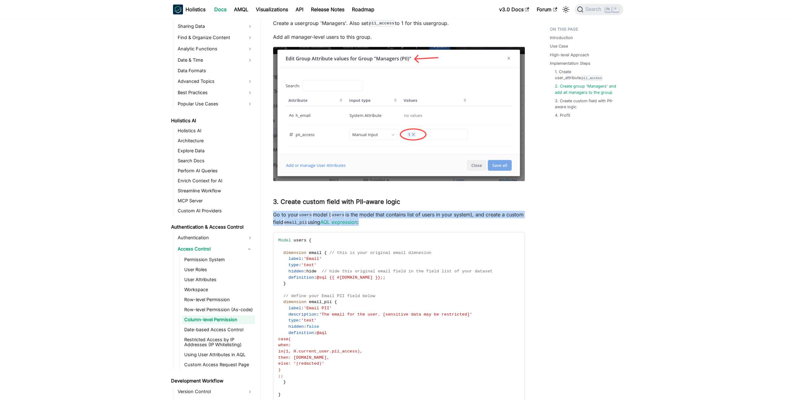
click at [393, 223] on p "Go to your users model ( users is the model that contains list of users in your…" at bounding box center [399, 218] width 252 height 15
click at [413, 222] on p "Go to your users model ( users is the model that contains list of users in your…" at bounding box center [399, 218] width 252 height 15
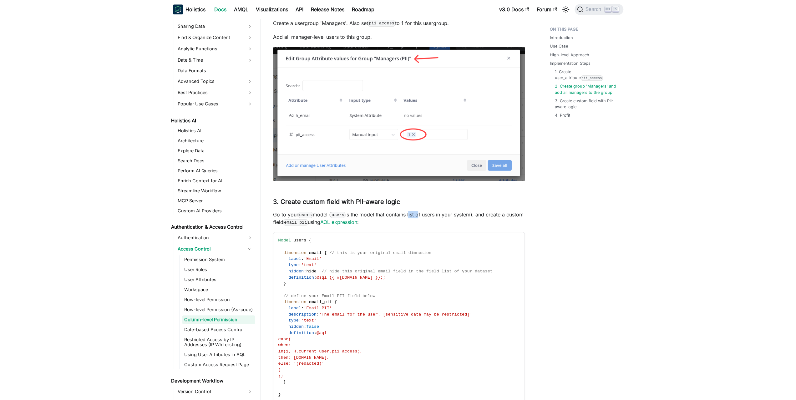
click at [413, 222] on p "Go to your users model ( users is the model that contains list of users in your…" at bounding box center [399, 218] width 252 height 15
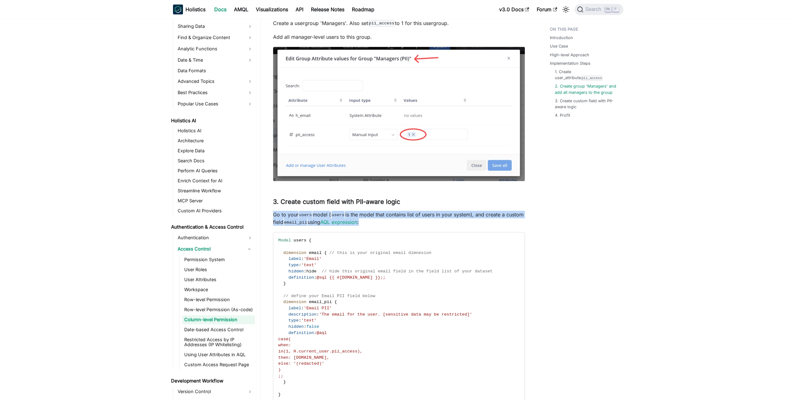
click at [413, 222] on p "Go to your users model ( users is the model that contains list of users in your…" at bounding box center [399, 218] width 252 height 15
click at [438, 221] on p "Go to your users model ( users is the model that contains list of users in your…" at bounding box center [399, 218] width 252 height 15
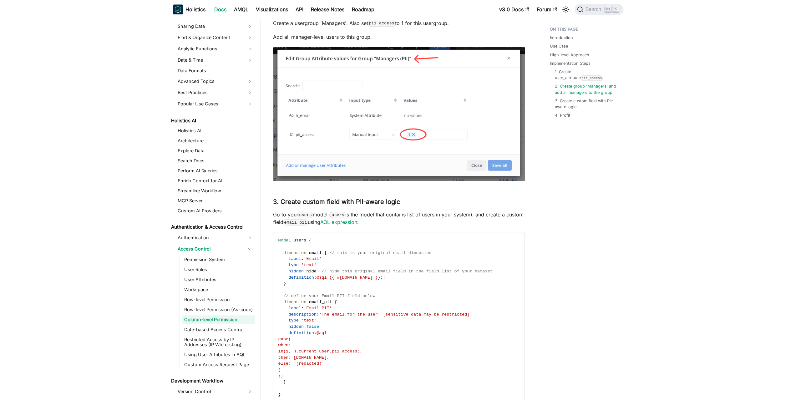
drag, startPoint x: 445, startPoint y: 213, endPoint x: 439, endPoint y: 231, distance: 18.8
click at [439, 226] on p "Go to your users model ( users is the model that contains list of users in your…" at bounding box center [399, 218] width 252 height 15
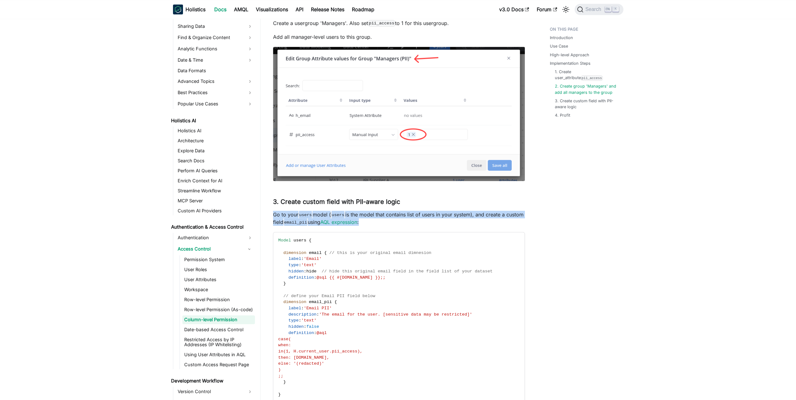
drag, startPoint x: 428, startPoint y: 230, endPoint x: 433, endPoint y: 204, distance: 26.4
drag, startPoint x: 438, startPoint y: 201, endPoint x: 433, endPoint y: 226, distance: 25.8
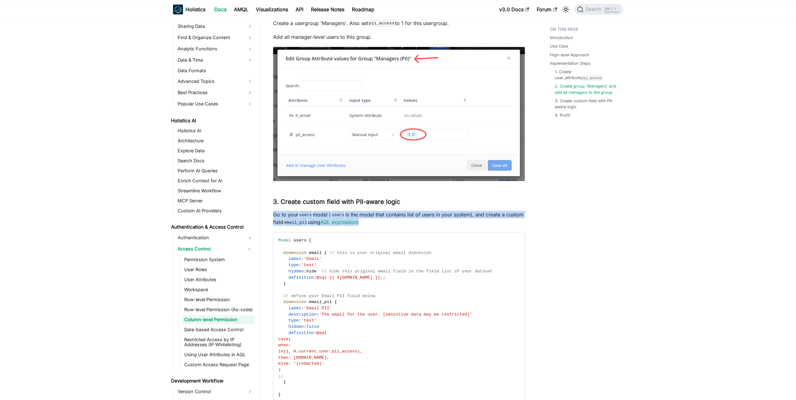
click at [433, 226] on p "Go to your users model ( users is the model that contains list of users in your…" at bounding box center [399, 218] width 252 height 15
drag, startPoint x: 423, startPoint y: 222, endPoint x: 434, endPoint y: 198, distance: 26.5
drag, startPoint x: 434, startPoint y: 198, endPoint x: 439, endPoint y: 198, distance: 4.7
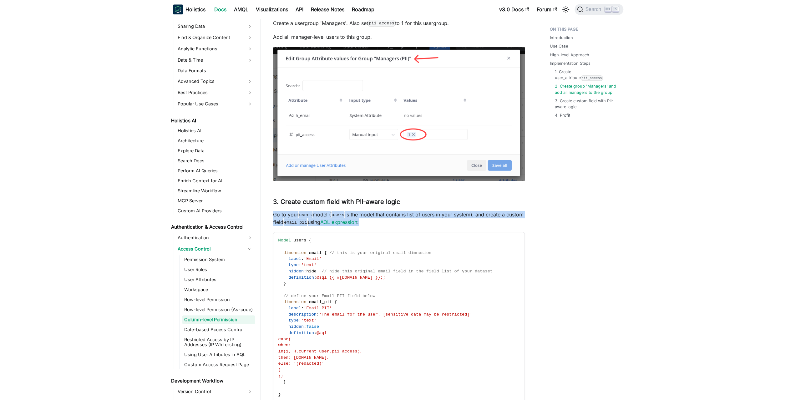
click at [438, 226] on p "Go to your users model ( users is the model that contains list of users in your…" at bounding box center [399, 218] width 252 height 15
drag, startPoint x: 432, startPoint y: 229, endPoint x: 434, endPoint y: 208, distance: 21.7
click at [434, 206] on h3 "3. Create custom field with PII-aware logic ​" at bounding box center [399, 202] width 252 height 8
drag, startPoint x: 438, startPoint y: 206, endPoint x: 437, endPoint y: 230, distance: 24.4
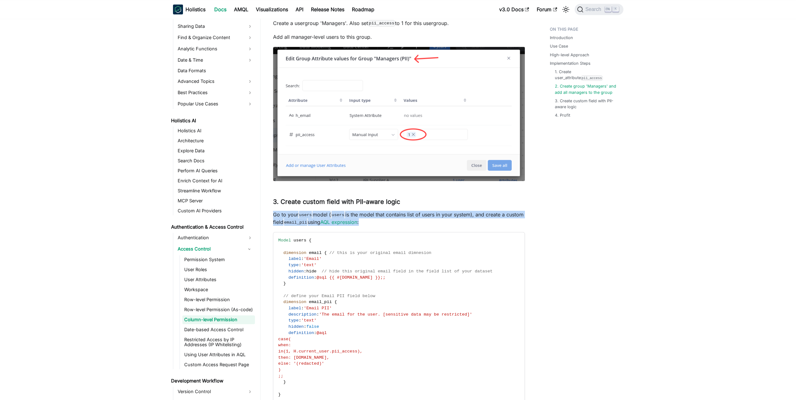
click at [437, 226] on p "Go to your users model ( users is the model that contains list of users in your…" at bounding box center [399, 218] width 252 height 15
drag, startPoint x: 430, startPoint y: 230, endPoint x: 434, endPoint y: 210, distance: 20.5
click at [434, 206] on h3 "3. Create custom field with PII-aware logic ​" at bounding box center [399, 202] width 252 height 8
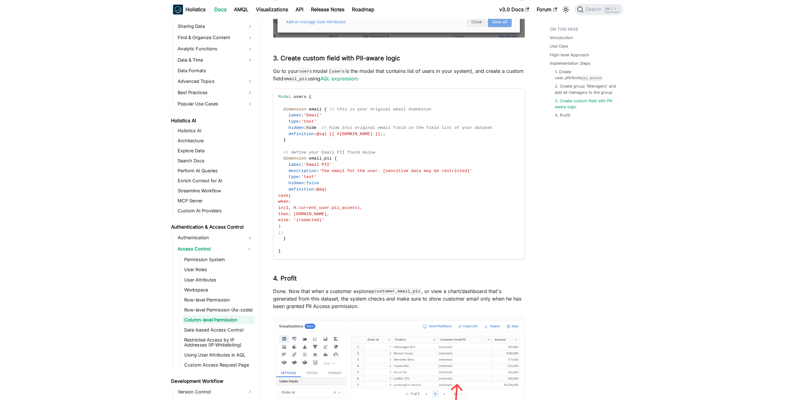
drag, startPoint x: 562, startPoint y: 209, endPoint x: 561, endPoint y: 222, distance: 13.8
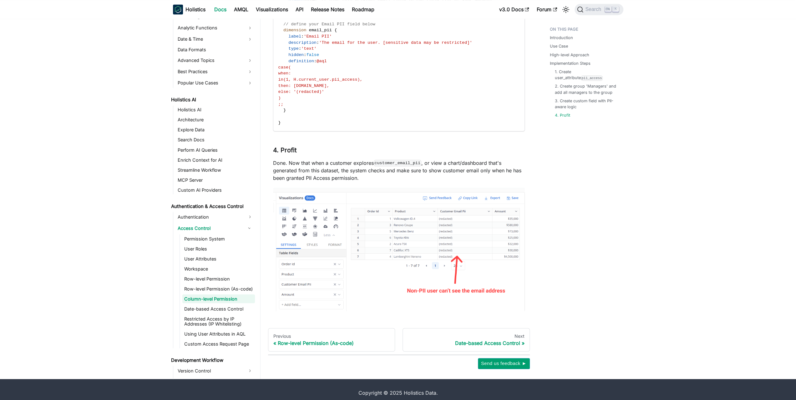
drag, startPoint x: 559, startPoint y: 214, endPoint x: 552, endPoint y: 227, distance: 14.7
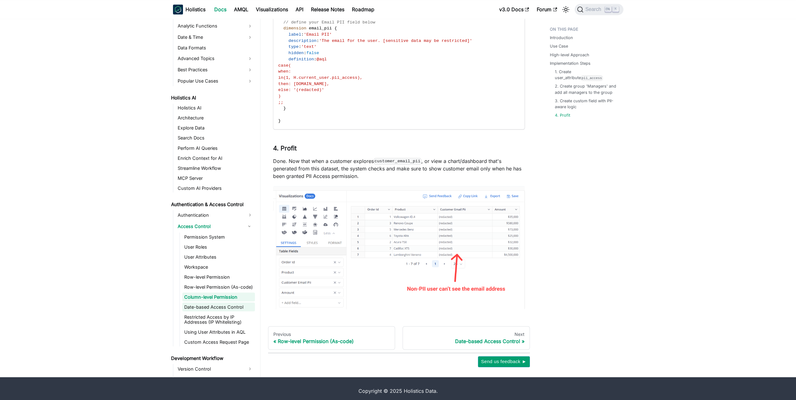
click at [203, 311] on link "Date-based Access Control" at bounding box center [218, 306] width 73 height 9
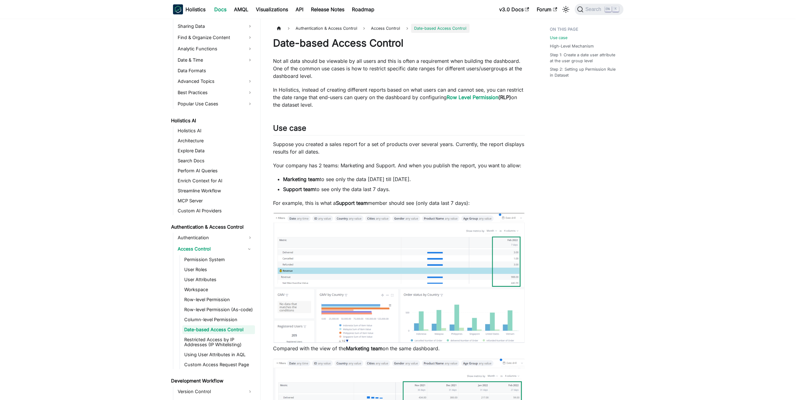
scroll to position [235, 0]
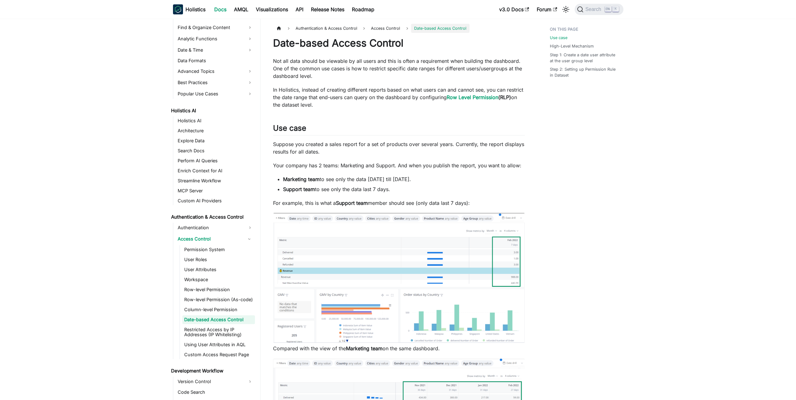
click at [367, 151] on p "Suppose you created a sales report for a set of products over several years. Cu…" at bounding box center [399, 147] width 252 height 15
click at [348, 152] on p "Suppose you created a sales report for a set of products over several years. Cu…" at bounding box center [399, 147] width 252 height 15
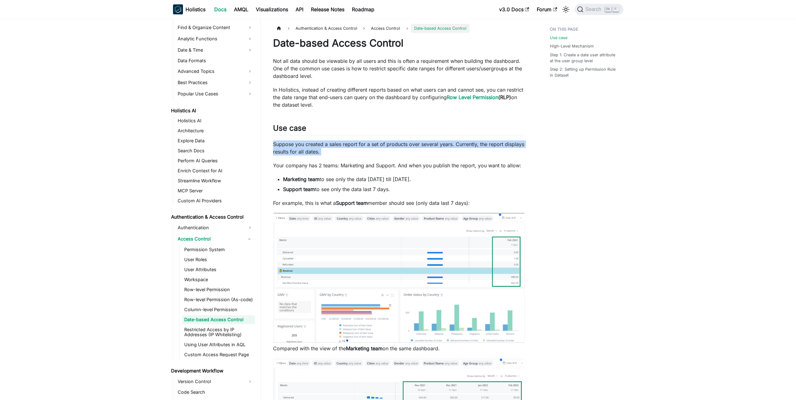
click at [348, 152] on p "Suppose you created a sales report for a set of products over several years. Cu…" at bounding box center [399, 147] width 252 height 15
click at [340, 151] on p "Suppose you created a sales report for a set of products over several years. Cu…" at bounding box center [399, 147] width 252 height 15
click at [358, 134] on h2 "Use case ​" at bounding box center [399, 130] width 252 height 12
drag, startPoint x: 367, startPoint y: 131, endPoint x: 370, endPoint y: 153, distance: 21.8
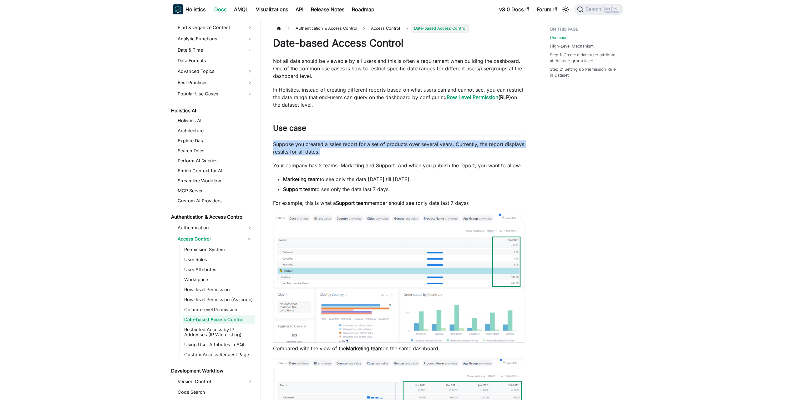
click at [370, 153] on p "Suppose you created a sales report for a set of products over several years. Cu…" at bounding box center [399, 147] width 252 height 15
click at [433, 181] on li "Marketing team to see only the data 6 months ago till today." at bounding box center [404, 179] width 242 height 8
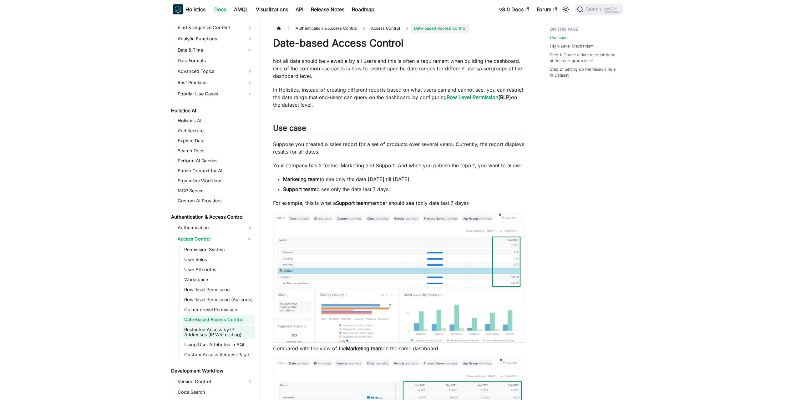
click at [218, 334] on link "Restricted Access by IP Addresses (IP Whitelisting)" at bounding box center [218, 332] width 73 height 14
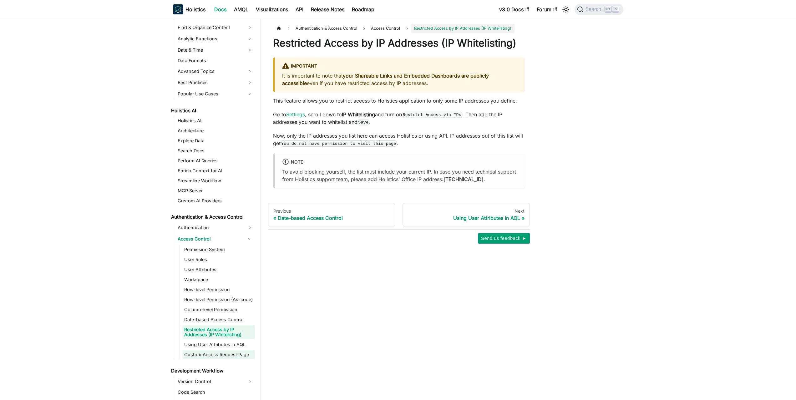
scroll to position [250, 0]
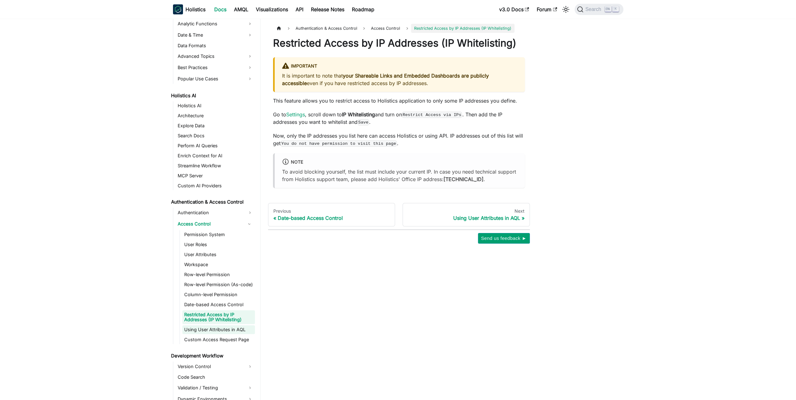
click at [217, 328] on link "Using User Attributes in AQL" at bounding box center [218, 329] width 73 height 9
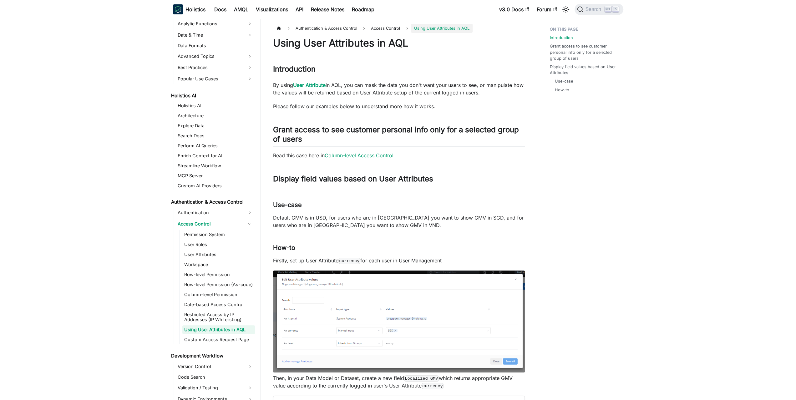
scroll to position [260, 0]
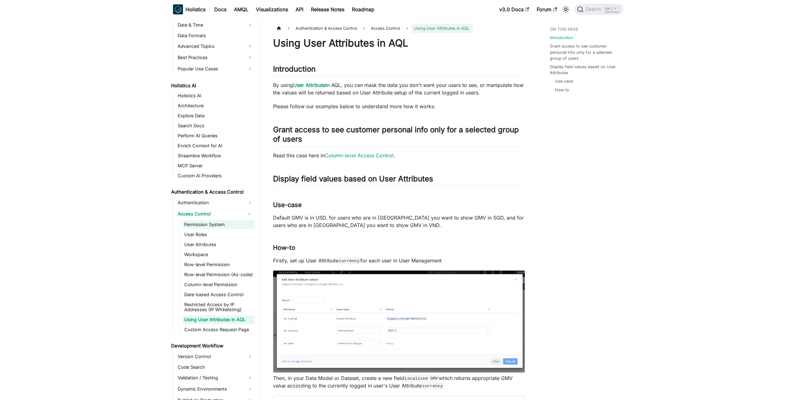
click at [211, 226] on link "Permission System" at bounding box center [218, 224] width 73 height 9
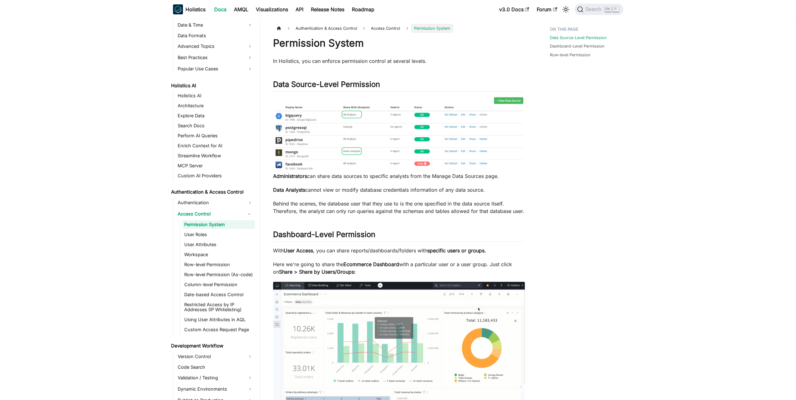
click at [322, 175] on p "Administrators can share data sources to specific analysts from the Manage Data…" at bounding box center [399, 176] width 252 height 8
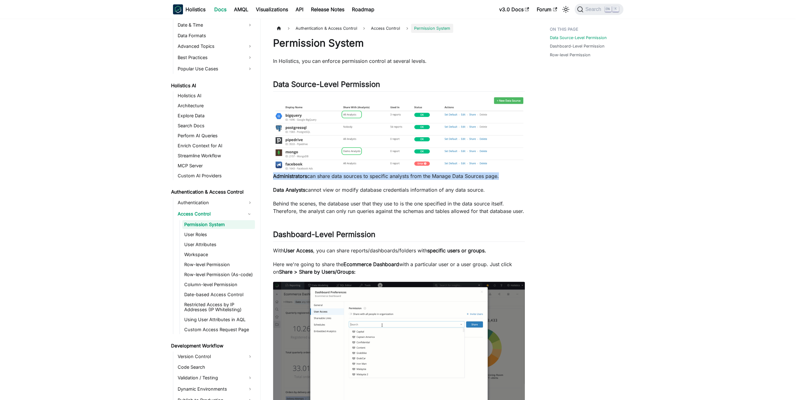
click at [322, 175] on p "Administrators can share data sources to specific analysts from the Manage Data…" at bounding box center [399, 176] width 252 height 8
click at [320, 187] on p "Data Analysts cannot view or modify database credentials information of any dat…" at bounding box center [399, 190] width 252 height 8
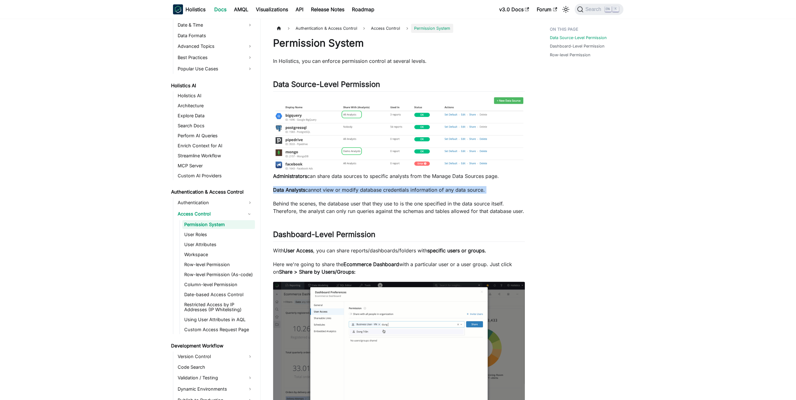
click at [320, 187] on p "Data Analysts cannot view or modify database credentials information of any dat…" at bounding box center [399, 190] width 252 height 8
click at [343, 186] on div "Permission System In Holistics, you can enforce permission control at several l…" at bounding box center [399, 339] width 252 height 605
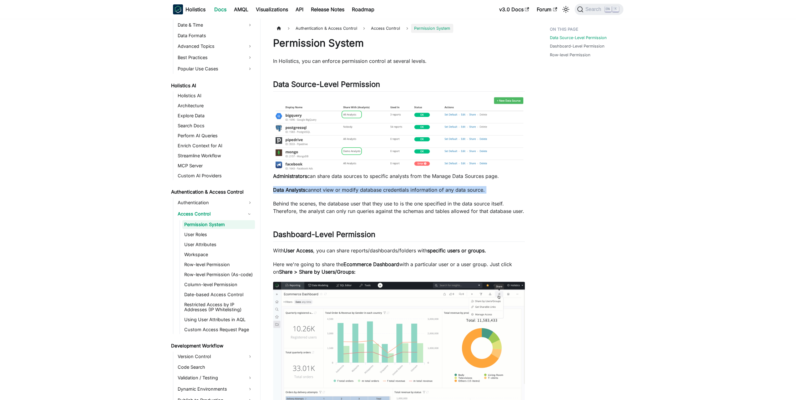
click at [343, 186] on div "Permission System In Holistics, you can enforce permission control at several l…" at bounding box center [399, 339] width 252 height 605
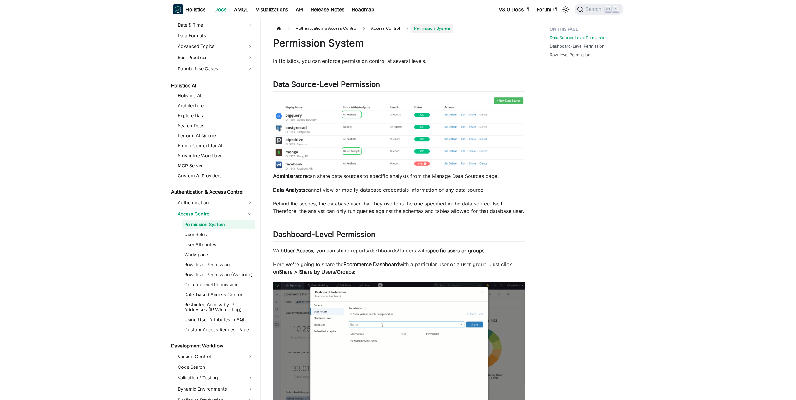
click at [333, 201] on p "Behind the scenes, the database user that they use to is the one specified in t…" at bounding box center [399, 207] width 252 height 15
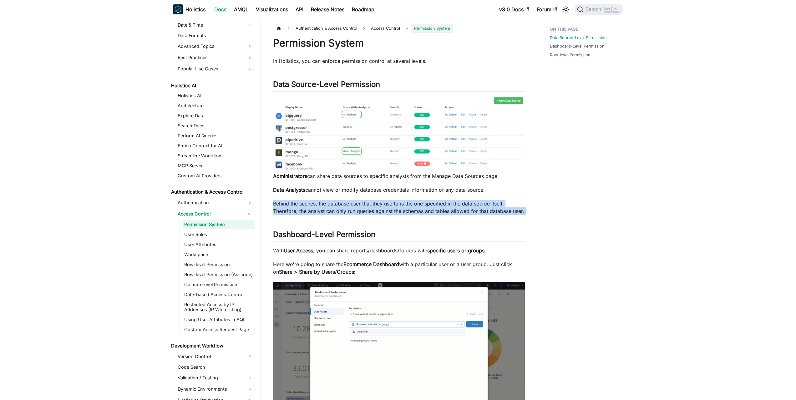
click at [348, 202] on p "Behind the scenes, the database user that they use to is the one specified in t…" at bounding box center [399, 207] width 252 height 15
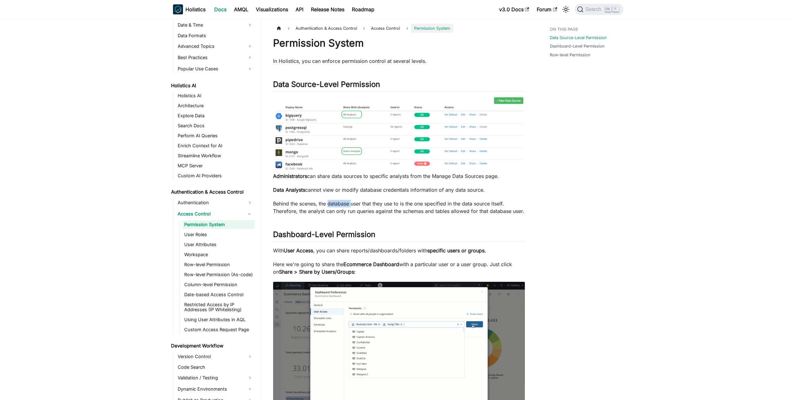
click at [348, 202] on p "Behind the scenes, the database user that they use to is the one specified in t…" at bounding box center [399, 207] width 252 height 15
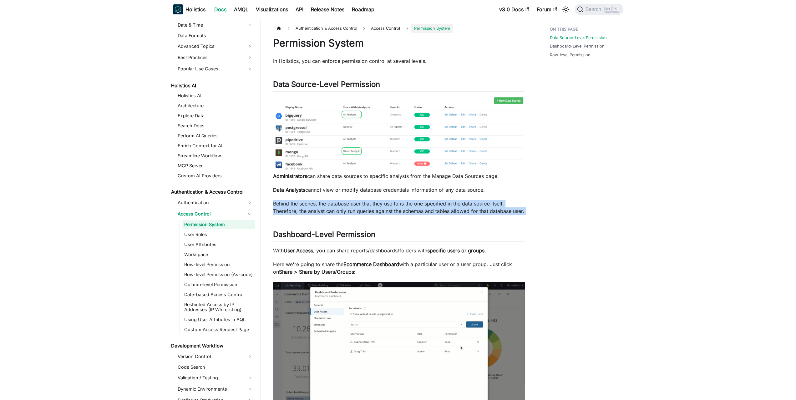
click at [348, 202] on p "Behind the scenes, the database user that they use to is the one specified in t…" at bounding box center [399, 207] width 252 height 15
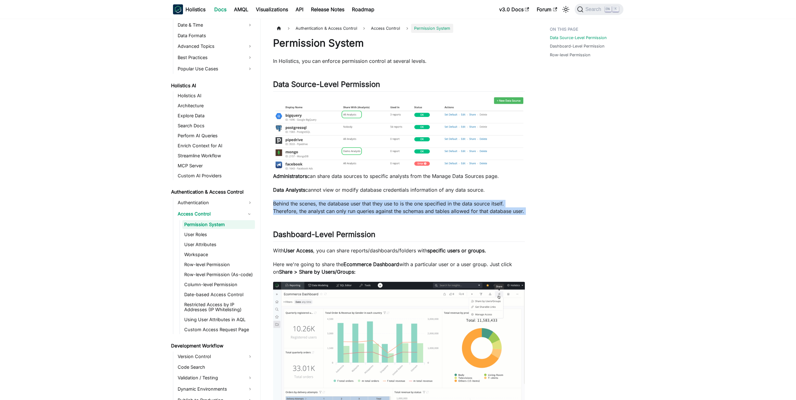
click at [335, 206] on p "Behind the scenes, the database user that they use to is the one specified in t…" at bounding box center [399, 207] width 252 height 15
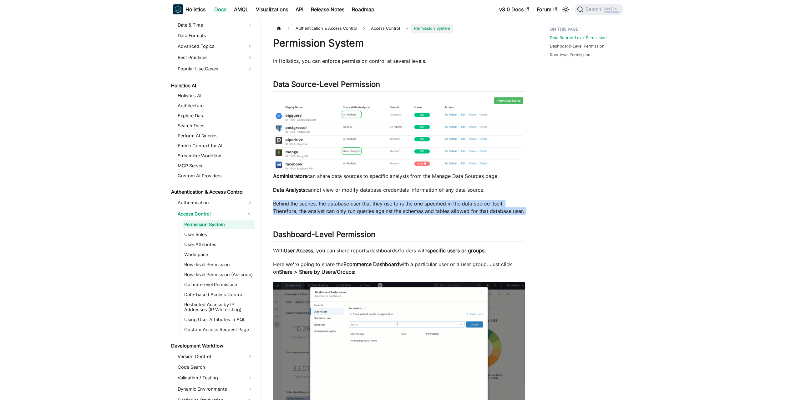
click at [335, 206] on p "Behind the scenes, the database user that they use to is the one specified in t…" at bounding box center [399, 207] width 252 height 15
click at [347, 203] on p "Behind the scenes, the database user that they use to is the one specified in t…" at bounding box center [399, 207] width 252 height 15
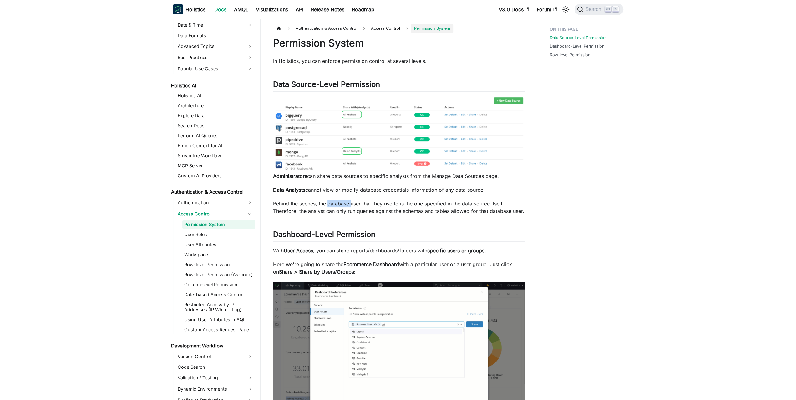
click at [347, 203] on p "Behind the scenes, the database user that they use to is the one specified in t…" at bounding box center [399, 207] width 252 height 15
click at [356, 203] on p "Behind the scenes, the database user that they use to is the one specified in t…" at bounding box center [399, 207] width 252 height 15
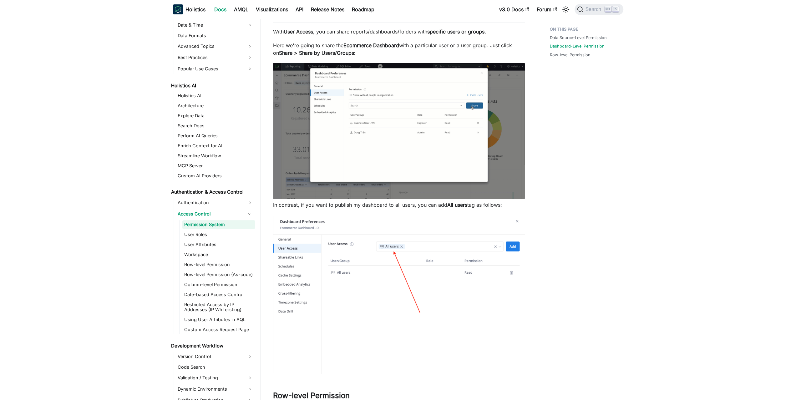
scroll to position [342, 0]
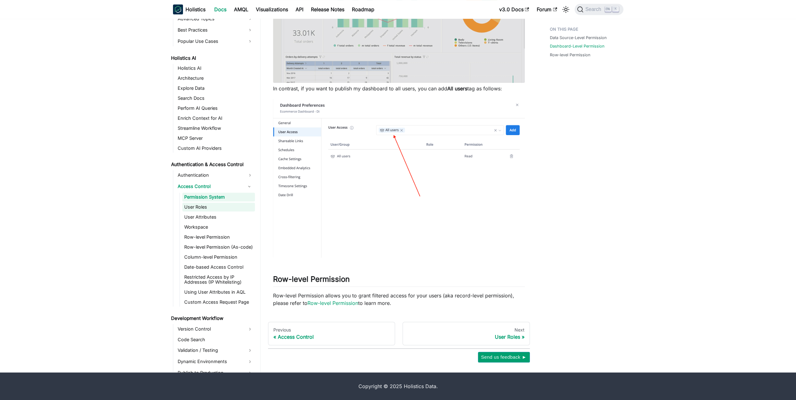
click at [186, 208] on link "User Roles" at bounding box center [218, 207] width 73 height 9
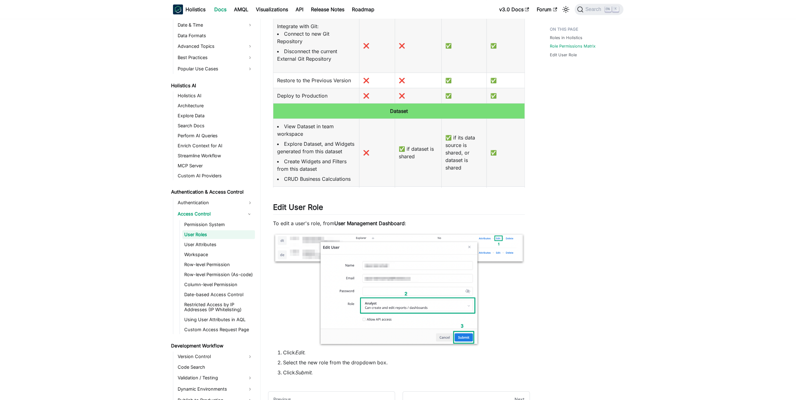
scroll to position [507, 0]
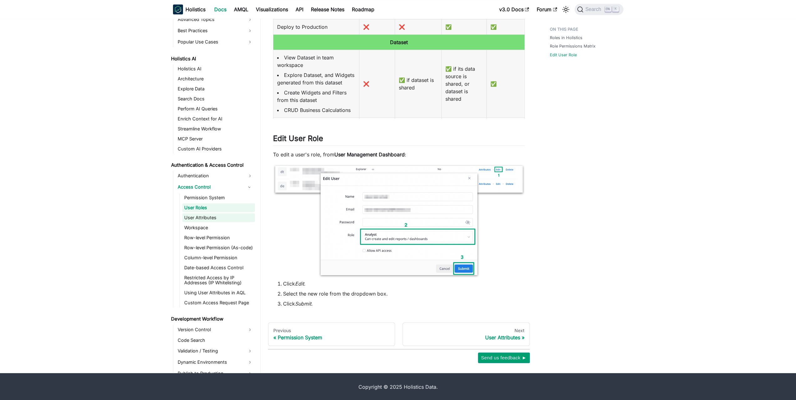
click at [217, 219] on link "User Attributes" at bounding box center [218, 217] width 73 height 9
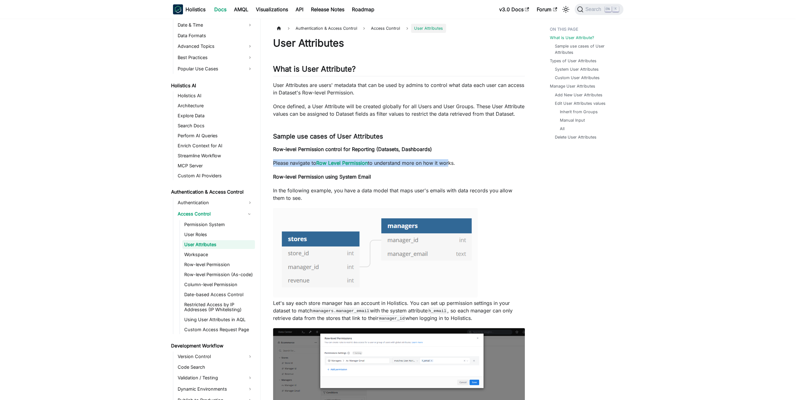
drag, startPoint x: 453, startPoint y: 144, endPoint x: 448, endPoint y: 162, distance: 19.5
click at [448, 162] on p "Please navigate to Row Level Permission to understand more on how it works." at bounding box center [399, 163] width 252 height 8
drag, startPoint x: 463, startPoint y: 159, endPoint x: 463, endPoint y: 139, distance: 20.7
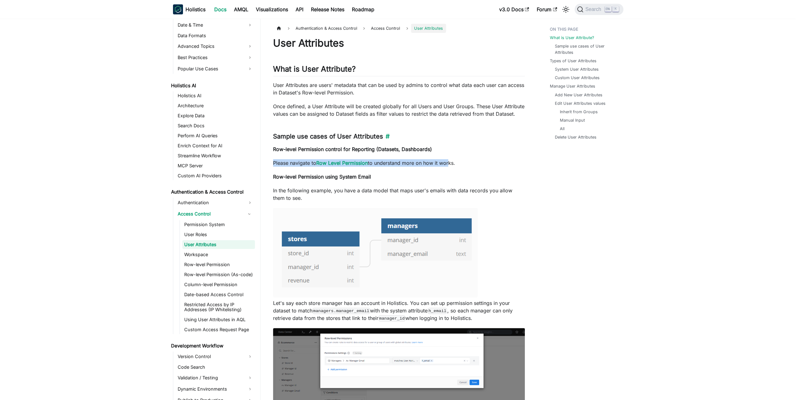
click at [463, 138] on h3 "Sample use cases of User Attributes ​" at bounding box center [399, 137] width 252 height 8
drag, startPoint x: 467, startPoint y: 138, endPoint x: 466, endPoint y: 161, distance: 23.5
click at [466, 161] on p "Please navigate to Row Level Permission to understand more on how it works." at bounding box center [399, 163] width 252 height 8
drag, startPoint x: 472, startPoint y: 155, endPoint x: 463, endPoint y: 192, distance: 37.6
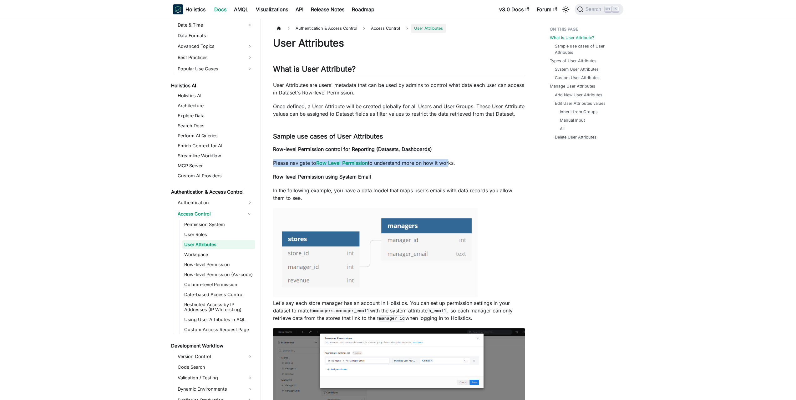
click at [463, 192] on p "In the following example, you have a data model that maps user's emails with da…" at bounding box center [399, 194] width 252 height 15
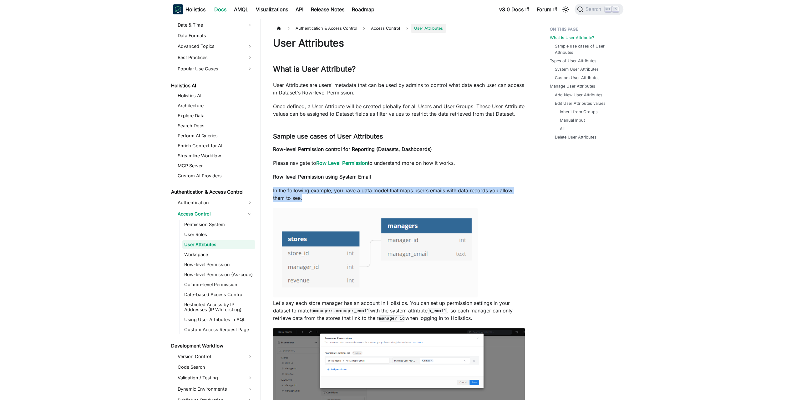
drag, startPoint x: 459, startPoint y: 196, endPoint x: 467, endPoint y: 165, distance: 32.1
click at [467, 165] on p "Please navigate to Row Level Permission to understand more on how it works." at bounding box center [399, 163] width 252 height 8
drag, startPoint x: 471, startPoint y: 172, endPoint x: 466, endPoint y: 194, distance: 22.7
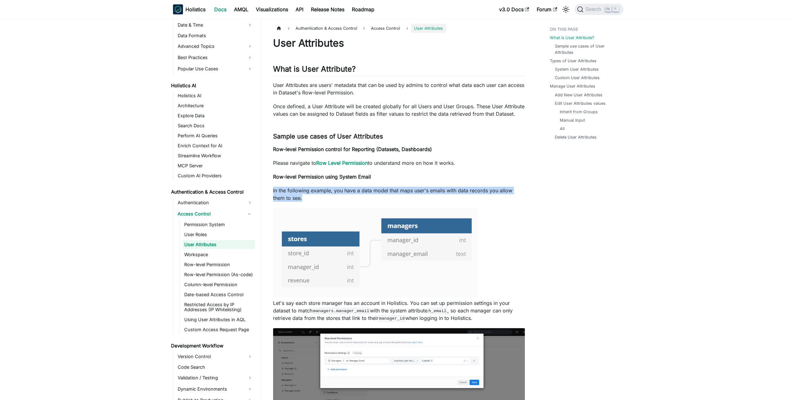
click at [466, 194] on p "In the following example, you have a data model that maps user's emails with da…" at bounding box center [399, 194] width 252 height 15
drag, startPoint x: 462, startPoint y: 199, endPoint x: 468, endPoint y: 166, distance: 33.2
click at [468, 166] on p "Please navigate to Row Level Permission to understand more on how it works." at bounding box center [399, 163] width 252 height 8
drag, startPoint x: 471, startPoint y: 172, endPoint x: 465, endPoint y: 198, distance: 26.5
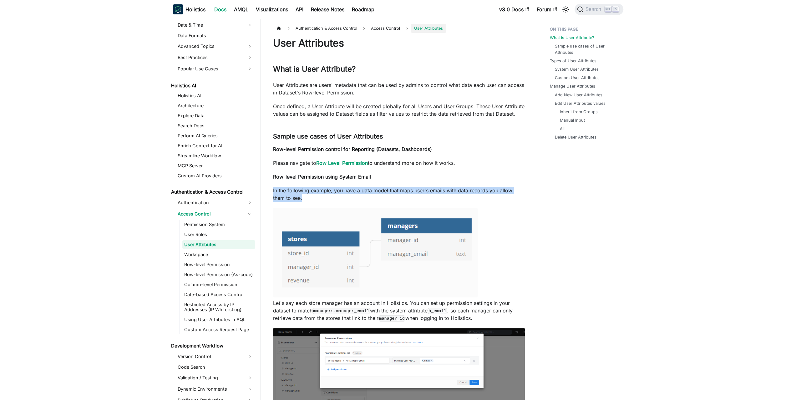
click at [465, 198] on p "In the following example, you have a data model that maps user's emails with da…" at bounding box center [399, 194] width 252 height 15
drag, startPoint x: 459, startPoint y: 194, endPoint x: 467, endPoint y: 164, distance: 31.3
click at [467, 164] on p "Please navigate to Row Level Permission to understand more on how it works." at bounding box center [399, 163] width 252 height 8
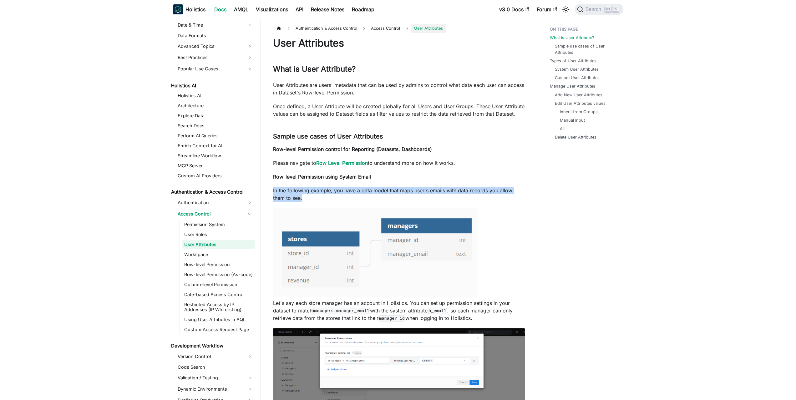
click at [465, 194] on p "In the following example, you have a data model that maps user's emails with da…" at bounding box center [399, 194] width 252 height 15
drag, startPoint x: 461, startPoint y: 197, endPoint x: 467, endPoint y: 165, distance: 32.0
click at [467, 165] on p "Please navigate to Row Level Permission to understand more on how it works." at bounding box center [399, 163] width 252 height 8
drag, startPoint x: 471, startPoint y: 163, endPoint x: 463, endPoint y: 196, distance: 34.0
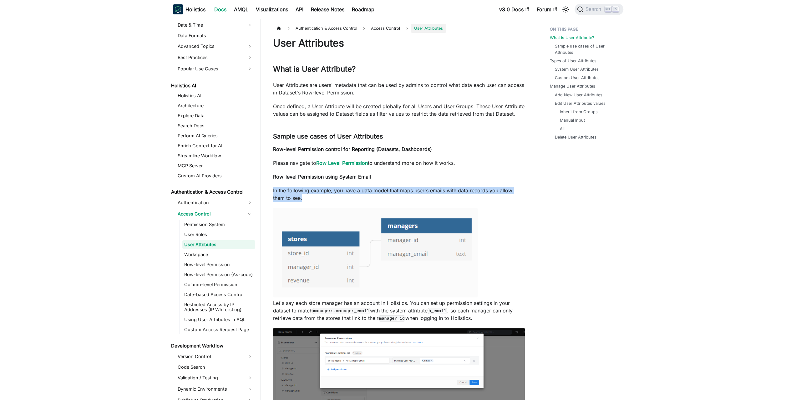
click at [463, 196] on p "In the following example, you have a data model that maps user's emails with da…" at bounding box center [399, 194] width 252 height 15
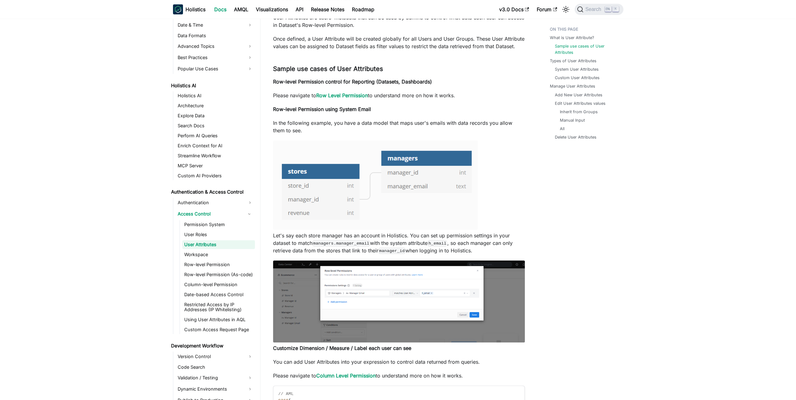
drag, startPoint x: 528, startPoint y: 155, endPoint x: 524, endPoint y: 163, distance: 8.8
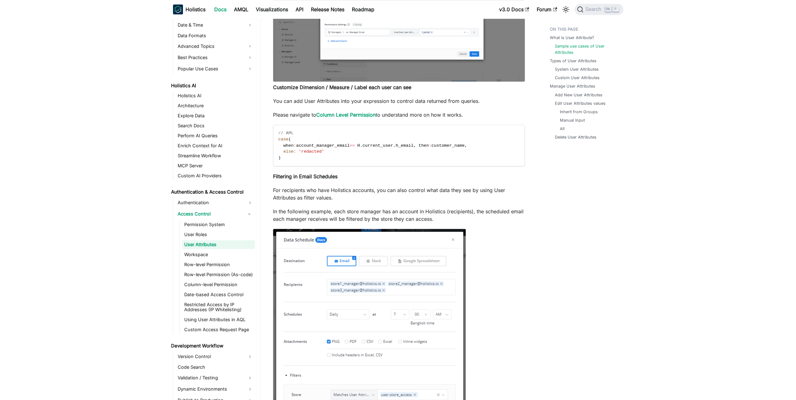
drag, startPoint x: 530, startPoint y: 155, endPoint x: 534, endPoint y: 169, distance: 14.9
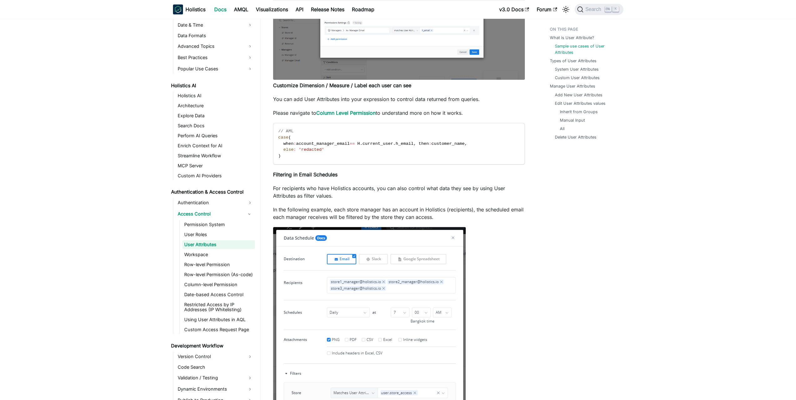
drag, startPoint x: 488, startPoint y: 87, endPoint x: 484, endPoint y: 106, distance: 18.9
drag, startPoint x: 479, startPoint y: 110, endPoint x: 484, endPoint y: 89, distance: 21.8
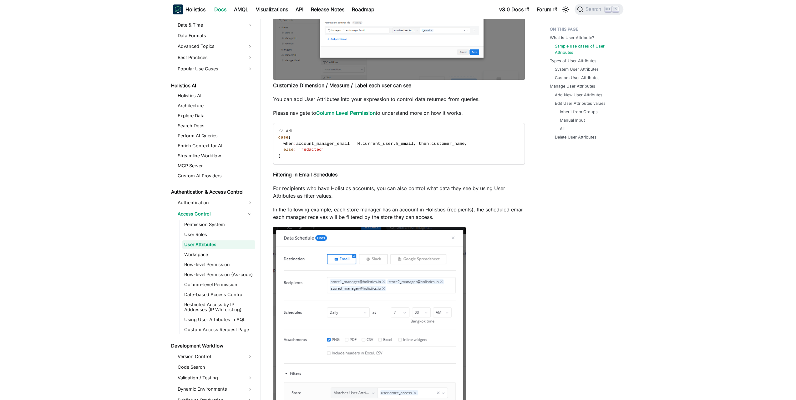
click at [484, 89] on p "Customize Dimension / Measure / Label each user can see" at bounding box center [399, 86] width 252 height 8
drag, startPoint x: 488, startPoint y: 87, endPoint x: 488, endPoint y: 98, distance: 11.3
click at [488, 98] on p "You can add User Attributes into your expression to control data returned from …" at bounding box center [399, 99] width 252 height 8
drag, startPoint x: 483, startPoint y: 102, endPoint x: 485, endPoint y: 91, distance: 11.6
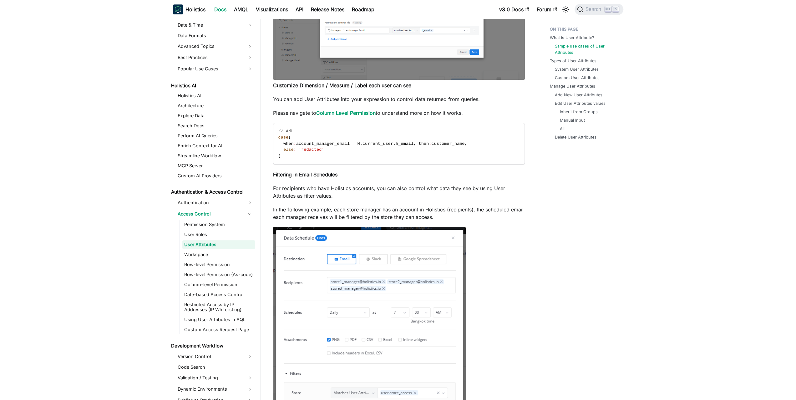
drag, startPoint x: 490, startPoint y: 94, endPoint x: 488, endPoint y: 99, distance: 4.3
click at [488, 99] on p "You can add User Attributes into your expression to control data returned from …" at bounding box center [399, 99] width 252 height 8
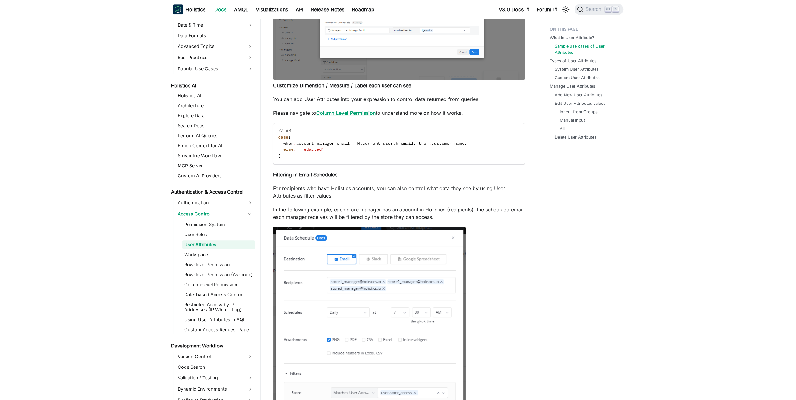
click at [357, 115] on link "Column Level Permission" at bounding box center [345, 113] width 59 height 6
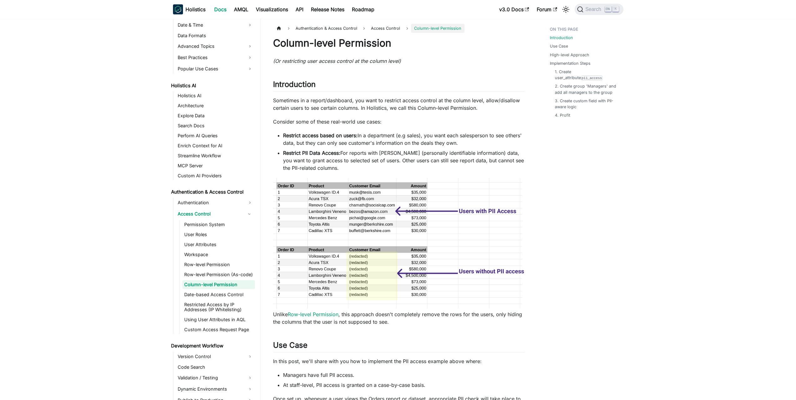
scroll to position [31, 0]
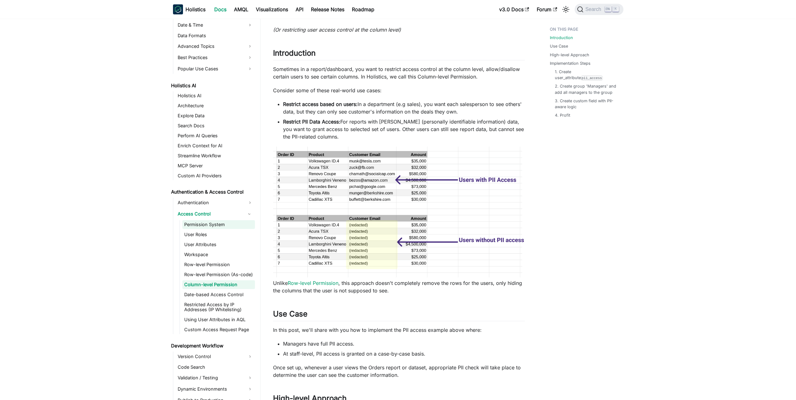
click at [203, 225] on link "Permission System" at bounding box center [218, 224] width 73 height 9
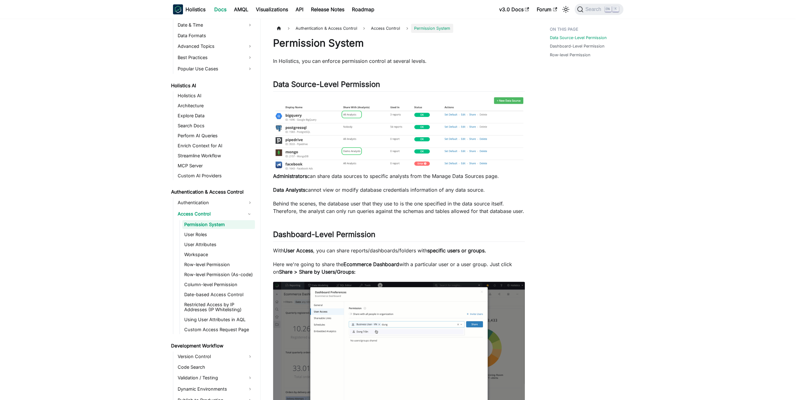
click at [342, 192] on p "Data Analysts cannot view or modify database credentials information of any dat…" at bounding box center [399, 190] width 252 height 8
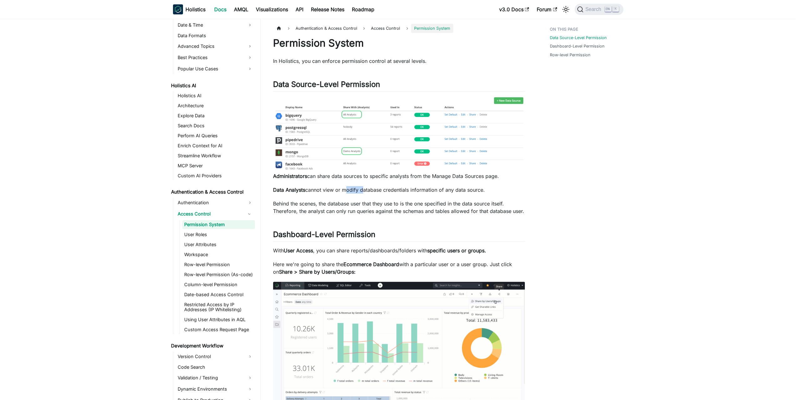
click at [342, 192] on p "Data Analysts cannot view or modify database credentials information of any dat…" at bounding box center [399, 190] width 252 height 8
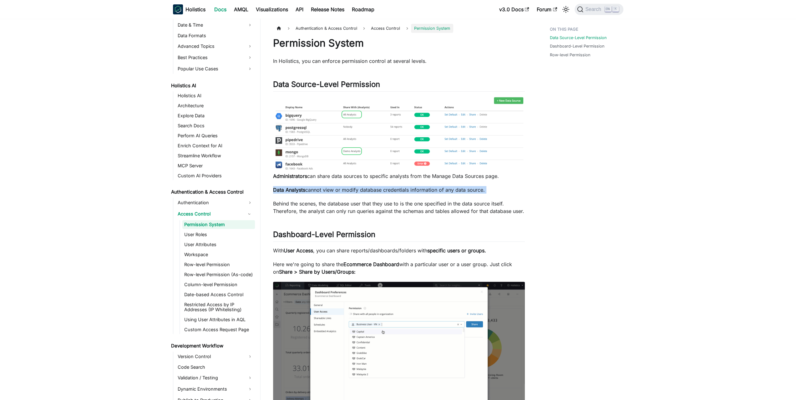
click at [342, 192] on p "Data Analysts cannot view or modify database credentials information of any dat…" at bounding box center [399, 190] width 252 height 8
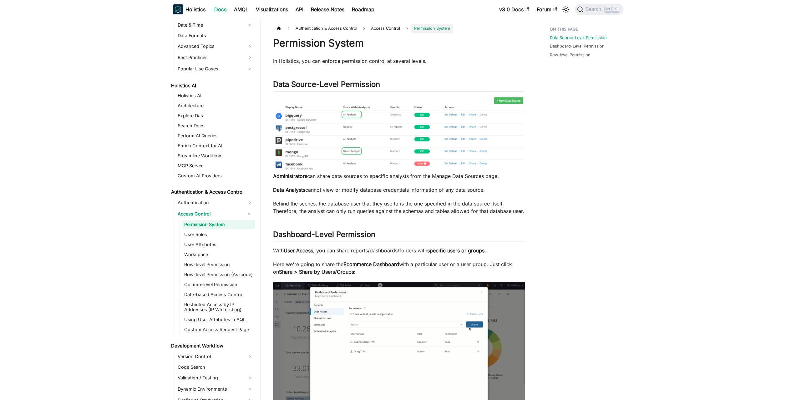
click at [340, 210] on p "Behind the scenes, the database user that they use to is the one specified in t…" at bounding box center [399, 207] width 252 height 15
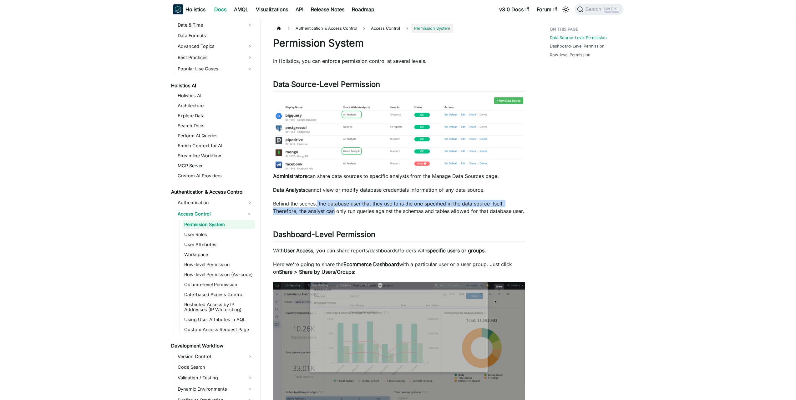
drag, startPoint x: 317, startPoint y: 205, endPoint x: 343, endPoint y: 210, distance: 26.7
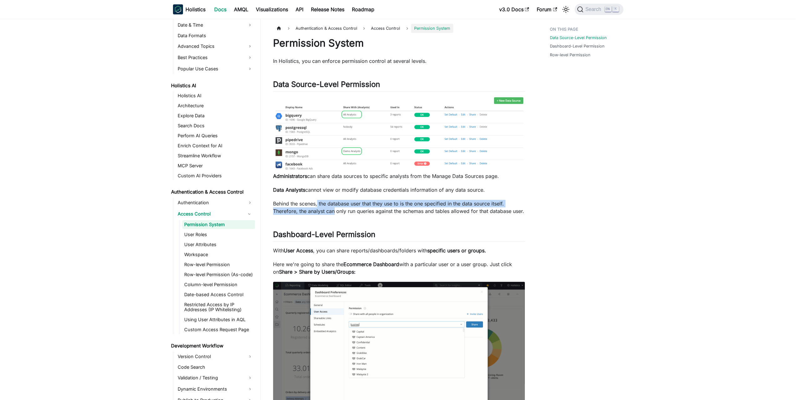
click at [342, 210] on p "Behind the scenes, the database user that they use to is the one specified in t…" at bounding box center [399, 207] width 252 height 15
click at [343, 210] on p "Behind the scenes, the database user that they use to is the one specified in t…" at bounding box center [399, 207] width 252 height 15
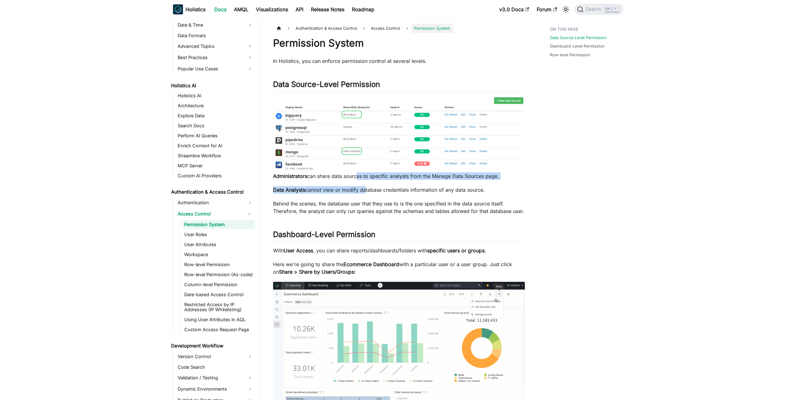
drag, startPoint x: 355, startPoint y: 175, endPoint x: 363, endPoint y: 188, distance: 15.0
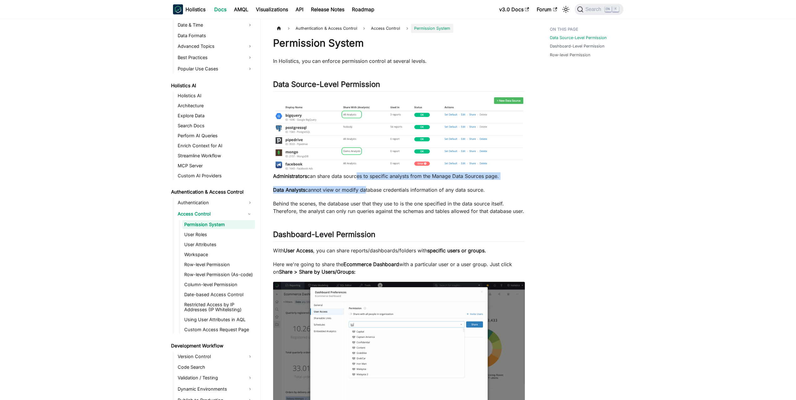
click at [363, 188] on div "Permission System In Holistics, you can enforce permission control at several l…" at bounding box center [399, 339] width 252 height 605
click at [363, 188] on p "Data Analysts cannot view or modify database credentials information of any dat…" at bounding box center [399, 190] width 252 height 8
click at [207, 214] on link "Access Control" at bounding box center [210, 214] width 68 height 10
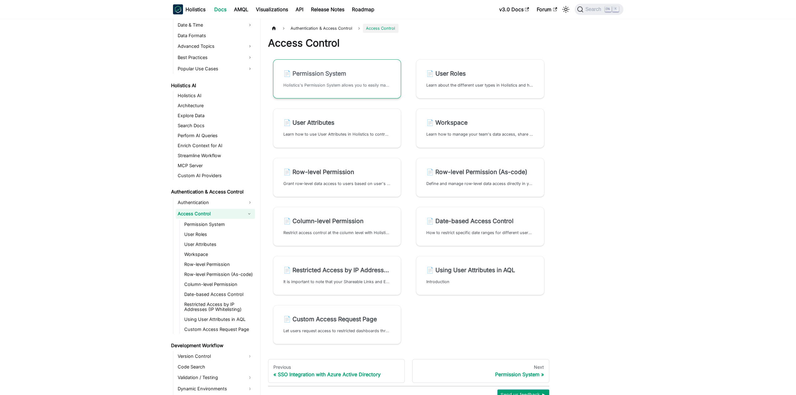
click at [327, 81] on link "📄️ Permission System Holistics's Permission System allows you to easily manage …" at bounding box center [337, 78] width 128 height 39
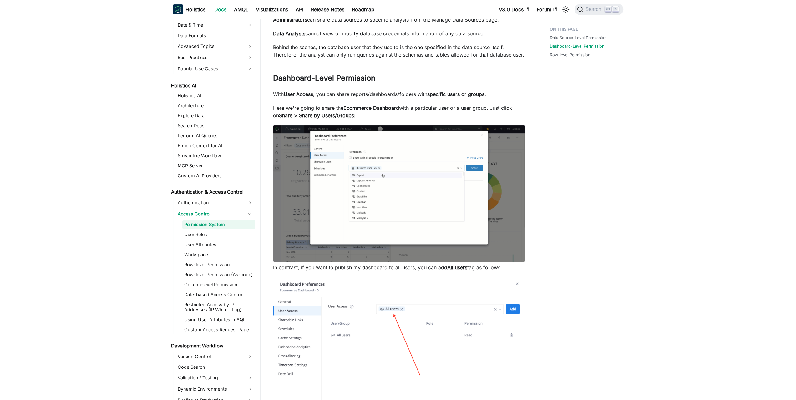
scroll to position [342, 0]
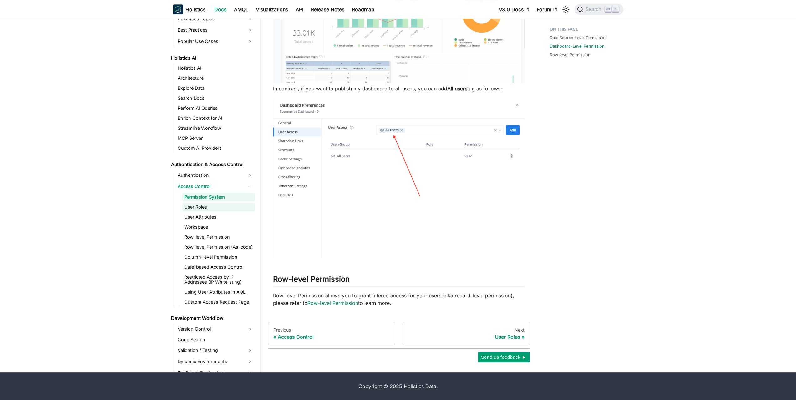
click at [197, 207] on link "User Roles" at bounding box center [218, 207] width 73 height 9
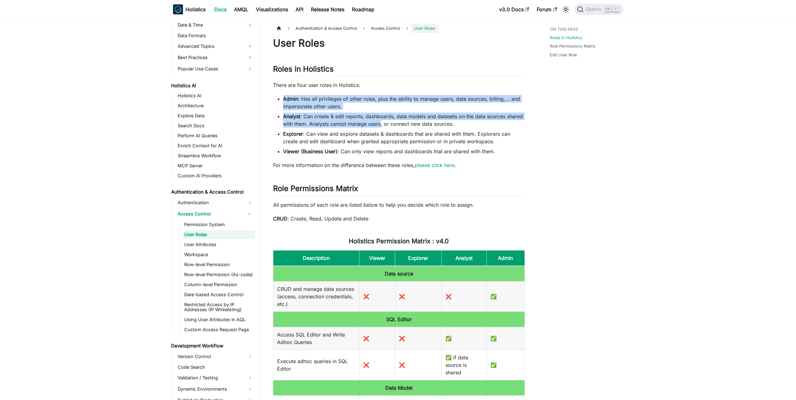
drag, startPoint x: 388, startPoint y: 95, endPoint x: 381, endPoint y: 126, distance: 31.0
click at [381, 126] on li "Analyst : Can create & edit reports, dashboards, data models and datasets on th…" at bounding box center [404, 120] width 242 height 15
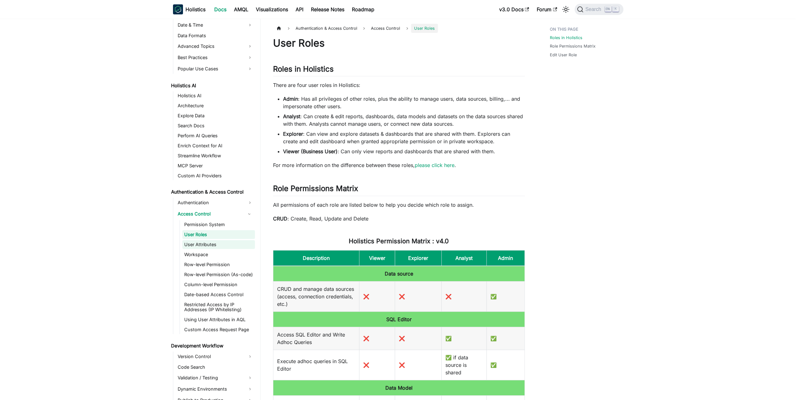
click at [195, 242] on link "User Attributes" at bounding box center [218, 244] width 73 height 9
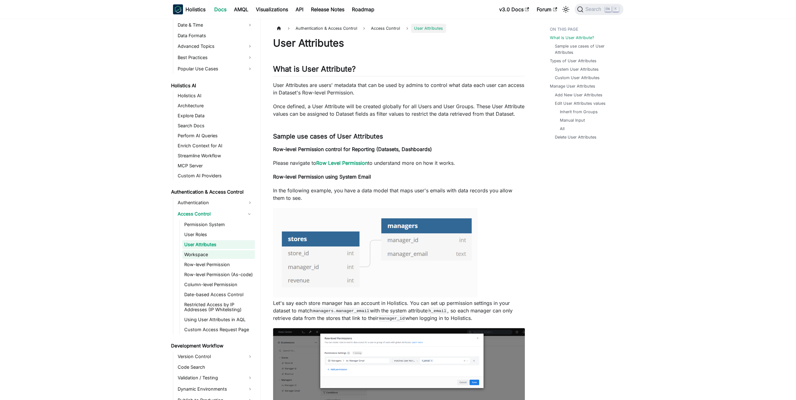
click at [198, 254] on link "Workspace" at bounding box center [218, 254] width 73 height 9
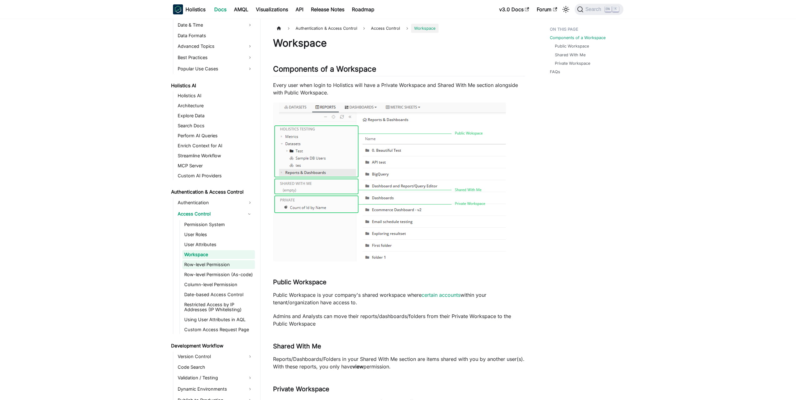
click at [197, 264] on link "Row-level Permission" at bounding box center [218, 264] width 73 height 9
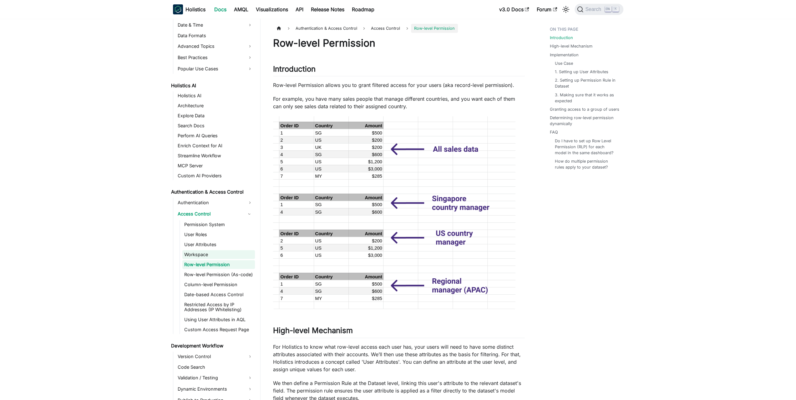
click at [200, 256] on link "Workspace" at bounding box center [218, 254] width 73 height 9
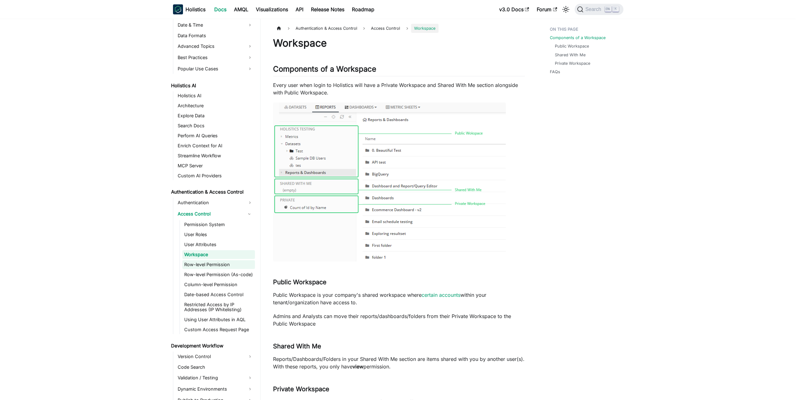
click at [199, 263] on link "Row-level Permission" at bounding box center [218, 264] width 73 height 9
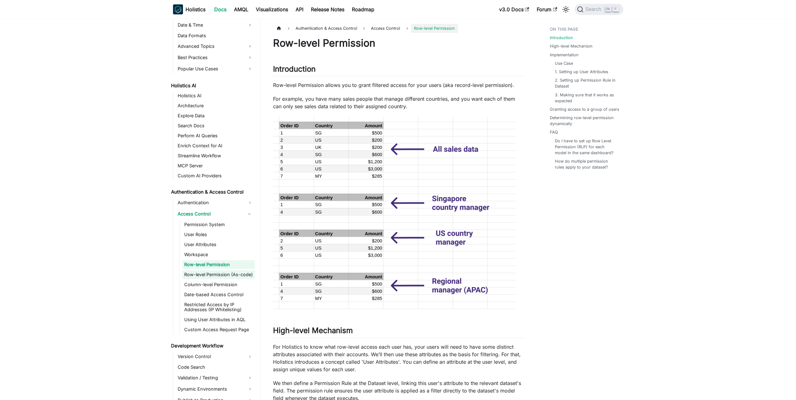
click at [219, 277] on link "Row-level Permission (As-code)" at bounding box center [218, 274] width 73 height 9
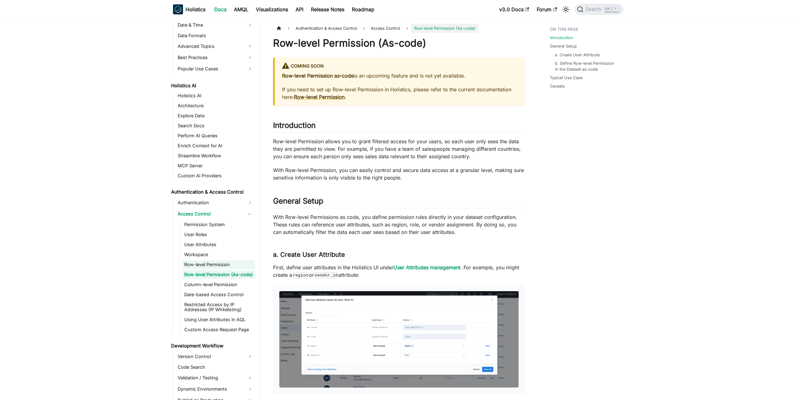
click at [215, 265] on link "Row-level Permission" at bounding box center [218, 264] width 73 height 9
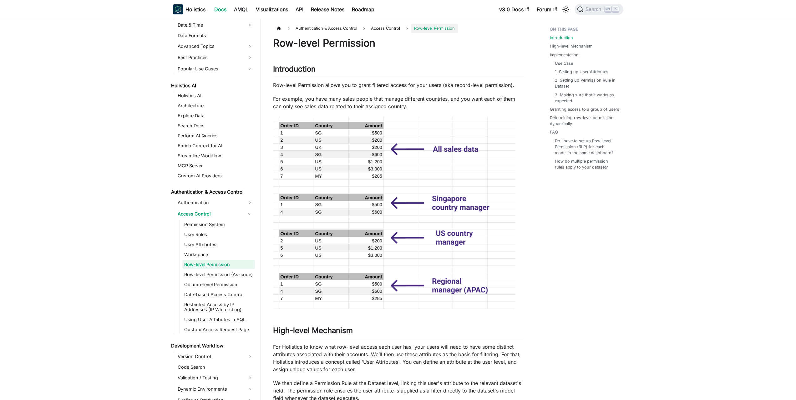
click at [395, 99] on p "For example, you have many sales people that manage different countries, and yo…" at bounding box center [399, 102] width 252 height 15
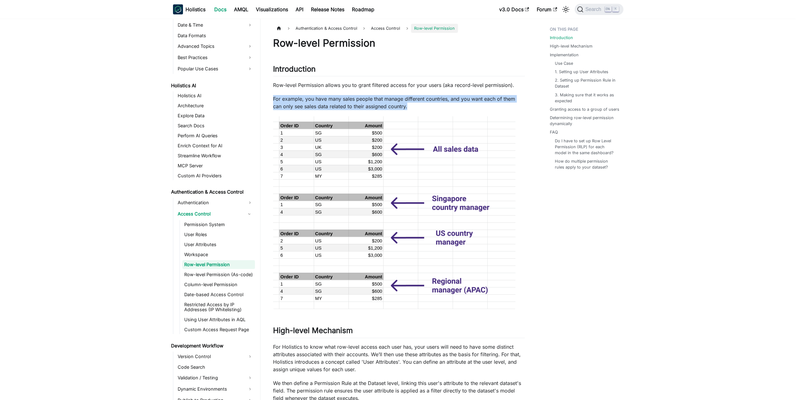
click at [395, 99] on p "For example, you have many sales people that manage different countries, and yo…" at bounding box center [399, 102] width 252 height 15
click at [395, 85] on p "Row-level Permission allows you to grant filtered access for your users (aka re…" at bounding box center [399, 85] width 252 height 8
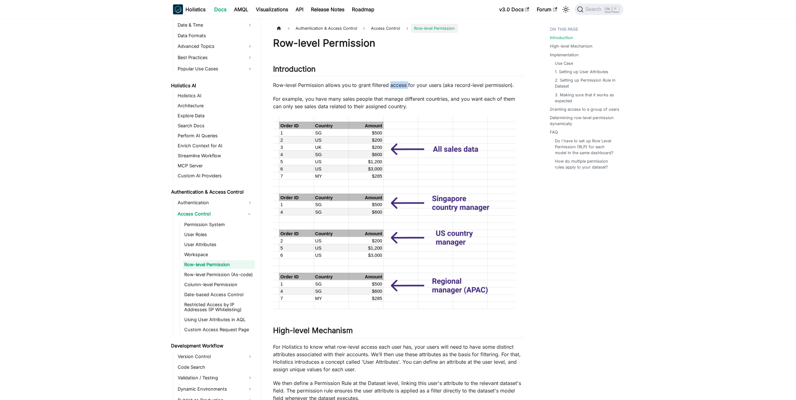
click at [395, 85] on p "Row-level Permission allows you to grant filtered access for your users (aka re…" at bounding box center [399, 85] width 252 height 8
click at [383, 100] on p "For example, you have many sales people that manage different countries, and yo…" at bounding box center [399, 102] width 252 height 15
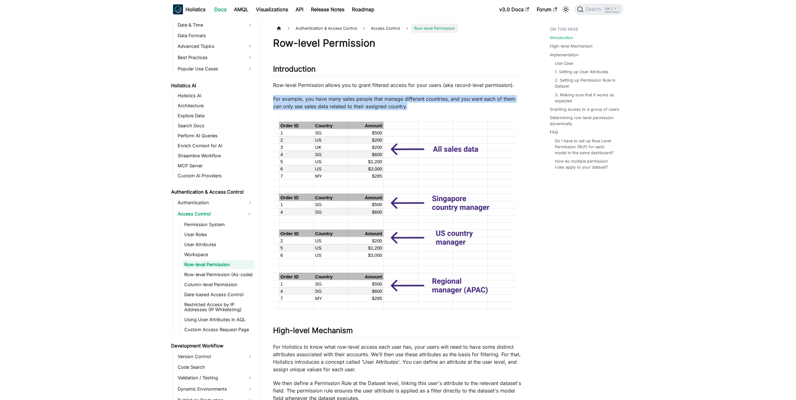
click at [383, 100] on p "For example, you have many sales people that manage different countries, and yo…" at bounding box center [399, 102] width 252 height 15
click at [373, 101] on p "For example, you have many sales people that manage different countries, and yo…" at bounding box center [399, 102] width 252 height 15
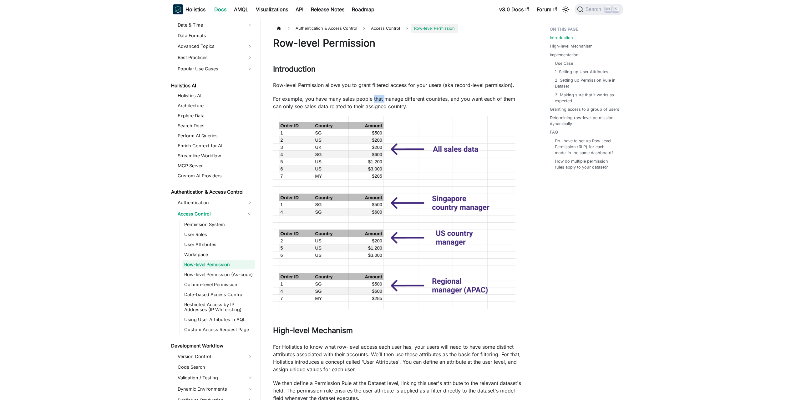
click at [373, 101] on p "For example, you have many sales people that manage different countries, and yo…" at bounding box center [399, 102] width 252 height 15
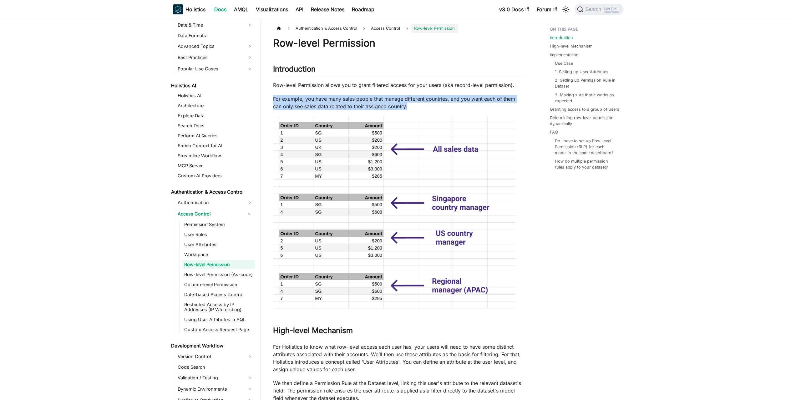
click at [373, 101] on p "For example, you have many sales people that manage different countries, and yo…" at bounding box center [399, 102] width 252 height 15
click at [361, 101] on p "For example, you have many sales people that manage different countries, and yo…" at bounding box center [399, 102] width 252 height 15
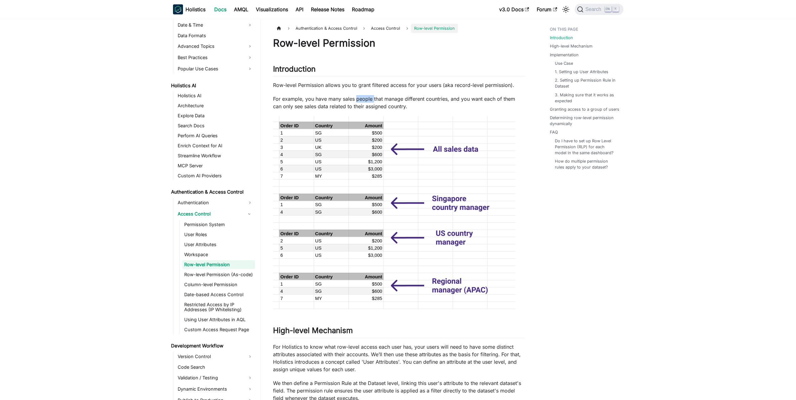
click at [361, 101] on p "For example, you have many sales people that manage different countries, and yo…" at bounding box center [399, 102] width 252 height 15
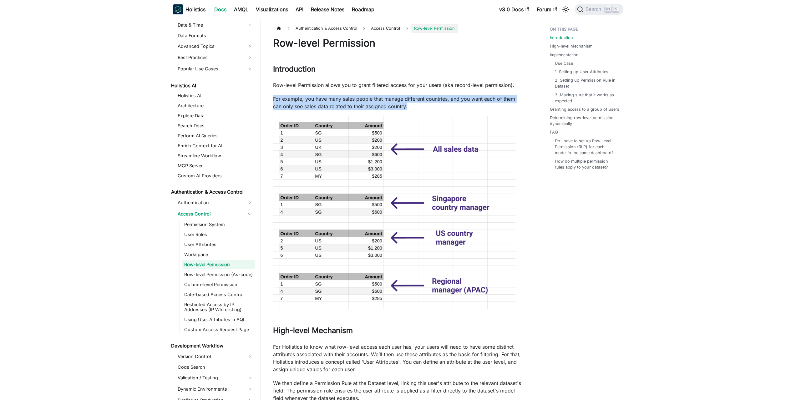
click at [361, 101] on p "For example, you have many sales people that manage different countries, and yo…" at bounding box center [399, 102] width 252 height 15
click at [350, 102] on p "For example, you have many sales people that manage different countries, and yo…" at bounding box center [399, 102] width 252 height 15
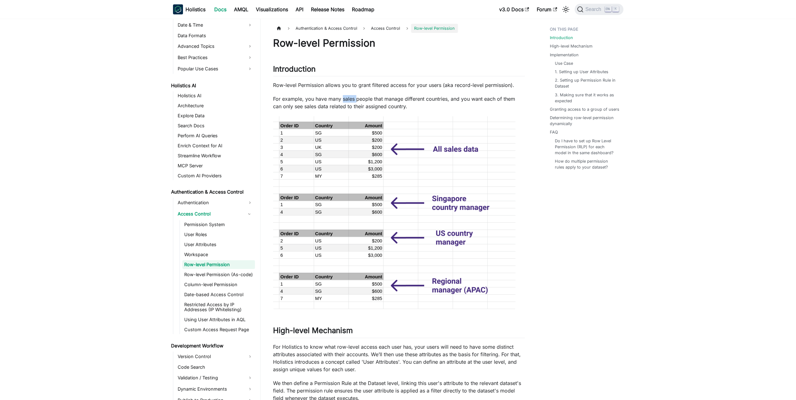
click at [350, 102] on p "For example, you have many sales people that manage different countries, and yo…" at bounding box center [399, 102] width 252 height 15
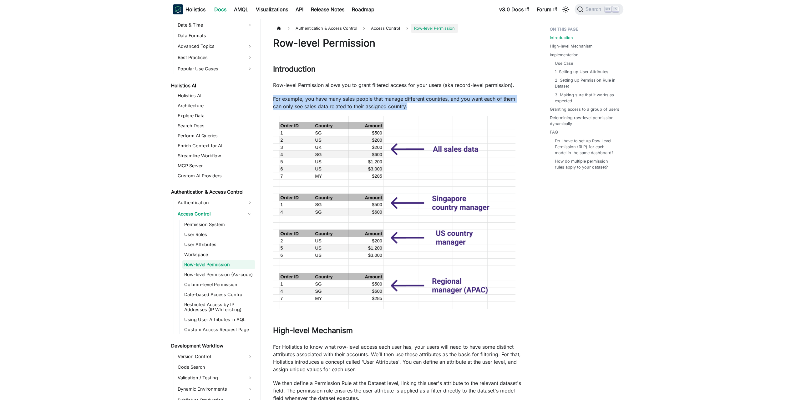
click at [350, 102] on p "For example, you have many sales people that manage different countries, and yo…" at bounding box center [399, 102] width 252 height 15
click at [341, 104] on p "For example, you have many sales people that manage different countries, and yo…" at bounding box center [399, 102] width 252 height 15
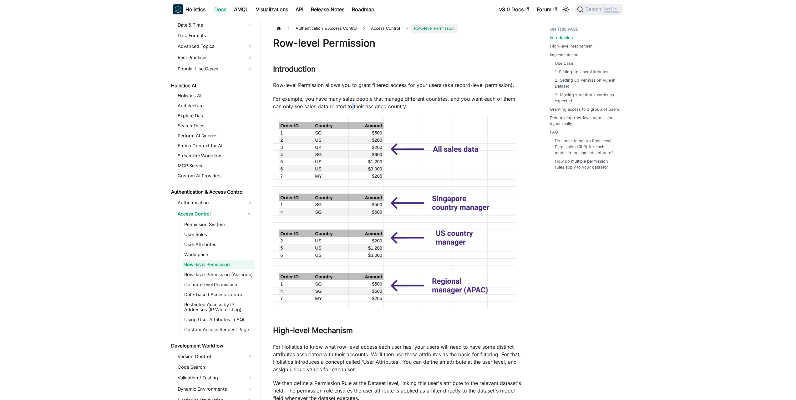
click at [341, 104] on p "For example, you have many sales people that manage different countries, and yo…" at bounding box center [399, 102] width 252 height 15
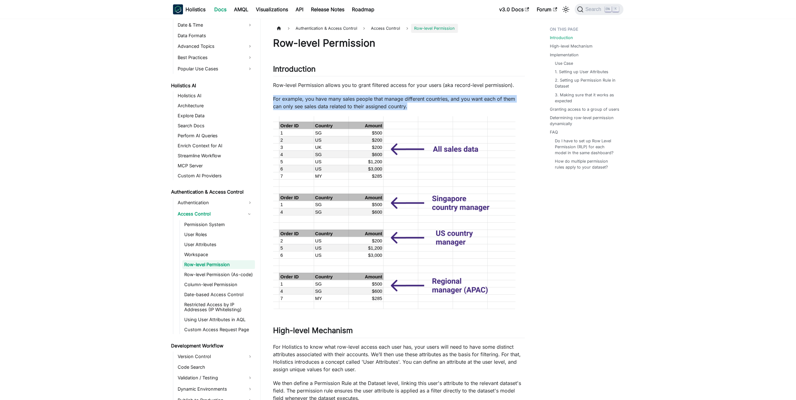
click at [341, 104] on p "For example, you have many sales people that manage different countries, and yo…" at bounding box center [399, 102] width 252 height 15
click at [355, 103] on p "For example, you have many sales people that manage different countries, and yo…" at bounding box center [399, 102] width 252 height 15
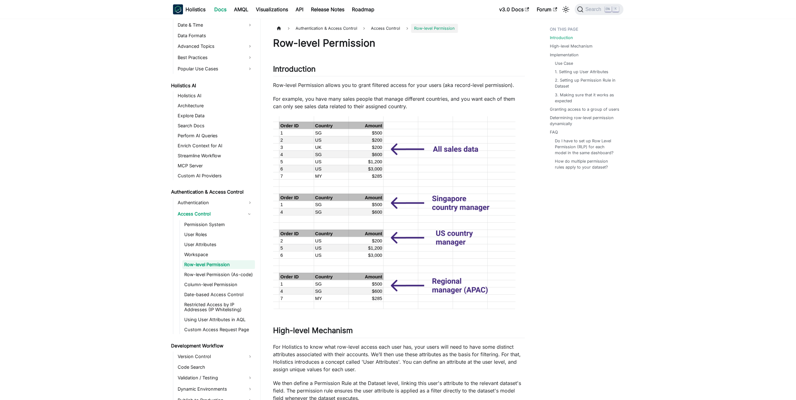
scroll to position [188, 0]
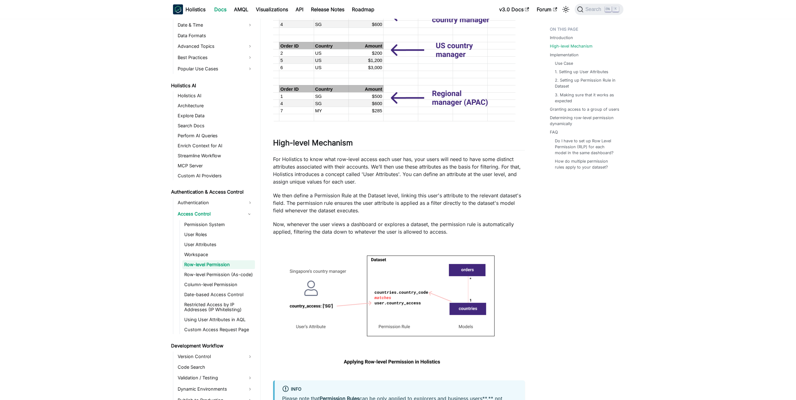
click at [343, 175] on p "For Holistics to know what row-level access each user has, your users will need…" at bounding box center [399, 170] width 252 height 30
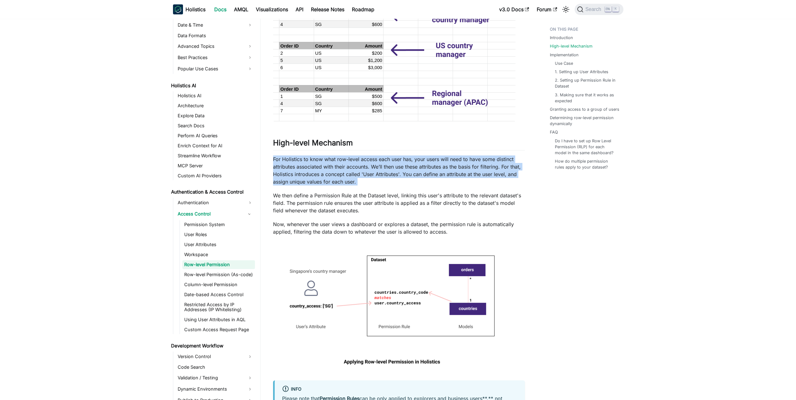
click at [343, 175] on p "For Holistics to know what row-level access each user has, your users will need…" at bounding box center [399, 170] width 252 height 30
click at [328, 170] on p "For Holistics to know what row-level access each user has, your users will need…" at bounding box center [399, 170] width 252 height 30
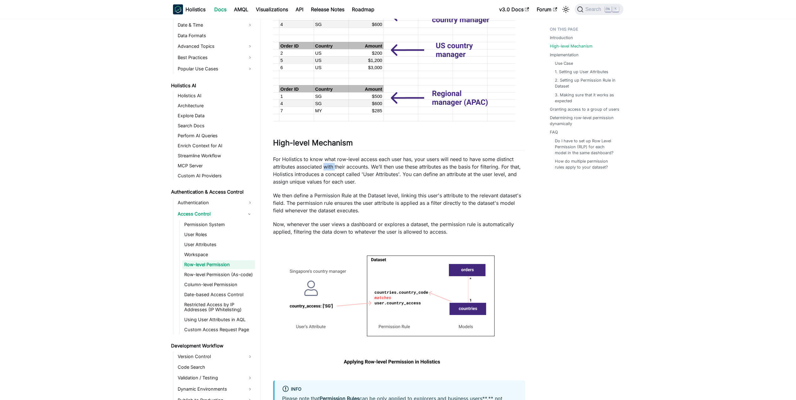
click at [328, 170] on p "For Holistics to know what row-level access each user has, your users will need…" at bounding box center [399, 170] width 252 height 30
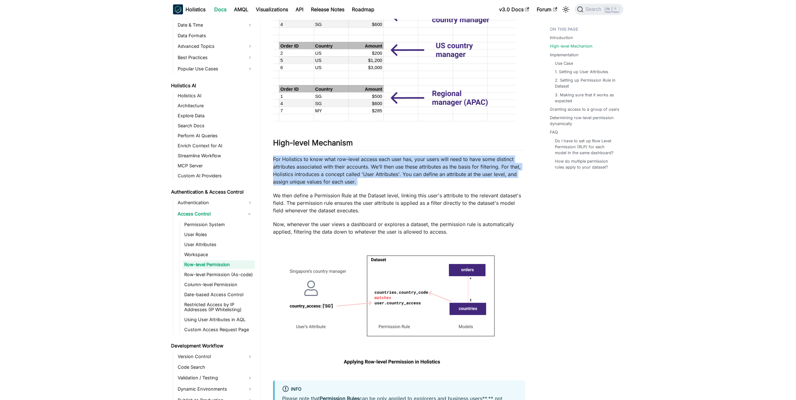
click at [328, 170] on p "For Holistics to know what row-level access each user has, your users will need…" at bounding box center [399, 170] width 252 height 30
click at [347, 164] on p "For Holistics to know what row-level access each user has, your users will need…" at bounding box center [399, 170] width 252 height 30
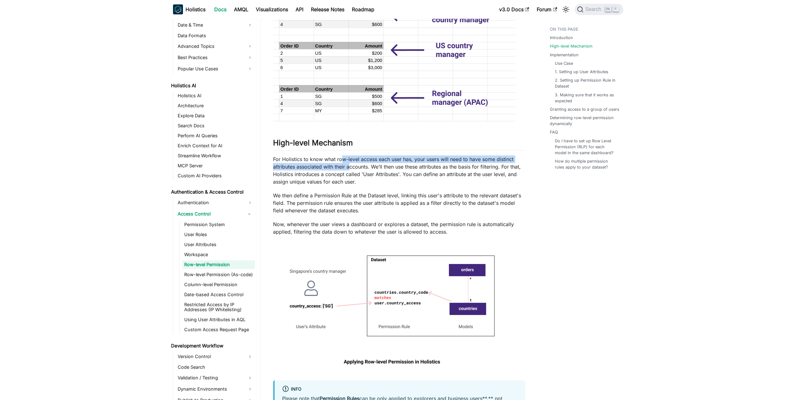
drag, startPoint x: 340, startPoint y: 156, endPoint x: 351, endPoint y: 168, distance: 15.9
click at [351, 168] on p "For Holistics to know what row-level access each user has, your users will need…" at bounding box center [399, 170] width 252 height 30
drag, startPoint x: 367, startPoint y: 174, endPoint x: 362, endPoint y: 159, distance: 15.4
click at [362, 160] on p "For Holistics to know what row-level access each user has, your users will need…" at bounding box center [399, 170] width 252 height 30
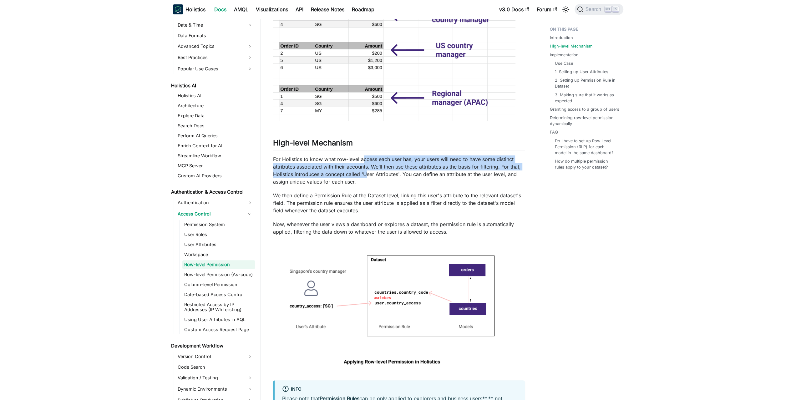
click at [362, 159] on p "For Holistics to know what row-level access each user has, your users will need…" at bounding box center [399, 170] width 252 height 30
drag, startPoint x: 363, startPoint y: 159, endPoint x: 363, endPoint y: 173, distance: 14.1
click at [363, 173] on p "For Holistics to know what row-level access each user has, your users will need…" at bounding box center [399, 170] width 252 height 30
drag, startPoint x: 356, startPoint y: 175, endPoint x: 357, endPoint y: 157, distance: 18.2
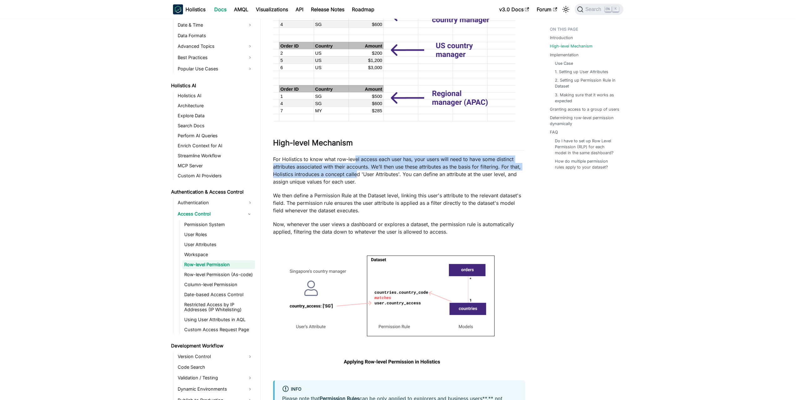
click at [357, 157] on p "For Holistics to know what row-level access each user has, your users will need…" at bounding box center [399, 170] width 252 height 30
drag, startPoint x: 359, startPoint y: 156, endPoint x: 359, endPoint y: 170, distance: 14.4
click at [359, 170] on p "For Holistics to know what row-level access each user has, your users will need…" at bounding box center [399, 170] width 252 height 30
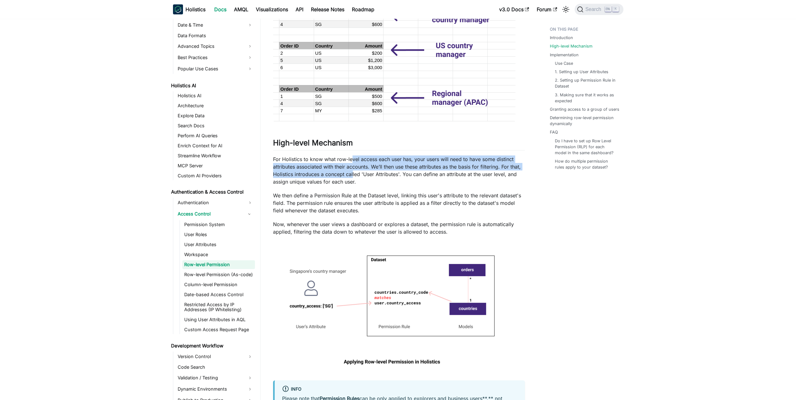
drag, startPoint x: 352, startPoint y: 174, endPoint x: 352, endPoint y: 159, distance: 14.4
click at [352, 159] on p "For Holistics to know what row-level access each user has, your users will need…" at bounding box center [399, 170] width 252 height 30
drag, startPoint x: 355, startPoint y: 157, endPoint x: 410, endPoint y: 172, distance: 57.5
click at [410, 172] on p "For Holistics to know what row-level access each user has, your users will need…" at bounding box center [399, 170] width 252 height 30
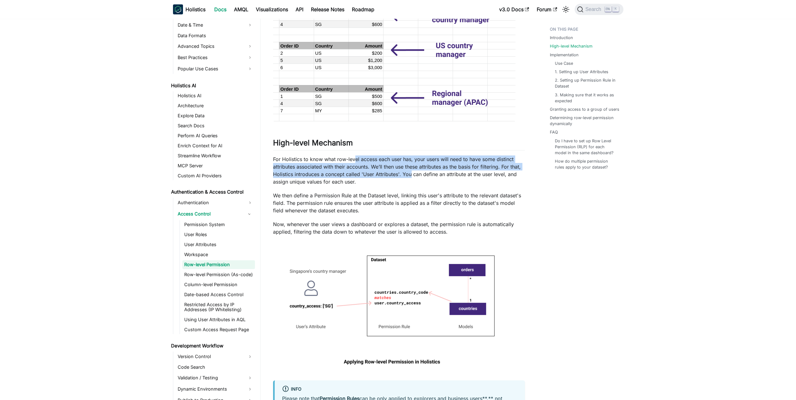
click at [410, 172] on p "For Holistics to know what row-level access each user has, your users will need…" at bounding box center [399, 170] width 252 height 30
drag, startPoint x: 271, startPoint y: 159, endPoint x: 403, endPoint y: 180, distance: 133.0
click at [403, 180] on p "For Holistics to know what row-level access each user has, your users will need…" at bounding box center [399, 170] width 252 height 30
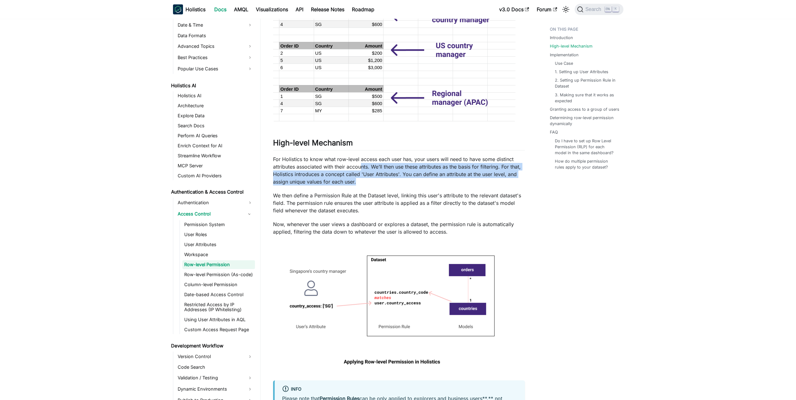
drag, startPoint x: 407, startPoint y: 179, endPoint x: 356, endPoint y: 166, distance: 52.6
click at [356, 166] on p "For Holistics to know what row-level access each user has, your users will need…" at bounding box center [399, 170] width 252 height 30
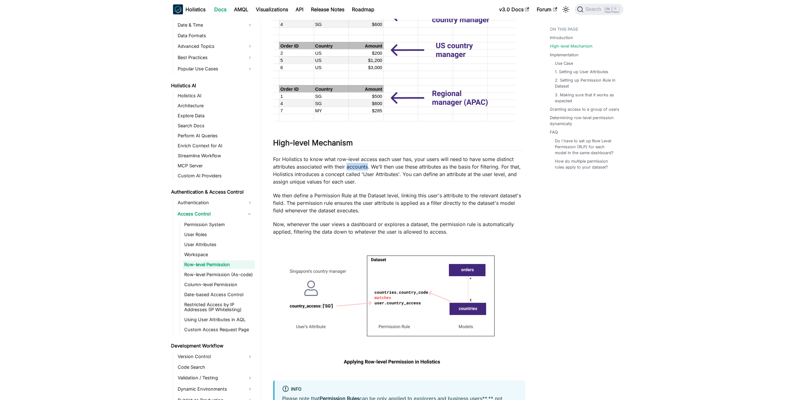
click at [356, 166] on p "For Holistics to know what row-level access each user has, your users will need…" at bounding box center [399, 170] width 252 height 30
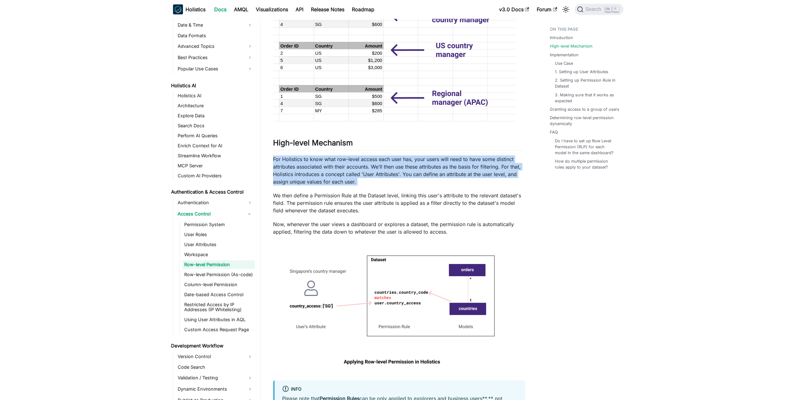
click at [356, 166] on p "For Holistics to know what row-level access each user has, your users will need…" at bounding box center [399, 170] width 252 height 30
click at [342, 167] on p "For Holistics to know what row-level access each user has, your users will need…" at bounding box center [399, 170] width 252 height 30
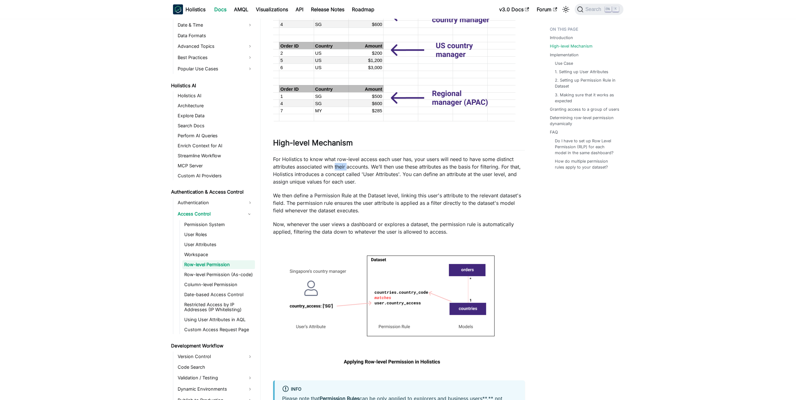
click at [342, 167] on p "For Holistics to know what row-level access each user has, your users will need…" at bounding box center [399, 170] width 252 height 30
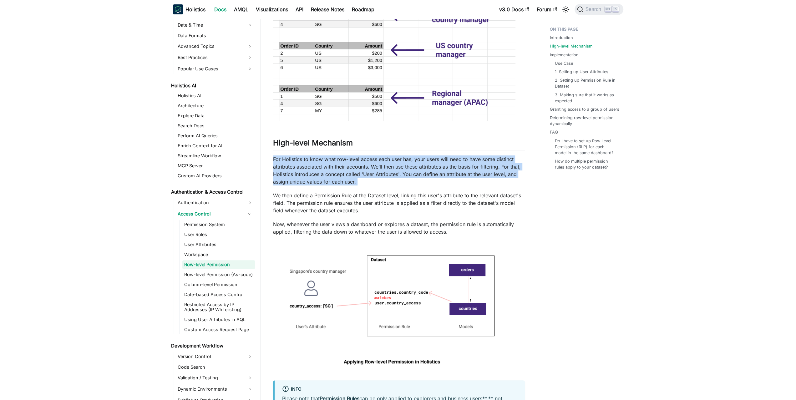
click at [342, 167] on p "For Holistics to know what row-level access each user has, your users will need…" at bounding box center [399, 170] width 252 height 30
click at [333, 168] on p "For Holistics to know what row-level access each user has, your users will need…" at bounding box center [399, 170] width 252 height 30
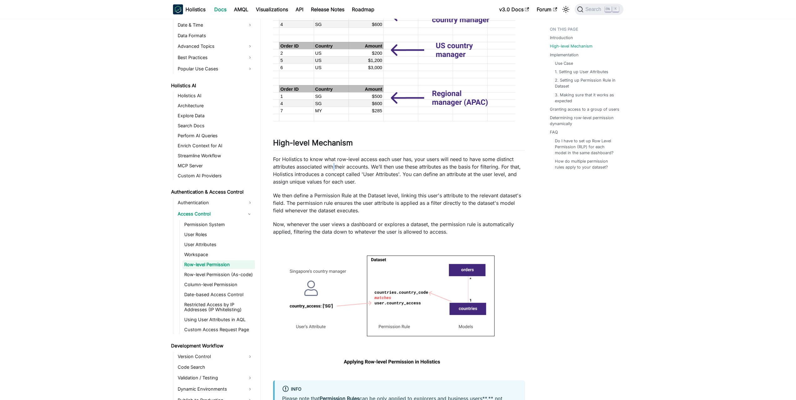
click at [333, 168] on p "For Holistics to know what row-level access each user has, your users will need…" at bounding box center [399, 170] width 252 height 30
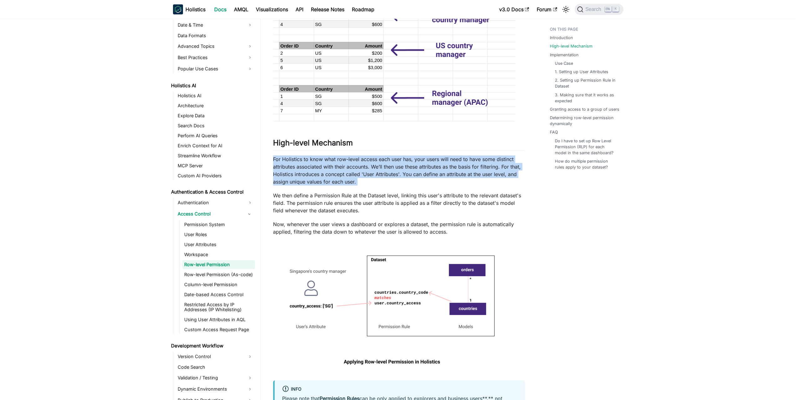
click at [333, 168] on p "For Holistics to know what row-level access each user has, your users will need…" at bounding box center [399, 170] width 252 height 30
click at [324, 170] on p "For Holistics to know what row-level access each user has, your users will need…" at bounding box center [399, 170] width 252 height 30
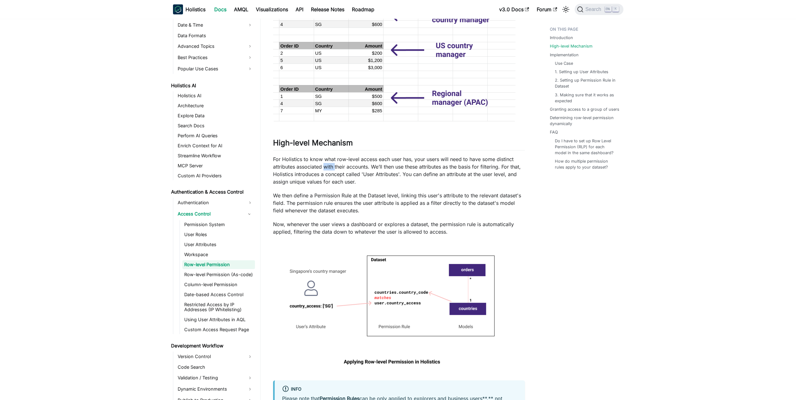
click at [324, 170] on p "For Holistics to know what row-level access each user has, your users will need…" at bounding box center [399, 170] width 252 height 30
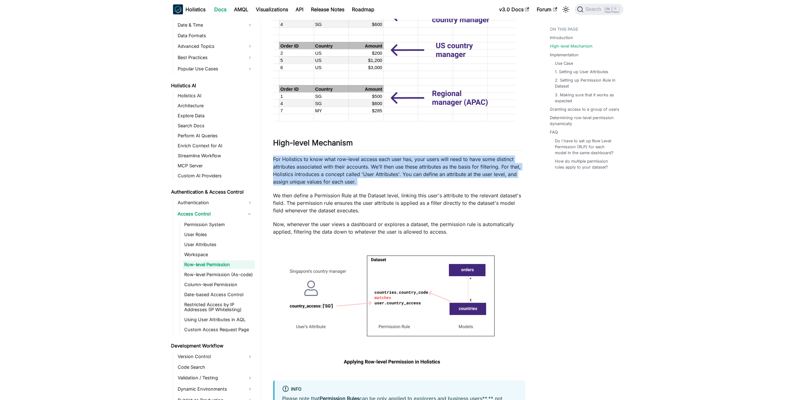
click at [324, 170] on p "For Holistics to know what row-level access each user has, your users will need…" at bounding box center [399, 170] width 252 height 30
click at [347, 169] on p "For Holistics to know what row-level access each user has, your users will need…" at bounding box center [399, 170] width 252 height 30
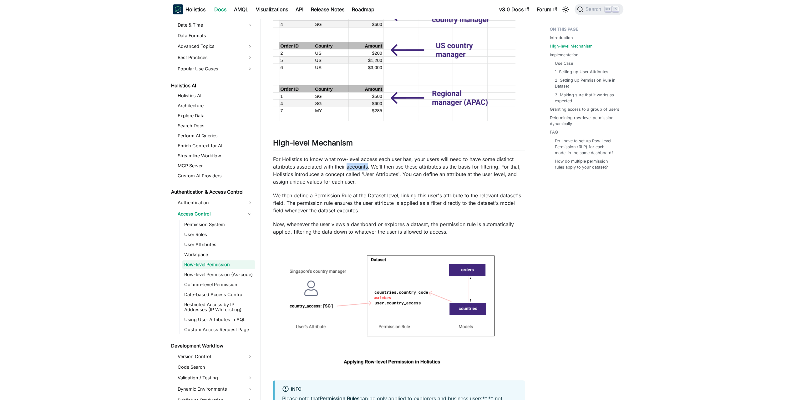
click at [347, 169] on p "For Holistics to know what row-level access each user has, your users will need…" at bounding box center [399, 170] width 252 height 30
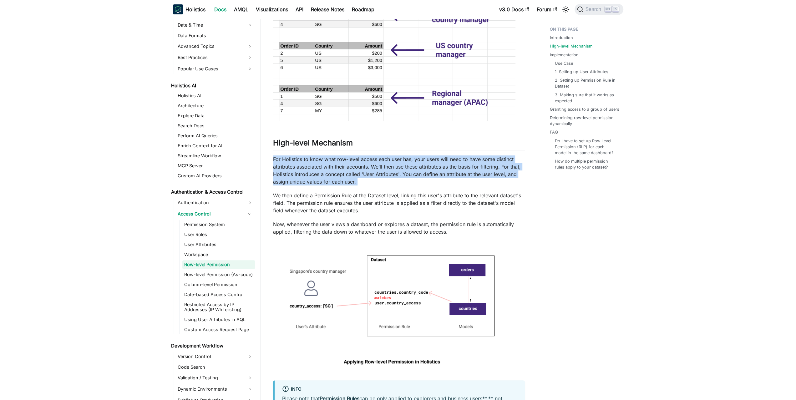
click at [347, 169] on p "For Holistics to know what row-level access each user has, your users will need…" at bounding box center [399, 170] width 252 height 30
click at [210, 285] on link "Column-level Permission" at bounding box center [218, 284] width 73 height 9
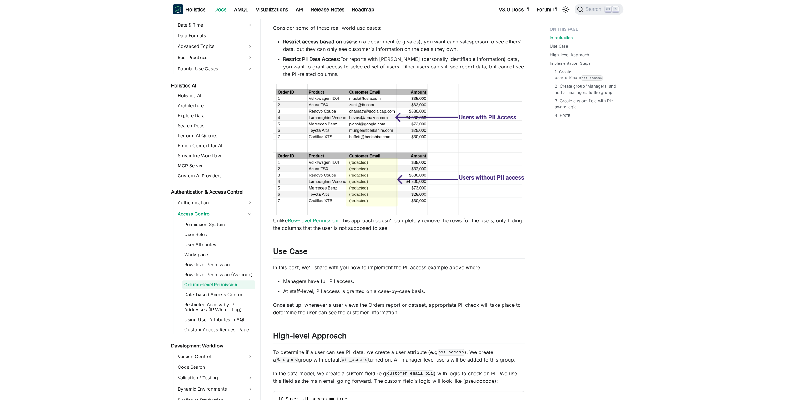
scroll to position [125, 0]
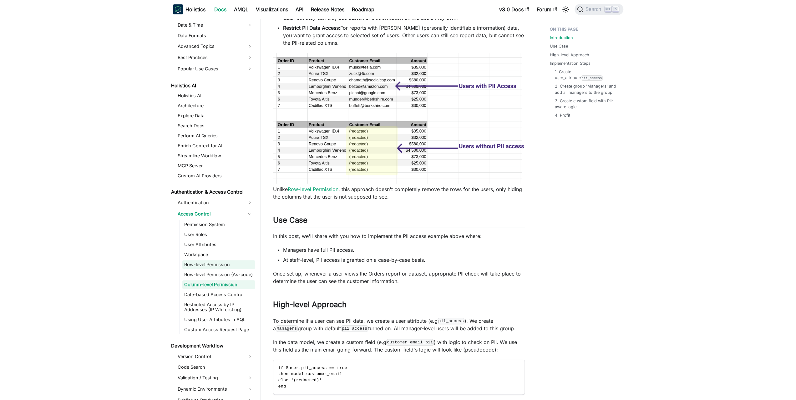
click at [219, 266] on link "Row-level Permission" at bounding box center [218, 264] width 73 height 9
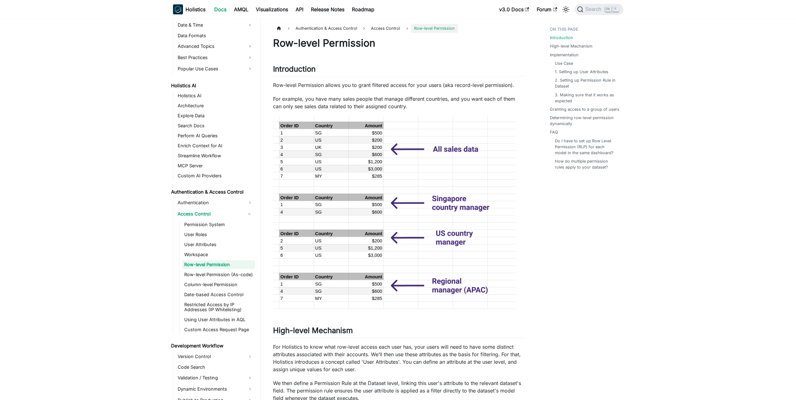
click at [301, 7] on link "API" at bounding box center [299, 9] width 15 height 10
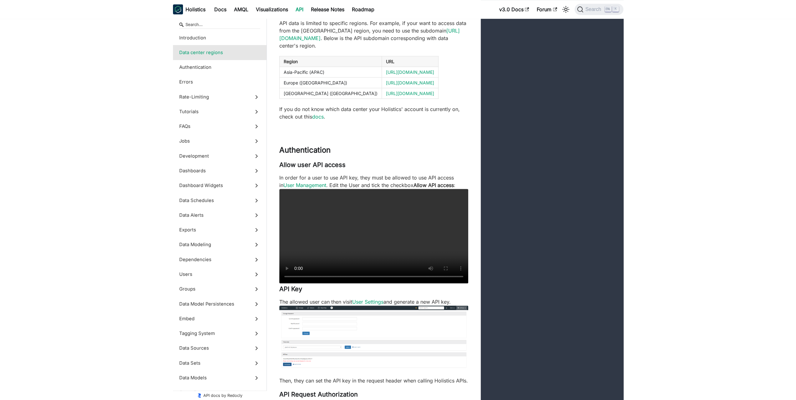
scroll to position [500, 0]
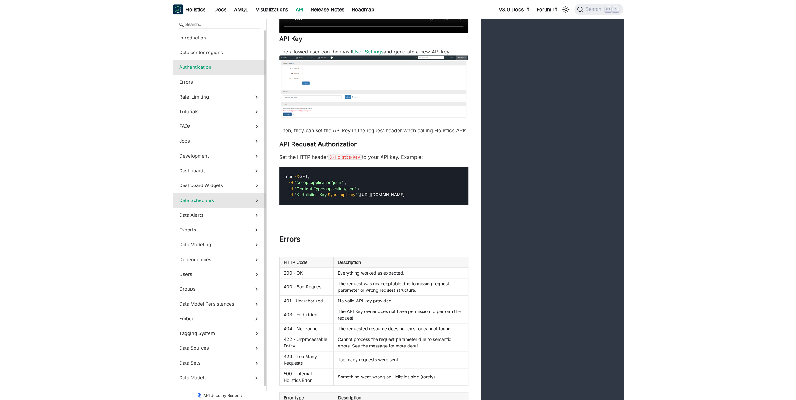
click at [221, 198] on span "Data Schedules" at bounding box center [213, 200] width 69 height 7
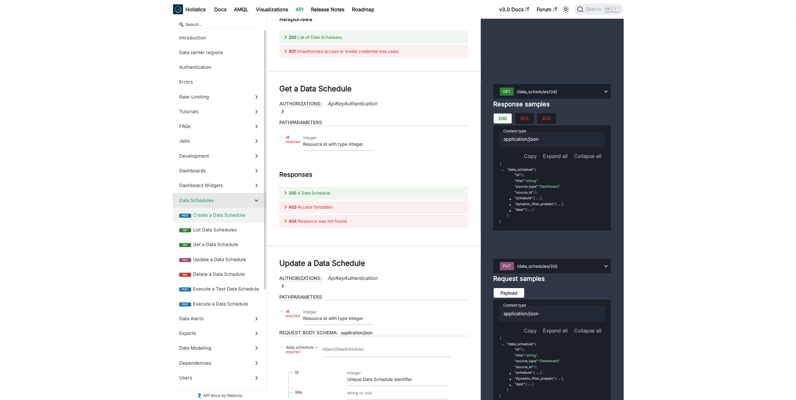
click at [222, 213] on span "Create a Data Schedule" at bounding box center [226, 215] width 67 height 7
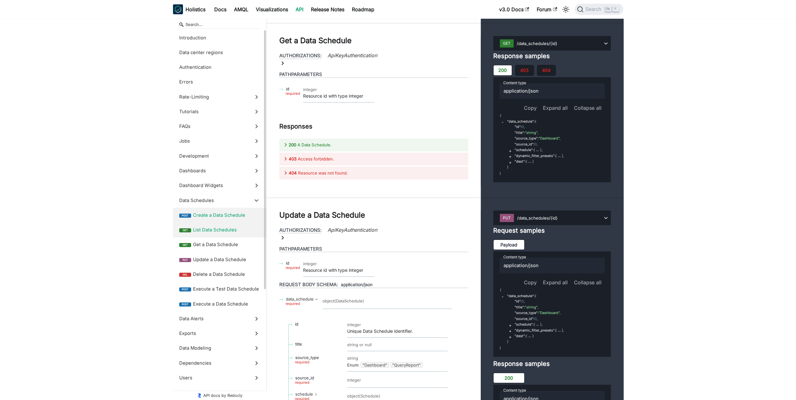
click at [215, 234] on label "get List Data Schedules" at bounding box center [220, 230] width 94 height 15
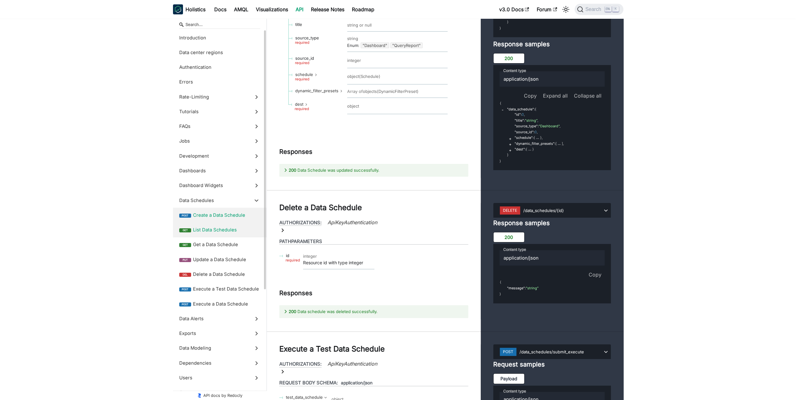
click at [219, 218] on span "Create a Data Schedule" at bounding box center [226, 215] width 67 height 7
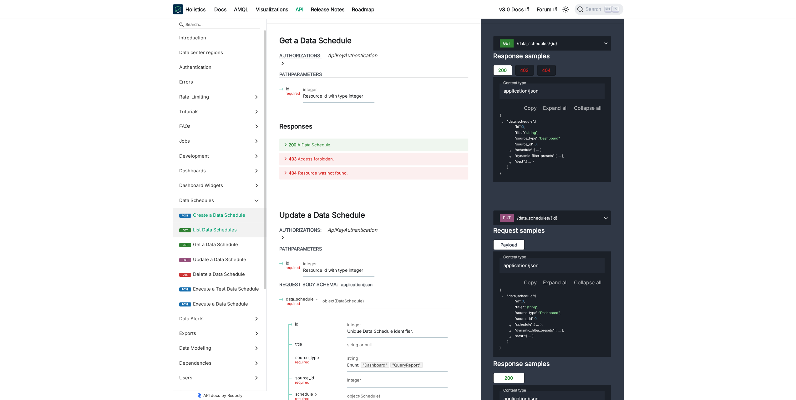
click at [218, 229] on span "List Data Schedules" at bounding box center [226, 229] width 67 height 7
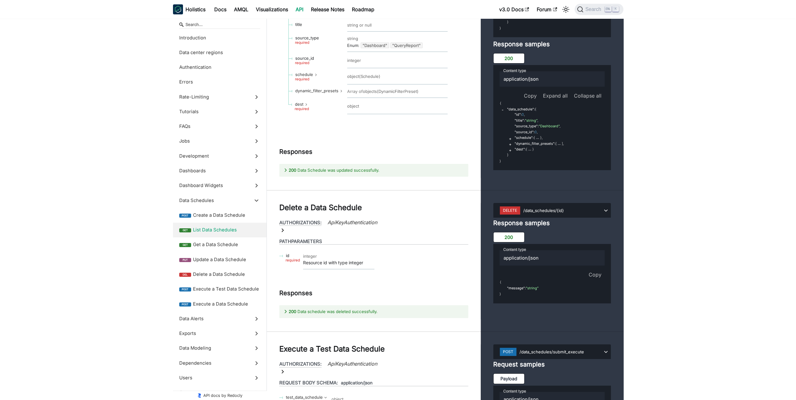
click at [221, 246] on span "Get a Data Schedule" at bounding box center [226, 244] width 67 height 7
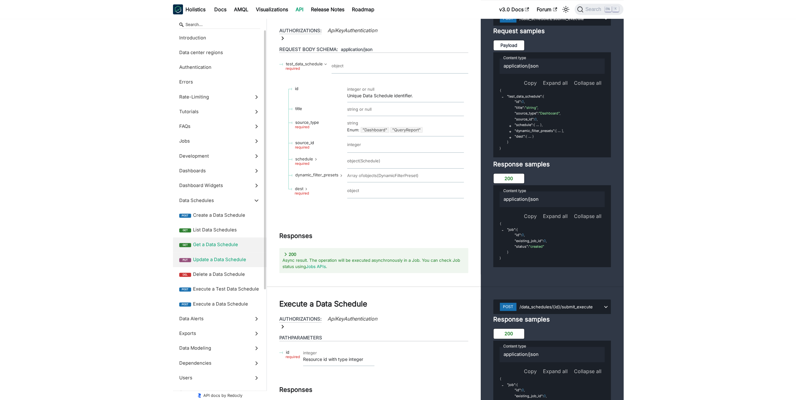
click at [219, 258] on span "Update a Data Schedule" at bounding box center [226, 259] width 67 height 7
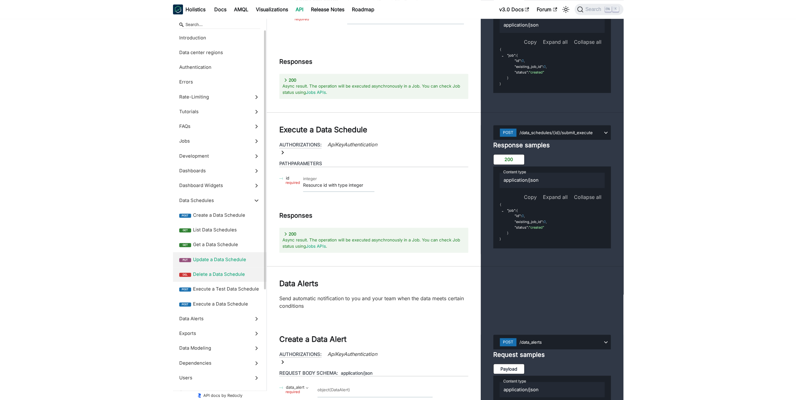
click at [211, 279] on label "del Delete a Data Schedule" at bounding box center [220, 274] width 94 height 15
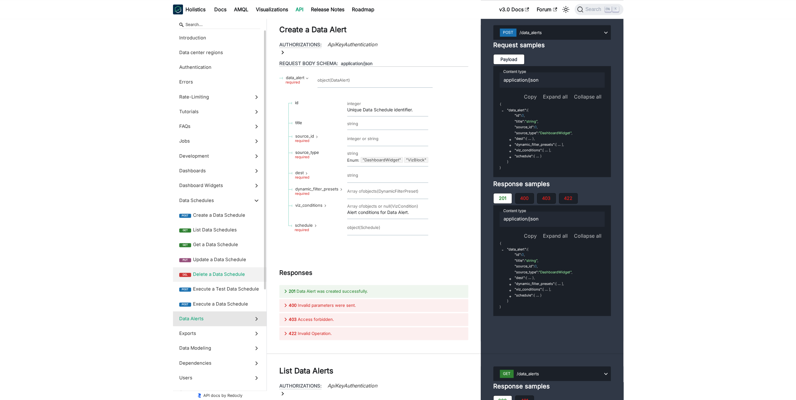
scroll to position [31, 0]
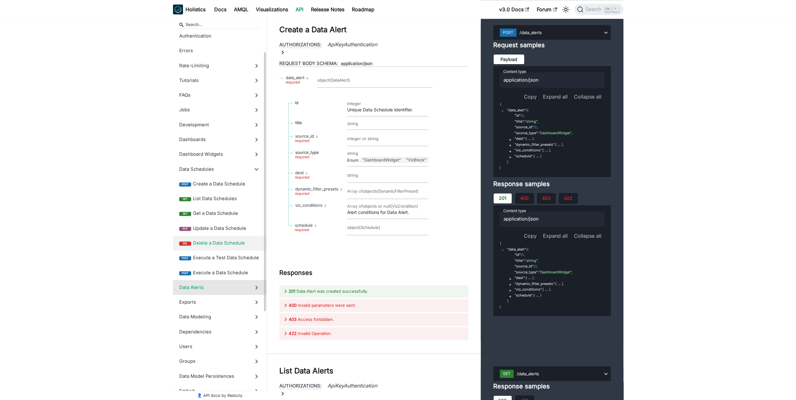
click at [238, 289] on span "Data Alerts" at bounding box center [213, 287] width 69 height 7
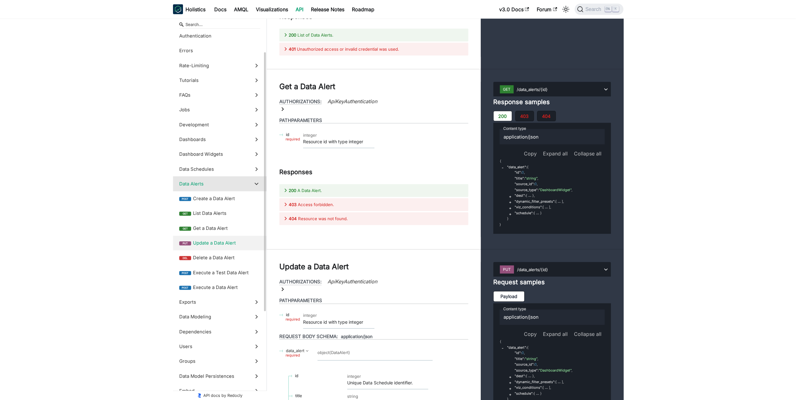
click at [215, 246] on span "Update a Data Alert" at bounding box center [226, 243] width 67 height 7
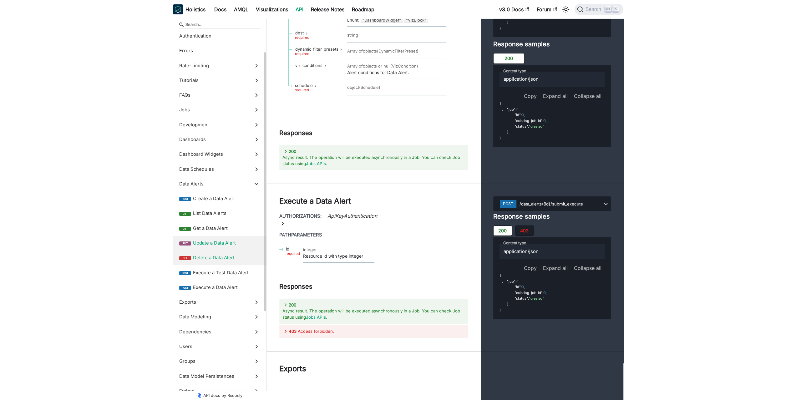
click at [207, 257] on span "Delete a Data Alert" at bounding box center [226, 257] width 67 height 7
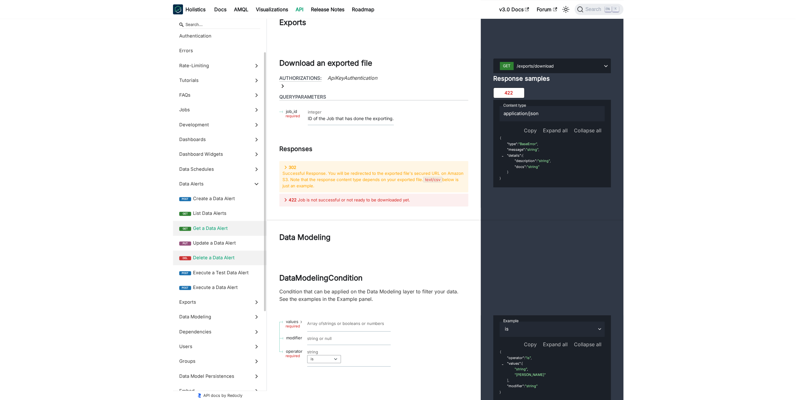
click at [210, 245] on span "Update a Data Alert" at bounding box center [226, 243] width 67 height 7
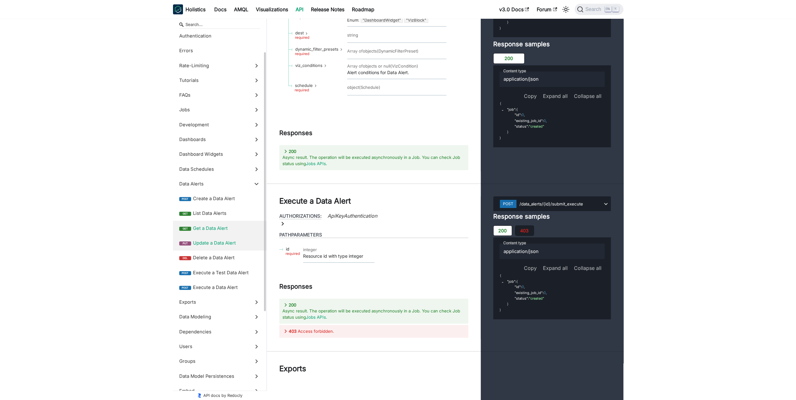
click at [213, 222] on label "get Get a Data Alert" at bounding box center [220, 228] width 94 height 15
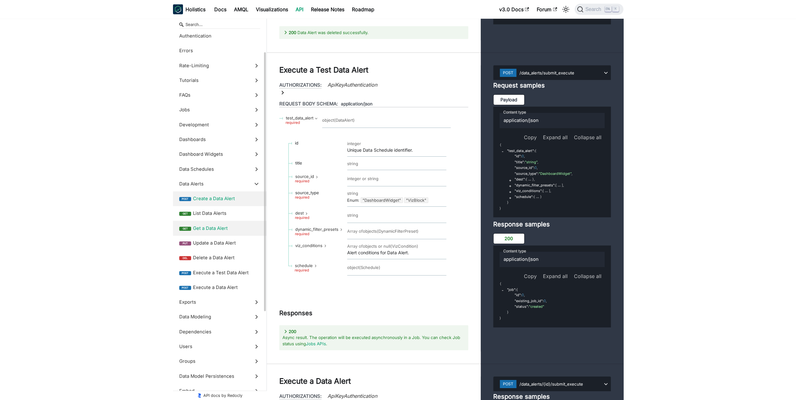
click at [215, 200] on span "Create a Data Alert" at bounding box center [226, 198] width 67 height 7
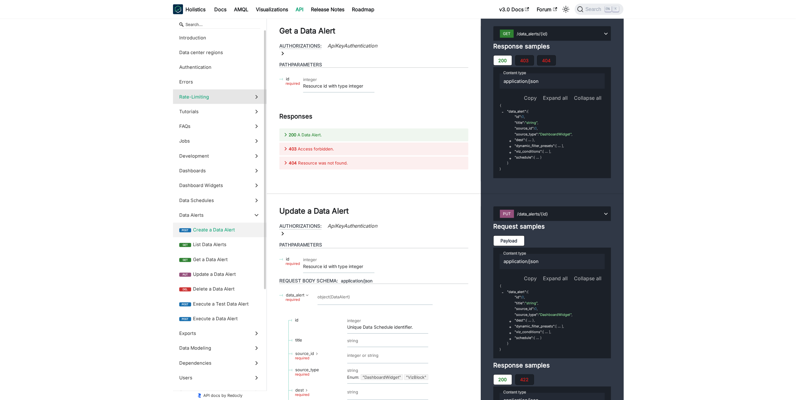
click at [205, 93] on label "Rate-Limiting" at bounding box center [220, 96] width 94 height 15
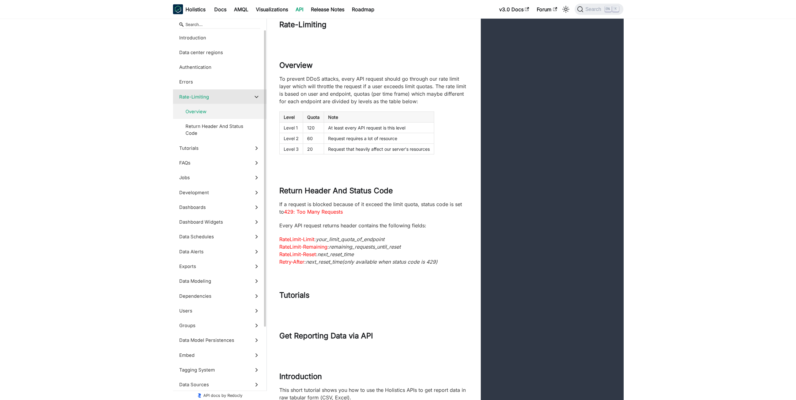
click at [205, 110] on span "Overview" at bounding box center [216, 111] width 63 height 7
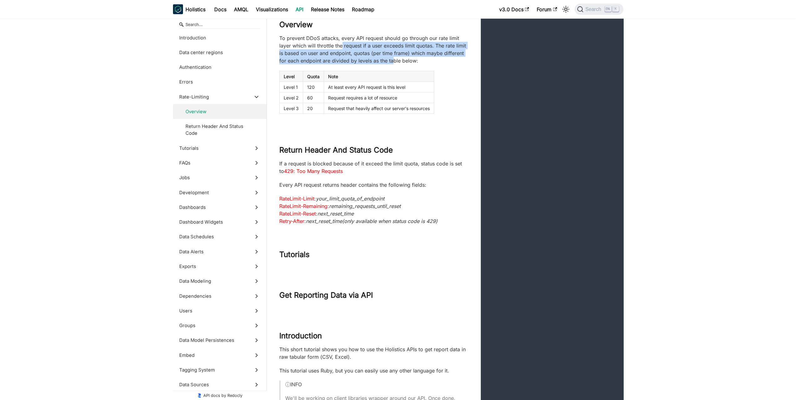
drag, startPoint x: 341, startPoint y: 53, endPoint x: 406, endPoint y: 77, distance: 68.9
click at [406, 77] on div "To prevent DDoS attacks, every API request should go through our rate limit lay…" at bounding box center [373, 73] width 189 height 79
drag, startPoint x: 406, startPoint y: 77, endPoint x: 416, endPoint y: 79, distance: 10.2
click at [406, 77] on div "To prevent DDoS attacks, every API request should go through our rate limit lay…" at bounding box center [373, 73] width 189 height 79
click at [423, 80] on div "To prevent DDoS attacks, every API request should go through our rate limit lay…" at bounding box center [373, 73] width 189 height 79
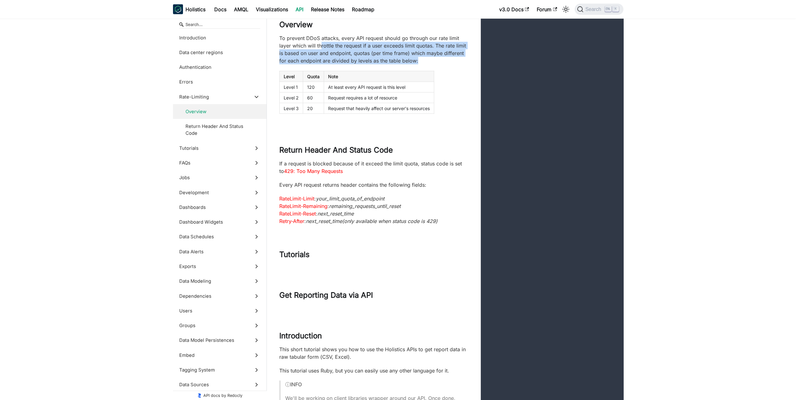
drag, startPoint x: 423, startPoint y: 71, endPoint x: 320, endPoint y: 59, distance: 103.2
click at [320, 59] on p "To prevent DDoS attacks, every API request should go through our rate limit lay…" at bounding box center [373, 49] width 189 height 30
drag, startPoint x: 308, startPoint y: 60, endPoint x: 425, endPoint y: 72, distance: 116.9
click at [425, 64] on p "To prevent DDoS attacks, every API request should go through our rate limit lay…" at bounding box center [373, 49] width 189 height 30
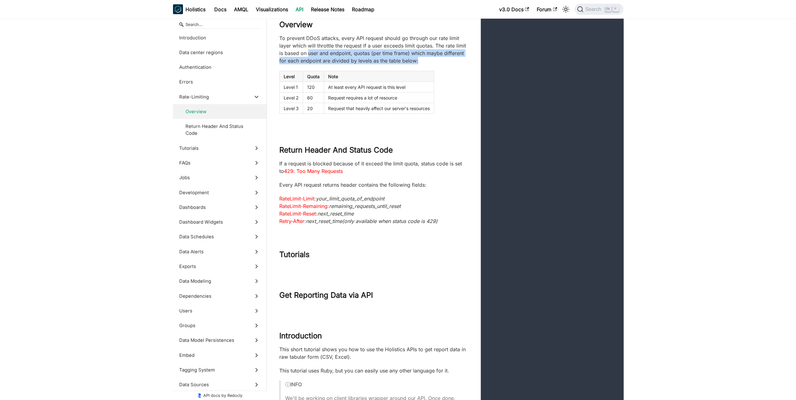
drag, startPoint x: 425, startPoint y: 72, endPoint x: 434, endPoint y: 72, distance: 9.7
click at [425, 64] on p "To prevent DDoS attacks, every API request should go through our rate limit lay…" at bounding box center [373, 49] width 189 height 30
drag, startPoint x: 355, startPoint y: 57, endPoint x: 431, endPoint y: 68, distance: 76.3
click at [431, 64] on p "To prevent DDoS attacks, every API request should go through our rate limit lay…" at bounding box center [373, 49] width 189 height 30
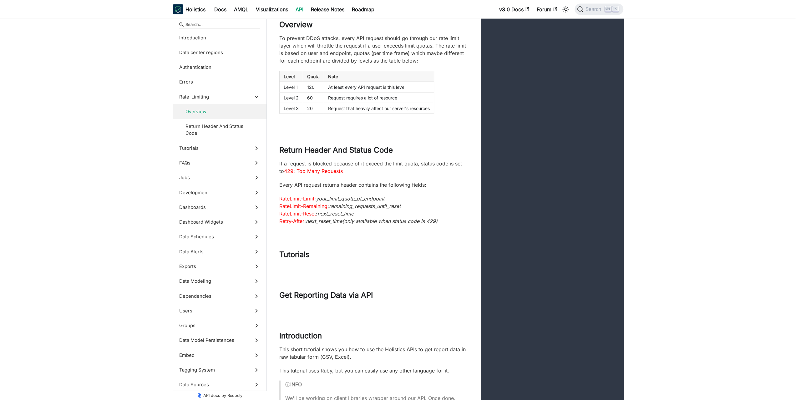
drag, startPoint x: 443, startPoint y: 68, endPoint x: 390, endPoint y: 58, distance: 53.8
click at [412, 63] on p "To prevent DDoS attacks, every API request should go through our rate limit lay…" at bounding box center [373, 49] width 189 height 30
click at [390, 58] on p "To prevent DDoS attacks, every API request should go through our rate limit lay…" at bounding box center [373, 49] width 189 height 30
drag, startPoint x: 374, startPoint y: 56, endPoint x: 432, endPoint y: 71, distance: 59.9
click at [429, 64] on p "To prevent DDoS attacks, every API request should go through our rate limit lay…" at bounding box center [373, 49] width 189 height 30
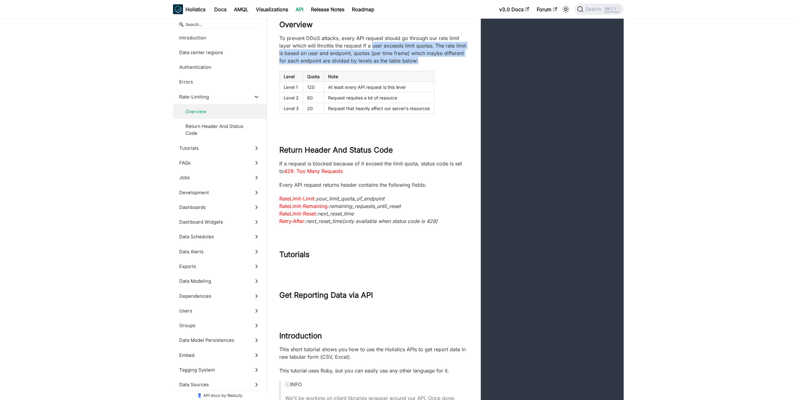
click at [432, 64] on p "To prevent DDoS attacks, every API request should go through our rate limit lay…" at bounding box center [373, 49] width 189 height 30
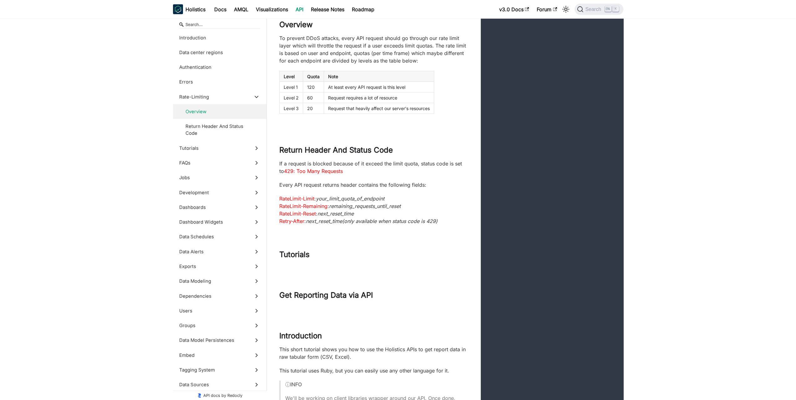
drag, startPoint x: 439, startPoint y: 72, endPoint x: 384, endPoint y: 60, distance: 56.9
click at [388, 61] on p "To prevent DDoS attacks, every API request should go through our rate limit lay…" at bounding box center [373, 49] width 189 height 30
click at [384, 60] on p "To prevent DDoS attacks, every API request should go through our rate limit lay…" at bounding box center [373, 49] width 189 height 30
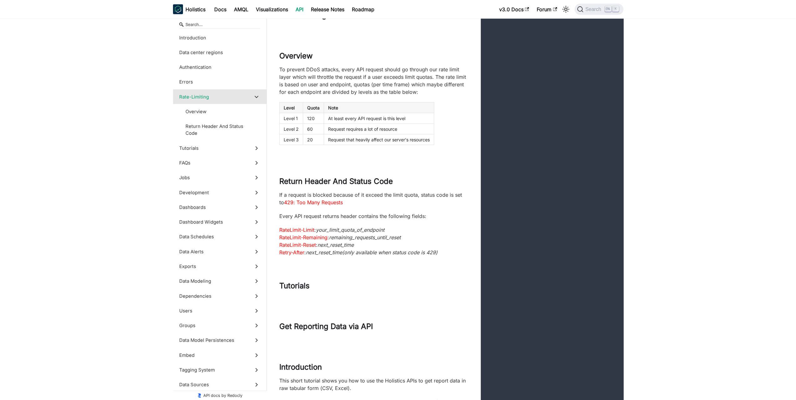
click at [329, 89] on p "To prevent DDoS attacks, every API request should go through our rate limit lay…" at bounding box center [373, 81] width 189 height 30
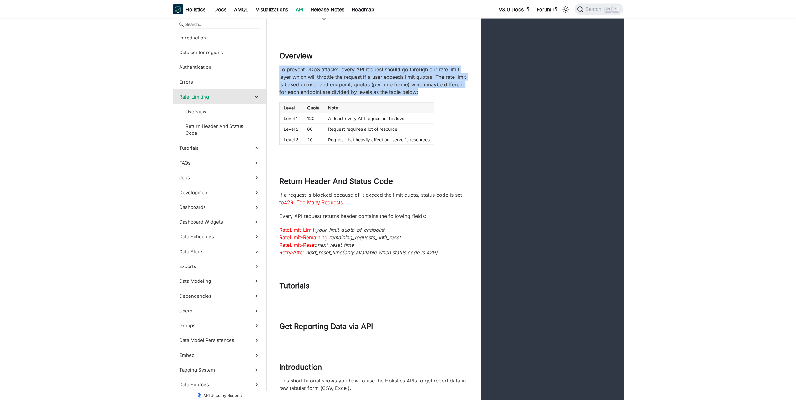
click at [329, 89] on p "To prevent DDoS attacks, every API request should go through our rate limit lay…" at bounding box center [373, 81] width 189 height 30
click at [318, 90] on p "To prevent DDoS attacks, every API request should go through our rate limit lay…" at bounding box center [373, 81] width 189 height 30
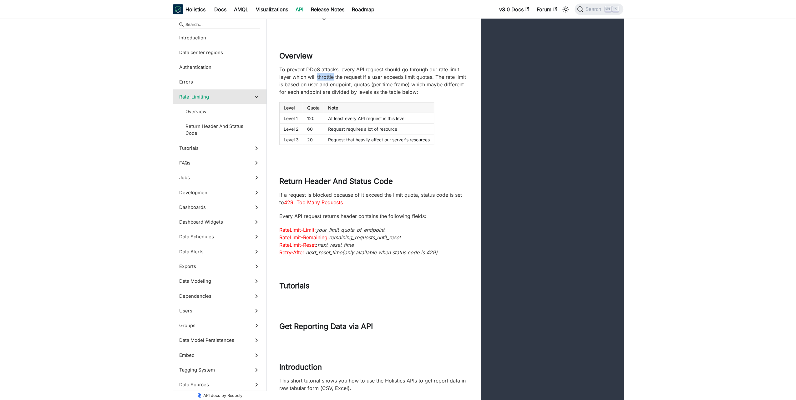
click at [317, 90] on p "To prevent DDoS attacks, every API request should go through our rate limit lay…" at bounding box center [373, 81] width 189 height 30
click at [325, 83] on p "To prevent DDoS attacks, every API request should go through our rate limit lay…" at bounding box center [373, 81] width 189 height 30
drag, startPoint x: 326, startPoint y: 80, endPoint x: 379, endPoint y: 90, distance: 54.5
click at [379, 90] on p "To prevent DDoS attacks, every API request should go through our rate limit lay…" at bounding box center [373, 81] width 189 height 30
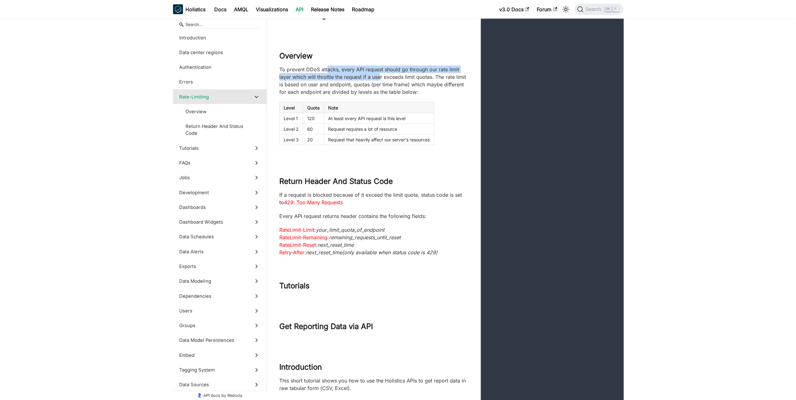
click at [380, 91] on p "To prevent DDoS attacks, every API request should go through our rate limit lay…" at bounding box center [373, 81] width 189 height 30
drag, startPoint x: 402, startPoint y: 90, endPoint x: 366, endPoint y: 85, distance: 36.6
click at [369, 86] on p "To prevent DDoS attacks, every API request should go through our rate limit lay…" at bounding box center [373, 81] width 189 height 30
click at [363, 84] on p "To prevent DDoS attacks, every API request should go through our rate limit lay…" at bounding box center [373, 81] width 189 height 30
drag, startPoint x: 350, startPoint y: 84, endPoint x: 380, endPoint y: 94, distance: 31.4
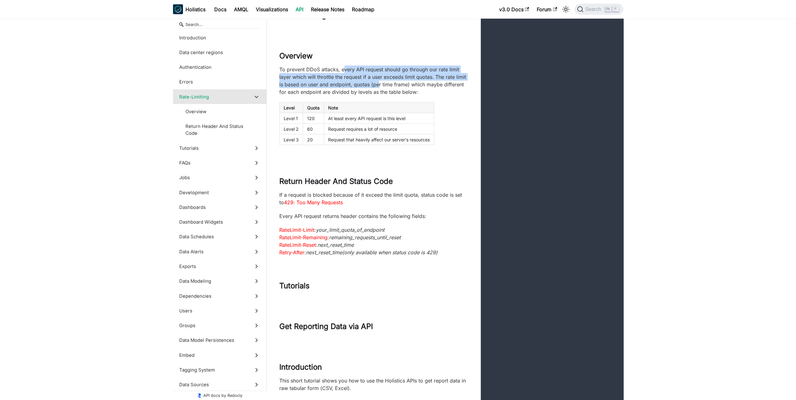
click at [378, 94] on p "To prevent DDoS attacks, every API request should go through our rate limit lay…" at bounding box center [373, 81] width 189 height 30
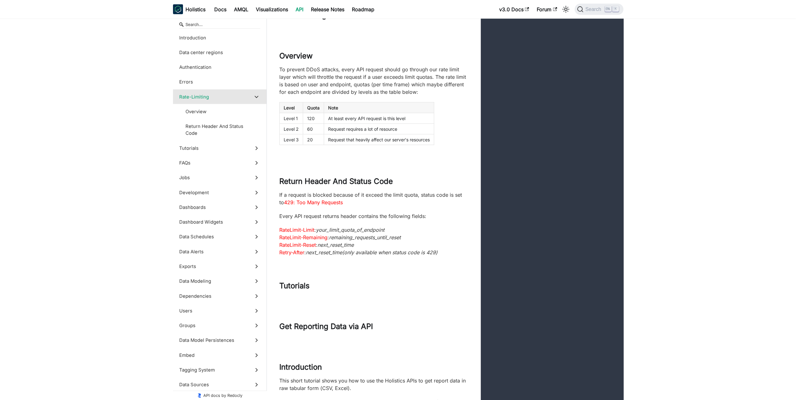
click at [380, 94] on p "To prevent DDoS attacks, every API request should go through our rate limit lay…" at bounding box center [373, 81] width 189 height 30
drag, startPoint x: 389, startPoint y: 94, endPoint x: 338, endPoint y: 84, distance: 52.5
click at [338, 84] on p "To prevent DDoS attacks, every API request should go through our rate limit lay…" at bounding box center [373, 81] width 189 height 30
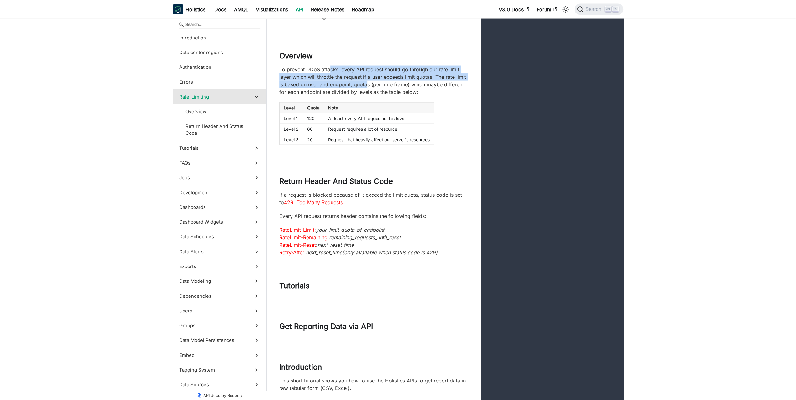
drag, startPoint x: 329, startPoint y: 80, endPoint x: 368, endPoint y: 93, distance: 41.0
click at [368, 93] on p "To prevent DDoS attacks, every API request should go through our rate limit lay…" at bounding box center [373, 81] width 189 height 30
drag, startPoint x: 383, startPoint y: 93, endPoint x: 336, endPoint y: 84, distance: 47.7
click at [336, 84] on p "To prevent DDoS attacks, every API request should go through our rate limit lay…" at bounding box center [373, 81] width 189 height 30
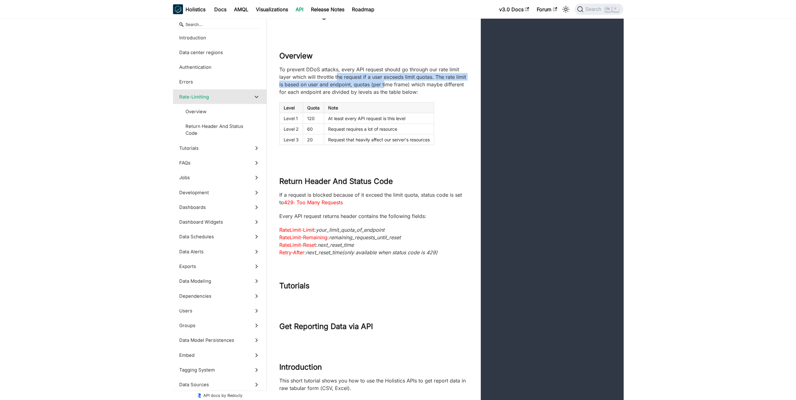
click at [336, 84] on p "To prevent DDoS attacks, every API request should go through our rate limit lay…" at bounding box center [373, 81] width 189 height 30
drag, startPoint x: 328, startPoint y: 82, endPoint x: 379, endPoint y: 93, distance: 52.2
click at [378, 93] on p "To prevent DDoS attacks, every API request should go through our rate limit lay…" at bounding box center [373, 81] width 189 height 30
click at [379, 93] on p "To prevent DDoS attacks, every API request should go through our rate limit lay…" at bounding box center [373, 81] width 189 height 30
drag, startPoint x: 365, startPoint y: 87, endPoint x: 338, endPoint y: 82, distance: 27.0
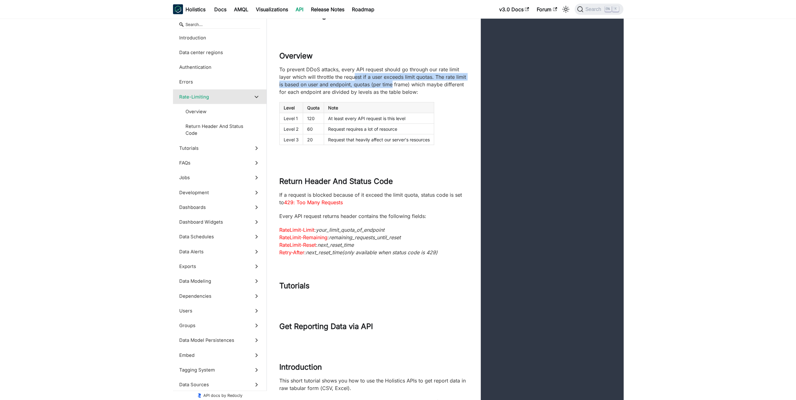
click at [338, 82] on p "To prevent DDoS attacks, every API request should go through our rate limit lay…" at bounding box center [373, 81] width 189 height 30
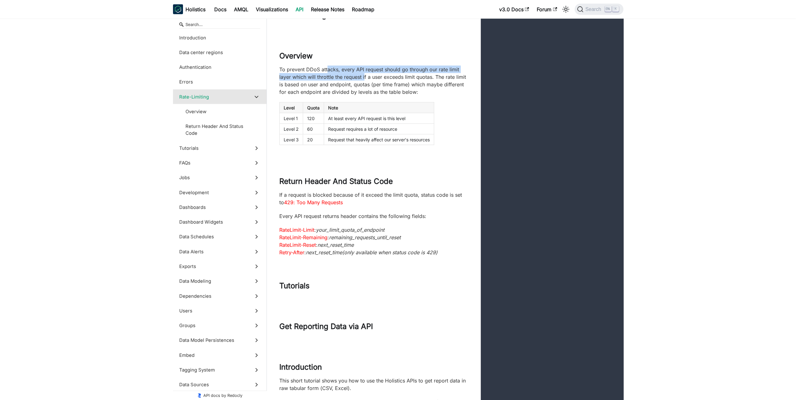
drag, startPoint x: 326, startPoint y: 81, endPoint x: 385, endPoint y: 94, distance: 60.2
click at [383, 94] on p "To prevent DDoS attacks, every API request should go through our rate limit lay…" at bounding box center [373, 81] width 189 height 30
click at [385, 94] on p "To prevent DDoS attacks, every API request should go through our rate limit lay…" at bounding box center [373, 81] width 189 height 30
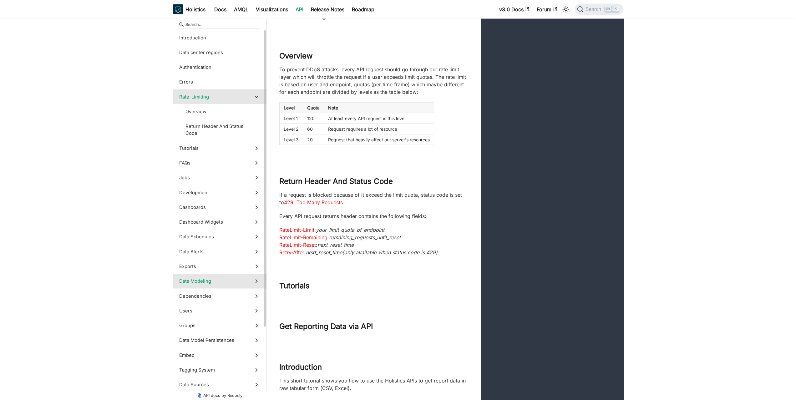
click at [254, 279] on icon at bounding box center [256, 281] width 7 height 7
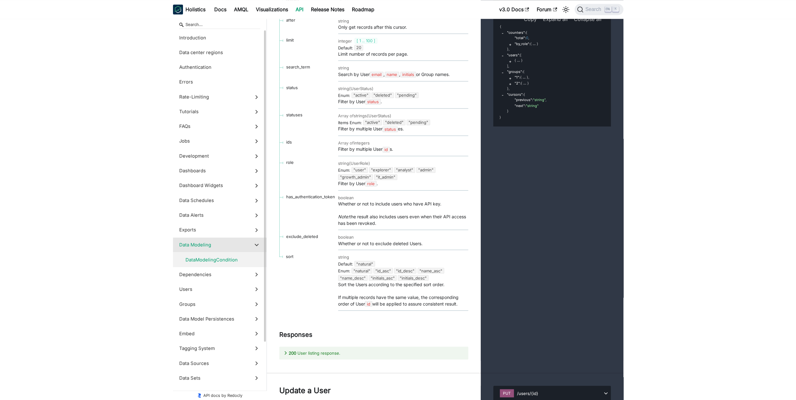
click at [233, 264] on label "DataModelingCondition" at bounding box center [220, 259] width 94 height 15
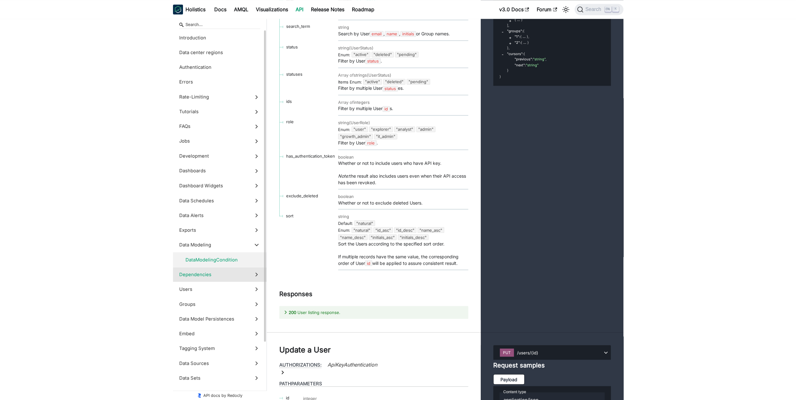
click at [234, 273] on span "Dependencies" at bounding box center [213, 274] width 69 height 7
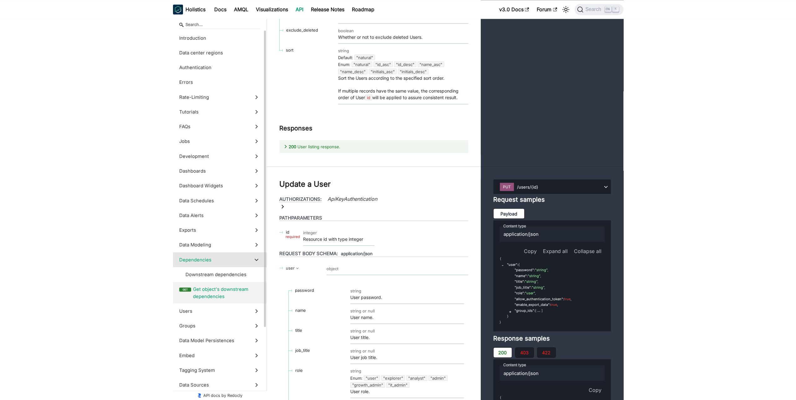
click at [228, 288] on span "Get object's downstream dependencies" at bounding box center [226, 293] width 67 height 14
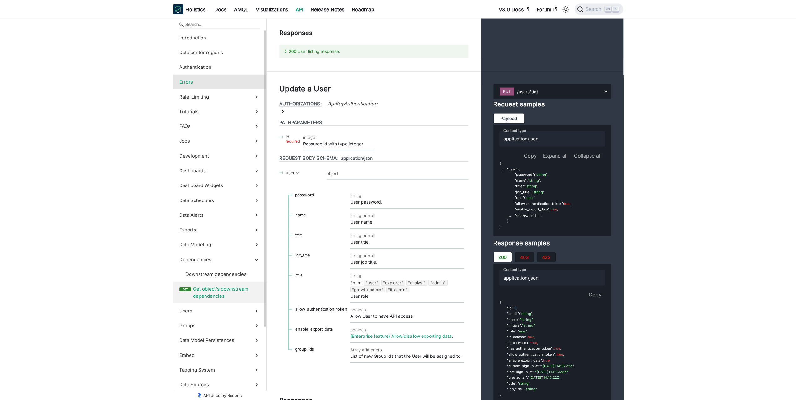
click at [235, 85] on label "Errors" at bounding box center [220, 82] width 94 height 15
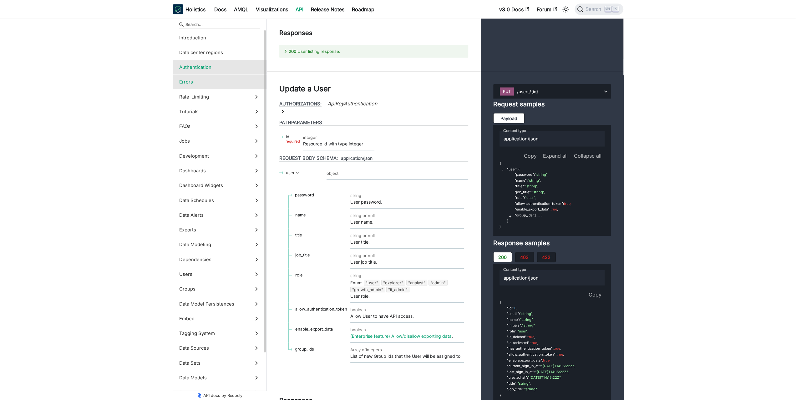
scroll to position [721, 0]
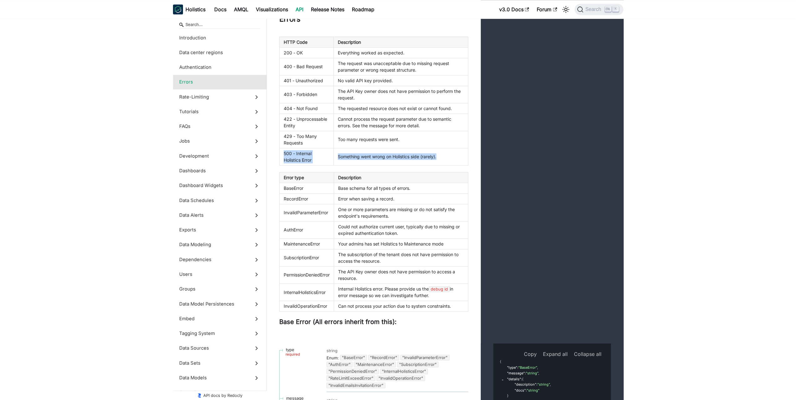
drag, startPoint x: 451, startPoint y: 169, endPoint x: 280, endPoint y: 165, distance: 171.7
click at [280, 165] on tr "500 - Internal Holistics Error Something went wrong on Holistics side (rarely)." at bounding box center [373, 156] width 189 height 17
click at [280, 165] on td "500 - Internal Holistics Error" at bounding box center [306, 156] width 54 height 17
drag, startPoint x: 278, startPoint y: 166, endPoint x: 446, endPoint y: 177, distance: 167.7
click at [445, 177] on div "HTTP Code Description 200 - OK Everything worked as expected. 400 - Bad Request…" at bounding box center [374, 182] width 214 height 290
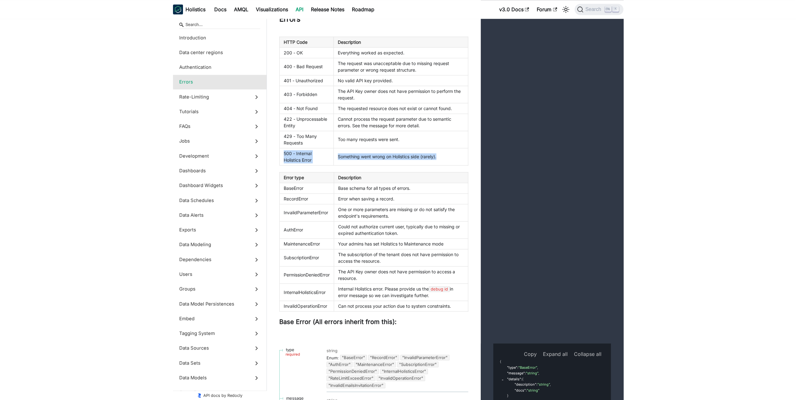
click at [446, 165] on td "Something went wrong on Holistics side (rarely)." at bounding box center [401, 156] width 134 height 17
drag, startPoint x: 449, startPoint y: 174, endPoint x: 277, endPoint y: 168, distance: 171.8
click at [277, 168] on div "HTTP Code Description 200 - OK Everything worked as expected. 400 - Bad Request…" at bounding box center [374, 182] width 214 height 290
drag, startPoint x: 276, startPoint y: 169, endPoint x: 438, endPoint y: 174, distance: 163.0
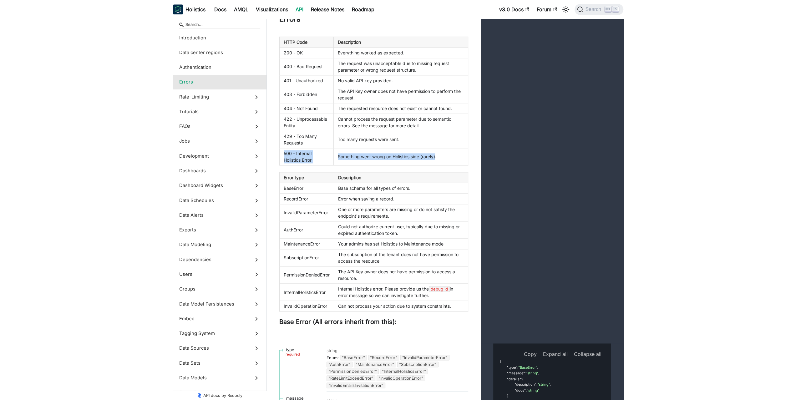
click at [438, 174] on div "HTTP Code Description 200 - OK Everything worked as expected. 400 - Bad Request…" at bounding box center [374, 182] width 214 height 290
click at [438, 165] on td "Something went wrong on Holistics side (rarely)." at bounding box center [401, 156] width 134 height 17
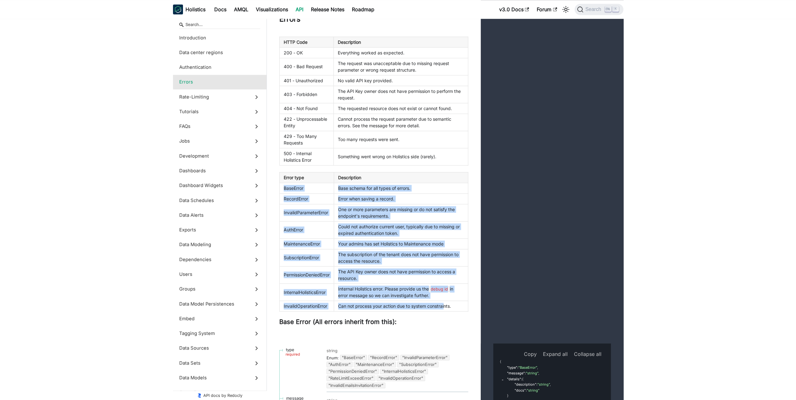
drag, startPoint x: 437, startPoint y: 186, endPoint x: 447, endPoint y: 319, distance: 133.7
click at [447, 319] on div "HTTP Code Description 200 - OK Everything worked as expected. 400 - Bad Request…" at bounding box center [373, 182] width 189 height 290
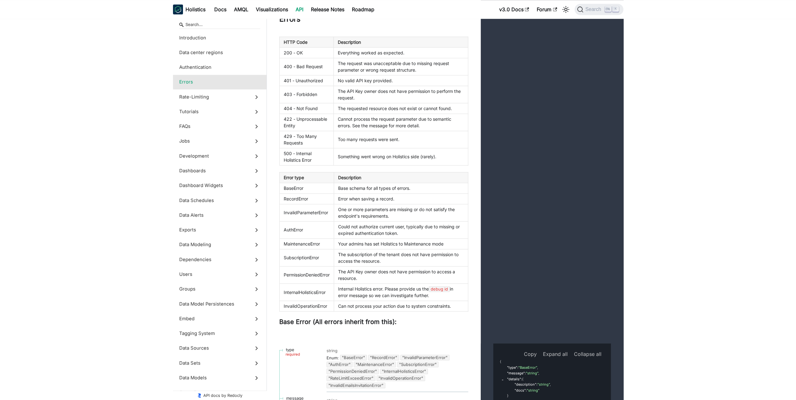
click at [455, 311] on td "Can not process your action due to system constraints." at bounding box center [401, 306] width 134 height 11
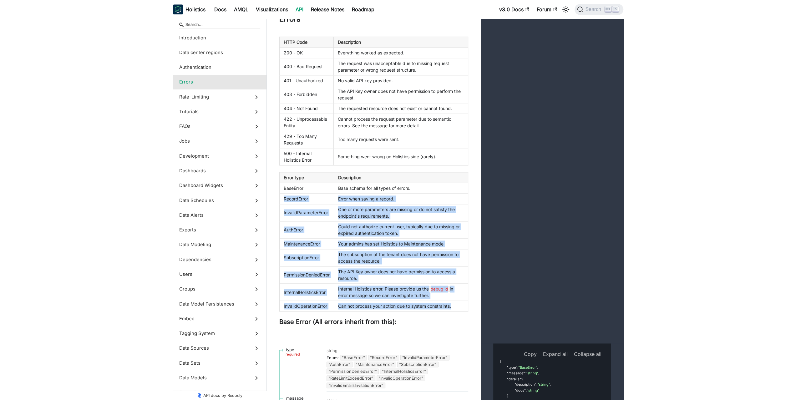
drag, startPoint x: 456, startPoint y: 319, endPoint x: 442, endPoint y: 187, distance: 133.3
click at [442, 189] on table "Error type Description BaseError Base schema for all types of errors. RecordErr…" at bounding box center [373, 242] width 189 height 140
click at [442, 187] on div "HTTP Code Description 200 - OK Everything worked as expected. 400 - Bad Request…" at bounding box center [373, 182] width 189 height 290
drag, startPoint x: 443, startPoint y: 182, endPoint x: 452, endPoint y: 315, distance: 133.2
click at [452, 314] on div "HTTP Code Description 200 - OK Everything worked as expected. 400 - Bad Request…" at bounding box center [373, 182] width 189 height 290
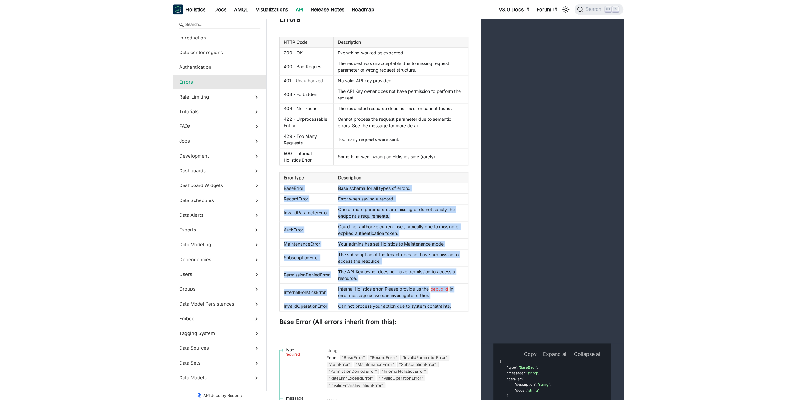
click at [452, 301] on td "Internal Holistics error. Please provide us the debug id in error message so we…" at bounding box center [401, 292] width 134 height 18
drag, startPoint x: 455, startPoint y: 322, endPoint x: 449, endPoint y: 180, distance: 142.4
click at [449, 180] on div "HTTP Code Description 200 - OK Everything worked as expected. 400 - Bad Request…" at bounding box center [373, 182] width 189 height 290
click at [449, 165] on td "Something went wrong on Holistics side (rarely)." at bounding box center [401, 156] width 134 height 17
drag, startPoint x: 458, startPoint y: 186, endPoint x: 462, endPoint y: 307, distance: 121.4
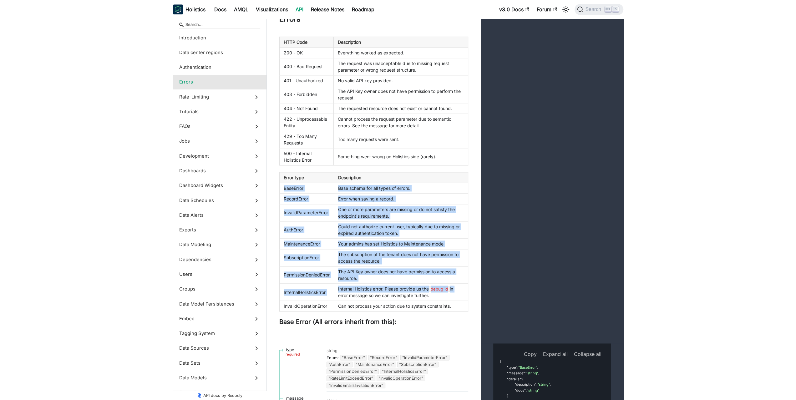
click at [462, 306] on div "HTTP Code Description 200 - OK Everything worked as expected. 400 - Bad Request…" at bounding box center [373, 182] width 189 height 290
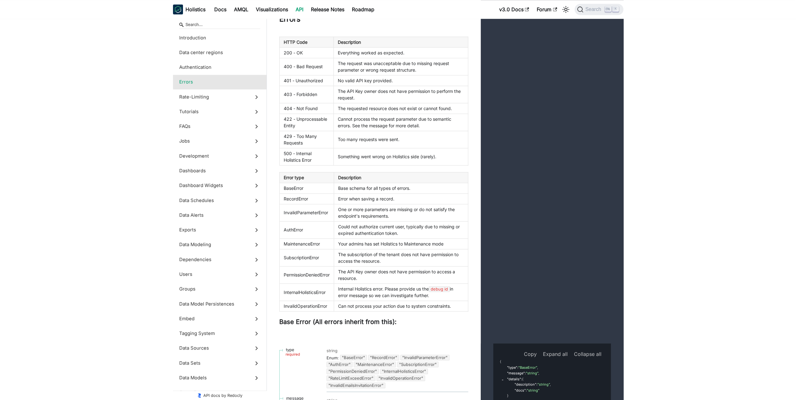
drag, startPoint x: 462, startPoint y: 307, endPoint x: 456, endPoint y: 302, distance: 7.5
click at [462, 301] on td "Internal Holistics error. Please provide us the debug id in error message so we…" at bounding box center [401, 292] width 134 height 18
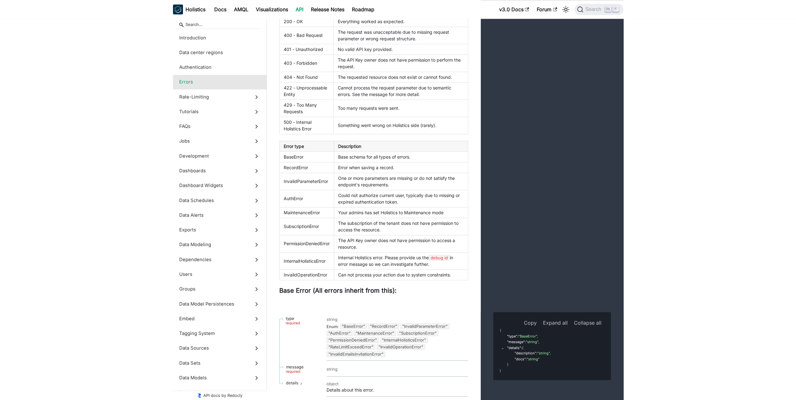
scroll to position [846, 0]
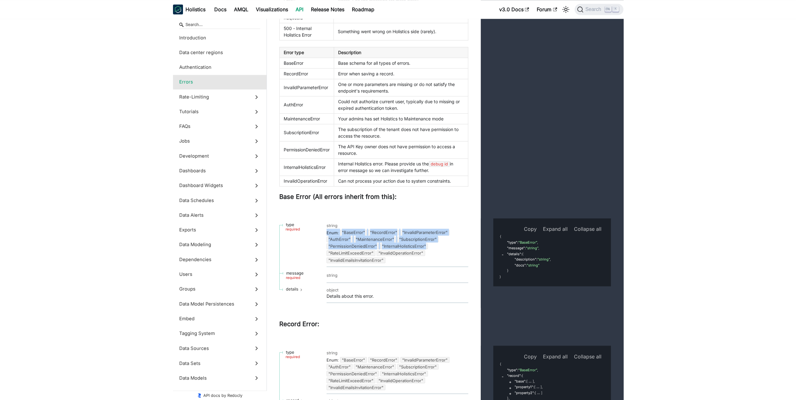
drag, startPoint x: 437, startPoint y: 253, endPoint x: 434, endPoint y: 271, distance: 18.4
click at [434, 263] on div "string Enum : "BaseError" "RecordError" "InvalidParameterError" "AuthError" "Ma…" at bounding box center [397, 242] width 142 height 42
click at [434, 263] on div "Enum : "BaseError" "RecordError" "InvalidParameterError" "AuthError" "Maintenan…" at bounding box center [397, 246] width 142 height 35
drag, startPoint x: 430, startPoint y: 269, endPoint x: 433, endPoint y: 238, distance: 31.1
click at [433, 238] on div "string Enum : "BaseError" "RecordError" "InvalidParameterError" "AuthError" "Ma…" at bounding box center [397, 242] width 142 height 42
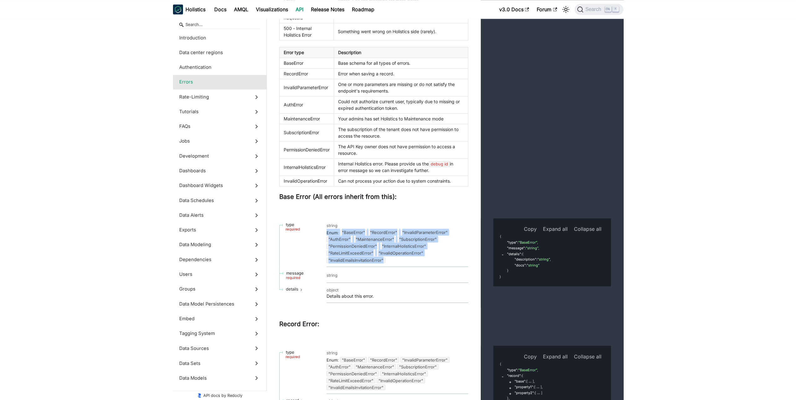
click at [433, 228] on div "string" at bounding box center [397, 224] width 142 height 7
drag, startPoint x: 436, startPoint y: 246, endPoint x: 436, endPoint y: 270, distance: 23.8
click at [436, 263] on div "string Enum : "BaseError" "RecordError" "InvalidParameterError" "AuthError" "Ma…" at bounding box center [397, 242] width 142 height 42
click at [436, 263] on div "Enum : "BaseError" "RecordError" "InvalidParameterError" "AuthError" "Maintenan…" at bounding box center [397, 246] width 142 height 35
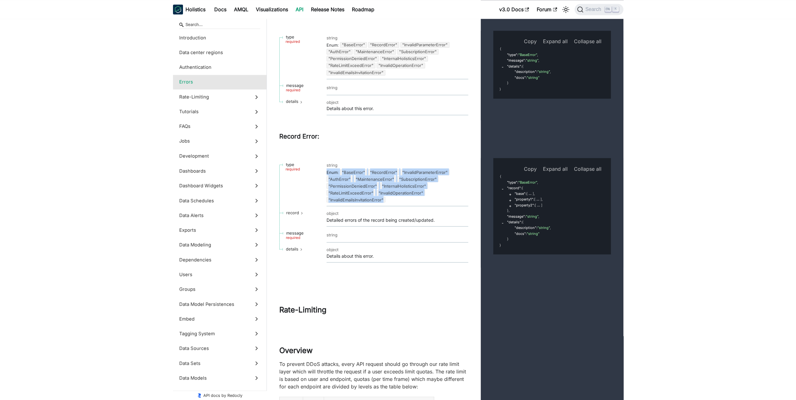
drag, startPoint x: 439, startPoint y: 174, endPoint x: 433, endPoint y: 212, distance: 38.4
click at [433, 206] on td "string Enum : "BaseError" "RecordError" "InvalidParameterError" "AuthError" "Ma…" at bounding box center [397, 182] width 142 height 48
click at [433, 203] on div "Enum : "BaseError" "RecordError" "InvalidParameterError" "AuthError" "Maintenan…" at bounding box center [397, 185] width 142 height 35
drag, startPoint x: 428, startPoint y: 213, endPoint x: 436, endPoint y: 172, distance: 42.0
click at [436, 172] on td "string Enum : "BaseError" "RecordError" "InvalidParameterError" "AuthError" "Ma…" at bounding box center [397, 182] width 142 height 48
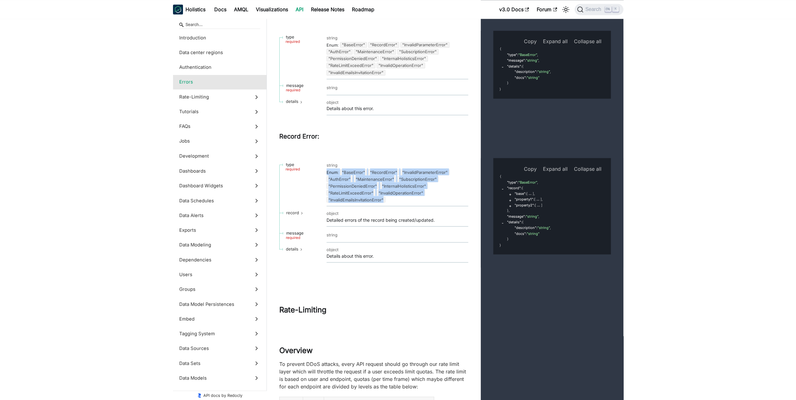
click at [436, 172] on td "string Enum : "BaseError" "RecordError" "InvalidParameterError" "AuthError" "Ma…" at bounding box center [397, 182] width 142 height 48
drag, startPoint x: 436, startPoint y: 172, endPoint x: 427, endPoint y: 209, distance: 37.9
click at [427, 206] on td "string Enum : "BaseError" "RecordError" "InvalidParameterError" "AuthError" "Ma…" at bounding box center [397, 182] width 142 height 48
click at [427, 203] on div "Enum : "BaseError" "RecordError" "InvalidParameterError" "AuthError" "Maintenan…" at bounding box center [397, 185] width 142 height 35
drag, startPoint x: 407, startPoint y: 275, endPoint x: 411, endPoint y: 180, distance: 94.9
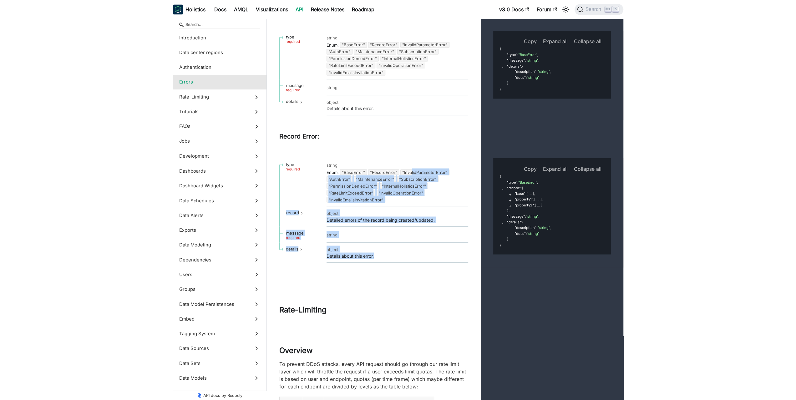
click at [411, 181] on div "type required string Enum : "BaseError" "RecordError" "InvalidParameterError" "…" at bounding box center [445, 212] width 357 height 134
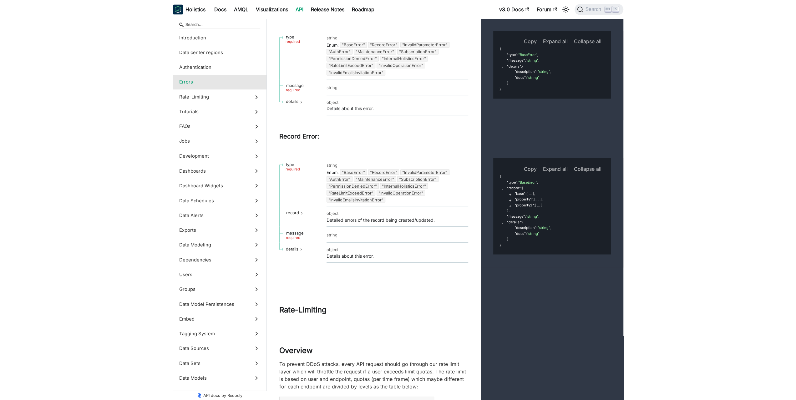
click at [411, 180] on div "Enum : "BaseError" "RecordError" "InvalidParameterError" "AuthError" "Maintenan…" at bounding box center [397, 185] width 142 height 35
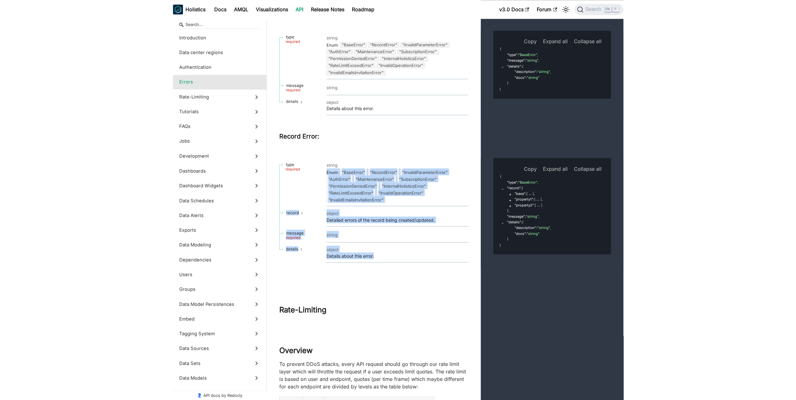
drag, startPoint x: 413, startPoint y: 171, endPoint x: 409, endPoint y: 275, distance: 103.6
click at [409, 275] on div "type required string Enum : "BaseError" "RecordError" "InvalidParameterError" "…" at bounding box center [445, 212] width 357 height 134
click at [409, 267] on div "type required string Enum : "BaseError" "RecordError" "InvalidParameterError" "…" at bounding box center [374, 212] width 214 height 109
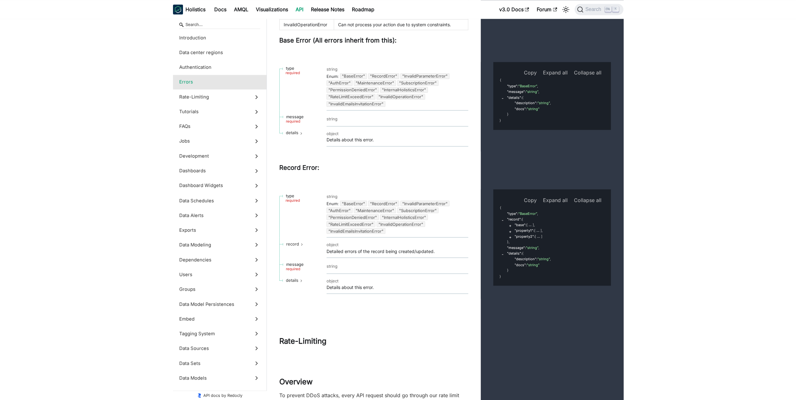
scroll to position [64, 0]
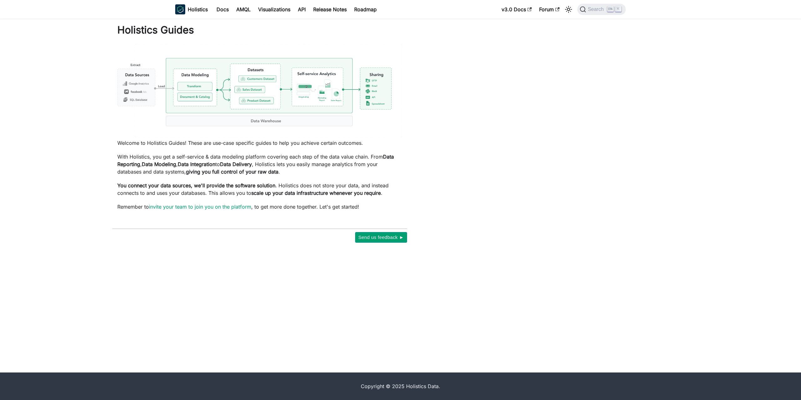
click at [175, 142] on p "Welcome to Holistics Guides! These are use-case specific guides to help you ach…" at bounding box center [259, 143] width 285 height 8
click at [163, 143] on p "Welcome to Holistics Guides! These are use-case specific guides to help you ach…" at bounding box center [259, 143] width 285 height 8
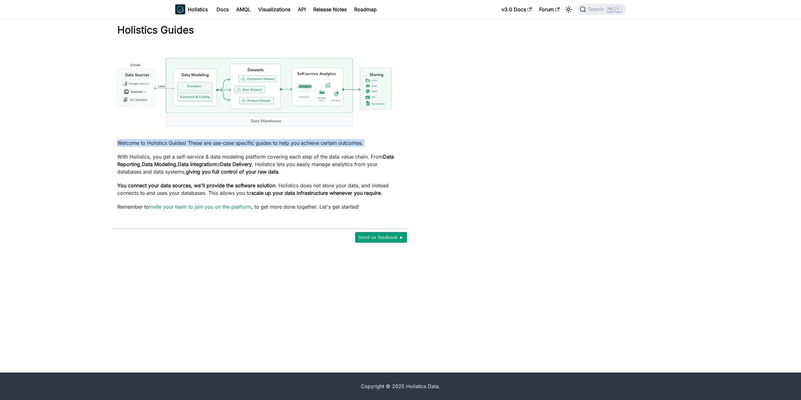
click at [163, 143] on p "Welcome to Holistics Guides! These are use-case specific guides to help you ach…" at bounding box center [259, 143] width 285 height 8
click at [196, 164] on strong "Data Integration" at bounding box center [197, 164] width 38 height 6
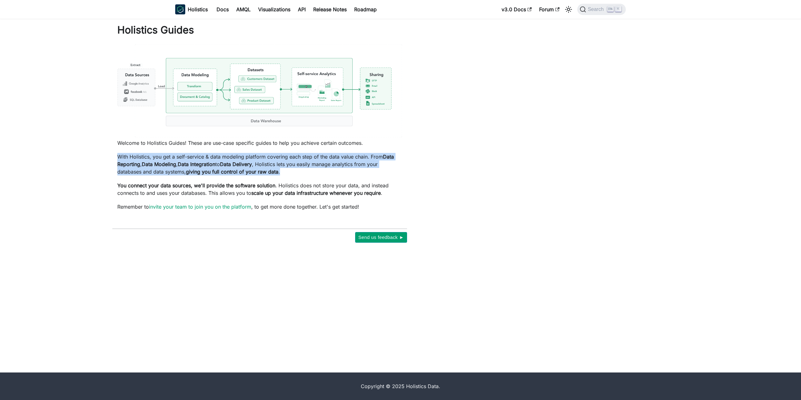
click at [196, 164] on strong "Data Integration" at bounding box center [197, 164] width 38 height 6
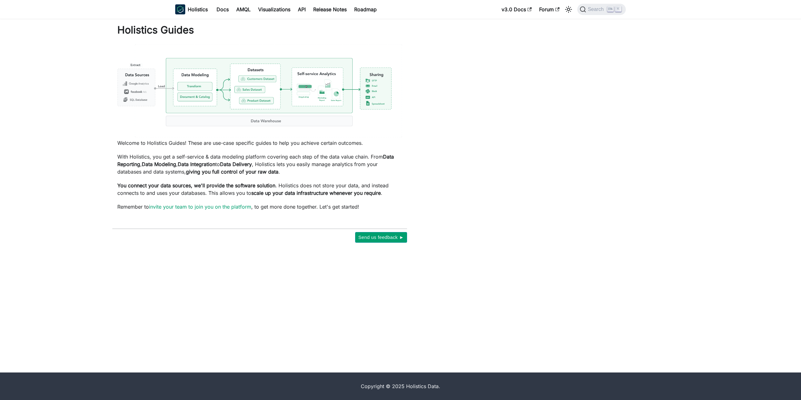
click at [189, 180] on div "Holistics Guides Welcome to Holistics Guides! These are use-case specific guide…" at bounding box center [259, 117] width 285 height 187
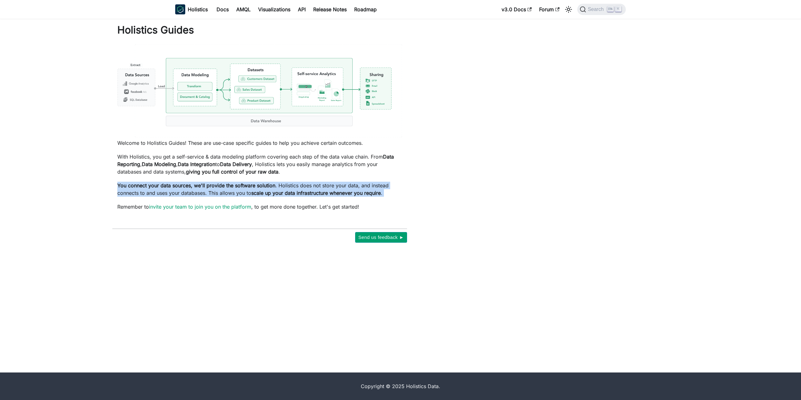
click at [189, 180] on div "Holistics Guides Welcome to Holistics Guides! These are use-case specific guide…" at bounding box center [259, 117] width 285 height 187
click at [181, 192] on p "You connect your data sources, we'll provide the software solution . Holistics …" at bounding box center [259, 189] width 285 height 15
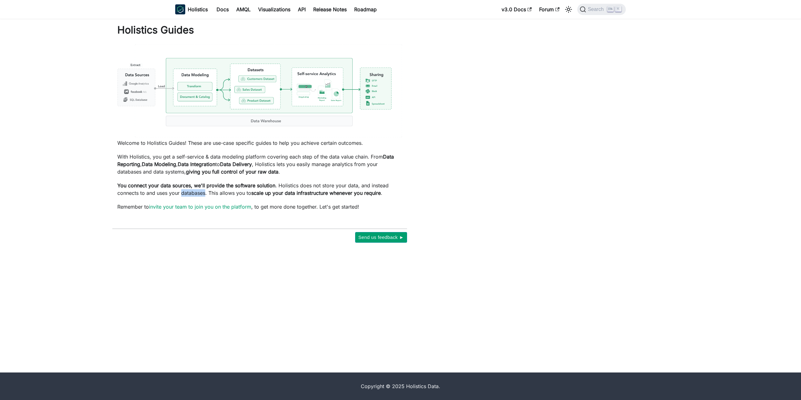
click at [181, 192] on p "You connect your data sources, we'll provide the software solution . Holistics …" at bounding box center [259, 189] width 285 height 15
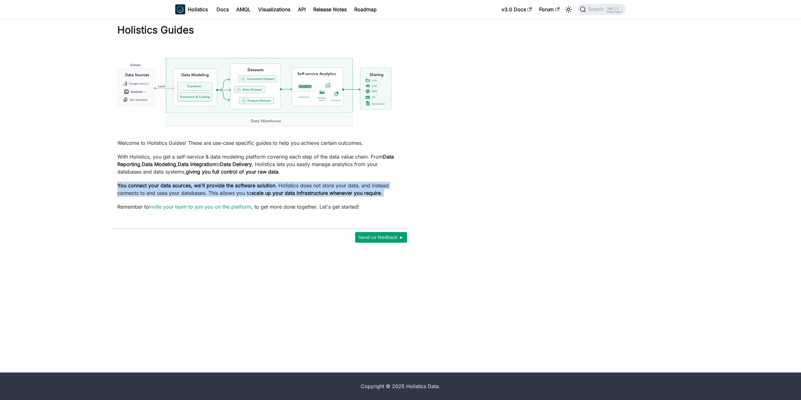
click at [181, 192] on p "You connect your data sources, we'll provide the software solution . Holistics …" at bounding box center [259, 189] width 285 height 15
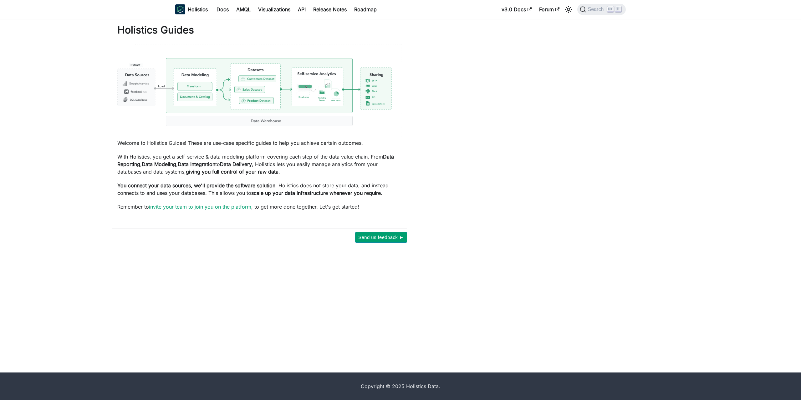
click at [287, 211] on div "Holistics Guides Welcome to Holistics Guides! These are use-case specific guide…" at bounding box center [259, 133] width 295 height 219
click at [288, 191] on strong "scale up your data infrastructure whenever you require" at bounding box center [315, 193] width 129 height 6
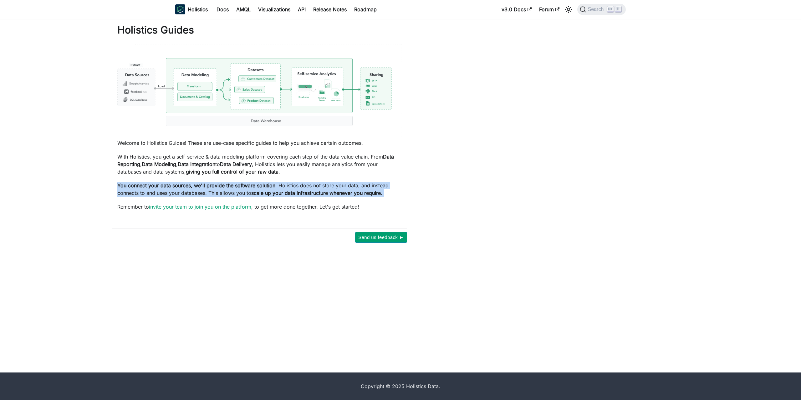
click at [288, 191] on strong "scale up your data infrastructure whenever you require" at bounding box center [315, 193] width 129 height 6
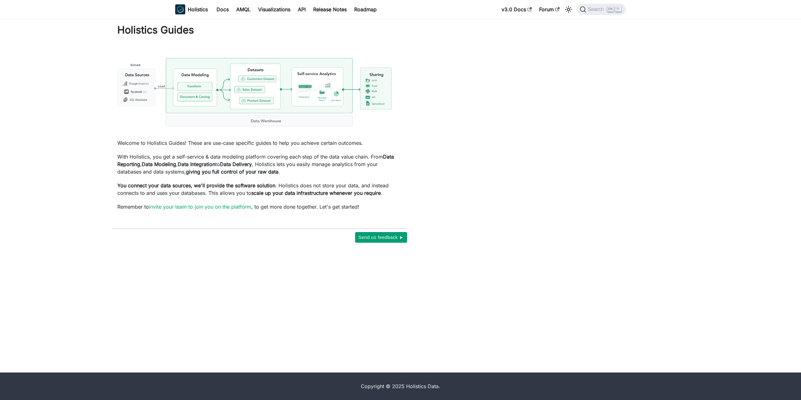
click at [304, 197] on div "Holistics Guides Welcome to Holistics Guides! These are use-case specific guide…" at bounding box center [259, 117] width 285 height 187
click at [311, 177] on div "Holistics Guides Welcome to Holistics Guides! These are use-case specific guide…" at bounding box center [259, 117] width 285 height 187
click at [520, 12] on link "v3.0 Docs" at bounding box center [517, 9] width 38 height 10
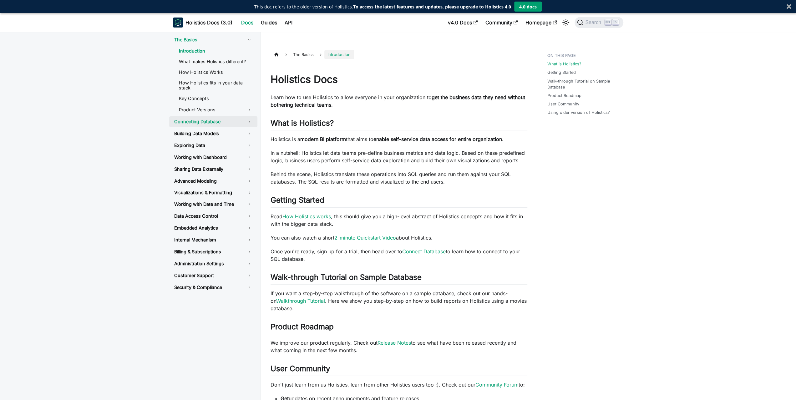
click at [250, 124] on link "Connecting Database" at bounding box center [213, 121] width 88 height 11
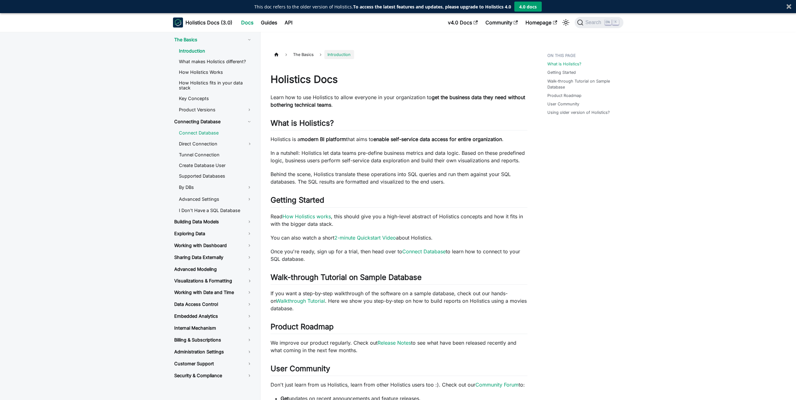
click at [208, 135] on link "Connect Database" at bounding box center [216, 132] width 84 height 9
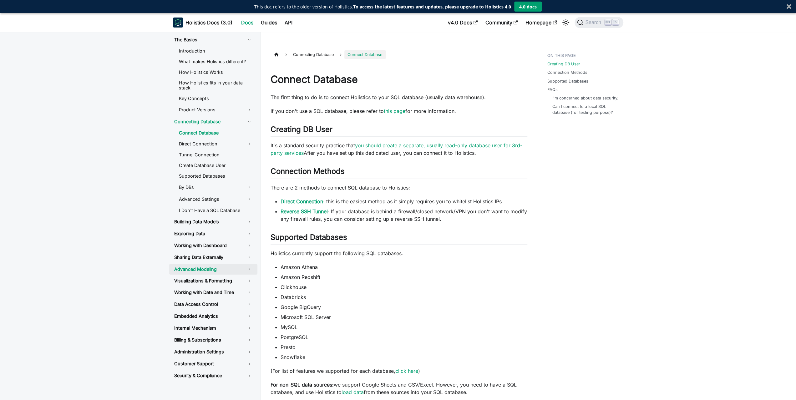
click at [249, 265] on link "Advanced Modeling" at bounding box center [213, 269] width 88 height 11
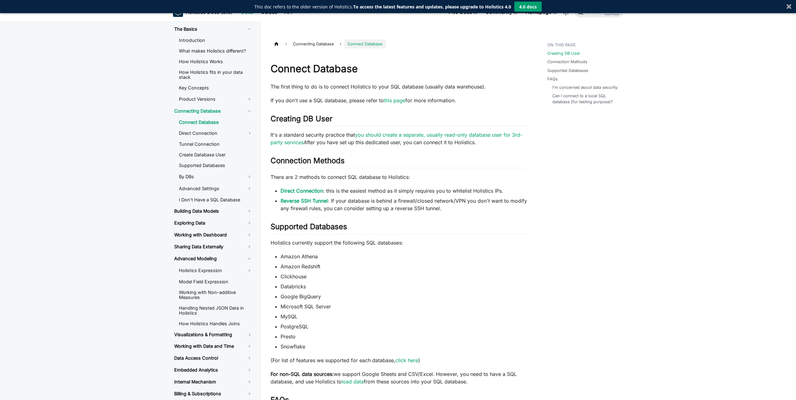
drag, startPoint x: 470, startPoint y: 166, endPoint x: 469, endPoint y: 184, distance: 18.5
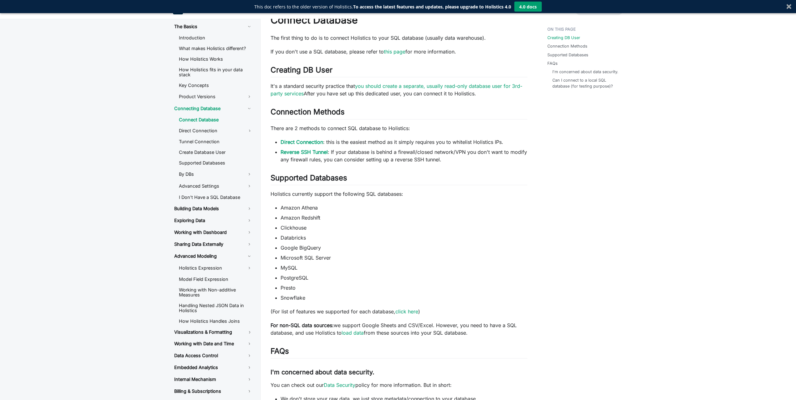
drag, startPoint x: 463, startPoint y: 196, endPoint x: 454, endPoint y: 210, distance: 15.6
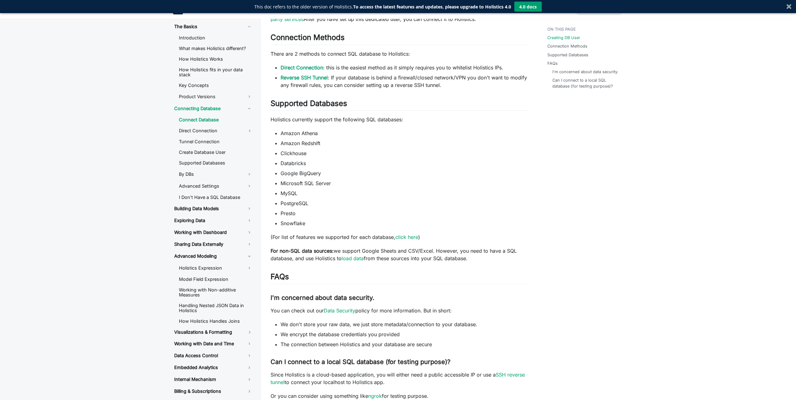
drag, startPoint x: 454, startPoint y: 210, endPoint x: 445, endPoint y: 257, distance: 48.0
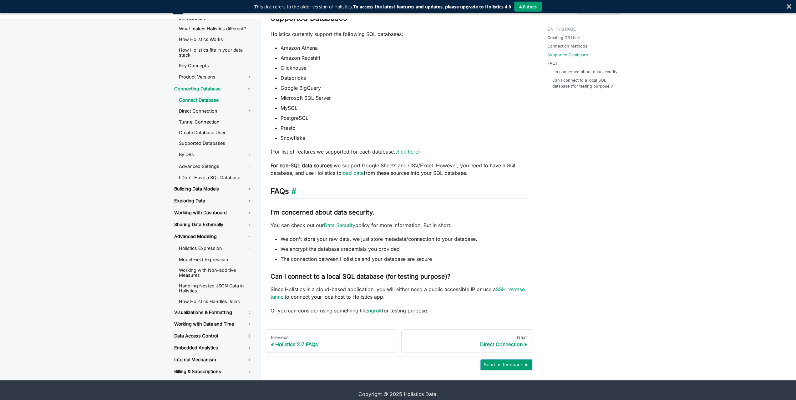
scroll to position [226, 0]
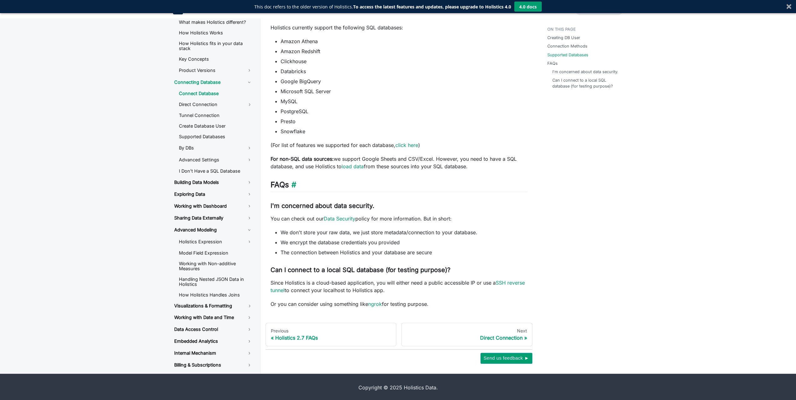
drag, startPoint x: 438, startPoint y: 192, endPoint x: 437, endPoint y: 215, distance: 22.8
drag, startPoint x: 477, startPoint y: 223, endPoint x: 475, endPoint y: 242, distance: 18.5
click at [475, 242] on div "Connect Database The first thing to do is to connect Holistics to your SQL data…" at bounding box center [399, 72] width 257 height 470
click at [475, 242] on li "We encrypt the database credentials you provided" at bounding box center [404, 243] width 247 height 8
drag, startPoint x: 469, startPoint y: 250, endPoint x: 469, endPoint y: 220, distance: 29.1
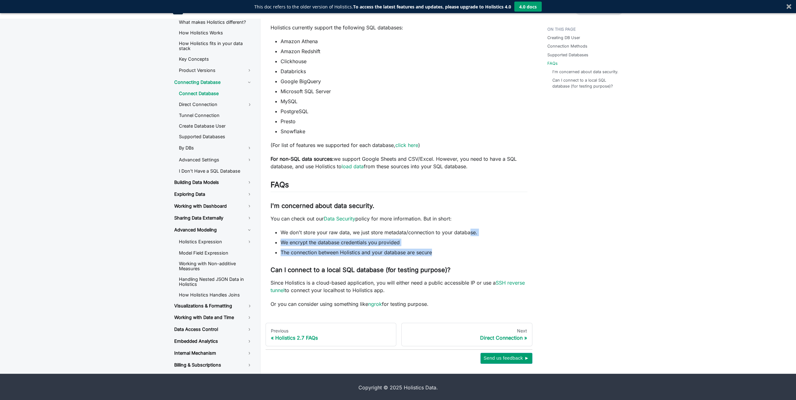
click at [469, 221] on div "Connect Database The first thing to do is to connect Holistics to your SQL data…" at bounding box center [399, 72] width 257 height 470
click at [469, 220] on p "You can check out our Data Security policy for more information. But in short:" at bounding box center [399, 219] width 257 height 8
drag, startPoint x: 472, startPoint y: 220, endPoint x: 471, endPoint y: 240, distance: 20.0
click at [471, 240] on div "Connect Database The first thing to do is to connect Holistics to your SQL data…" at bounding box center [399, 72] width 257 height 470
click at [471, 240] on li "We encrypt the database credentials you provided" at bounding box center [404, 243] width 247 height 8
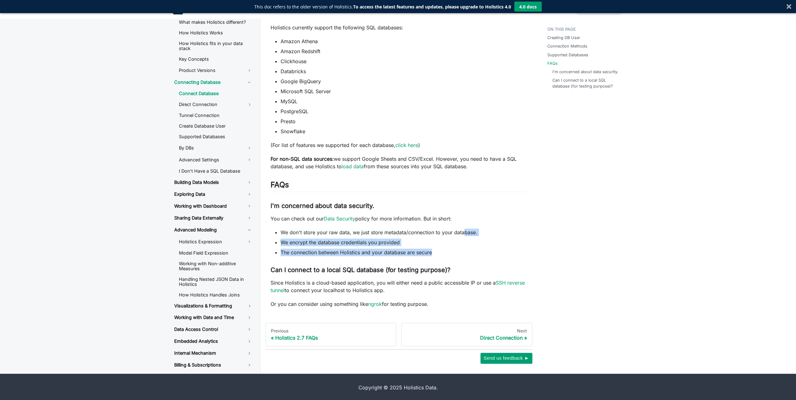
drag, startPoint x: 466, startPoint y: 251, endPoint x: 464, endPoint y: 227, distance: 23.8
click at [464, 229] on ul "We don't store your raw data, we just store metadata/connection to your databas…" at bounding box center [399, 243] width 257 height 28
drag, startPoint x: 464, startPoint y: 227, endPoint x: 467, endPoint y: 222, distance: 5.9
click at [464, 227] on div "Connect Database The first thing to do is to connect Holistics to your SQL data…" at bounding box center [399, 72] width 257 height 470
drag, startPoint x: 468, startPoint y: 218, endPoint x: 467, endPoint y: 240, distance: 22.0
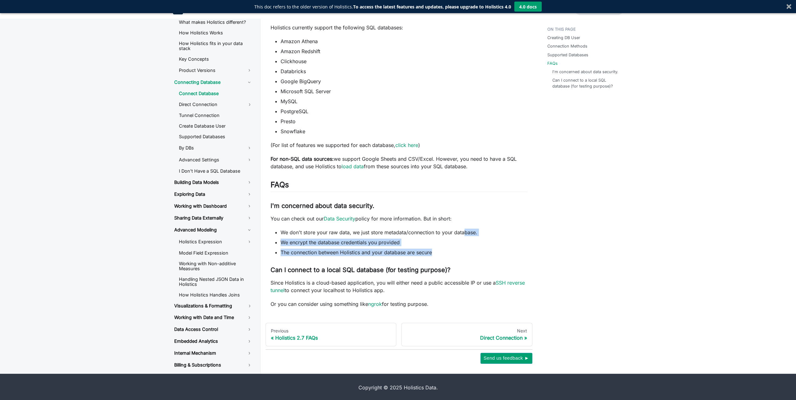
click at [467, 240] on div "Connect Database The first thing to do is to connect Holistics to your SQL data…" at bounding box center [399, 72] width 257 height 470
click at [467, 240] on li "We encrypt the database credentials you provided" at bounding box center [404, 243] width 247 height 8
drag, startPoint x: 463, startPoint y: 243, endPoint x: 468, endPoint y: 218, distance: 25.1
click at [468, 218] on div "Connect Database The first thing to do is to connect Holistics to your SQL data…" at bounding box center [399, 72] width 257 height 470
click at [468, 218] on p "You can check out our Data Security policy for more information. But in short:" at bounding box center [399, 219] width 257 height 8
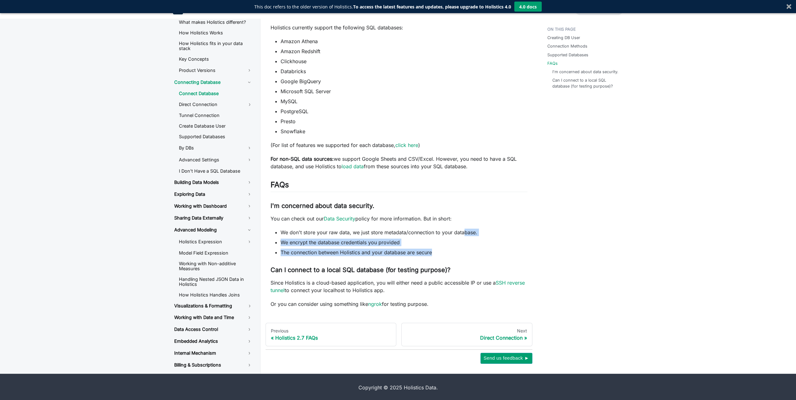
click at [469, 239] on li "We encrypt the database credentials you provided" at bounding box center [404, 243] width 247 height 8
drag, startPoint x: 465, startPoint y: 247, endPoint x: 467, endPoint y: 215, distance: 31.3
click at [467, 215] on div "Connect Database The first thing to do is to connect Holistics to your SQL data…" at bounding box center [399, 72] width 257 height 470
click at [467, 215] on p "You can check out our Data Security policy for more information. But in short:" at bounding box center [399, 219] width 257 height 8
drag, startPoint x: 469, startPoint y: 212, endPoint x: 468, endPoint y: 238, distance: 25.4
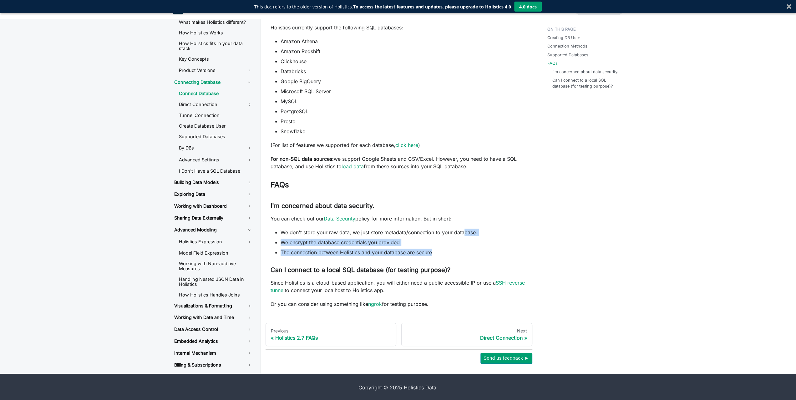
click at [468, 238] on div "Connect Database The first thing to do is to connect Holistics to your SQL data…" at bounding box center [399, 72] width 257 height 470
click at [468, 238] on ul "We don't store your raw data, we just store metadata/connection to your databas…" at bounding box center [399, 243] width 257 height 28
drag, startPoint x: 464, startPoint y: 237, endPoint x: 466, endPoint y: 217, distance: 20.5
click at [466, 217] on div "Connect Database The first thing to do is to connect Holistics to your SQL data…" at bounding box center [399, 72] width 257 height 470
click at [466, 217] on p "You can check out our Data Security policy for more information. But in short:" at bounding box center [399, 219] width 257 height 8
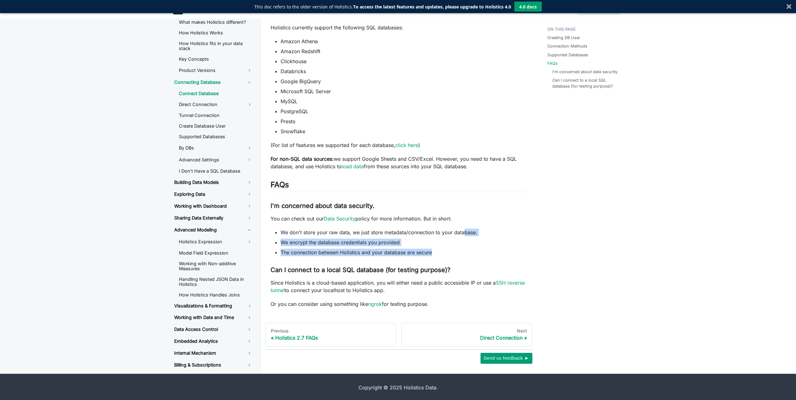
drag, startPoint x: 467, startPoint y: 221, endPoint x: 465, endPoint y: 238, distance: 16.5
click at [465, 237] on div "Connect Database The first thing to do is to connect Holistics to your SQL data…" at bounding box center [399, 72] width 257 height 470
click at [465, 238] on ul "We don't store your raw data, we just store metadata/connection to your databas…" at bounding box center [399, 243] width 257 height 28
drag, startPoint x: 463, startPoint y: 240, endPoint x: 464, endPoint y: 219, distance: 21.3
click at [464, 220] on div "Connect Database The first thing to do is to connect Holistics to your SQL data…" at bounding box center [399, 72] width 257 height 470
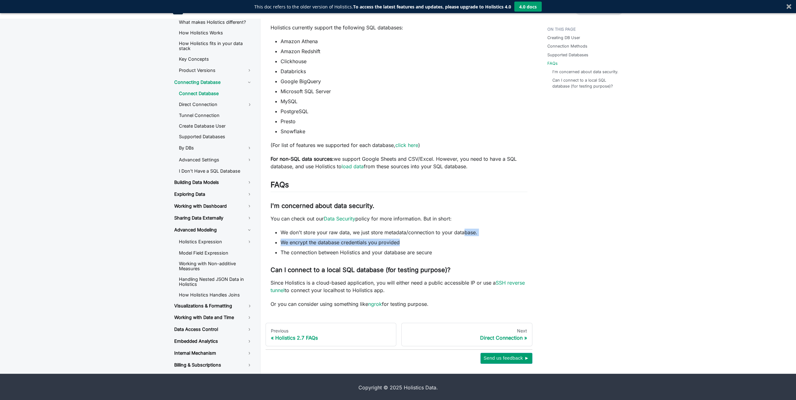
click at [465, 219] on p "You can check out our Data Security policy for more information. But in short:" at bounding box center [399, 219] width 257 height 8
click at [463, 240] on li "We encrypt the database credentials you provided" at bounding box center [404, 243] width 247 height 8
drag, startPoint x: 459, startPoint y: 243, endPoint x: 459, endPoint y: 221, distance: 21.9
click at [459, 221] on div "Connect Database The first thing to do is to connect Holistics to your SQL data…" at bounding box center [399, 72] width 257 height 470
click at [459, 221] on p "You can check out our Data Security policy for more information. But in short:" at bounding box center [399, 219] width 257 height 8
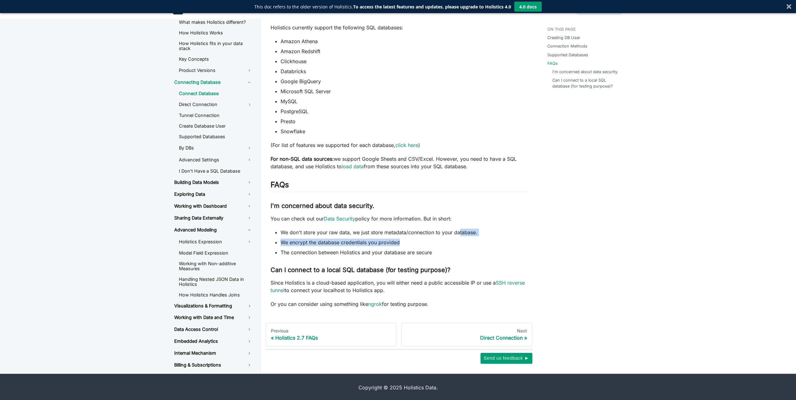
drag, startPoint x: 462, startPoint y: 222, endPoint x: 462, endPoint y: 241, distance: 19.1
click at [462, 241] on div "Connect Database The first thing to do is to connect Holistics to your SQL data…" at bounding box center [399, 72] width 257 height 470
click at [462, 241] on li "We encrypt the database credentials you provided" at bounding box center [404, 243] width 247 height 8
click at [219, 169] on link "I Don't Have a SQL Database" at bounding box center [216, 170] width 84 height 9
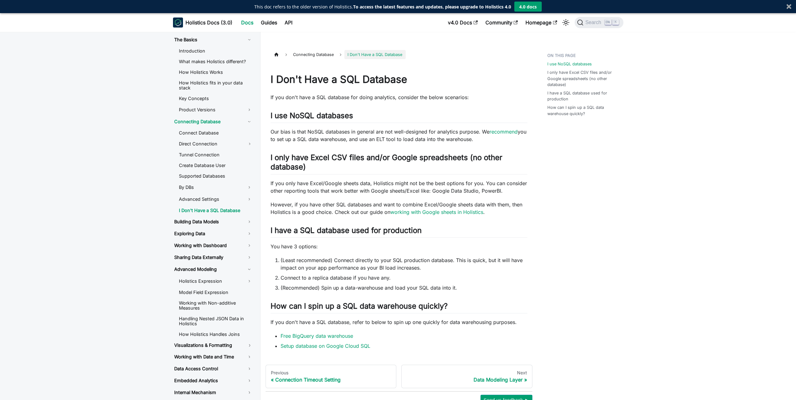
click at [356, 139] on p "Our bias is that NoSQL databases in general are not well-designed for analytics…" at bounding box center [399, 135] width 257 height 15
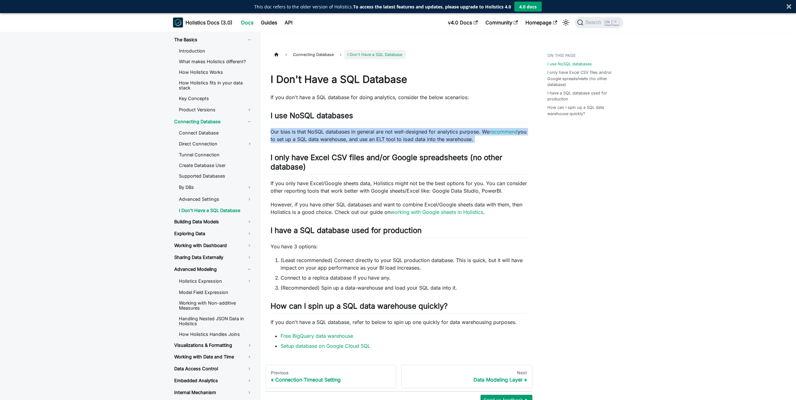
click at [356, 139] on p "Our bias is that NoSQL databases in general are not well-designed for analytics…" at bounding box center [399, 135] width 257 height 15
click at [333, 138] on p "Our bias is that NoSQL databases in general are not well-designed for analytics…" at bounding box center [399, 135] width 257 height 15
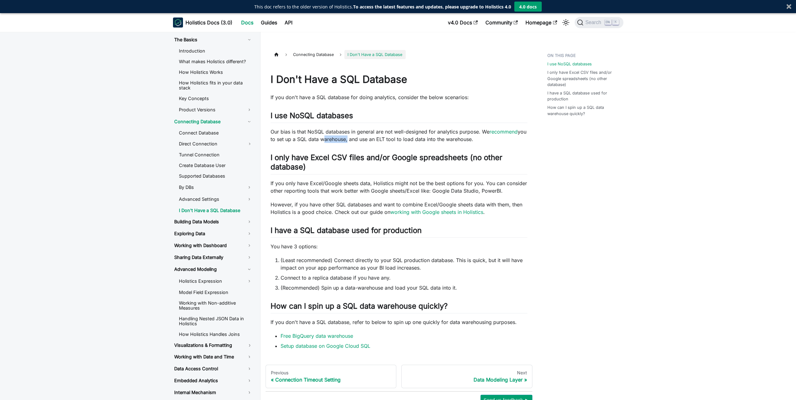
click at [333, 138] on p "Our bias is that NoSQL databases in general are not well-designed for analytics…" at bounding box center [399, 135] width 257 height 15
click at [334, 132] on p "Our bias is that NoSQL databases in general are not well-designed for analytics…" at bounding box center [399, 135] width 257 height 15
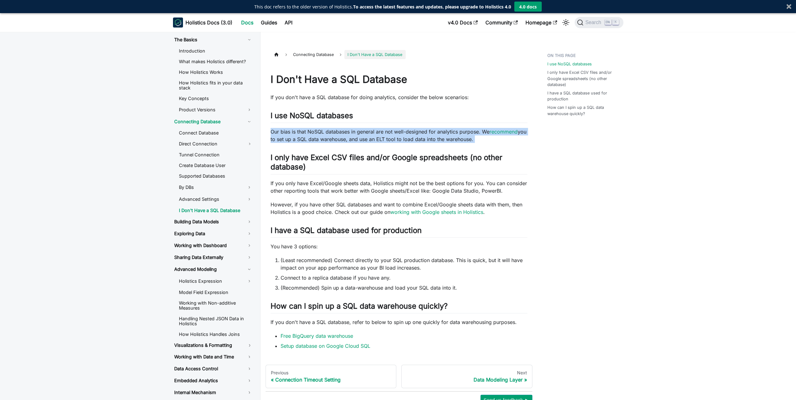
click at [334, 132] on p "Our bias is that NoSQL databases in general are not well-designed for analytics…" at bounding box center [399, 135] width 257 height 15
click at [365, 132] on p "Our bias is that NoSQL databases in general are not well-designed for analytics…" at bounding box center [399, 135] width 257 height 15
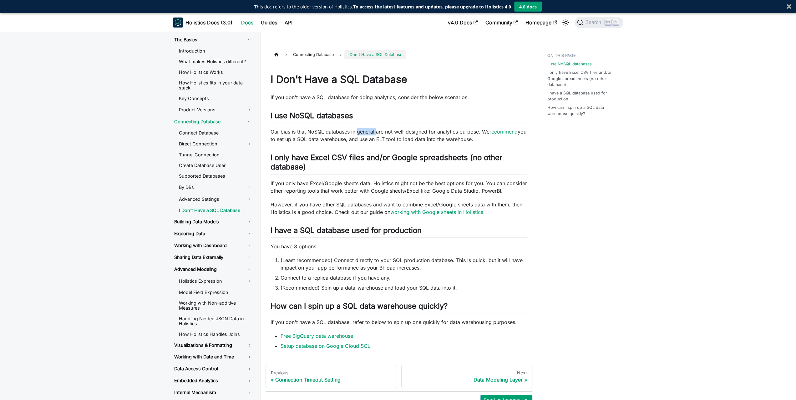
click at [365, 132] on p "Our bias is that NoSQL databases in general are not well-designed for analytics…" at bounding box center [399, 135] width 257 height 15
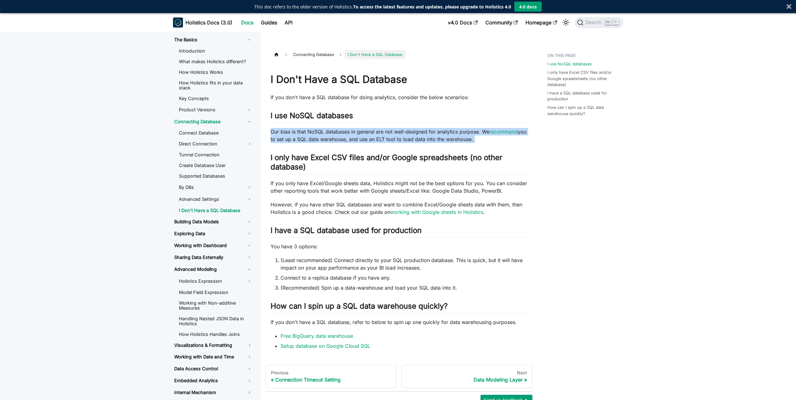
click at [365, 132] on p "Our bias is that NoSQL databases in general are not well-designed for analytics…" at bounding box center [399, 135] width 257 height 15
click at [401, 134] on p "Our bias is that NoSQL databases in general are not well-designed for analytics…" at bounding box center [399, 135] width 257 height 15
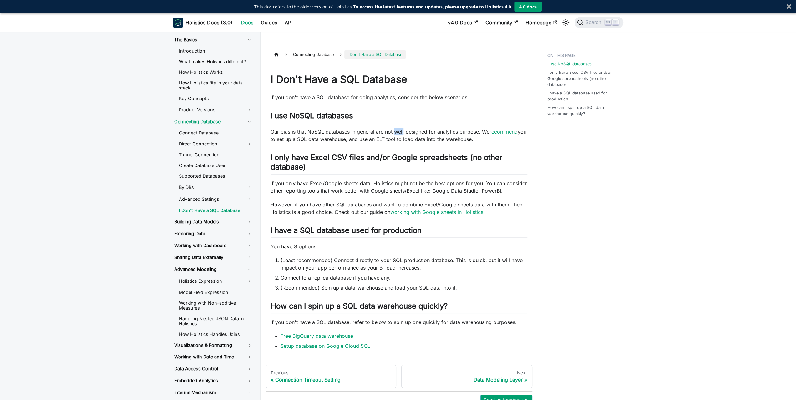
click at [401, 134] on p "Our bias is that NoSQL databases in general are not well-designed for analytics…" at bounding box center [399, 135] width 257 height 15
click at [412, 134] on p "Our bias is that NoSQL databases in general are not well-designed for analytics…" at bounding box center [399, 135] width 257 height 15
click at [196, 197] on link "Advanced Settings" at bounding box center [216, 199] width 84 height 11
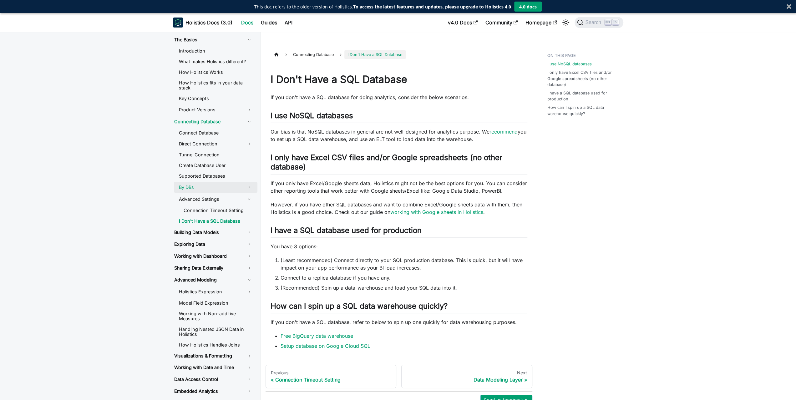
click at [201, 188] on link "By DBs" at bounding box center [216, 187] width 84 height 11
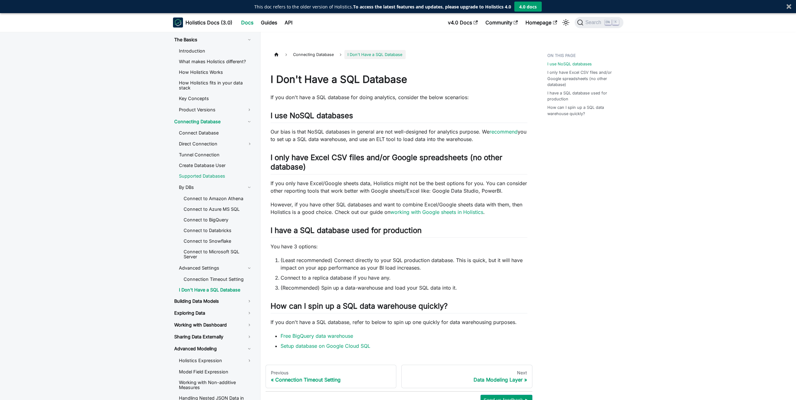
click at [205, 176] on link "Supported Databases" at bounding box center [216, 175] width 84 height 9
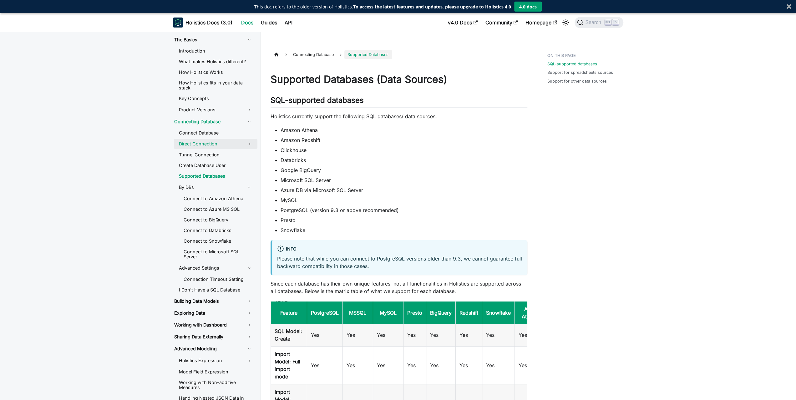
click at [198, 143] on link "Direct Connection" at bounding box center [208, 144] width 68 height 10
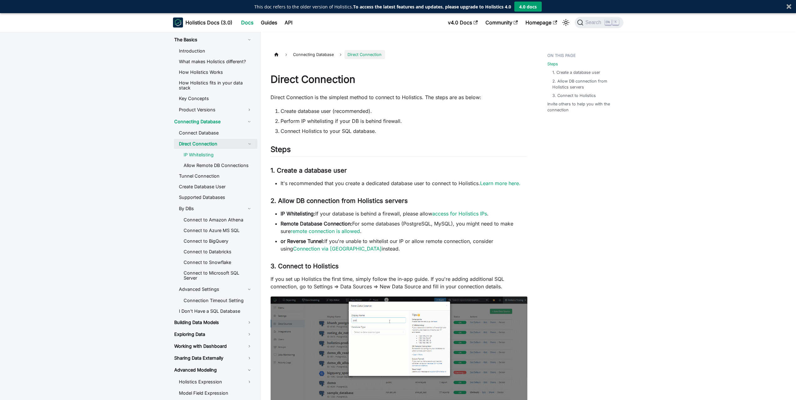
click at [208, 153] on link "IP Whitelisting" at bounding box center [218, 154] width 79 height 9
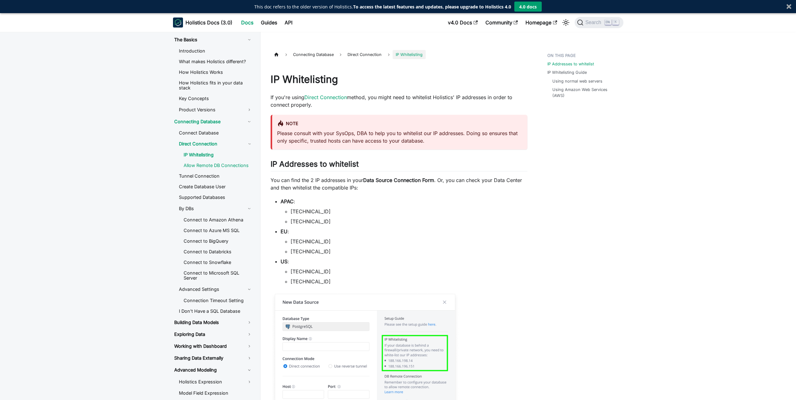
click at [209, 165] on link "Allow Remote DB Connections" at bounding box center [218, 165] width 79 height 9
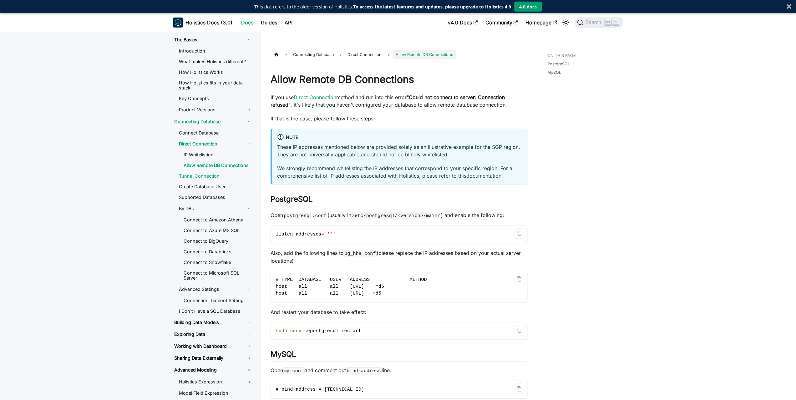
click at [207, 174] on link "Tunnel Connection" at bounding box center [216, 175] width 84 height 9
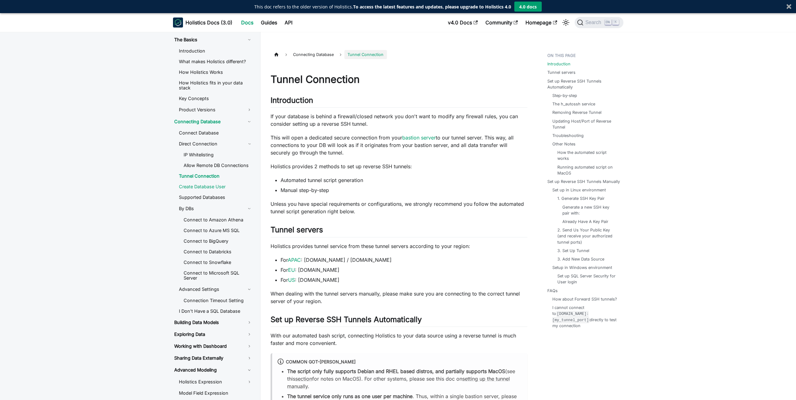
click at [206, 187] on link "Create Database User" at bounding box center [216, 186] width 84 height 9
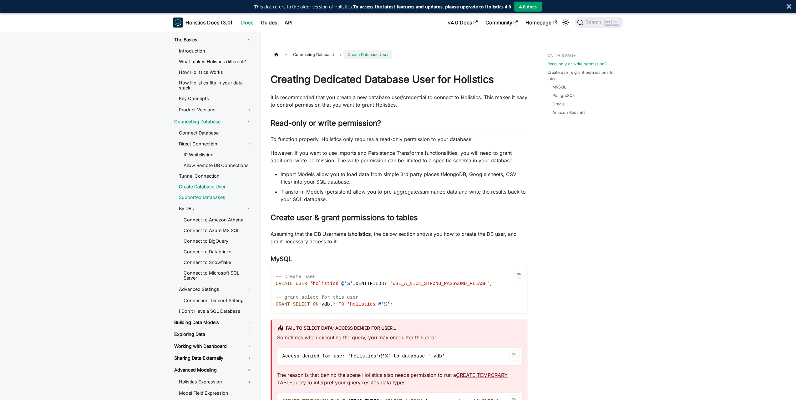
click at [205, 197] on link "Supported Databases" at bounding box center [216, 197] width 84 height 9
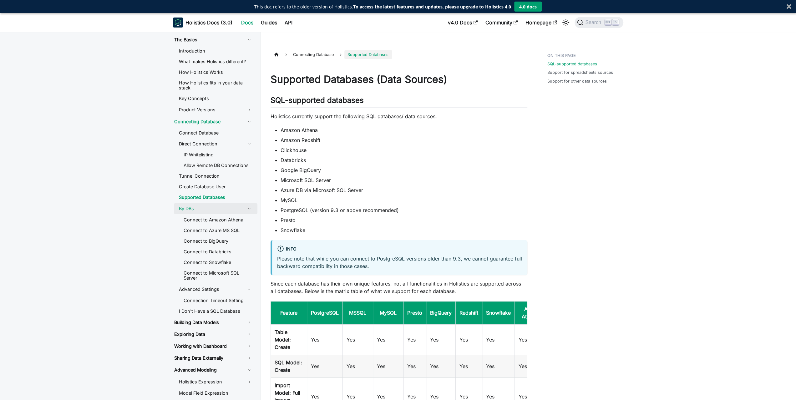
click at [247, 210] on link "By DBs" at bounding box center [216, 208] width 84 height 11
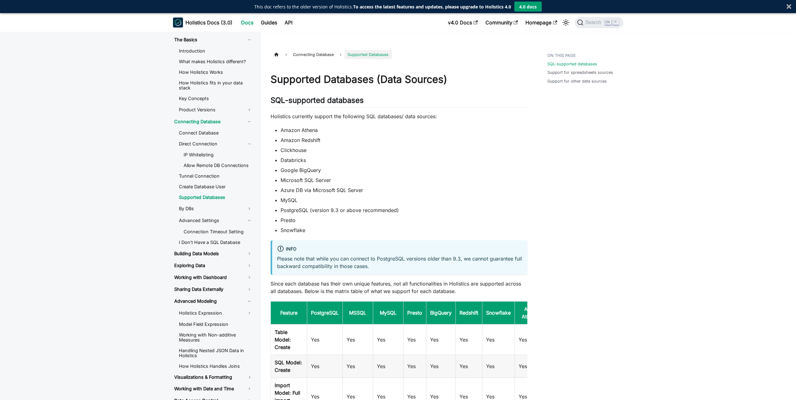
drag, startPoint x: 357, startPoint y: 166, endPoint x: 358, endPoint y: 225, distance: 58.5
click at [358, 224] on ul "Amazon Athena Amazon Redshift Clickhouse Databricks Google BigQuery Microsoft S…" at bounding box center [399, 180] width 257 height 108
click at [358, 225] on ul "Amazon Athena Amazon Redshift Clickhouse Databricks Google BigQuery Microsoft S…" at bounding box center [399, 180] width 257 height 108
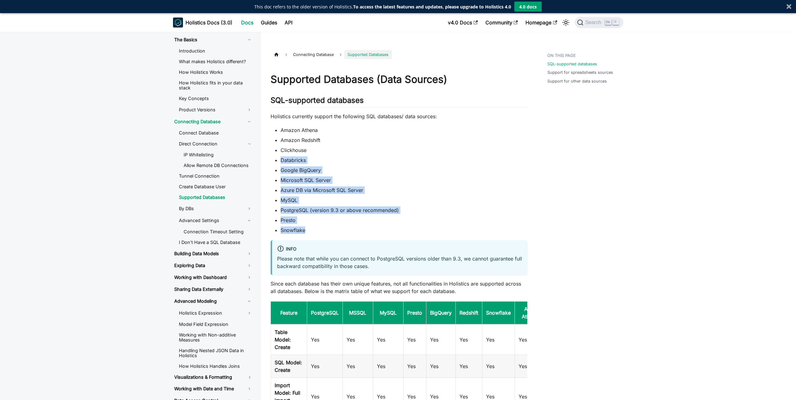
drag, startPoint x: 339, startPoint y: 232, endPoint x: 368, endPoint y: 146, distance: 91.3
click at [368, 146] on ul "Amazon Athena Amazon Redshift Clickhouse Databricks Google BigQuery Microsoft S…" at bounding box center [399, 180] width 257 height 108
click at [368, 146] on li "Clickhouse" at bounding box center [404, 150] width 247 height 8
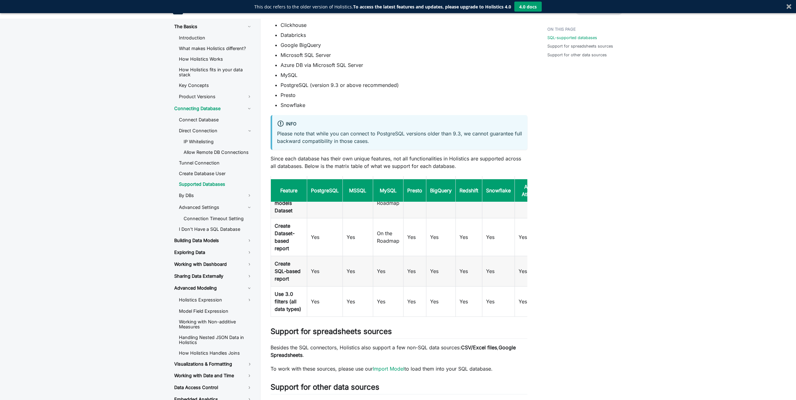
scroll to position [240, 0]
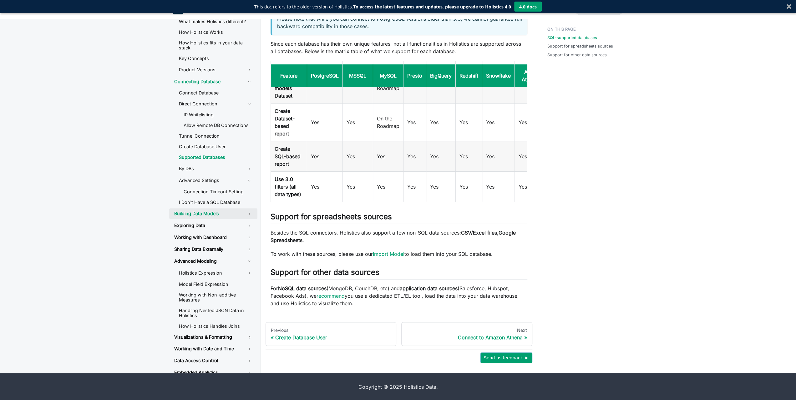
click at [251, 214] on link "Building Data Models" at bounding box center [213, 213] width 88 height 11
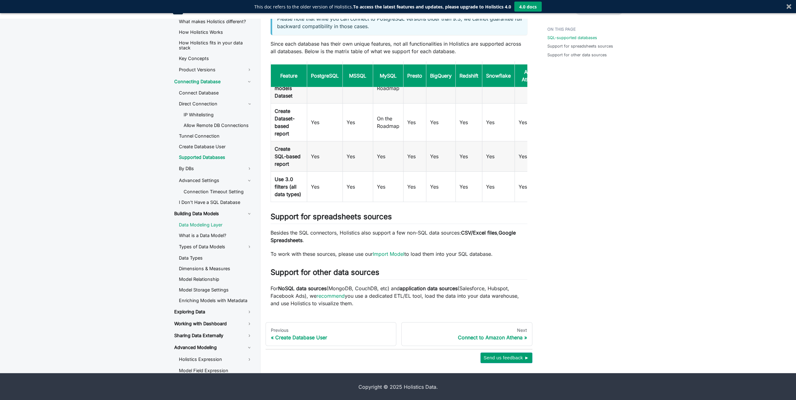
click at [214, 227] on link "Data Modeling Layer" at bounding box center [216, 224] width 84 height 9
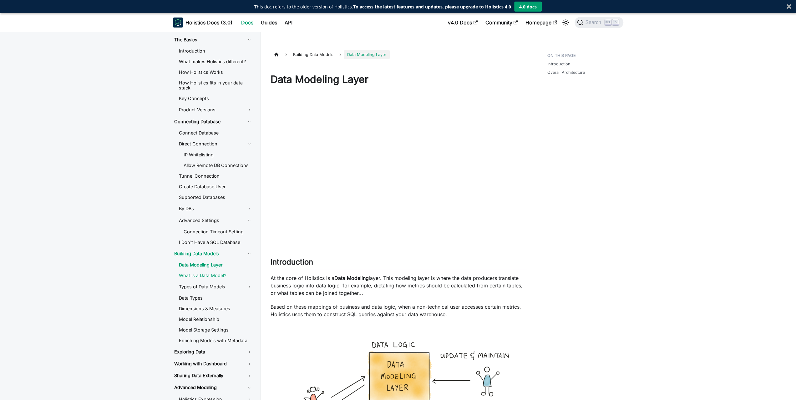
click at [220, 276] on link "What is a Data Model?" at bounding box center [216, 275] width 84 height 9
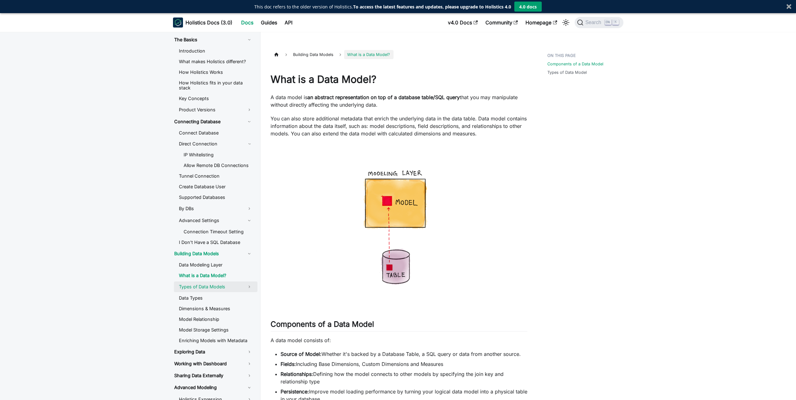
click at [216, 287] on link "Types of Data Models" at bounding box center [216, 286] width 84 height 11
click at [204, 330] on link "Data Types" at bounding box center [216, 329] width 84 height 9
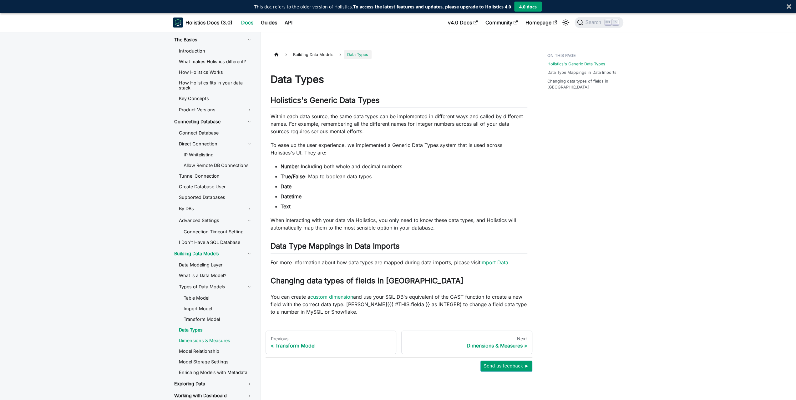
click at [201, 339] on link "Dimensions & Measures" at bounding box center [216, 340] width 84 height 9
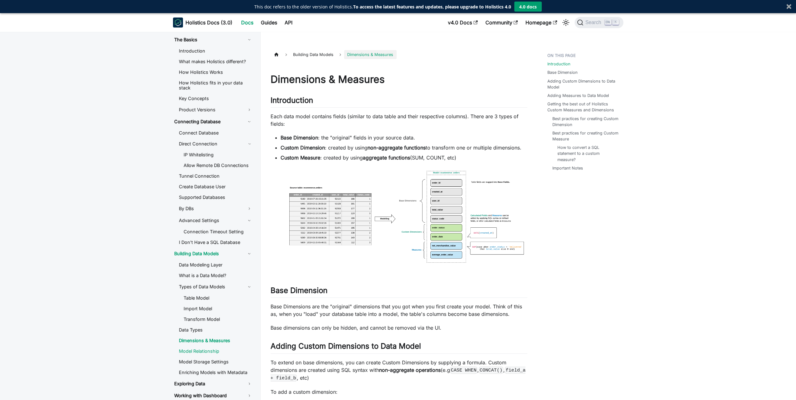
click at [201, 353] on link "Model Relationship" at bounding box center [216, 351] width 84 height 9
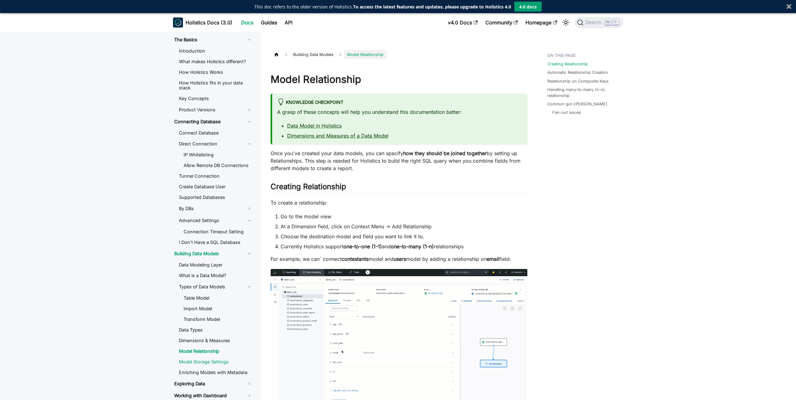
click at [200, 365] on link "Model Storage Settings" at bounding box center [216, 361] width 84 height 9
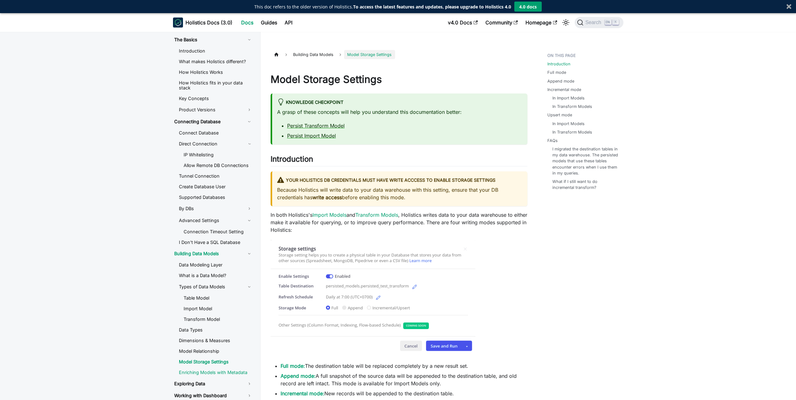
click at [199, 374] on link "Enriching Models with Metadata" at bounding box center [216, 372] width 84 height 9
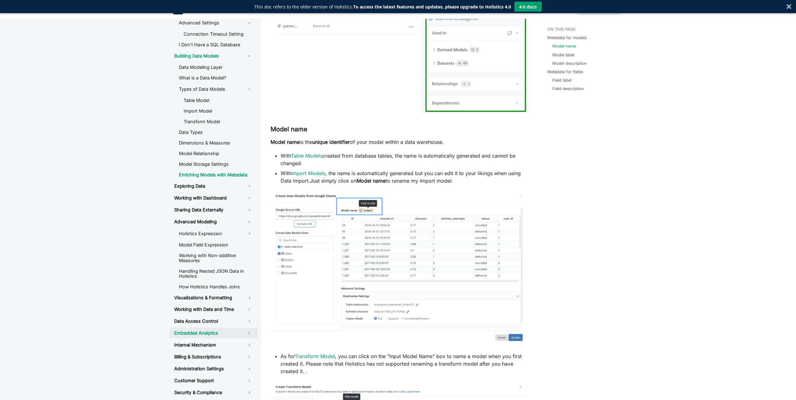
scroll to position [281, 0]
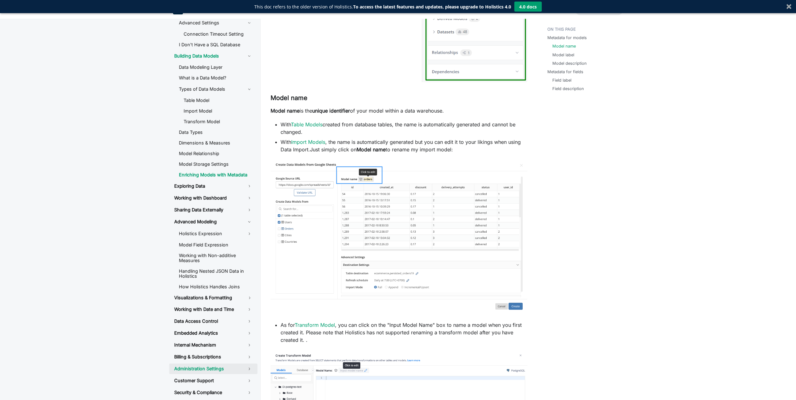
click at [248, 370] on link "Administration Settings" at bounding box center [213, 368] width 88 height 11
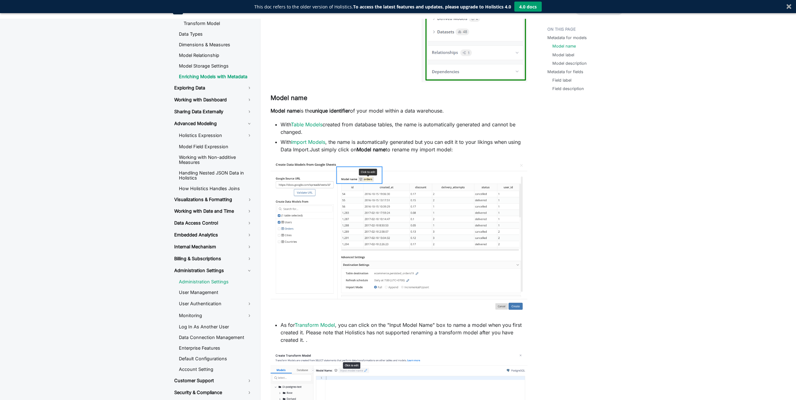
click at [204, 278] on link "Administration Settings" at bounding box center [216, 281] width 84 height 9
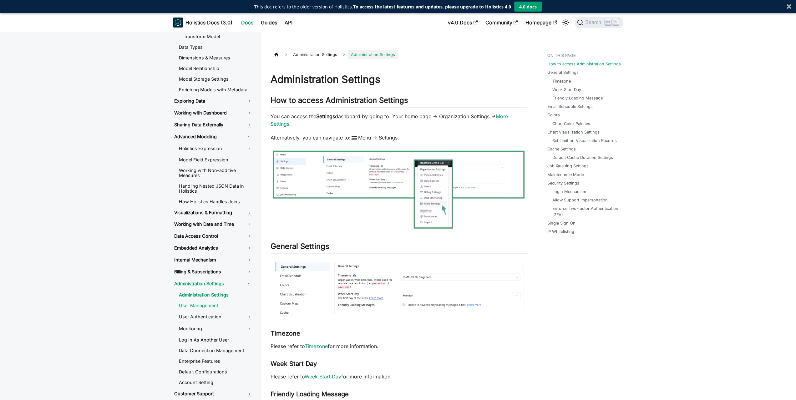
click at [197, 306] on link "User Management" at bounding box center [216, 305] width 84 height 9
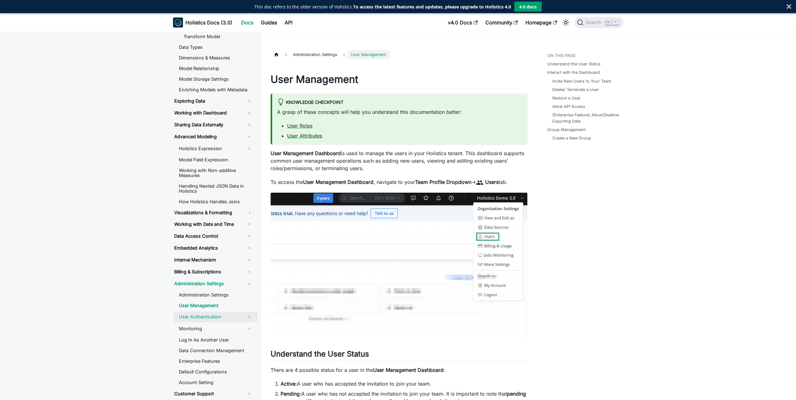
click at [197, 320] on link "User Authentication" at bounding box center [216, 316] width 84 height 11
click at [197, 332] on link "User Authentication" at bounding box center [218, 327] width 79 height 9
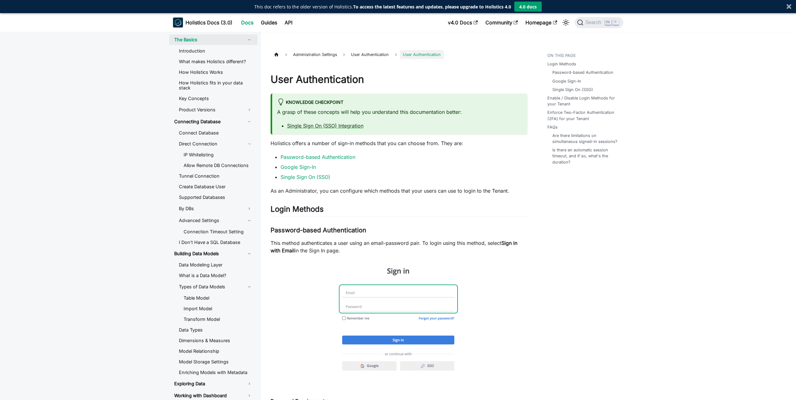
click at [183, 38] on link "The Basics" at bounding box center [213, 39] width 88 height 11
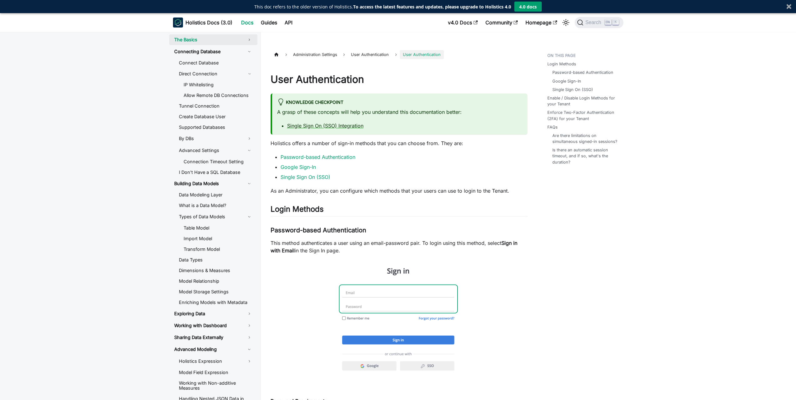
click at [195, 40] on link "The Basics" at bounding box center [213, 39] width 88 height 11
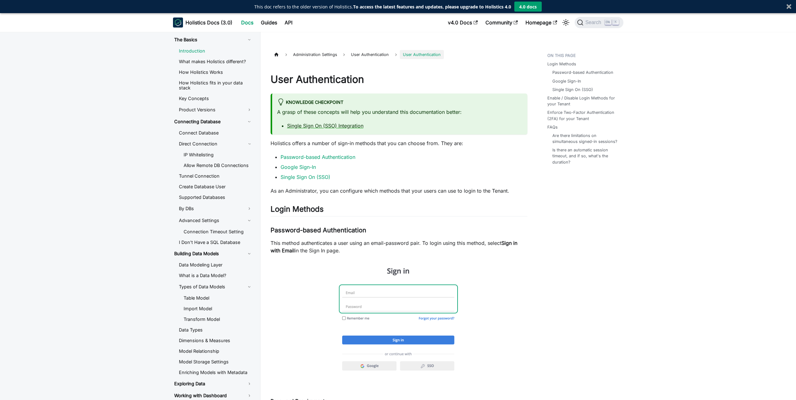
click at [195, 48] on link "Introduction" at bounding box center [216, 50] width 84 height 9
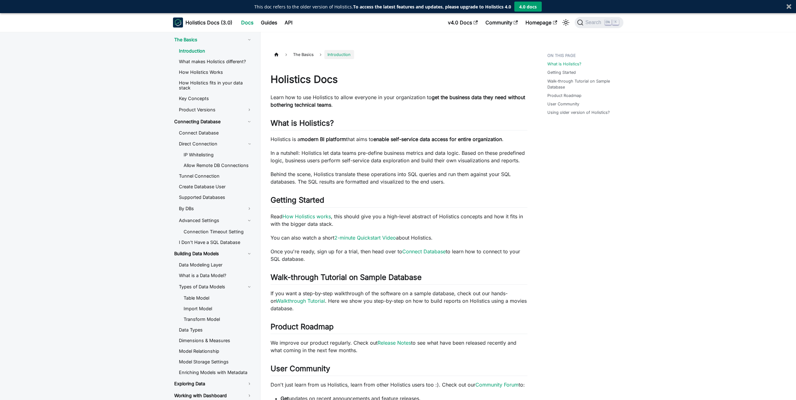
click at [337, 103] on p "Learn how to use Holistics to allow everyone in your organization to get the bu…" at bounding box center [399, 101] width 257 height 15
click at [356, 102] on p "Learn how to use Holistics to allow everyone in your organization to get the bu…" at bounding box center [399, 101] width 257 height 15
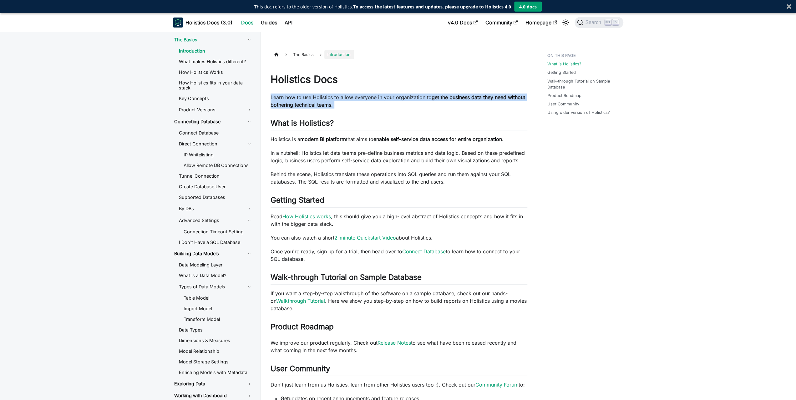
click at [356, 102] on p "Learn how to use Holistics to allow everyone in your organization to get the bu…" at bounding box center [399, 101] width 257 height 15
click at [372, 101] on p "Learn how to use Holistics to allow everyone in your organization to get the bu…" at bounding box center [399, 101] width 257 height 15
click at [364, 102] on p "Learn how to use Holistics to allow everyone in your organization to get the bu…" at bounding box center [399, 101] width 257 height 15
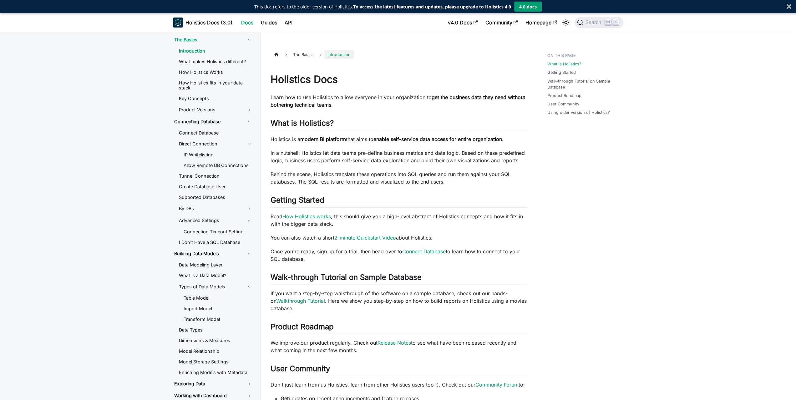
click at [364, 102] on p "Learn how to use Holistics to allow everyone in your organization to get the bu…" at bounding box center [399, 101] width 257 height 15
click at [352, 140] on p "Holistics is a modern BI platform that aims to enable self-service data access …" at bounding box center [399, 139] width 257 height 8
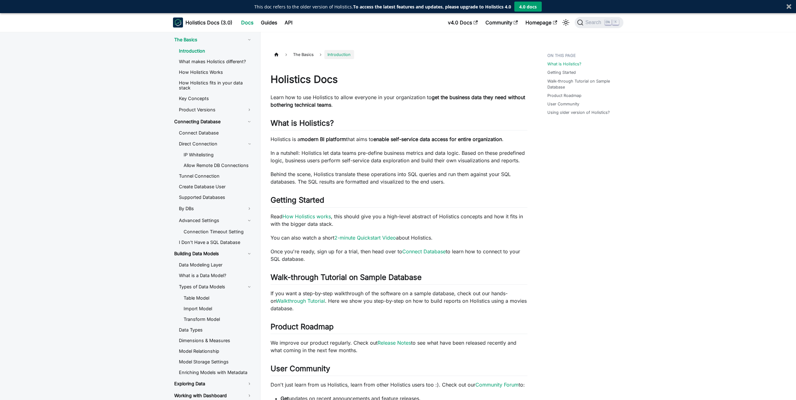
click at [361, 157] on p "In a nutshell: Holistics let data teams pre-define business metrics and data lo…" at bounding box center [399, 156] width 257 height 15
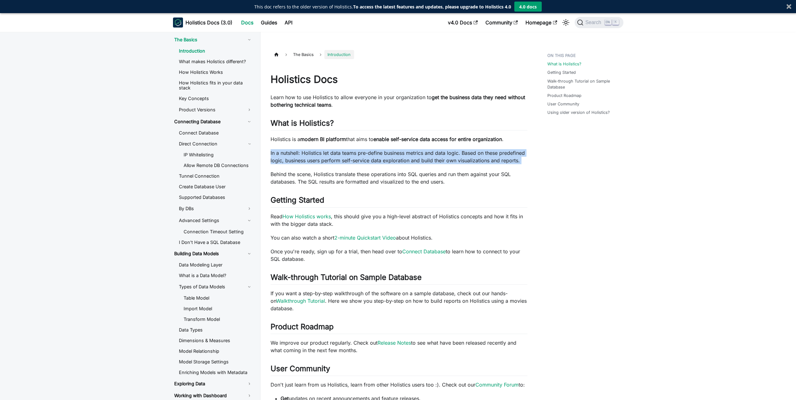
click at [361, 157] on p "In a nutshell: Holistics let data teams pre-define business metrics and data lo…" at bounding box center [399, 156] width 257 height 15
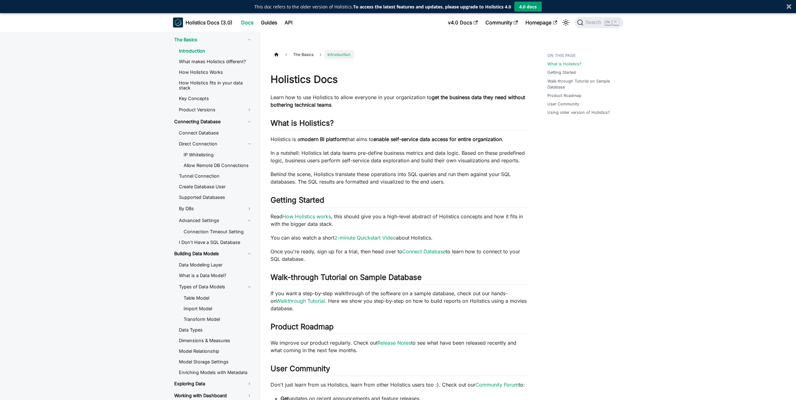
click at [363, 177] on p "Behind the scene, Holistics translate these operations into SQL queries and run…" at bounding box center [399, 177] width 257 height 15
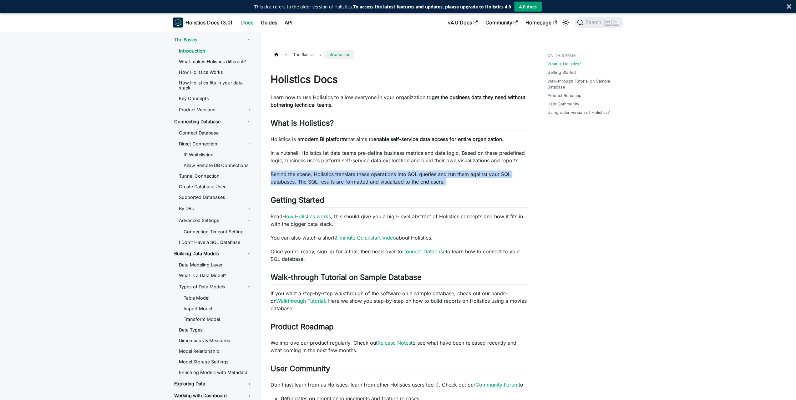
click at [363, 177] on p "Behind the scene, Holistics translate these operations into SQL queries and run…" at bounding box center [399, 177] width 257 height 15
click at [420, 177] on p "Behind the scene, Holistics translate these operations into SQL queries and run…" at bounding box center [399, 177] width 257 height 15
drag, startPoint x: 398, startPoint y: 174, endPoint x: 454, endPoint y: 182, distance: 57.1
click at [454, 182] on p "Behind the scene, Holistics translate these operations into SQL queries and run…" at bounding box center [399, 177] width 257 height 15
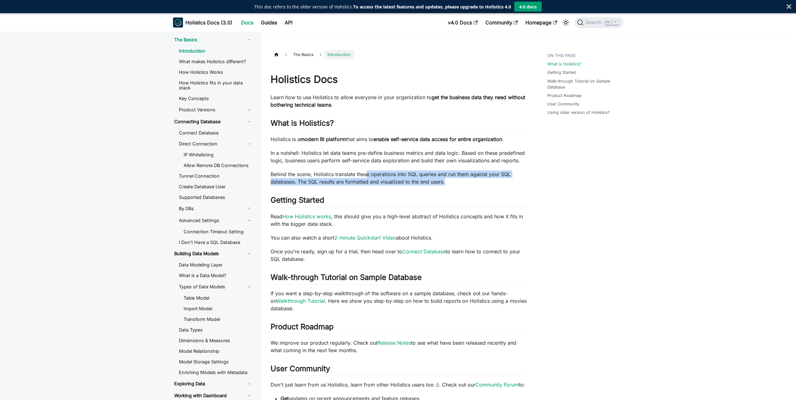
drag, startPoint x: 461, startPoint y: 181, endPoint x: 367, endPoint y: 175, distance: 93.7
click at [368, 175] on p "Behind the scene, Holistics translate these operations into SQL queries and run…" at bounding box center [399, 177] width 257 height 15
click at [367, 175] on p "Behind the scene, Holistics translate these operations into SQL queries and run…" at bounding box center [399, 177] width 257 height 15
drag, startPoint x: 314, startPoint y: 174, endPoint x: 430, endPoint y: 175, distance: 115.7
click at [430, 175] on p "Behind the scene, Holistics translate these operations into SQL queries and run…" at bounding box center [399, 177] width 257 height 15
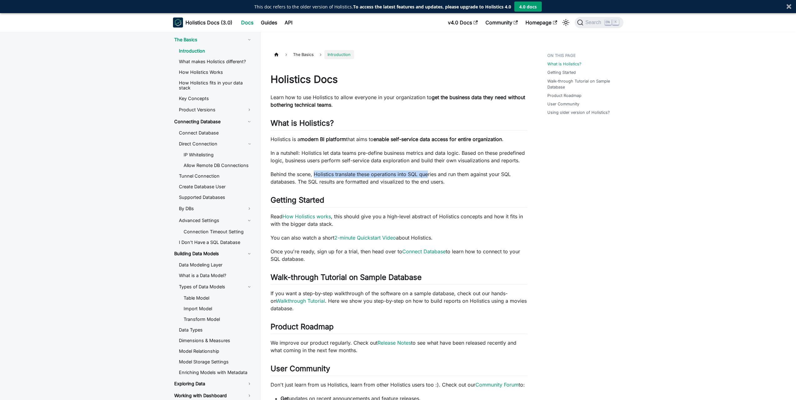
click at [430, 175] on p "Behind the scene, Holistics translate these operations into SQL queries and run…" at bounding box center [399, 177] width 257 height 15
click at [337, 127] on link "​" at bounding box center [337, 123] width 7 height 9
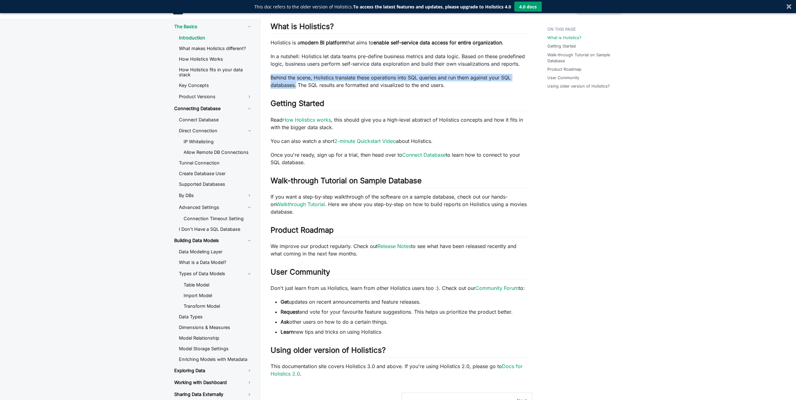
drag, startPoint x: 270, startPoint y: 75, endPoint x: 296, endPoint y: 84, distance: 27.9
click at [296, 84] on article "The Basics Introduction On this page Holistics Docs Learn how to use Holistics …" at bounding box center [399, 165] width 267 height 424
copy p "Behind the scene, Holistics translate these operations into SQL queries and run…"
click at [339, 87] on p "Behind the scene, Holistics translate these operations into SQL queries and run…" at bounding box center [399, 81] width 257 height 15
click at [339, 84] on p "Behind the scene, Holistics translate these operations into SQL queries and run…" at bounding box center [399, 81] width 257 height 15
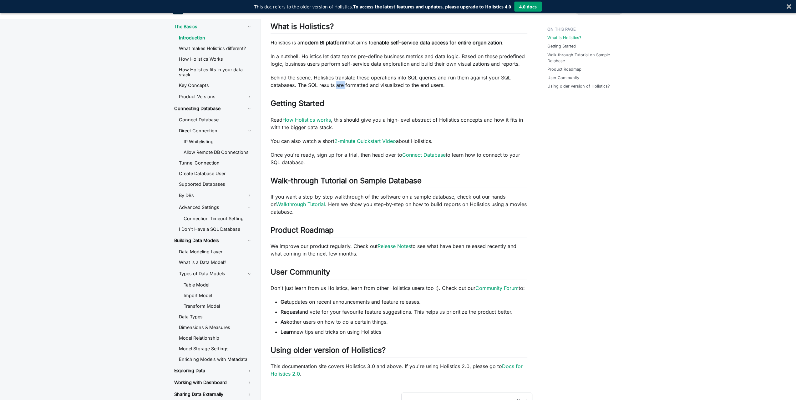
click at [339, 84] on p "Behind the scene, Holistics translate these operations into SQL queries and run…" at bounding box center [399, 81] width 257 height 15
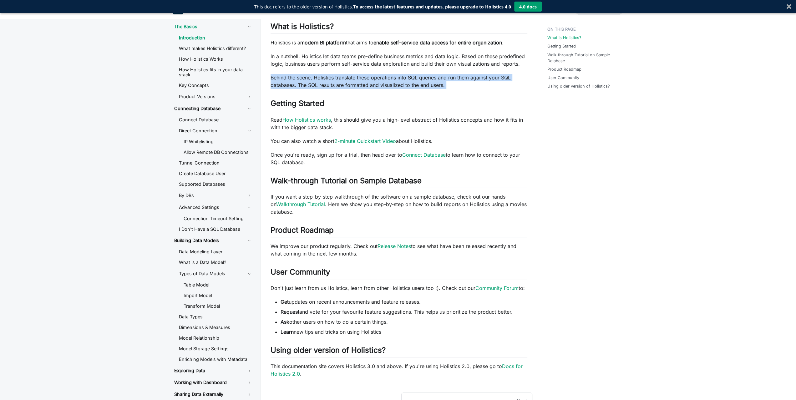
click at [339, 84] on p "Behind the scene, Holistics translate these operations into SQL queries and run…" at bounding box center [399, 81] width 257 height 15
click at [323, 80] on p "Behind the scene, Holistics translate these operations into SQL queries and run…" at bounding box center [399, 81] width 257 height 15
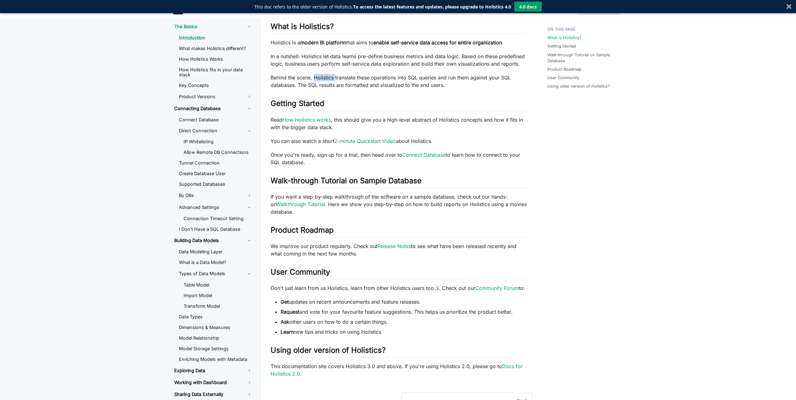
click at [323, 80] on p "Behind the scene, Holistics translate these operations into SQL queries and run…" at bounding box center [399, 81] width 257 height 15
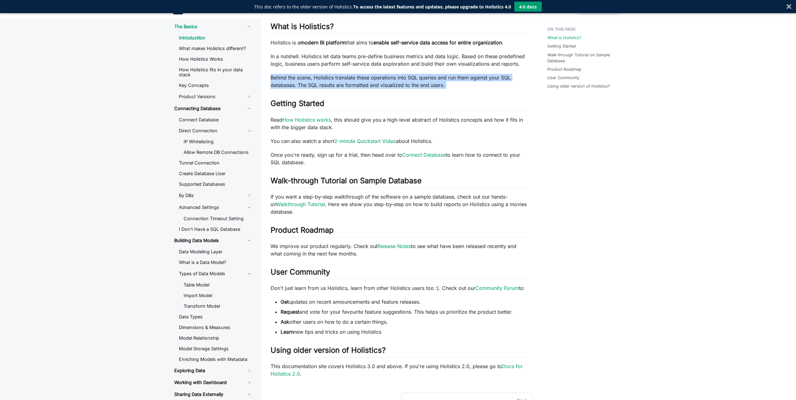
click at [323, 80] on p "Behind the scene, Holistics translate these operations into SQL queries and run…" at bounding box center [399, 81] width 257 height 15
click at [316, 79] on p "Behind the scene, Holistics translate these operations into SQL queries and run…" at bounding box center [399, 81] width 257 height 15
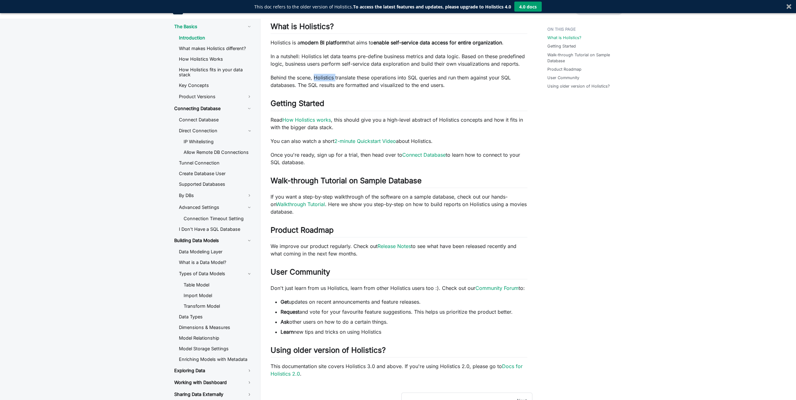
click at [316, 79] on p "Behind the scene, Holistics translate these operations into SQL queries and run…" at bounding box center [399, 81] width 257 height 15
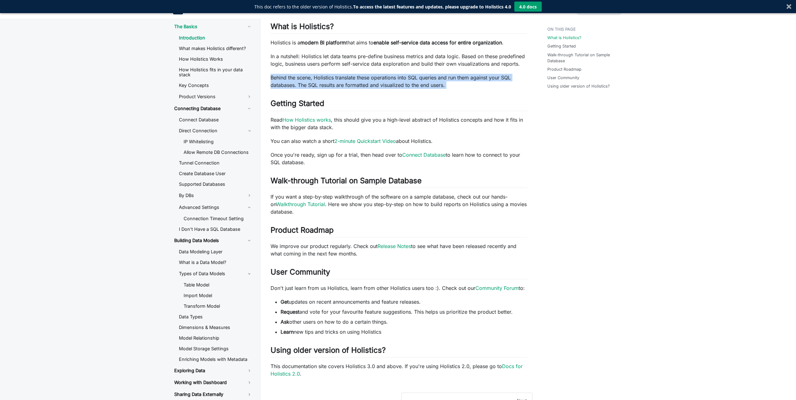
click at [316, 79] on p "Behind the scene, Holistics translate these operations into SQL queries and run…" at bounding box center [399, 81] width 257 height 15
click at [311, 79] on p "Behind the scene, Holistics translate these operations into SQL queries and run…" at bounding box center [399, 81] width 257 height 15
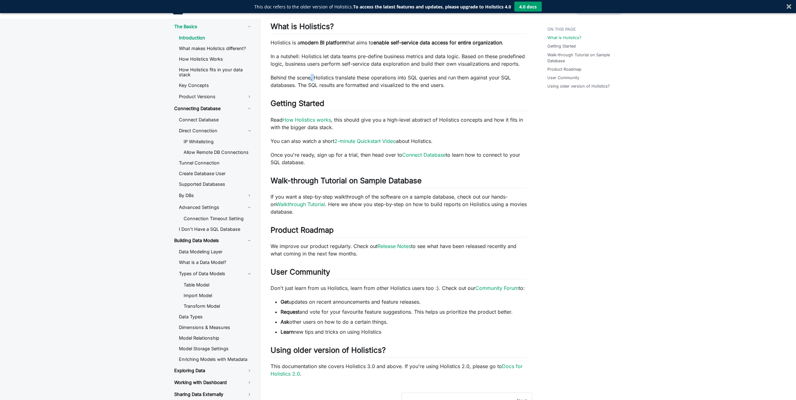
click at [311, 79] on p "Behind the scene, Holistics translate these operations into SQL queries and run…" at bounding box center [399, 81] width 257 height 15
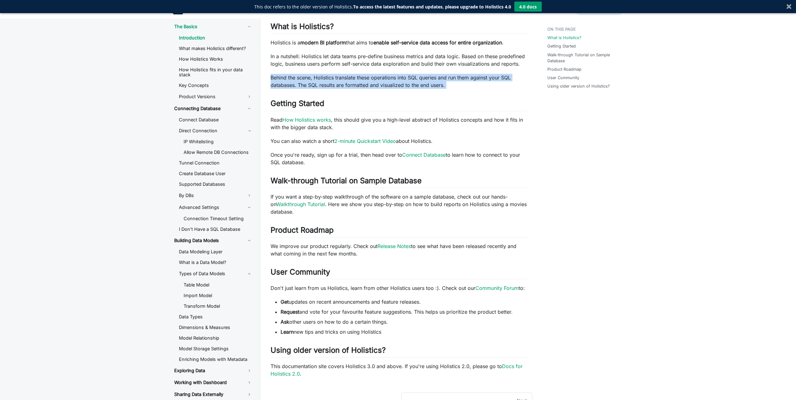
click at [311, 79] on p "Behind the scene, Holistics translate these operations into SQL queries and run…" at bounding box center [399, 81] width 257 height 15
click at [331, 78] on p "Behind the scene, Holistics translate these operations into SQL queries and run…" at bounding box center [399, 81] width 257 height 15
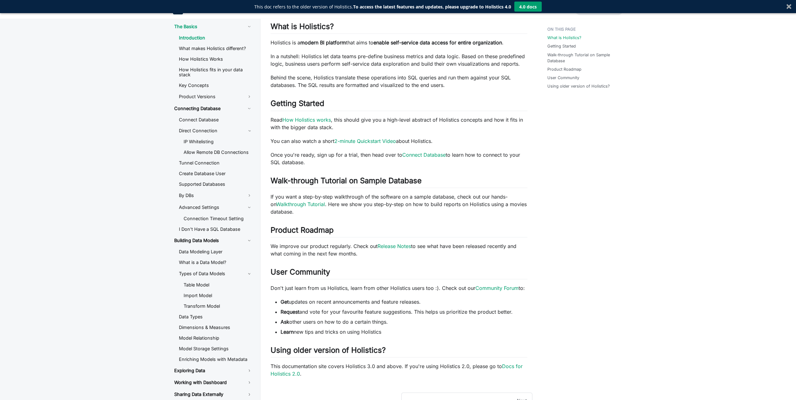
click at [337, 59] on p "In a nutshell: Holistics let data teams pre-define business metrics and data lo…" at bounding box center [399, 60] width 257 height 15
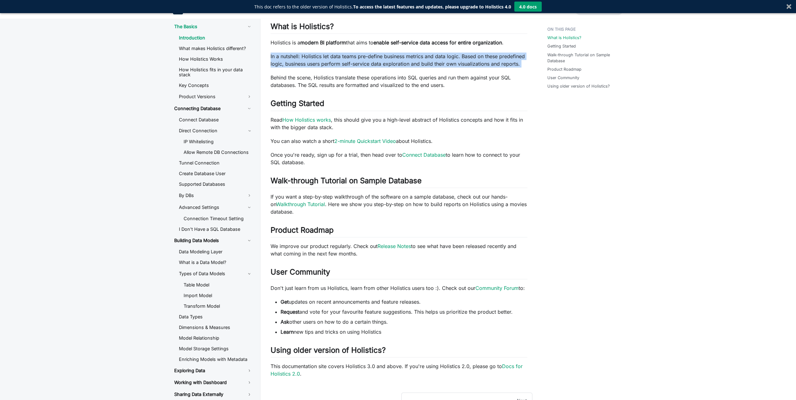
click at [337, 59] on p "In a nutshell: Holistics let data teams pre-define business metrics and data lo…" at bounding box center [399, 60] width 257 height 15
click at [323, 61] on p "In a nutshell: Holistics let data teams pre-define business metrics and data lo…" at bounding box center [399, 60] width 257 height 15
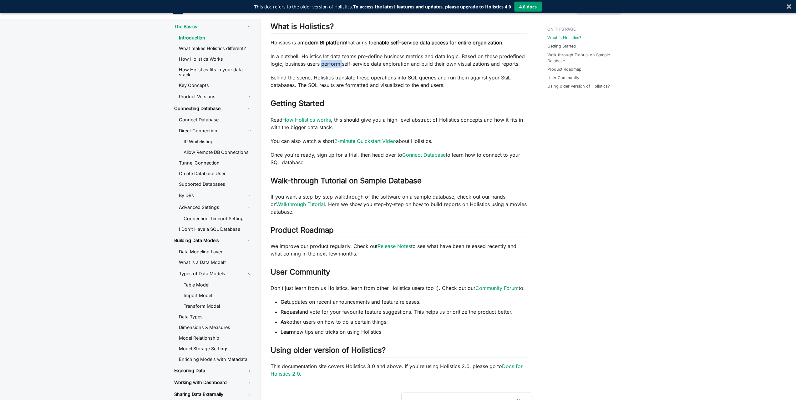
click at [323, 61] on p "In a nutshell: Holistics let data teams pre-define business metrics and data lo…" at bounding box center [399, 60] width 257 height 15
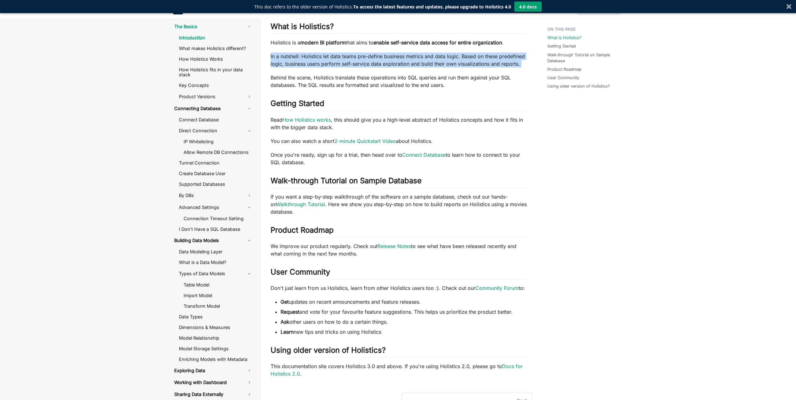
click at [323, 61] on p "In a nutshell: Holistics let data teams pre-define business metrics and data lo…" at bounding box center [399, 60] width 257 height 15
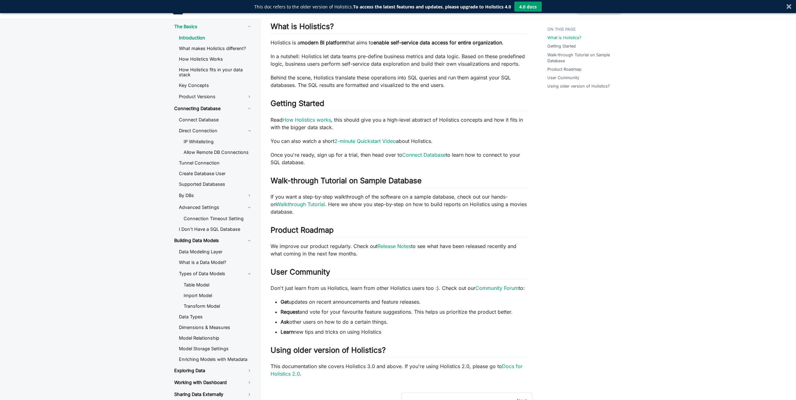
click at [338, 81] on p "Behind the scene, Holistics translate these operations into SQL queries and run…" at bounding box center [399, 81] width 257 height 15
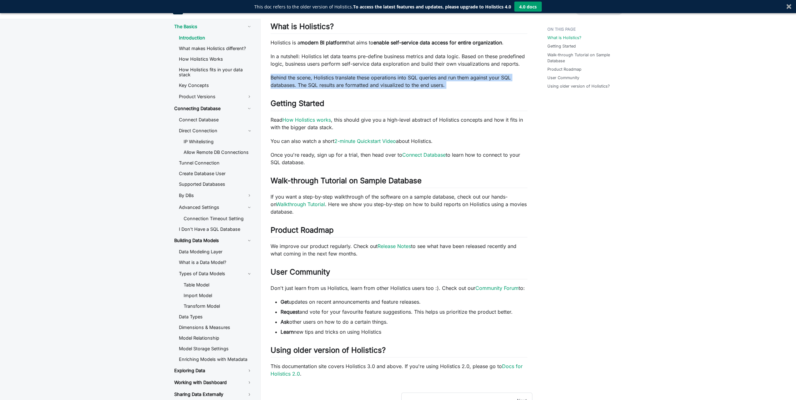
click at [338, 81] on p "Behind the scene, Holistics translate these operations into SQL queries and run…" at bounding box center [399, 81] width 257 height 15
click at [352, 79] on p "Behind the scene, Holistics translate these operations into SQL queries and run…" at bounding box center [399, 81] width 257 height 15
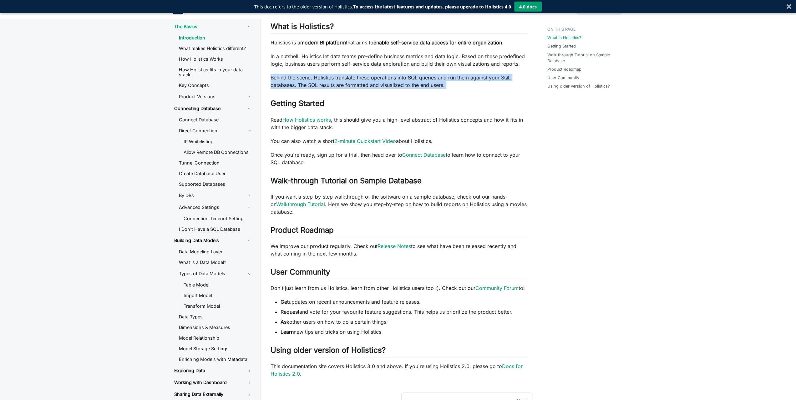
click at [339, 81] on p "Behind the scene, Holistics translate these operations into SQL queries and run…" at bounding box center [399, 81] width 257 height 15
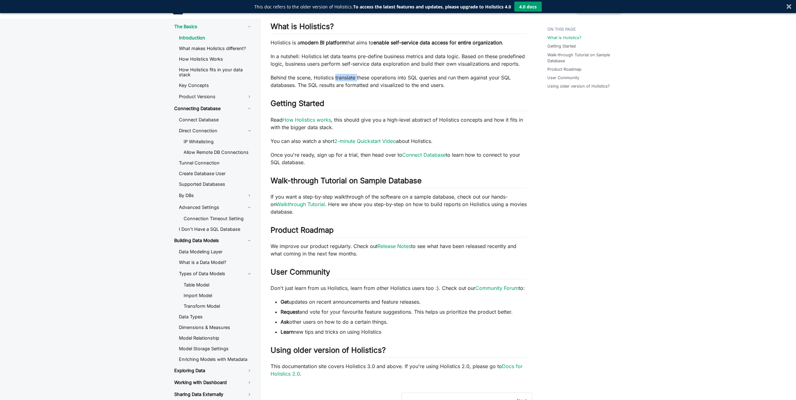
click at [339, 81] on p "Behind the scene, Holistics translate these operations into SQL queries and run…" at bounding box center [399, 81] width 257 height 15
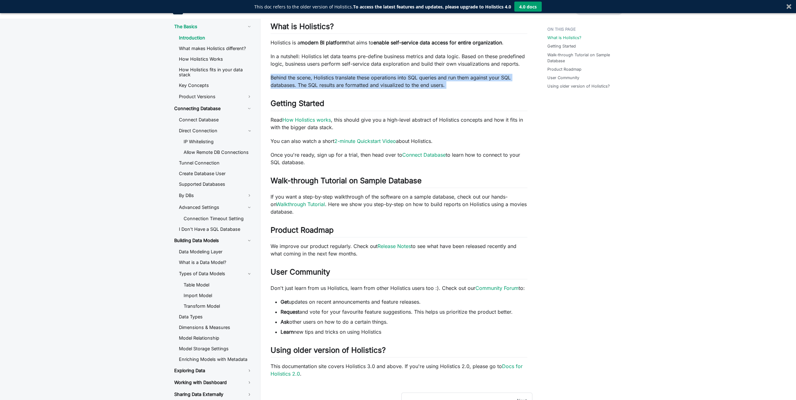
click at [339, 81] on p "Behind the scene, Holistics translate these operations into SQL queries and run…" at bounding box center [399, 81] width 257 height 15
click at [348, 81] on p "Behind the scene, Holistics translate these operations into SQL queries and run…" at bounding box center [399, 81] width 257 height 15
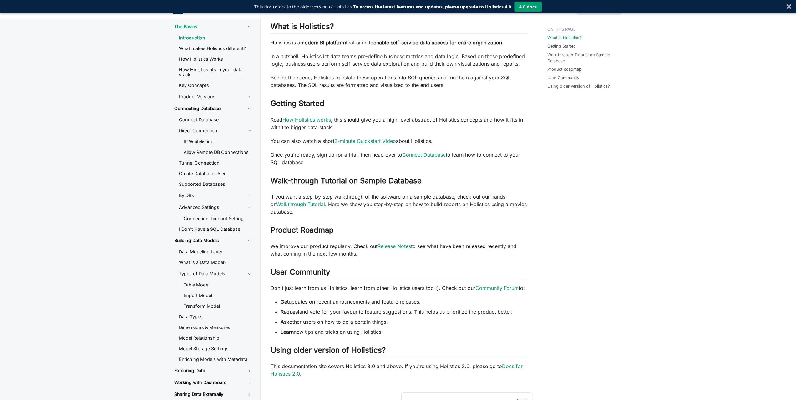
click at [302, 135] on div "Holistics Docs Learn how to use Holistics to allow everyone in your organizatio…" at bounding box center [399, 172] width 257 height 411
click at [298, 151] on p "Once you're ready, sign up for a trial, then head over to Connect Database to l…" at bounding box center [399, 158] width 257 height 15
click at [296, 154] on p "Once you're ready, sign up for a trial, then head over to Connect Database to l…" at bounding box center [399, 158] width 257 height 15
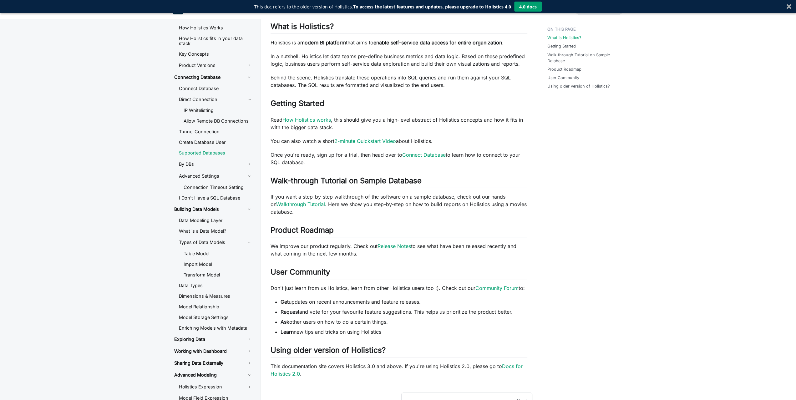
scroll to position [63, 0]
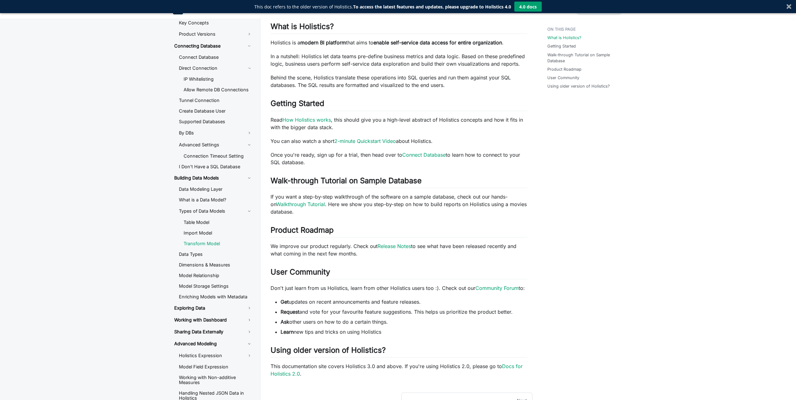
click at [210, 247] on link "Transform Model" at bounding box center [218, 243] width 79 height 9
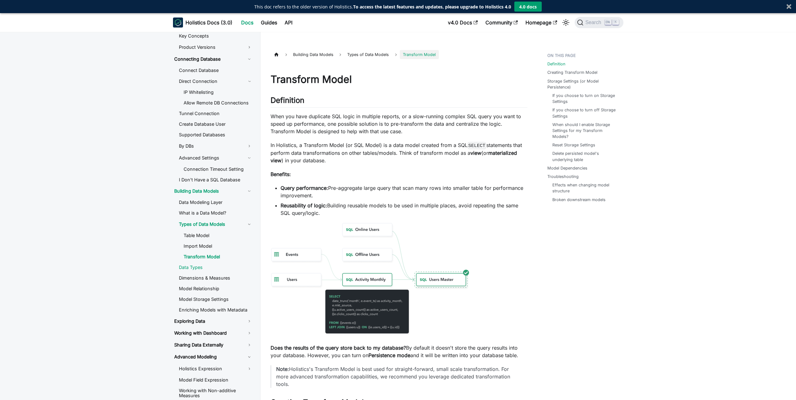
click at [198, 270] on link "Data Types" at bounding box center [216, 267] width 84 height 9
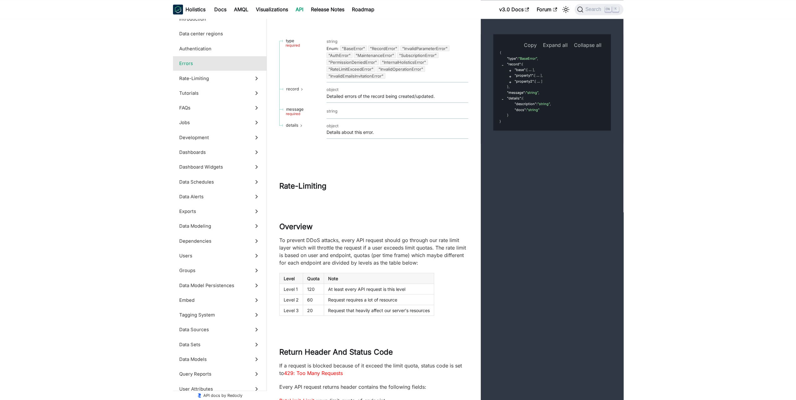
scroll to position [7904, 0]
